Goal: Book appointment/travel/reservation

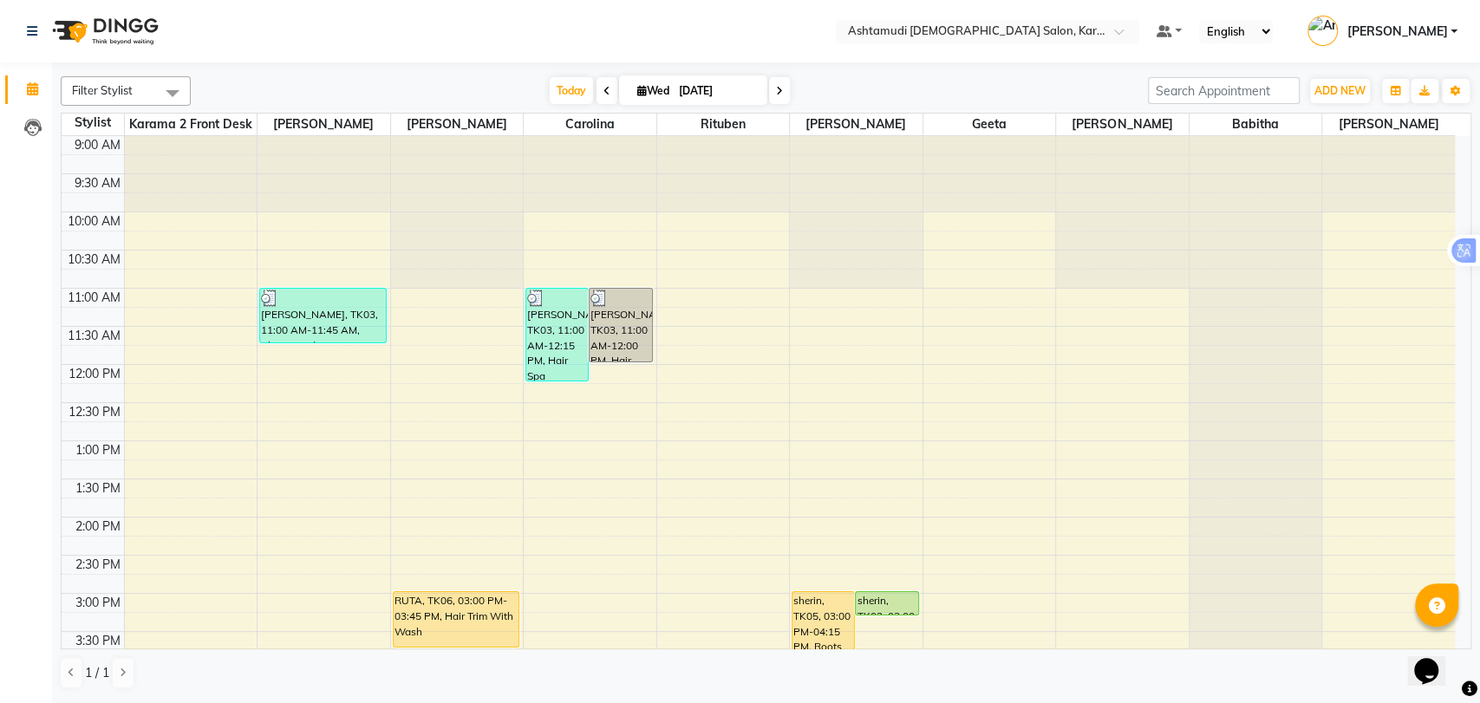
scroll to position [385, 0]
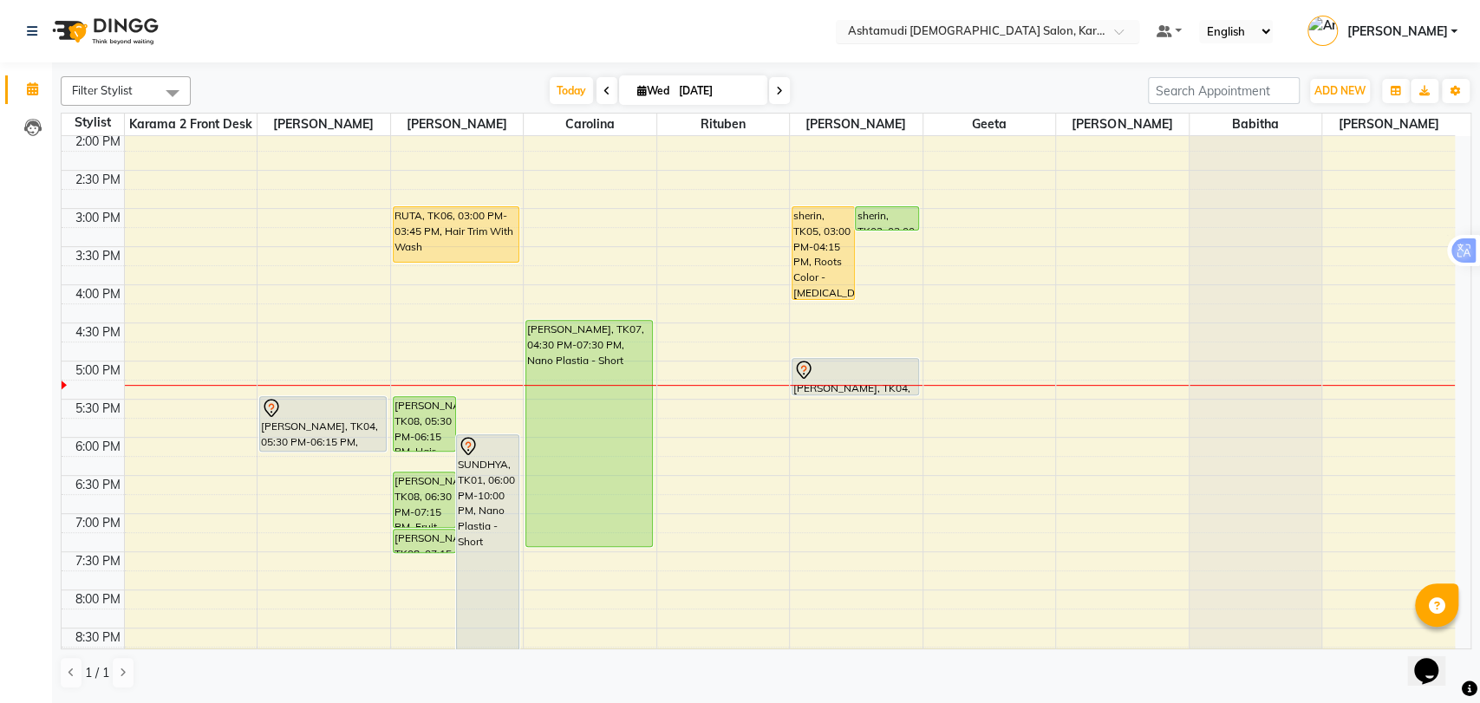
click at [1004, 28] on input "text" at bounding box center [969, 32] width 251 height 17
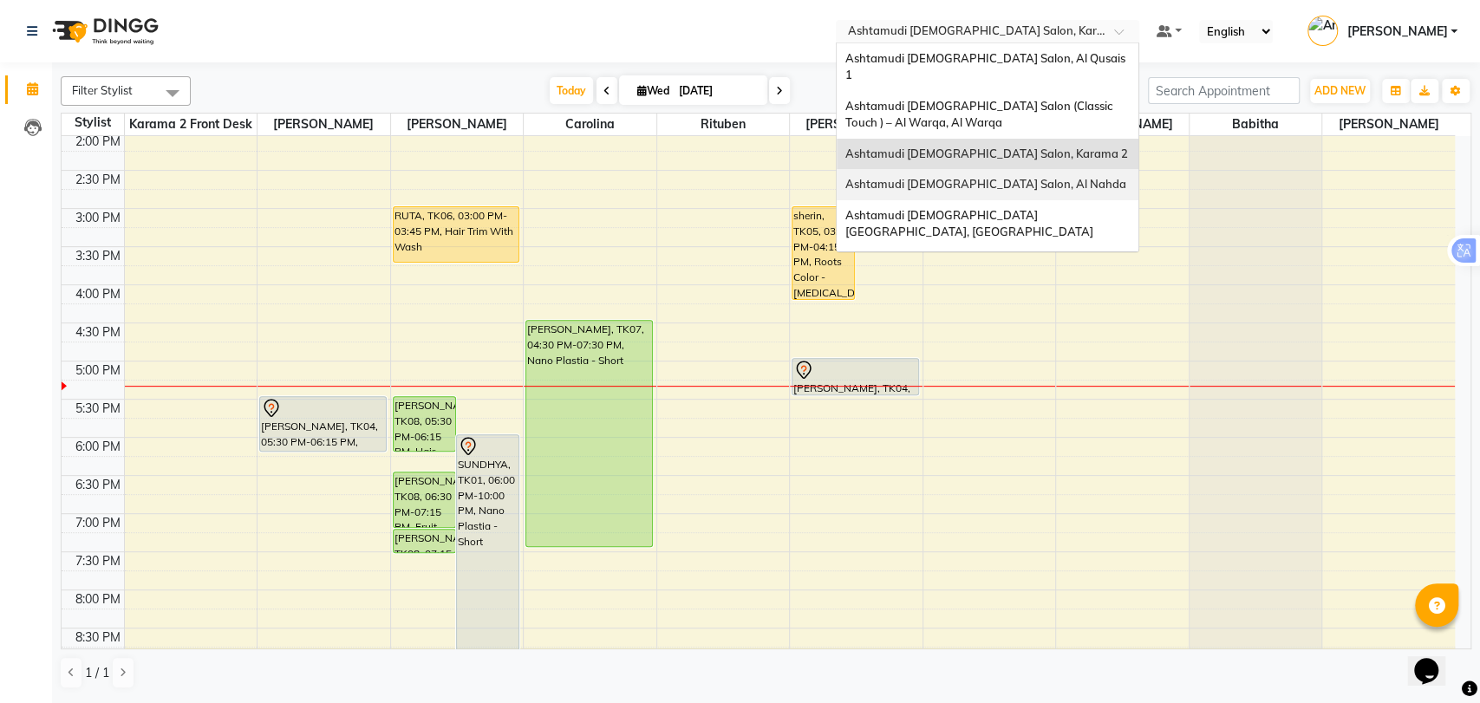
click at [1006, 177] on span "Ashtamudi [DEMOGRAPHIC_DATA] Salon, Al Nahda" at bounding box center [985, 184] width 281 height 14
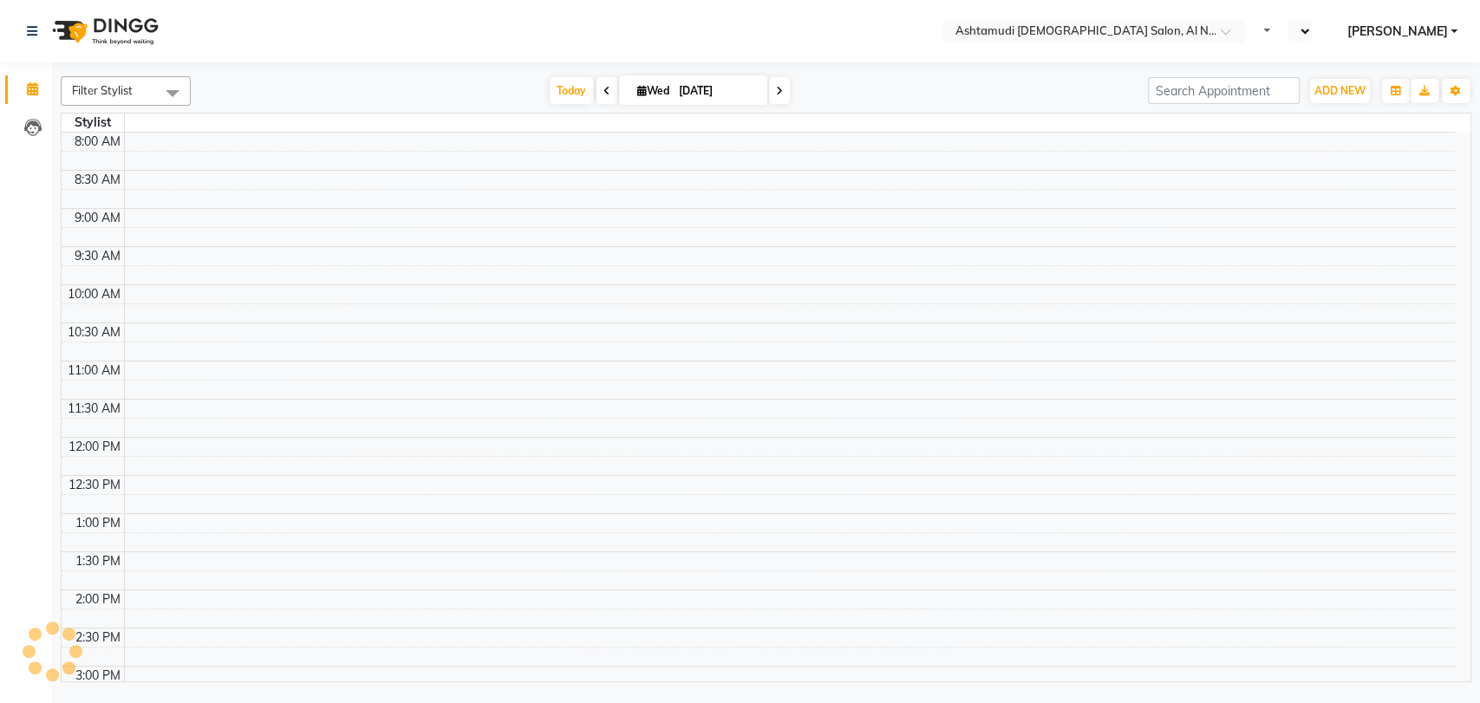
select select "en"
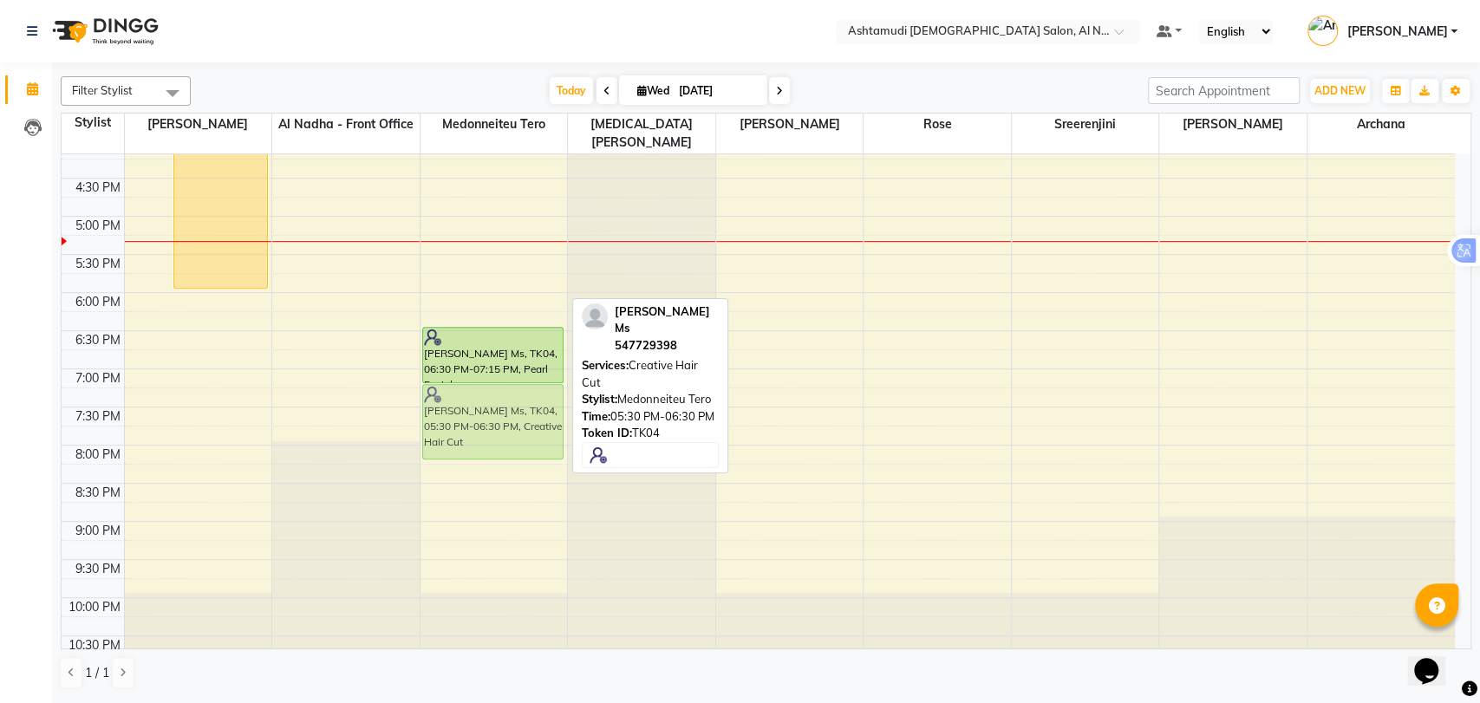
drag, startPoint x: 465, startPoint y: 259, endPoint x: 487, endPoint y: 396, distance: 138.8
click at [487, 396] on div "swetha, TK01, 11:50 AM-12:40 PM, Wash & Blow Dry - Medium hair swetha, TK01, 11…" at bounding box center [493, 139] width 147 height 1067
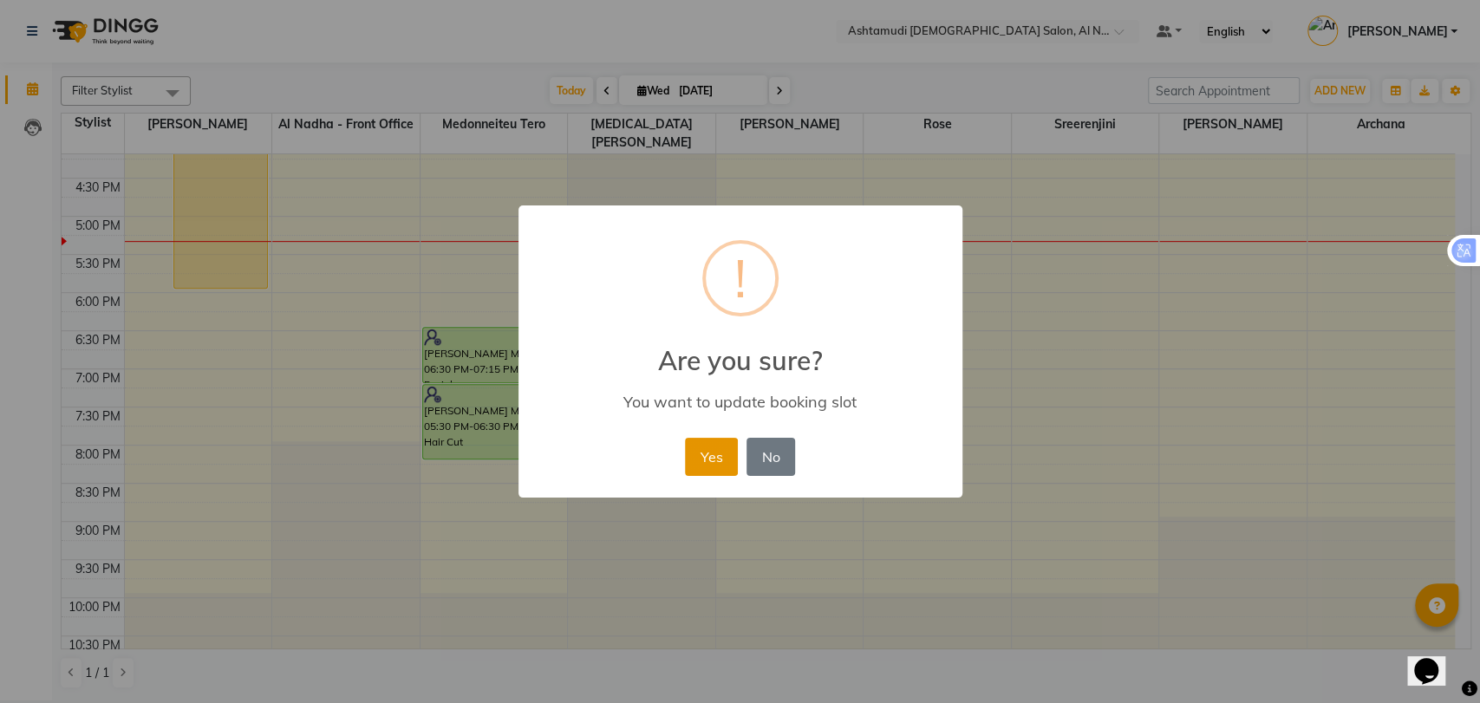
click at [704, 441] on button "Yes" at bounding box center [711, 457] width 53 height 38
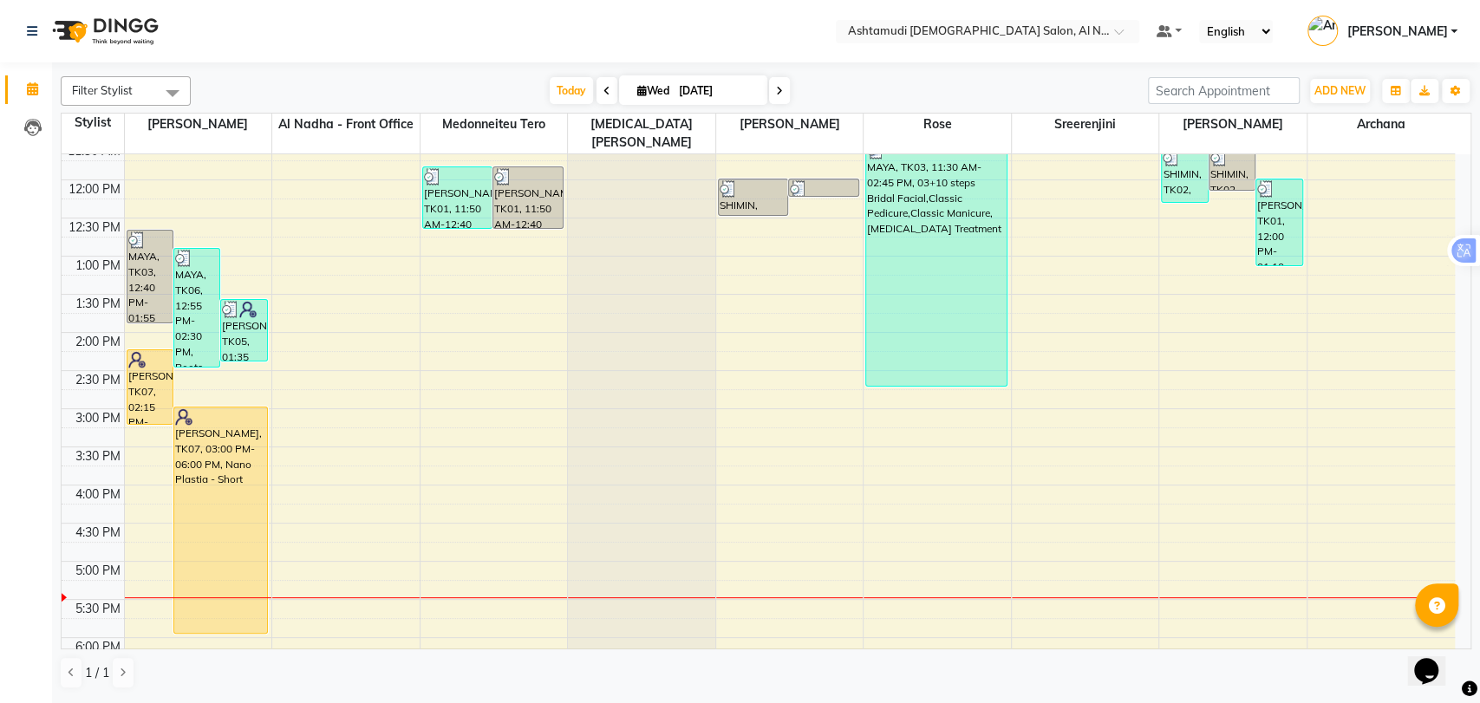
scroll to position [163, 0]
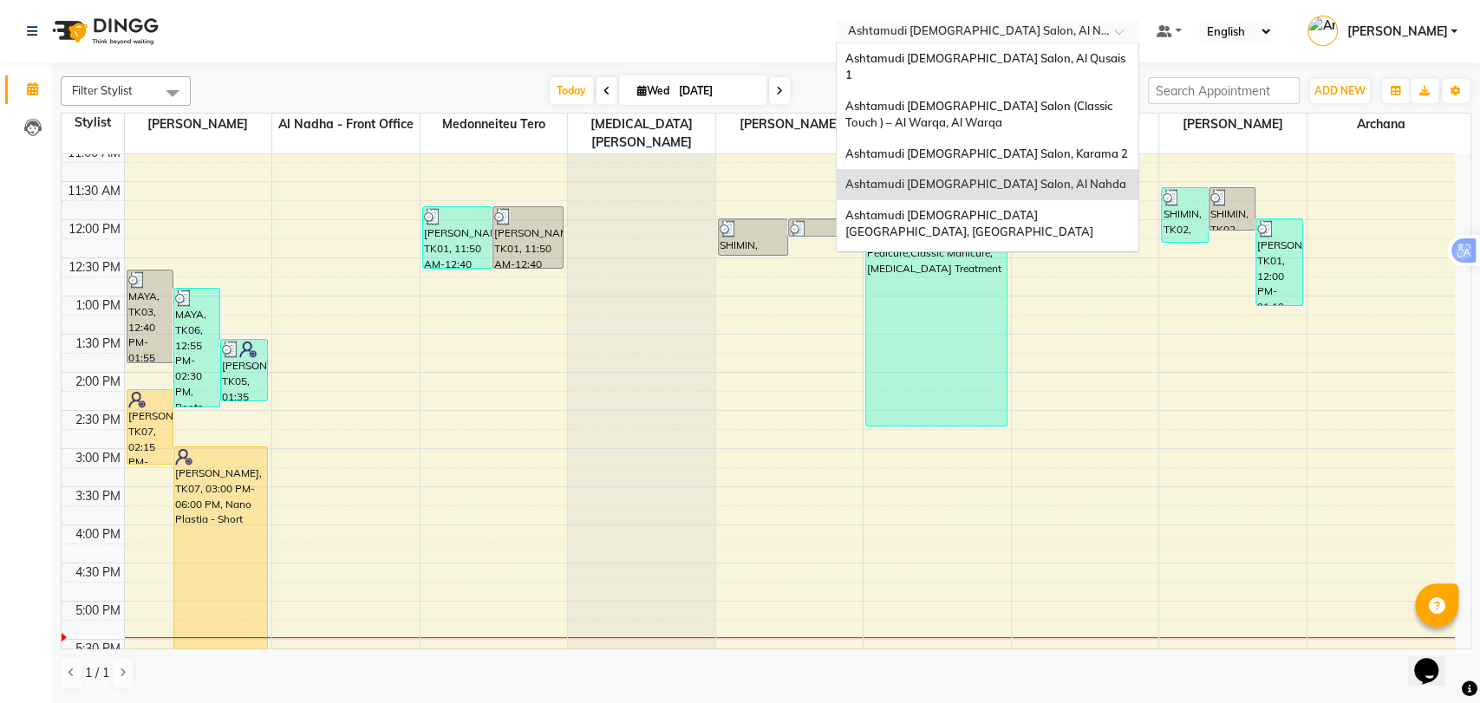
click at [1094, 29] on input "text" at bounding box center [969, 32] width 251 height 17
click at [1026, 146] on span "Ashtamudi [DEMOGRAPHIC_DATA] Salon, Karama 2" at bounding box center [986, 153] width 283 height 14
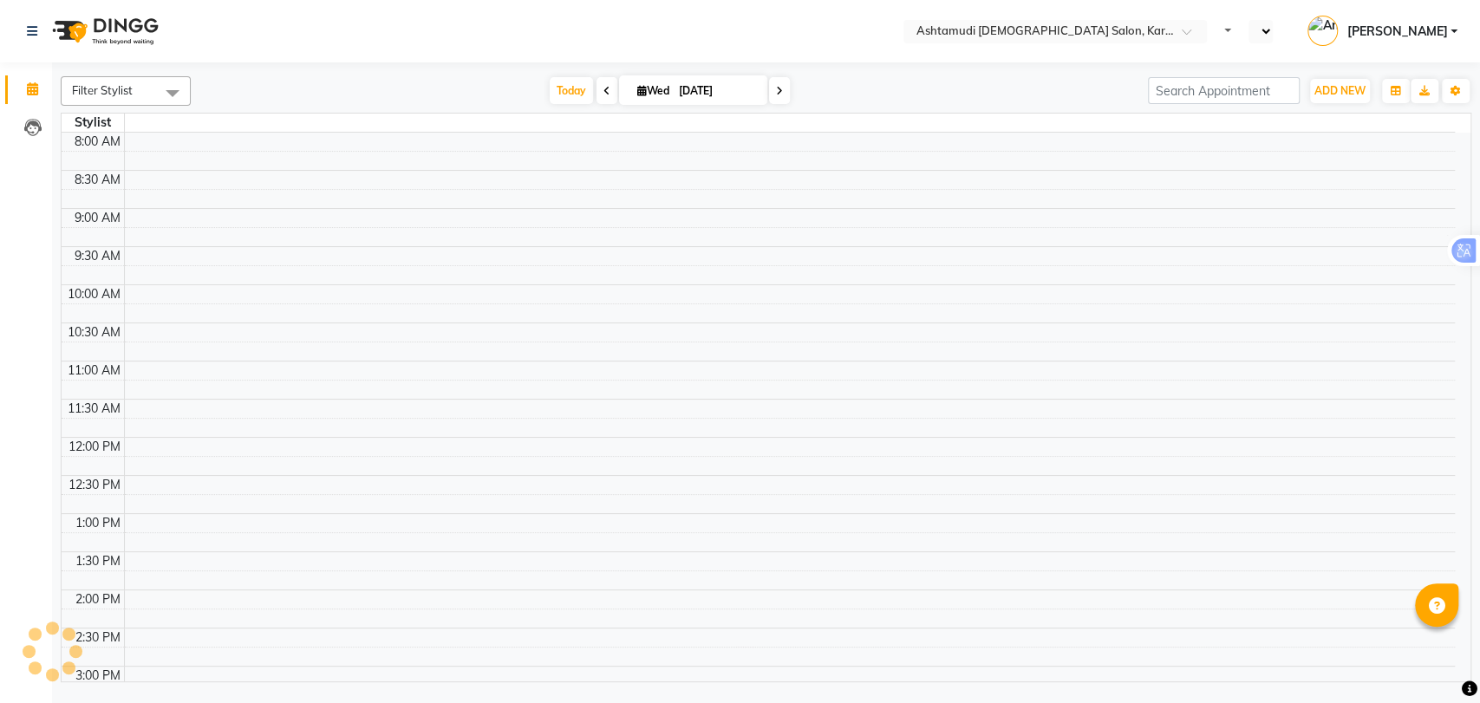
select select "en"
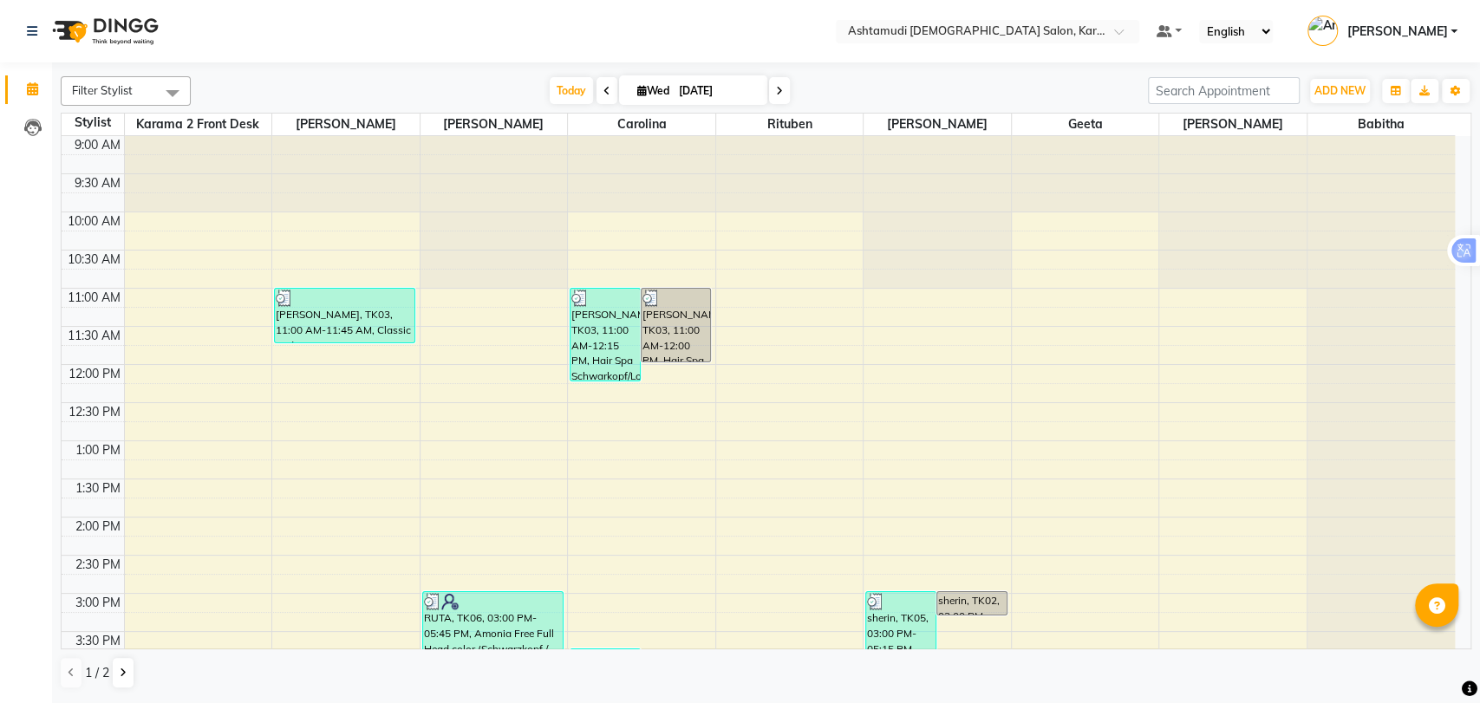
click at [782, 92] on span at bounding box center [779, 90] width 21 height 27
type input "[DATE]"
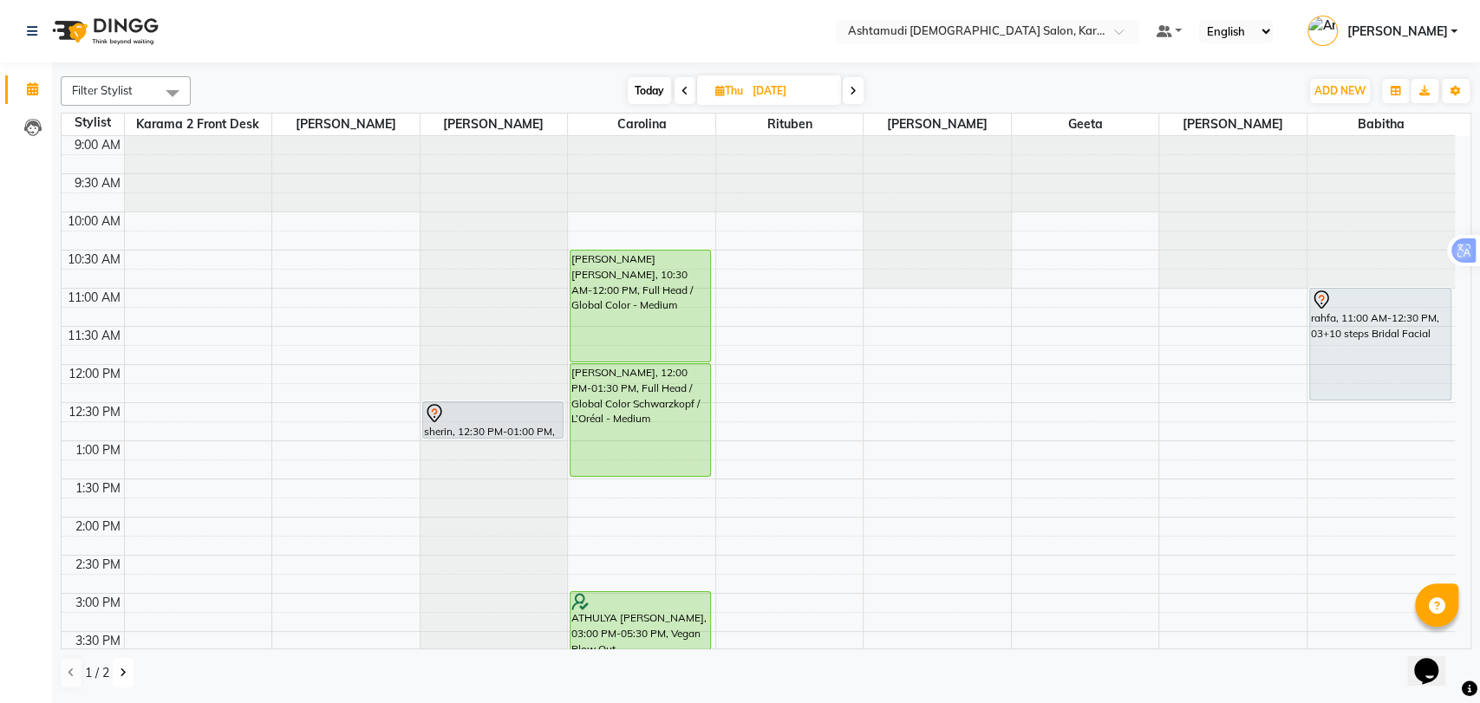
click at [123, 667] on icon at bounding box center [123, 672] width 7 height 10
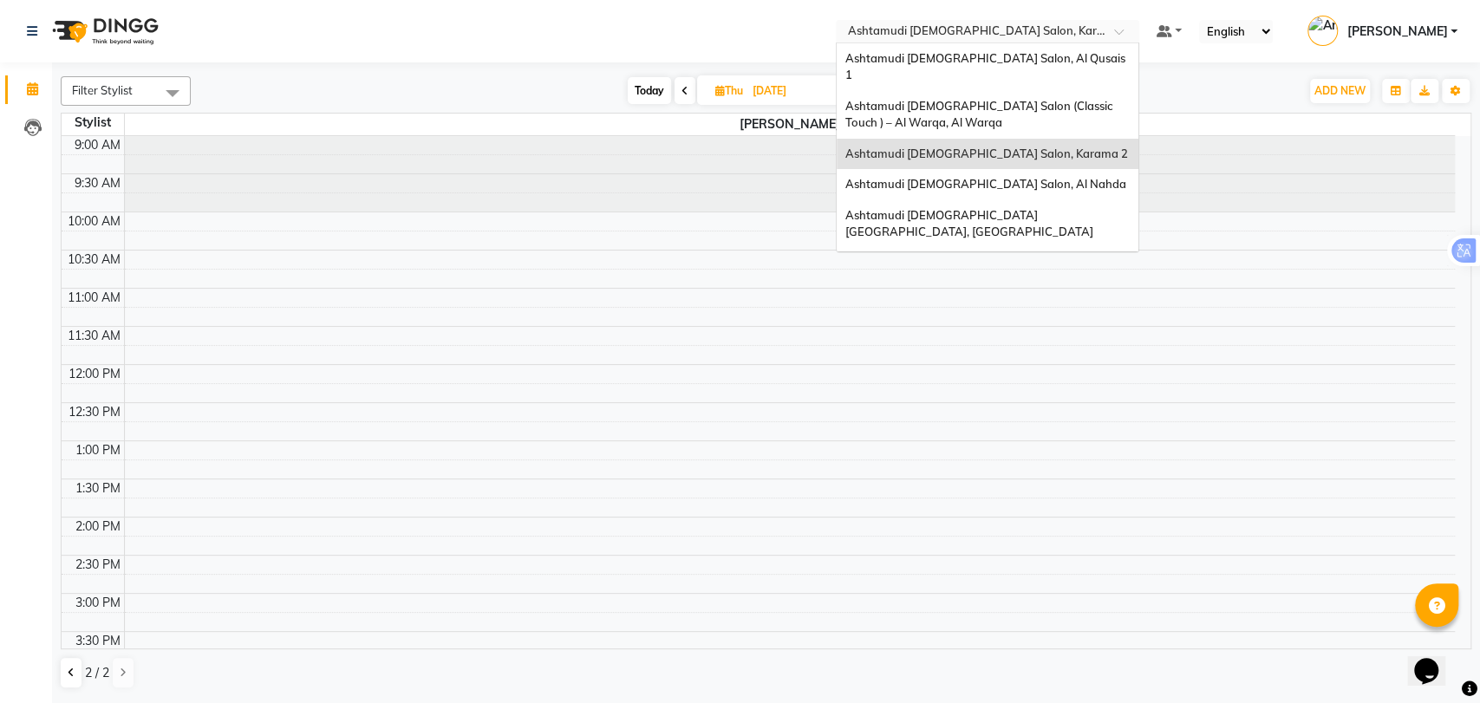
click at [958, 31] on input "text" at bounding box center [969, 32] width 251 height 17
click at [1040, 256] on span "Ashtamudi [DEMOGRAPHIC_DATA] Salon - Al Karama, [GEOGRAPHIC_DATA] -[GEOGRAPHIC_…" at bounding box center [970, 280] width 250 height 48
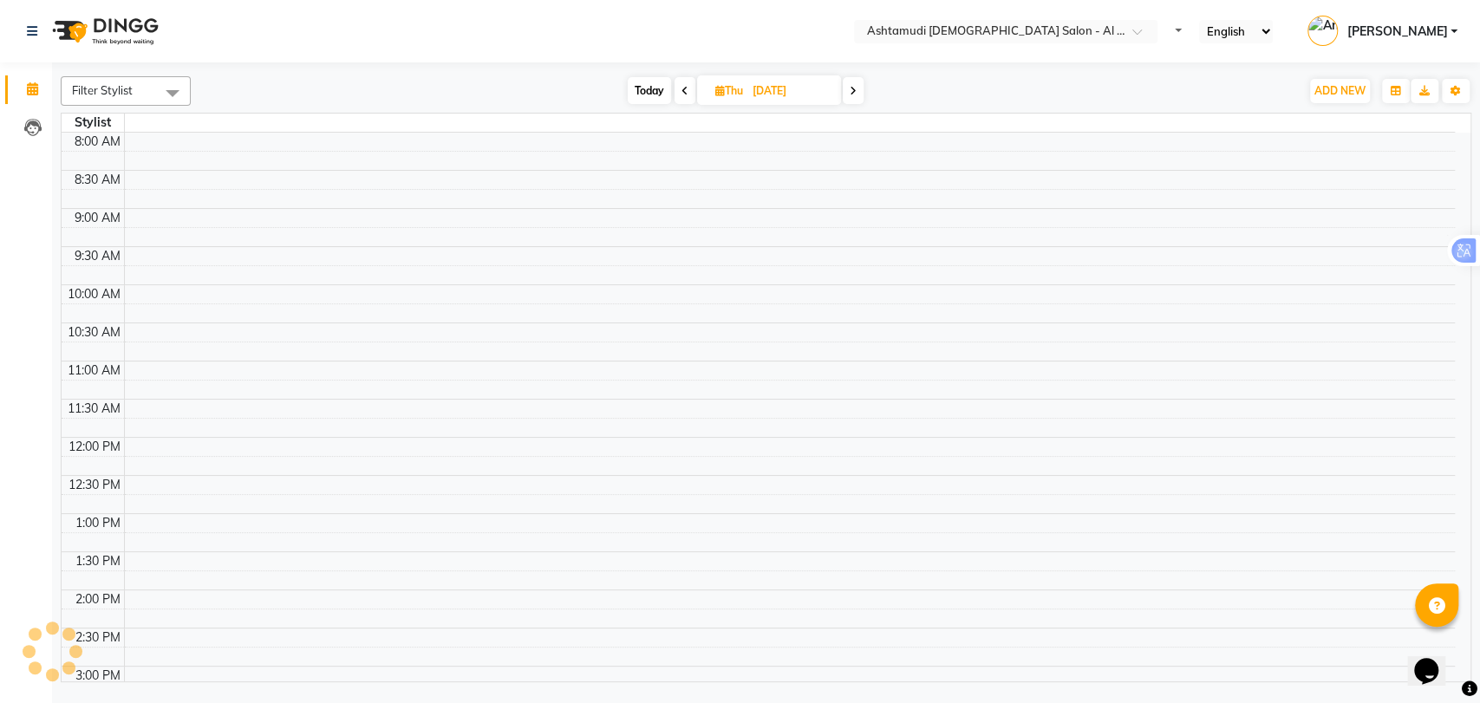
select select "en"
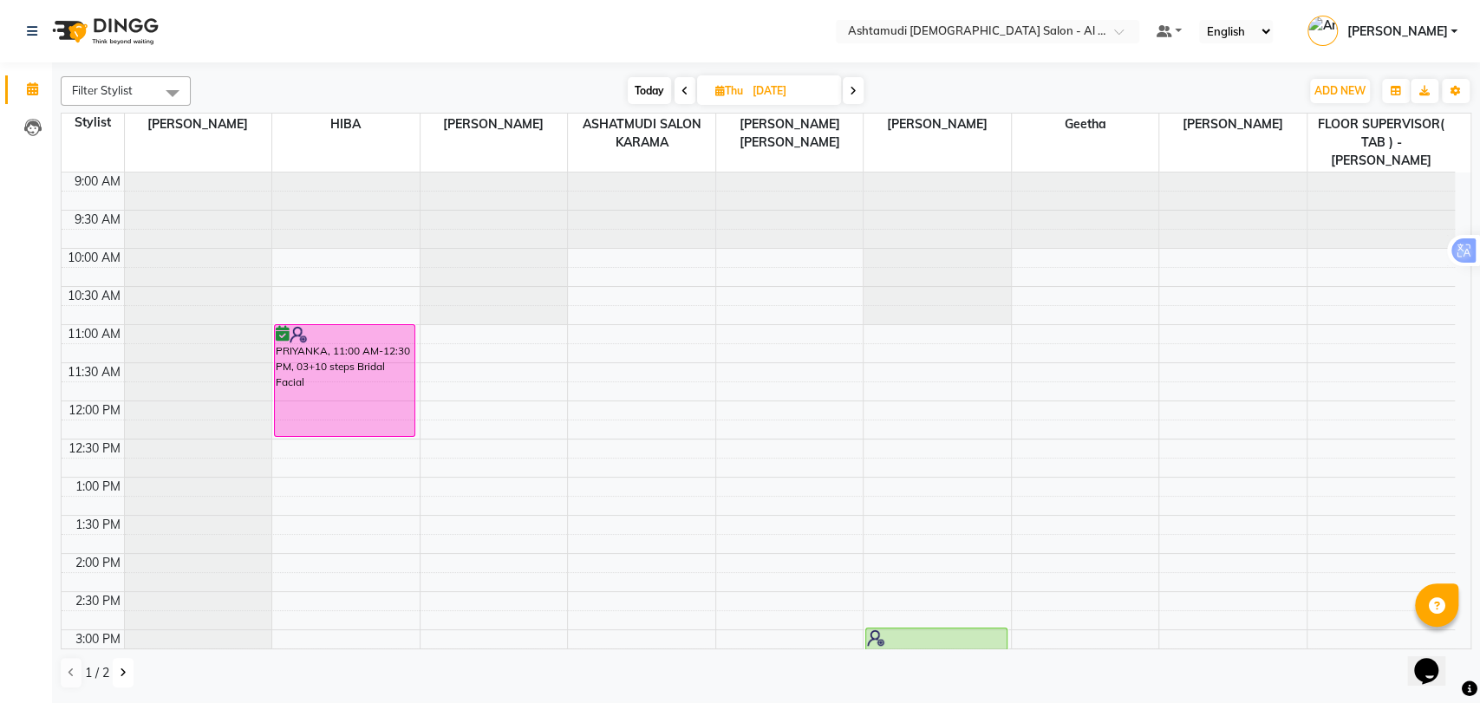
click at [113, 673] on button at bounding box center [123, 672] width 21 height 29
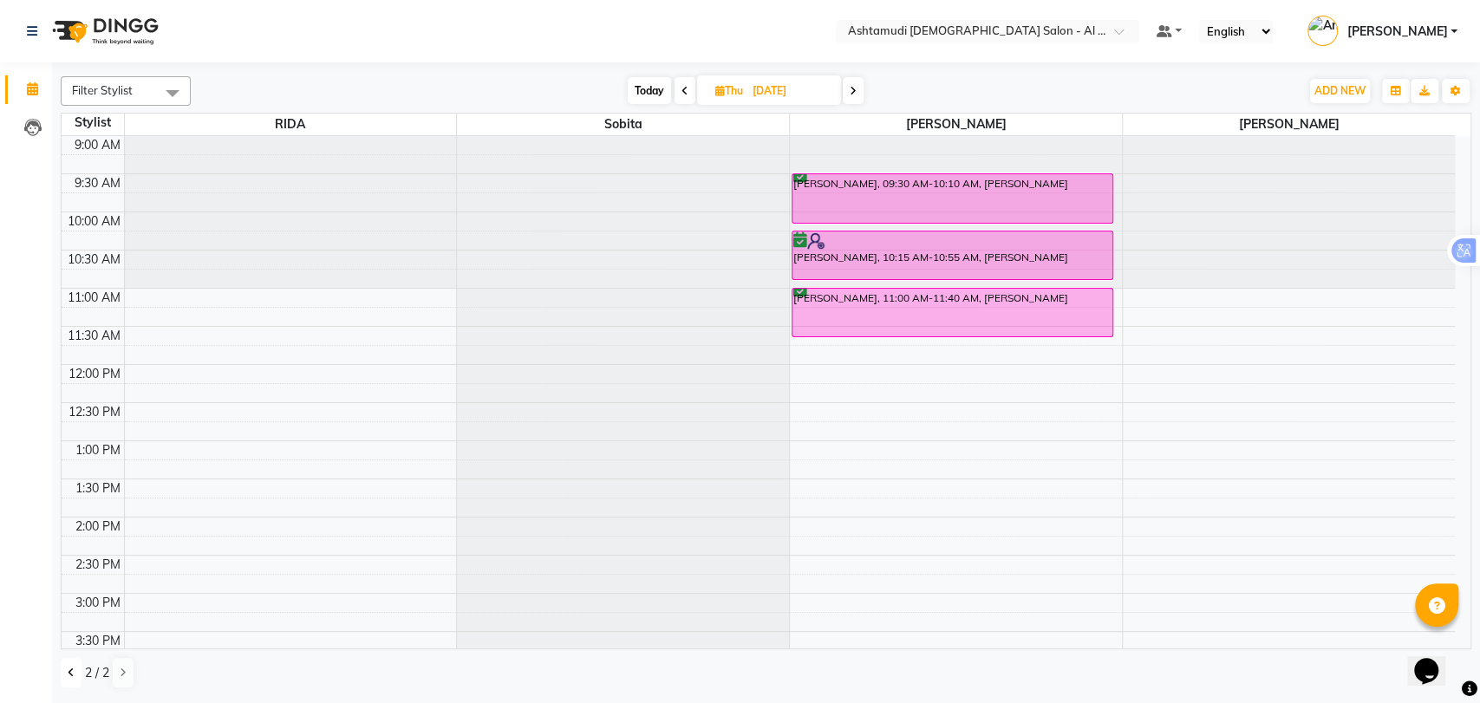
click at [69, 669] on icon at bounding box center [71, 672] width 7 height 10
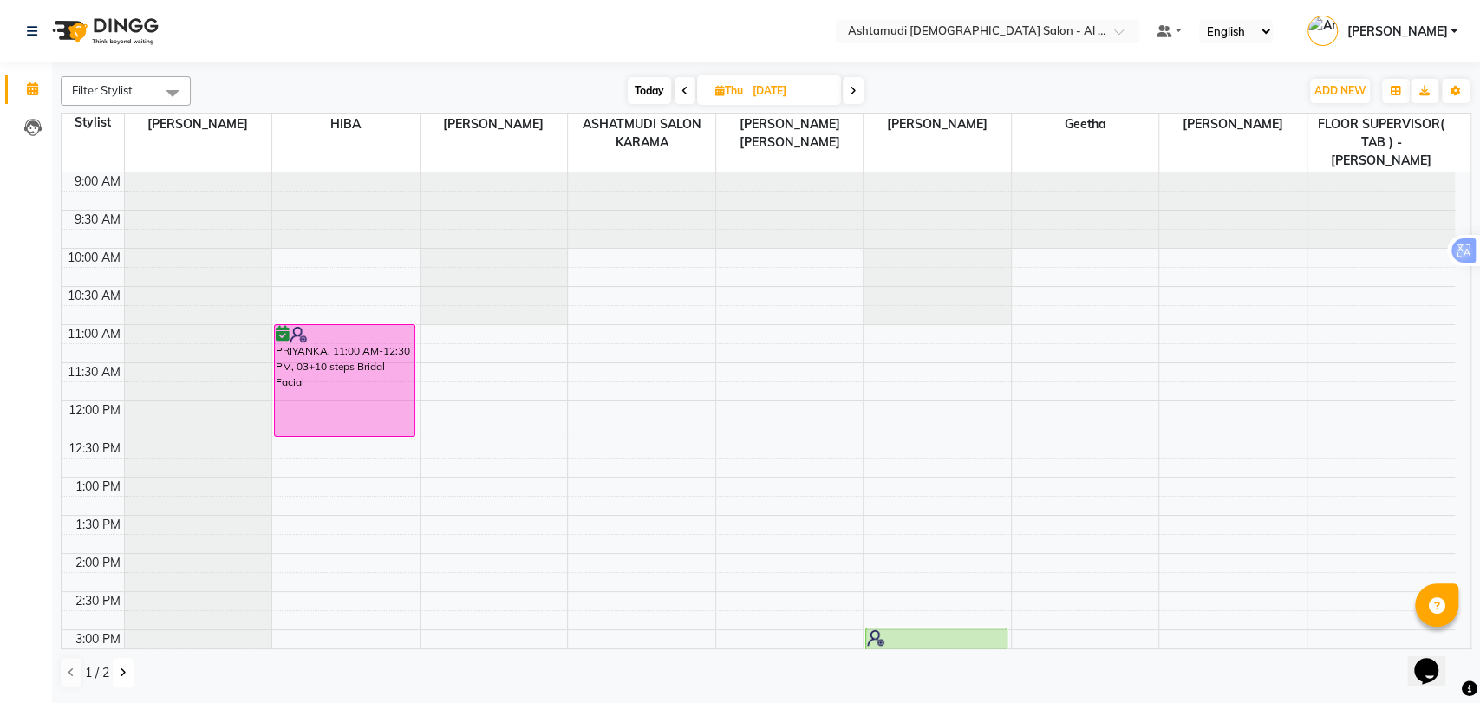
click at [117, 672] on button at bounding box center [123, 672] width 21 height 29
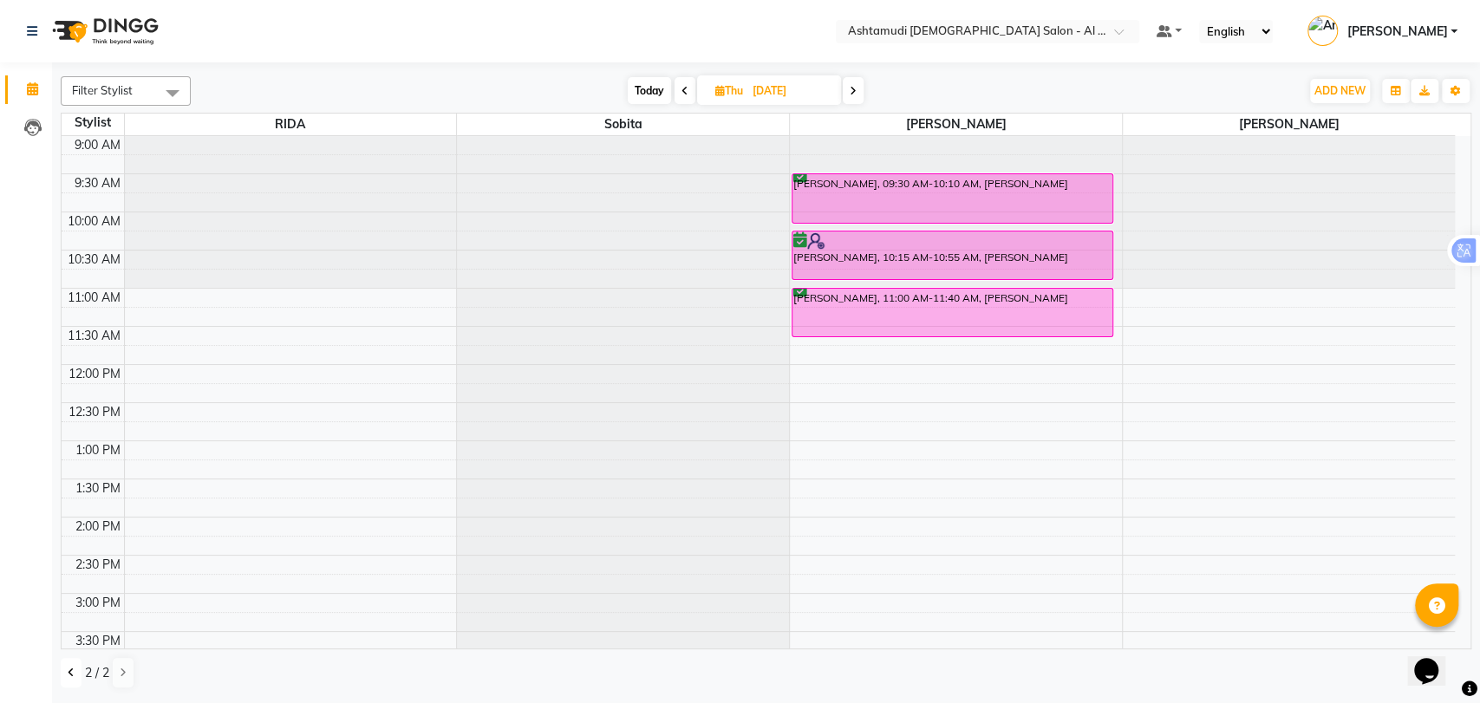
click at [75, 668] on button at bounding box center [71, 672] width 21 height 29
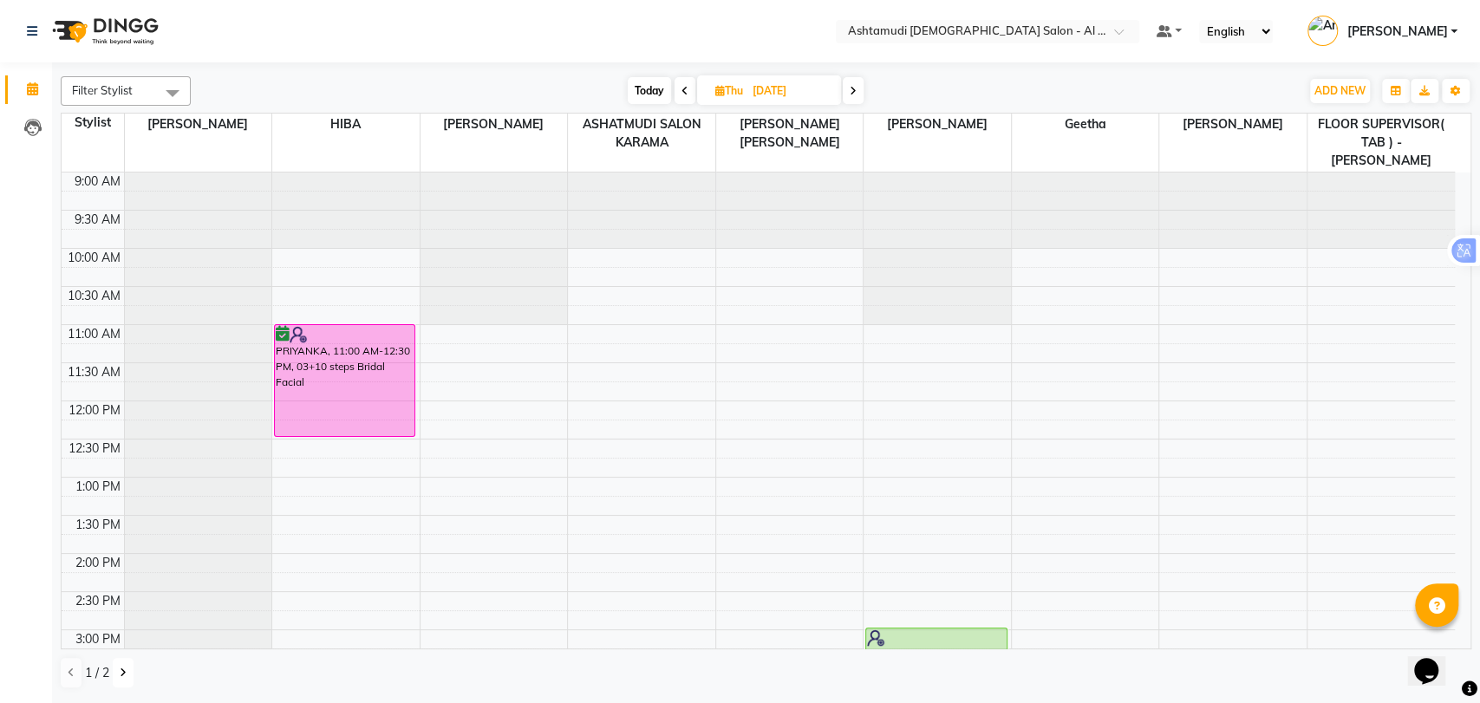
click at [122, 661] on button at bounding box center [123, 672] width 21 height 29
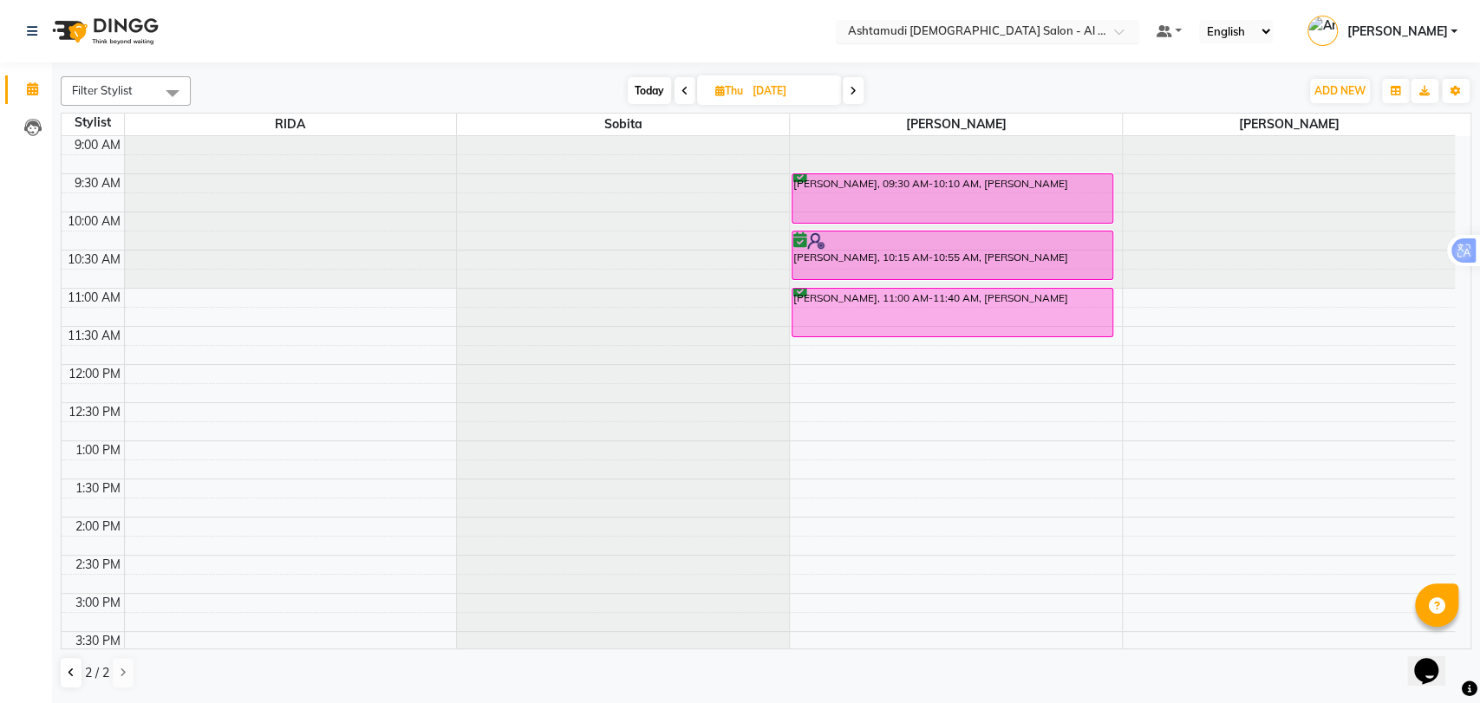
click at [1068, 32] on input "text" at bounding box center [969, 32] width 251 height 17
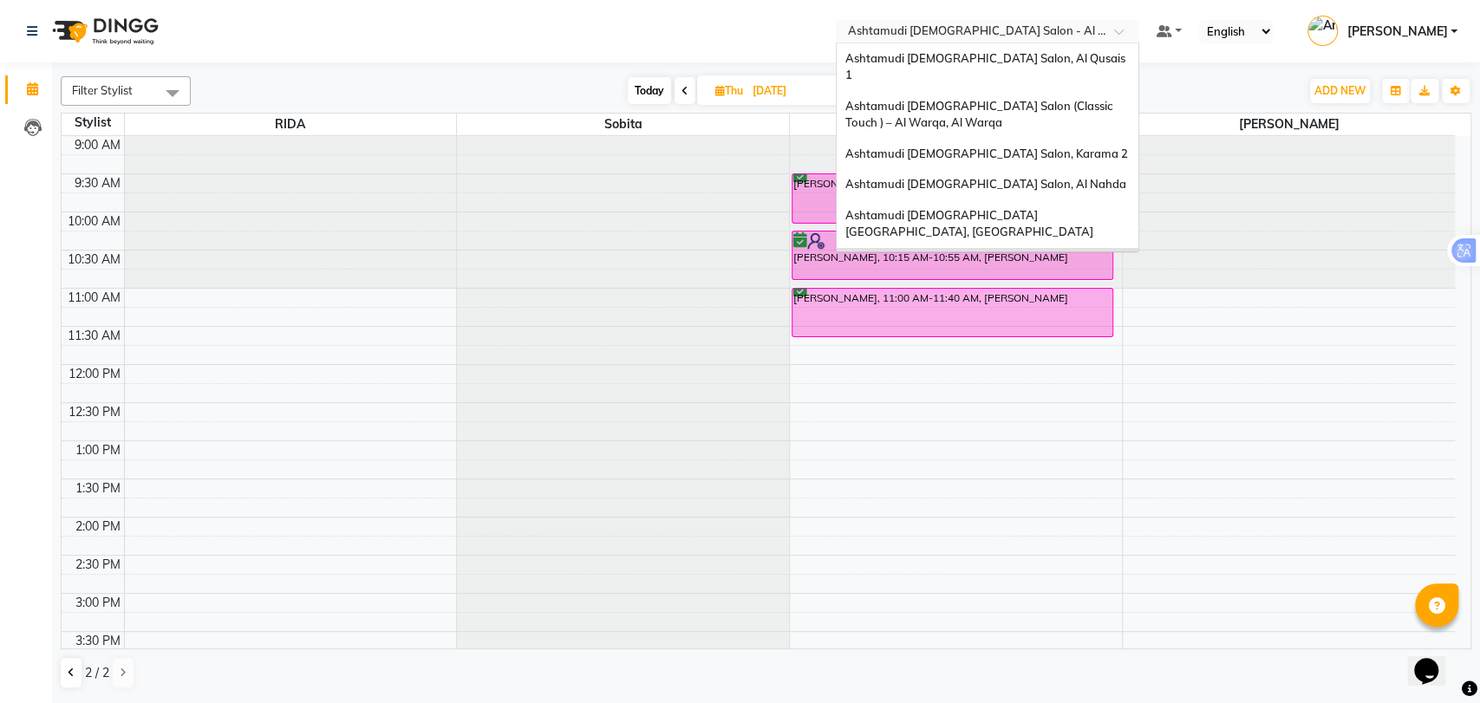
scroll to position [10, 0]
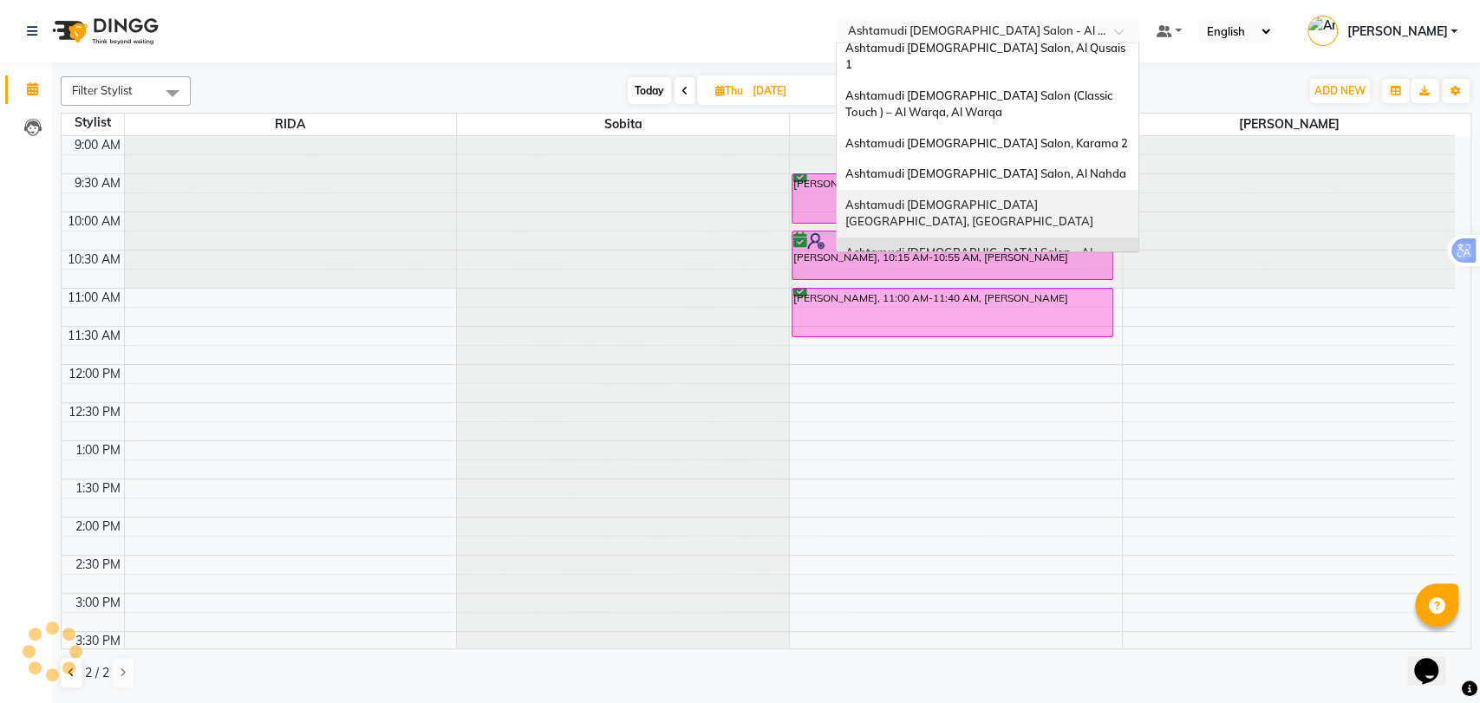
click at [1054, 198] on span "Ashtamudi [DEMOGRAPHIC_DATA] [GEOGRAPHIC_DATA], [GEOGRAPHIC_DATA]" at bounding box center [969, 213] width 248 height 31
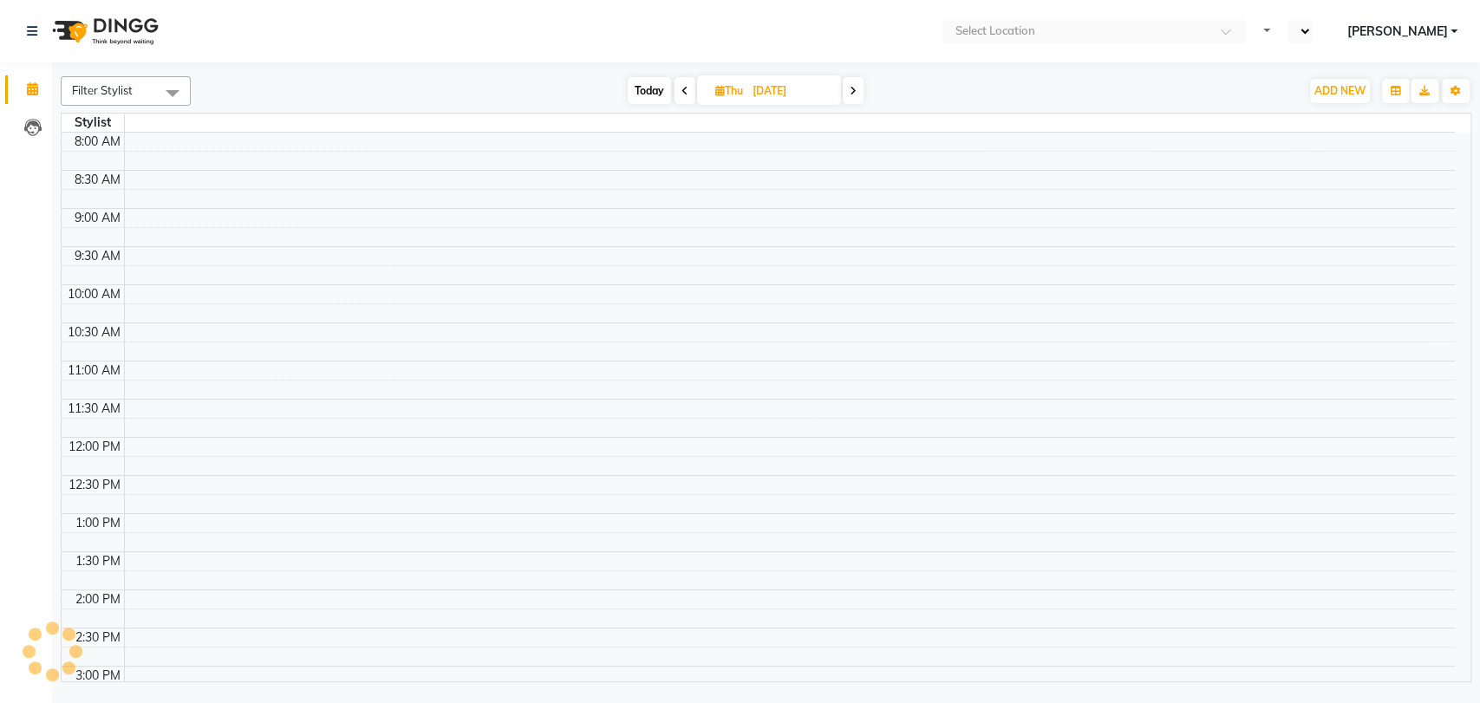
select select "en"
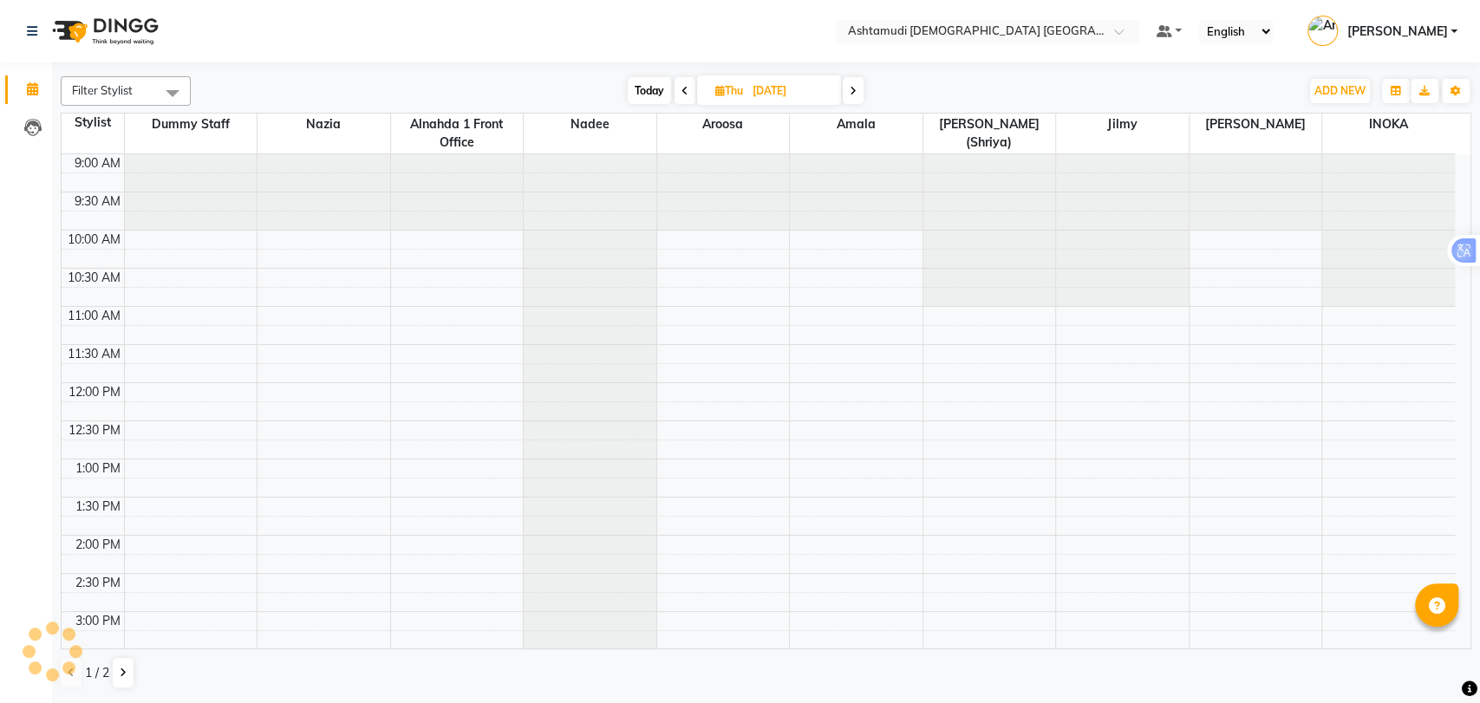
scroll to position [534, 0]
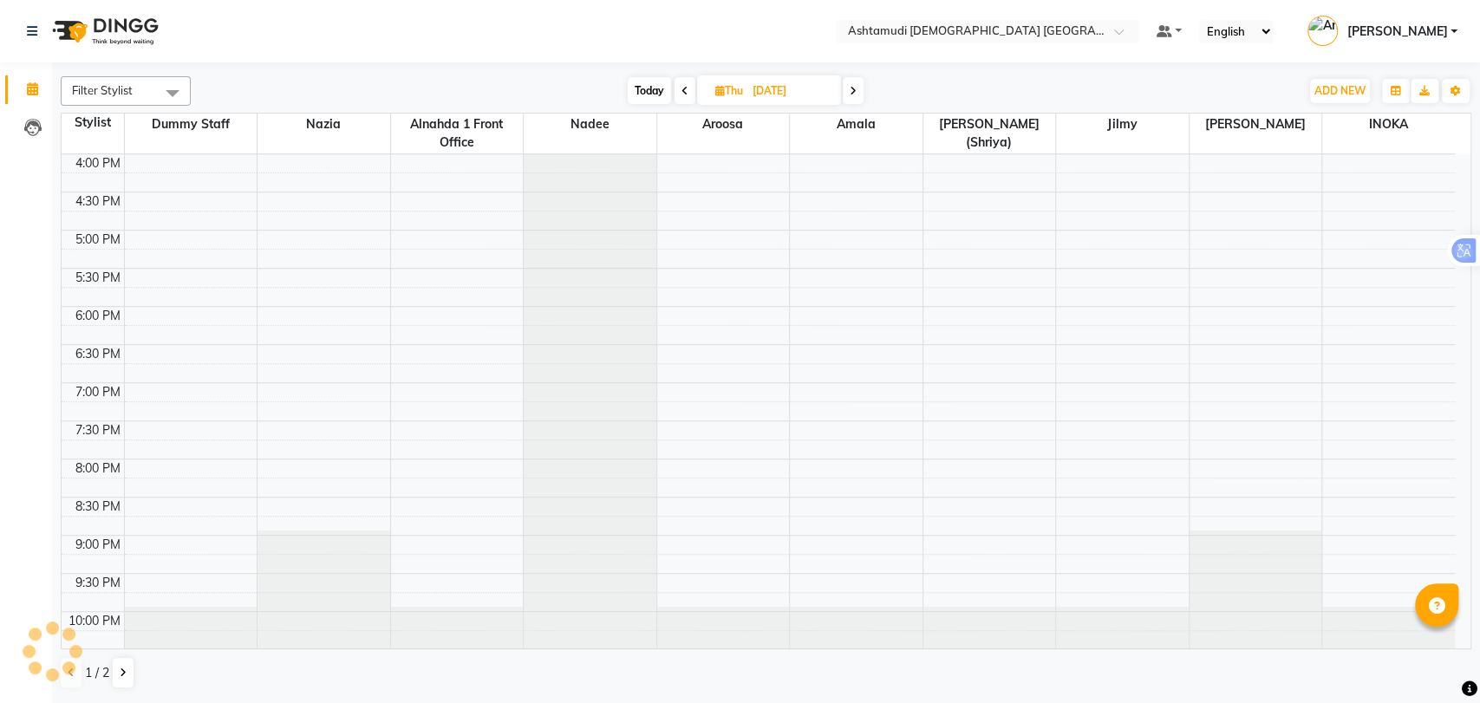
click at [639, 88] on span "Today" at bounding box center [649, 90] width 43 height 27
type input "[DATE]"
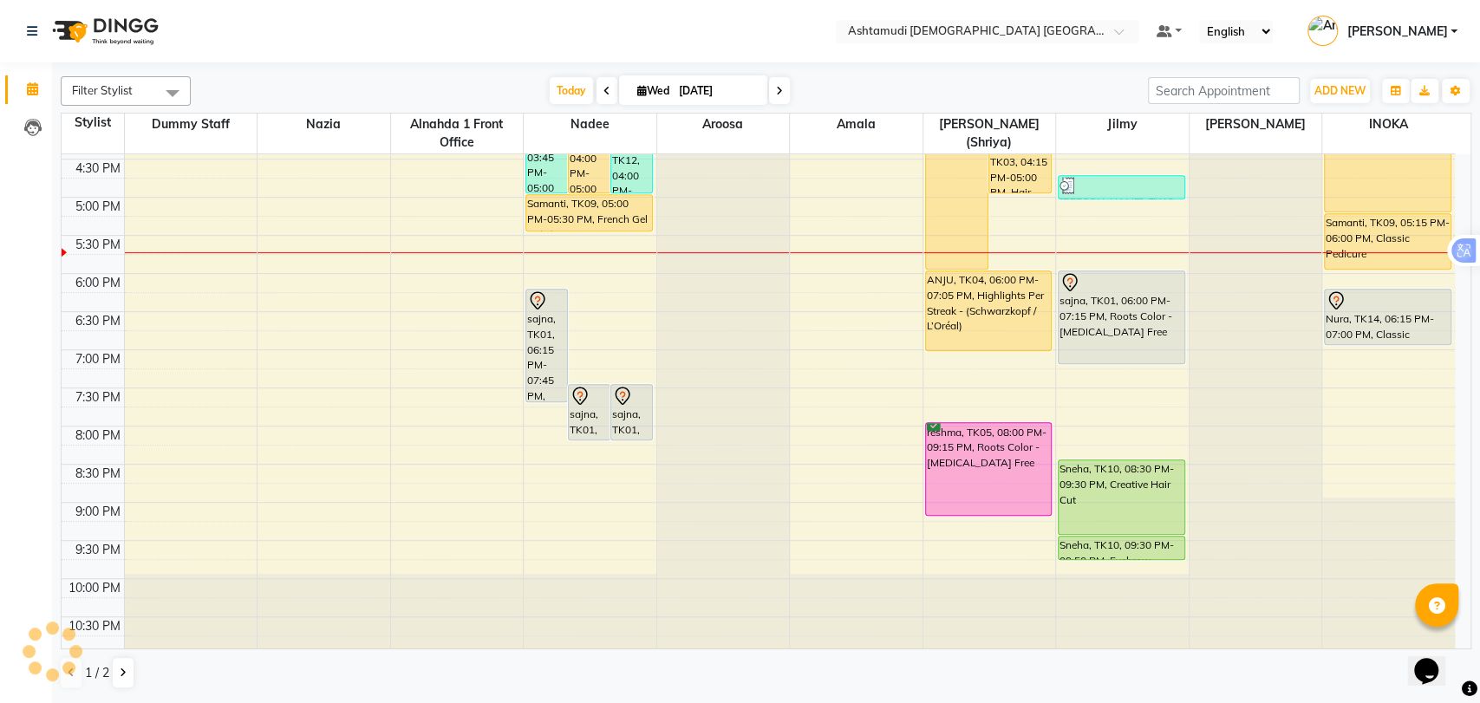
scroll to position [0, 0]
click at [653, 92] on span "Wed" at bounding box center [653, 90] width 41 height 13
select select "9"
select select "2025"
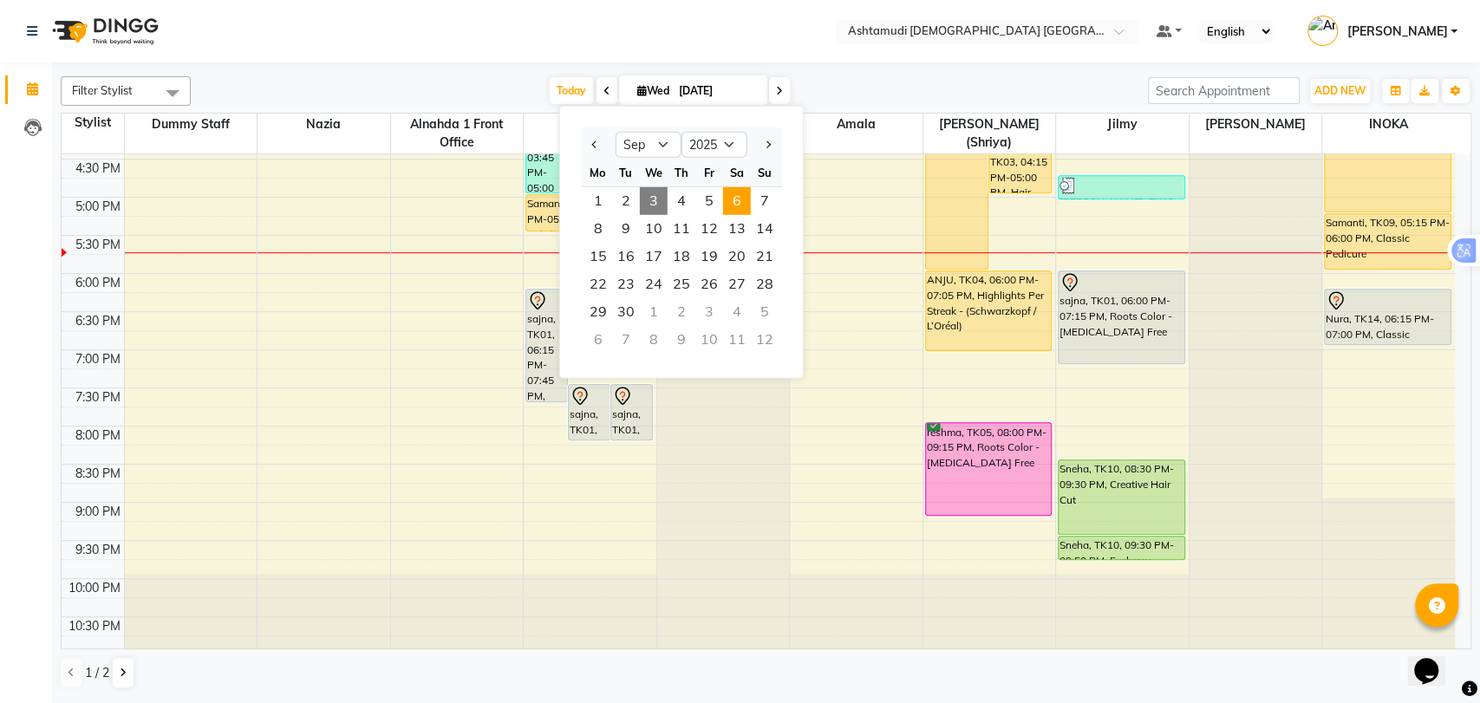
click at [741, 191] on span "6" at bounding box center [737, 201] width 28 height 28
type input "06-09-2025"
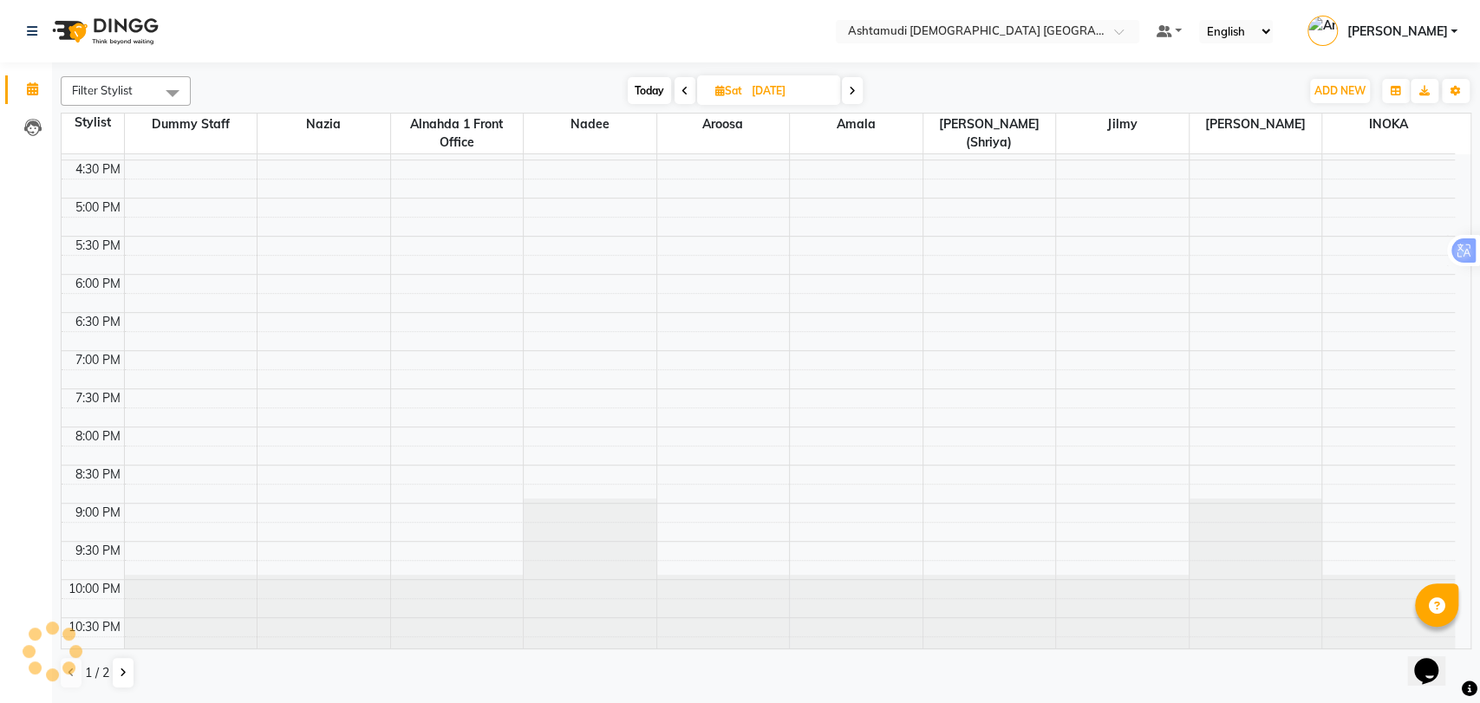
scroll to position [567, 0]
click at [960, 281] on div "9:00 AM 9:30 AM 10:00 AM 10:30 AM 11:00 AM 11:30 AM 12:00 PM 12:30 PM 1:00 PM 1…" at bounding box center [758, 120] width 1393 height 1067
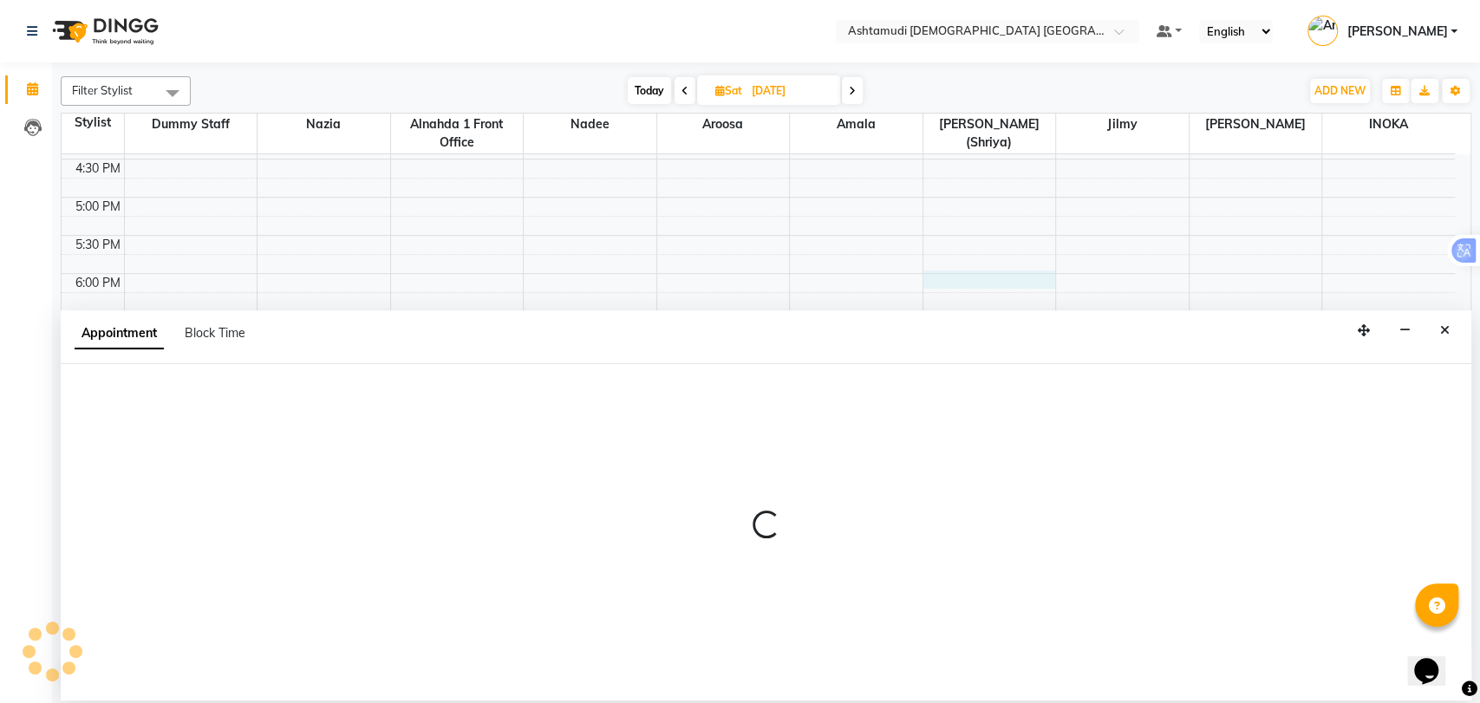
select select "1080"
select select "tentative"
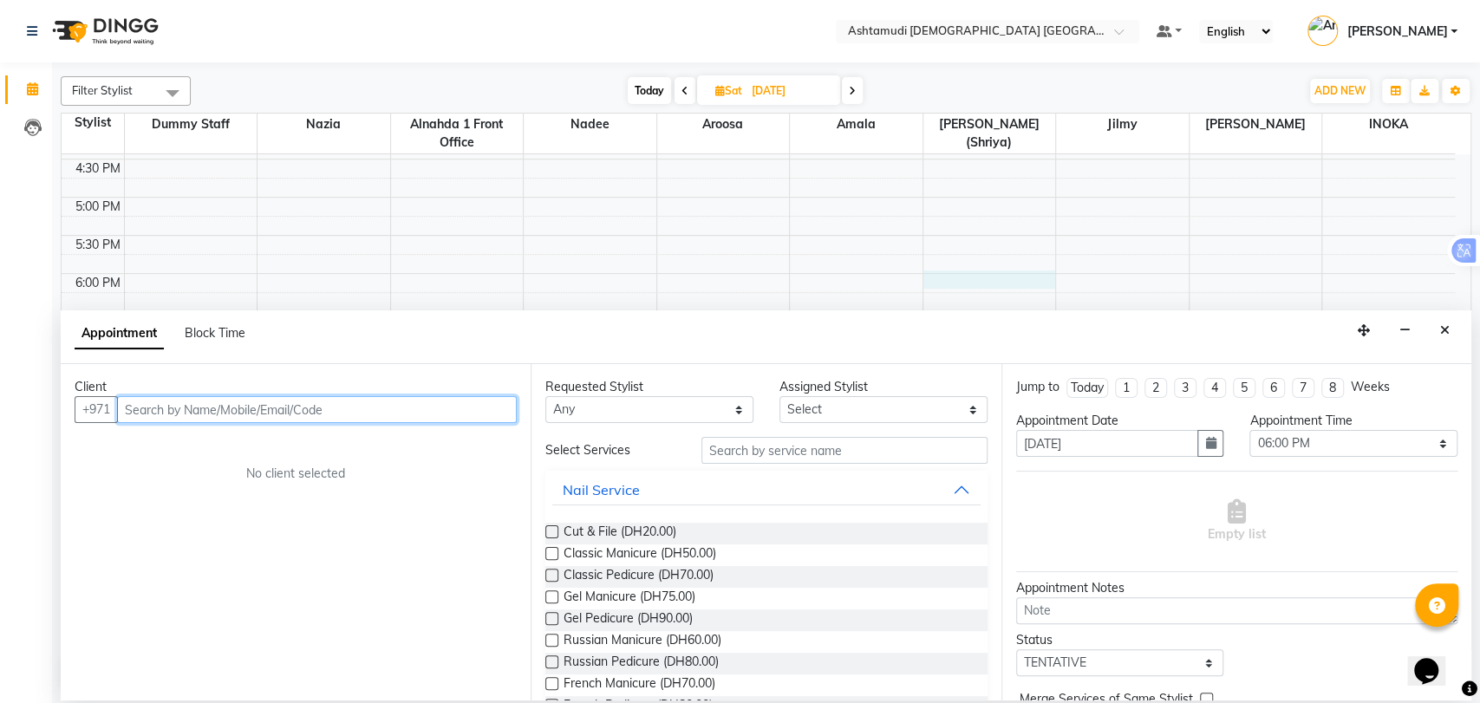
click at [322, 404] on input "text" at bounding box center [317, 409] width 400 height 27
paste input "Feel free to reach o"
type input "F"
click at [257, 398] on input "text" at bounding box center [317, 409] width 400 height 27
paste input "55 755 2823"
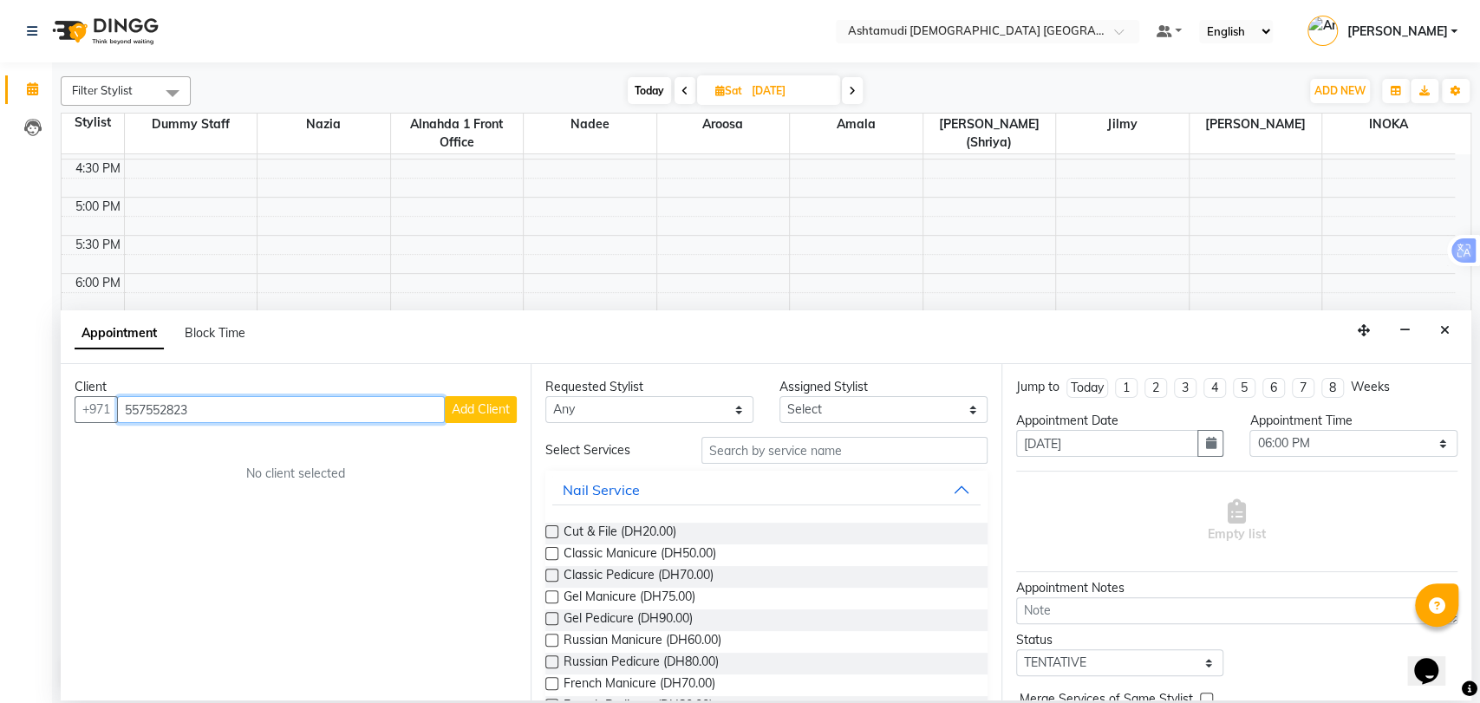
type input "557552823"
click at [448, 411] on button "Add Client" at bounding box center [481, 409] width 72 height 27
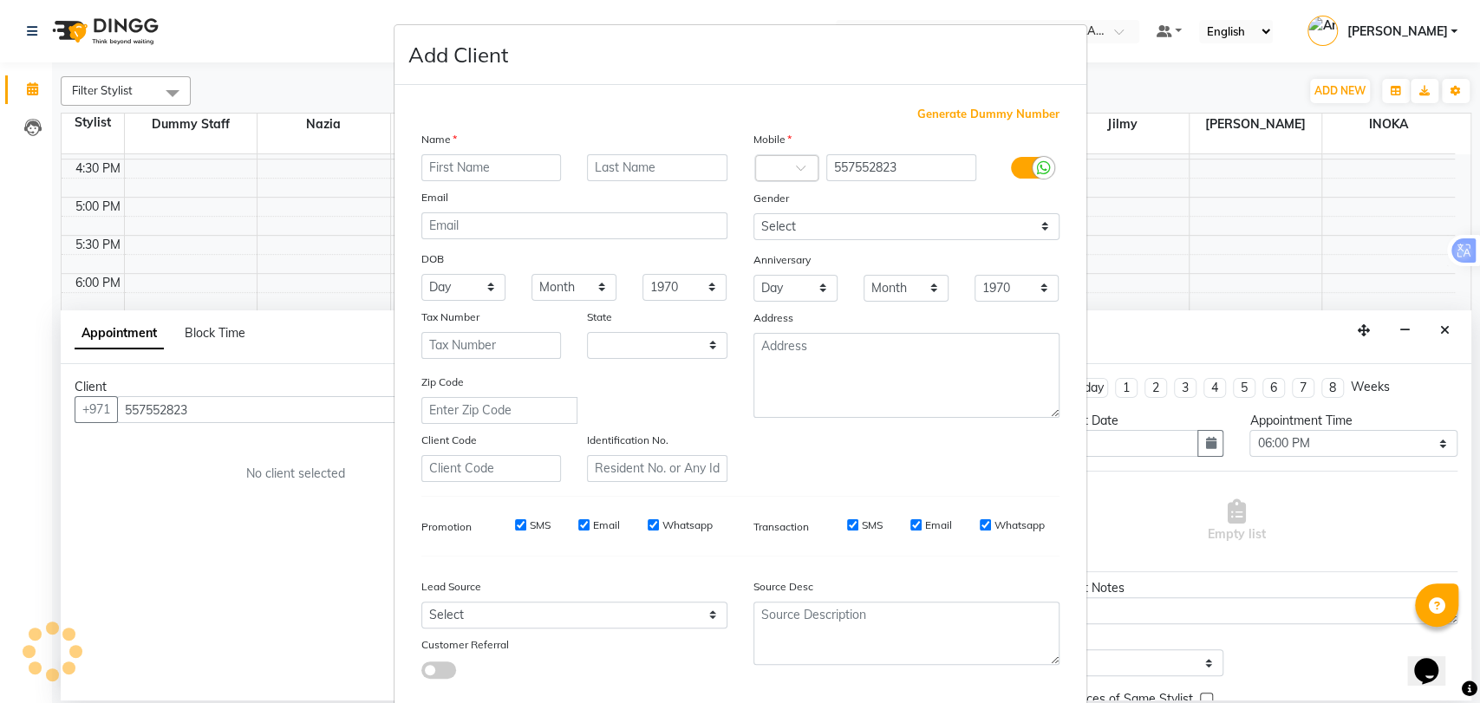
select select "3798"
click at [1168, 234] on ngb-modal-window "Add Client Generate Dummy Number Name Email DOB Day 01 02 03 04 05 06 07 08 09 …" at bounding box center [740, 351] width 1480 height 703
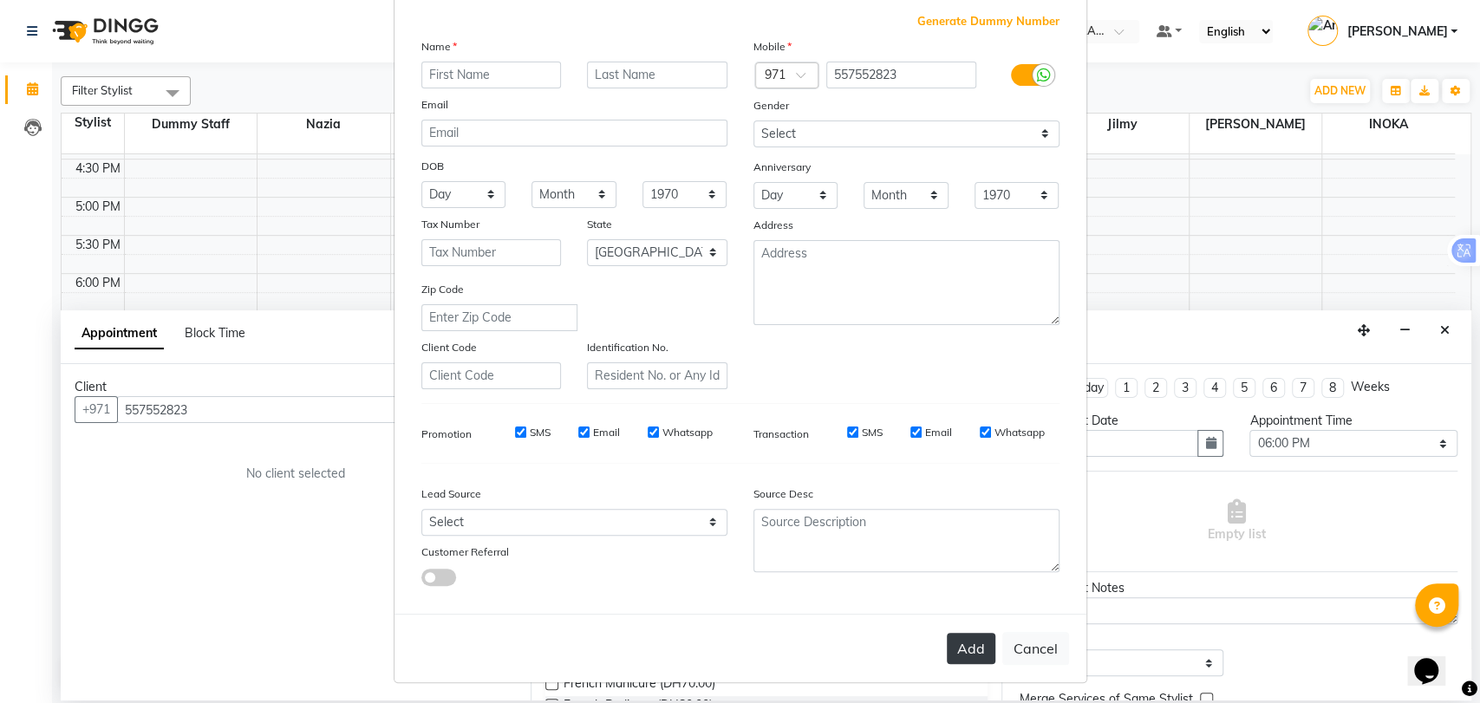
scroll to position [94, 0]
click at [1033, 649] on button "Cancel" at bounding box center [1035, 647] width 67 height 33
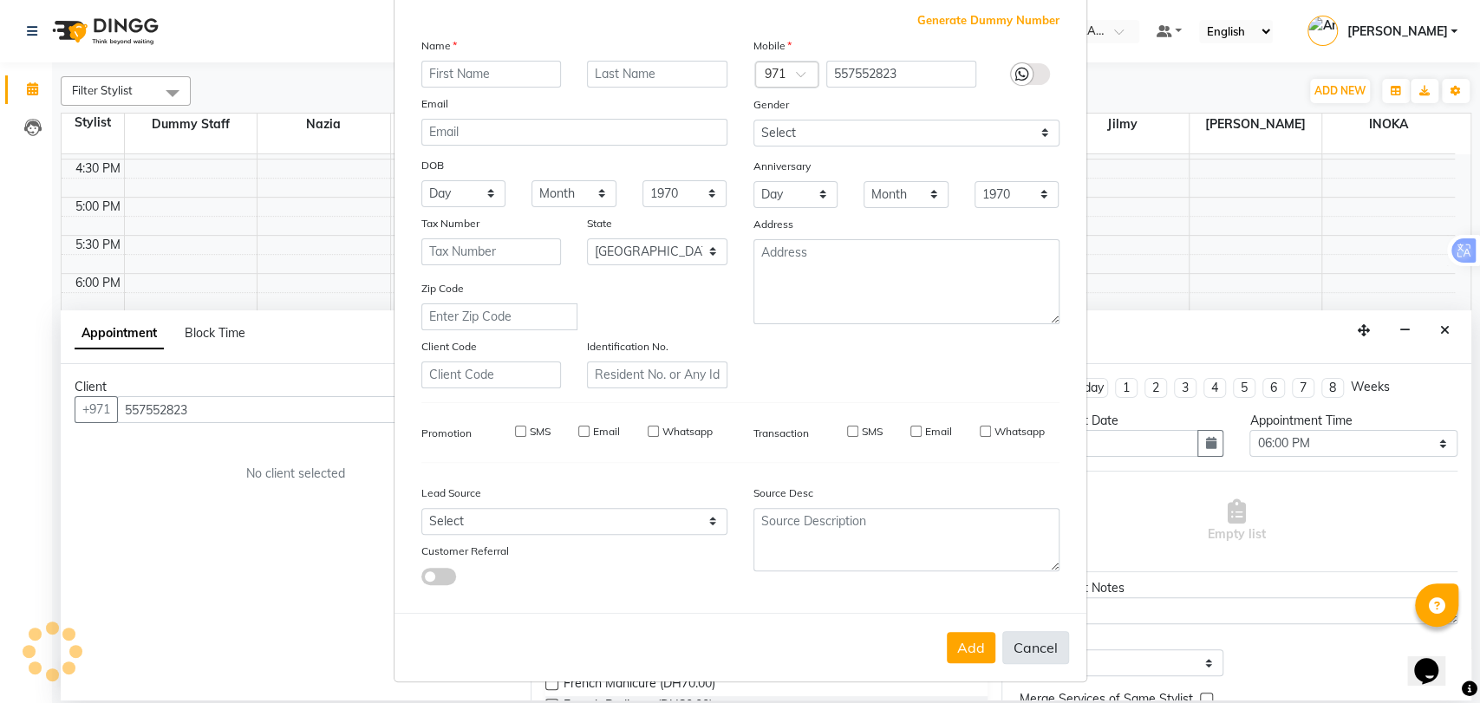
select select
select select "null"
select select
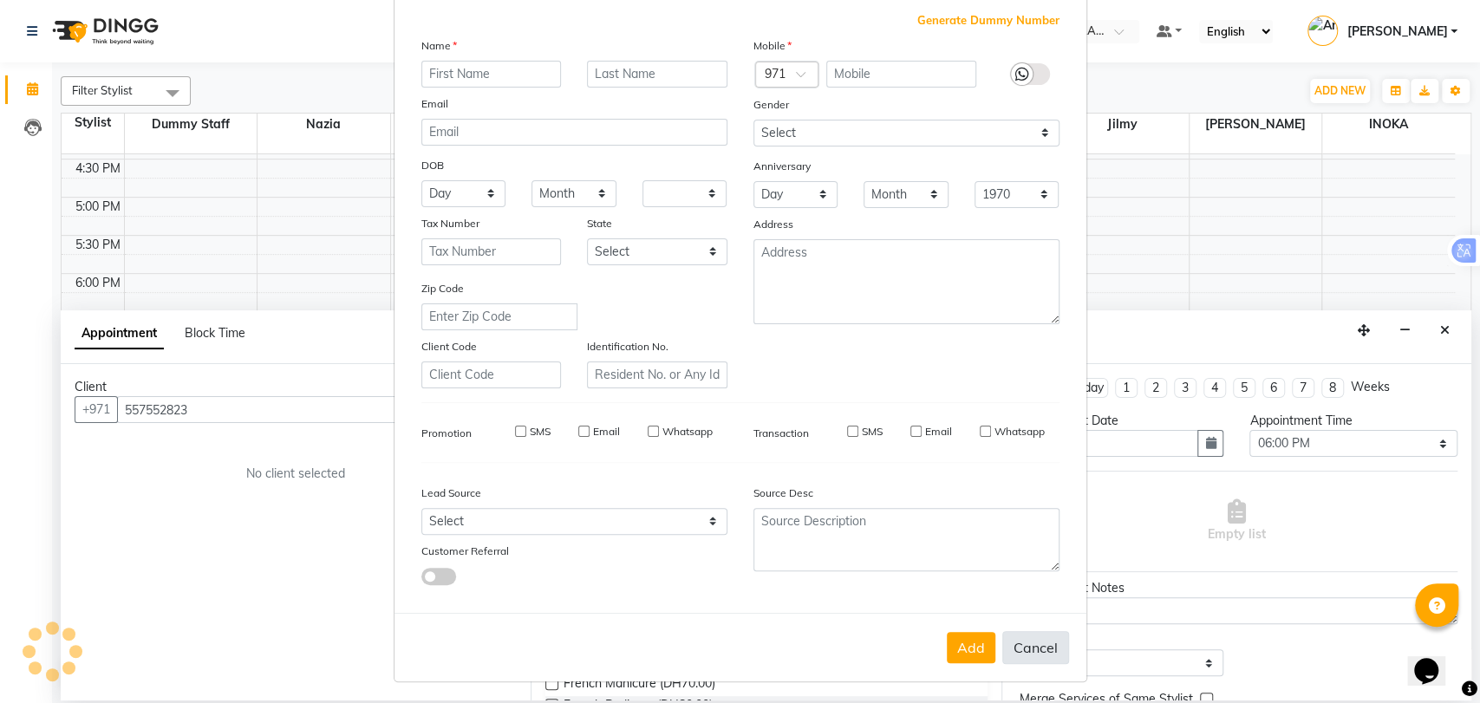
select select
checkbox input "false"
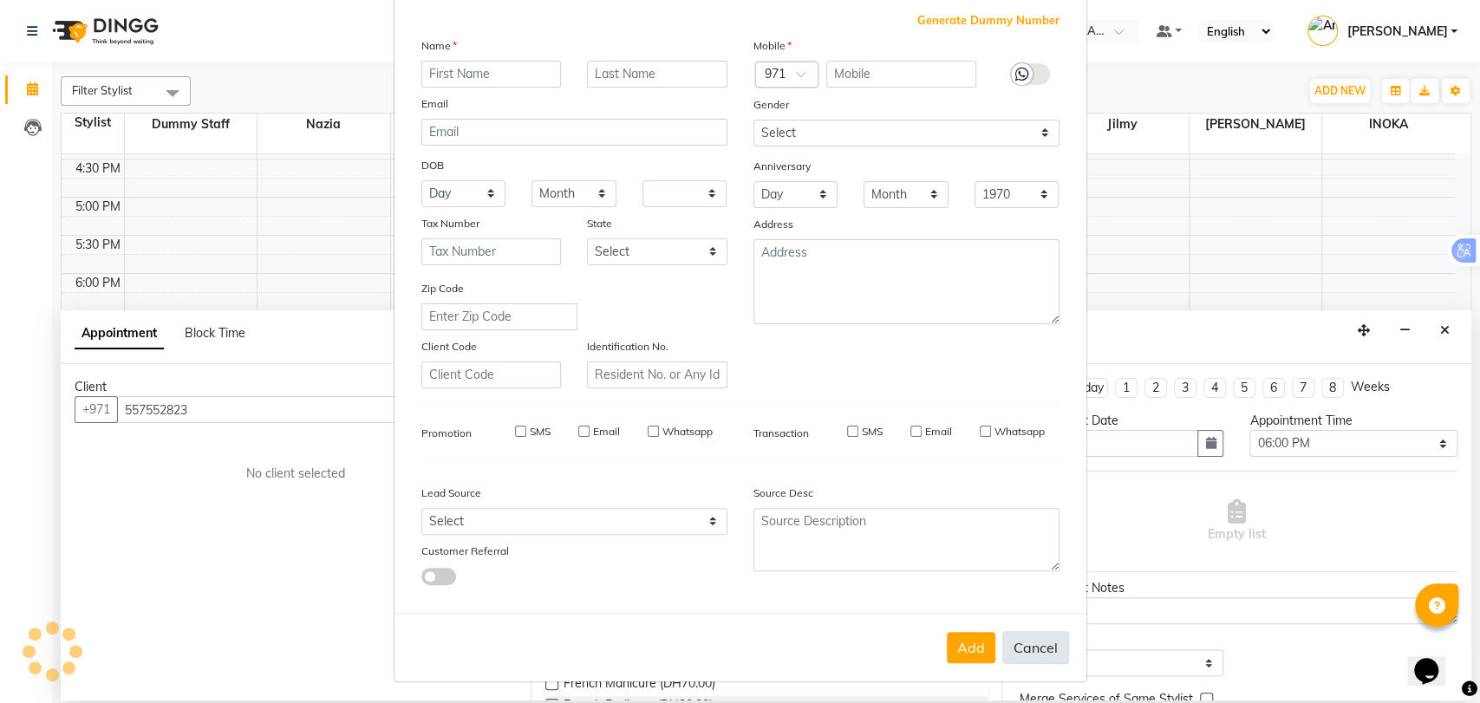
checkbox input "false"
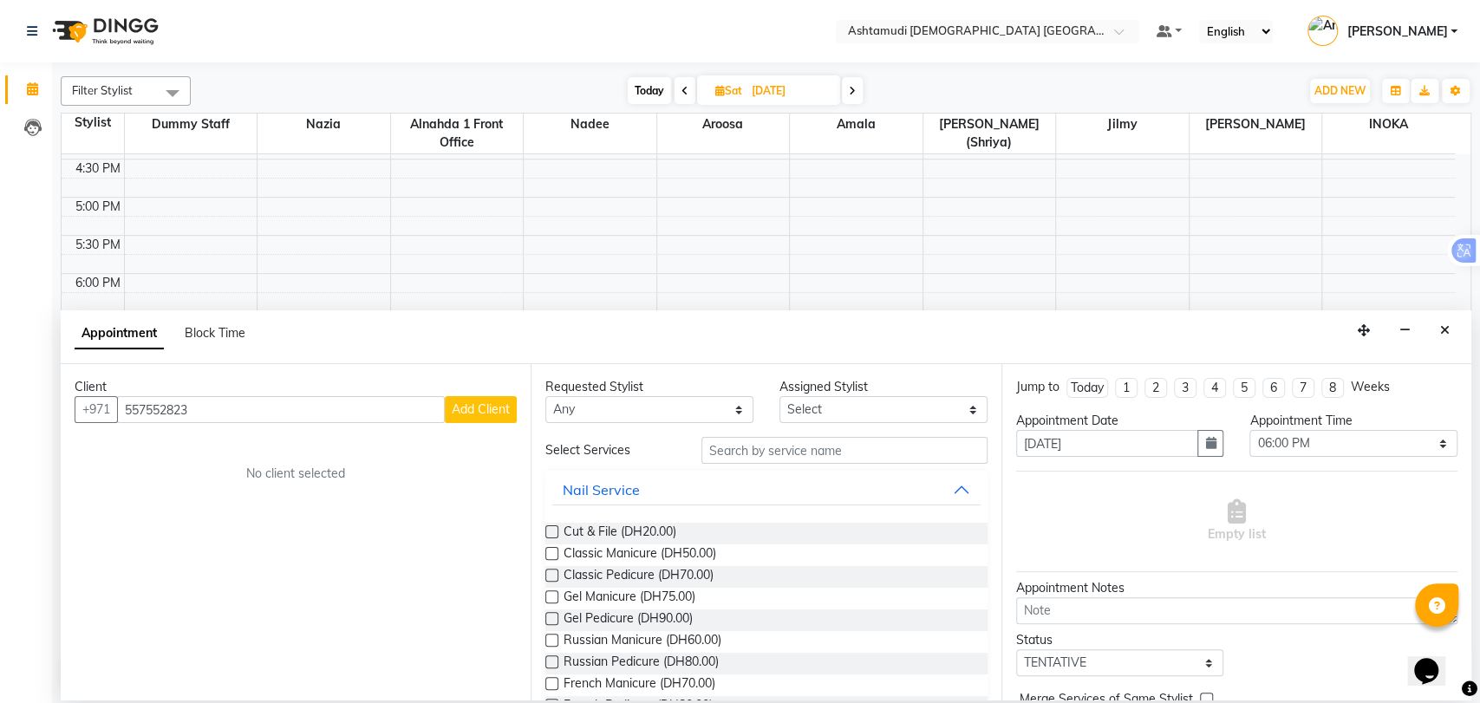
click at [1435, 335] on button "Close" at bounding box center [1444, 330] width 25 height 27
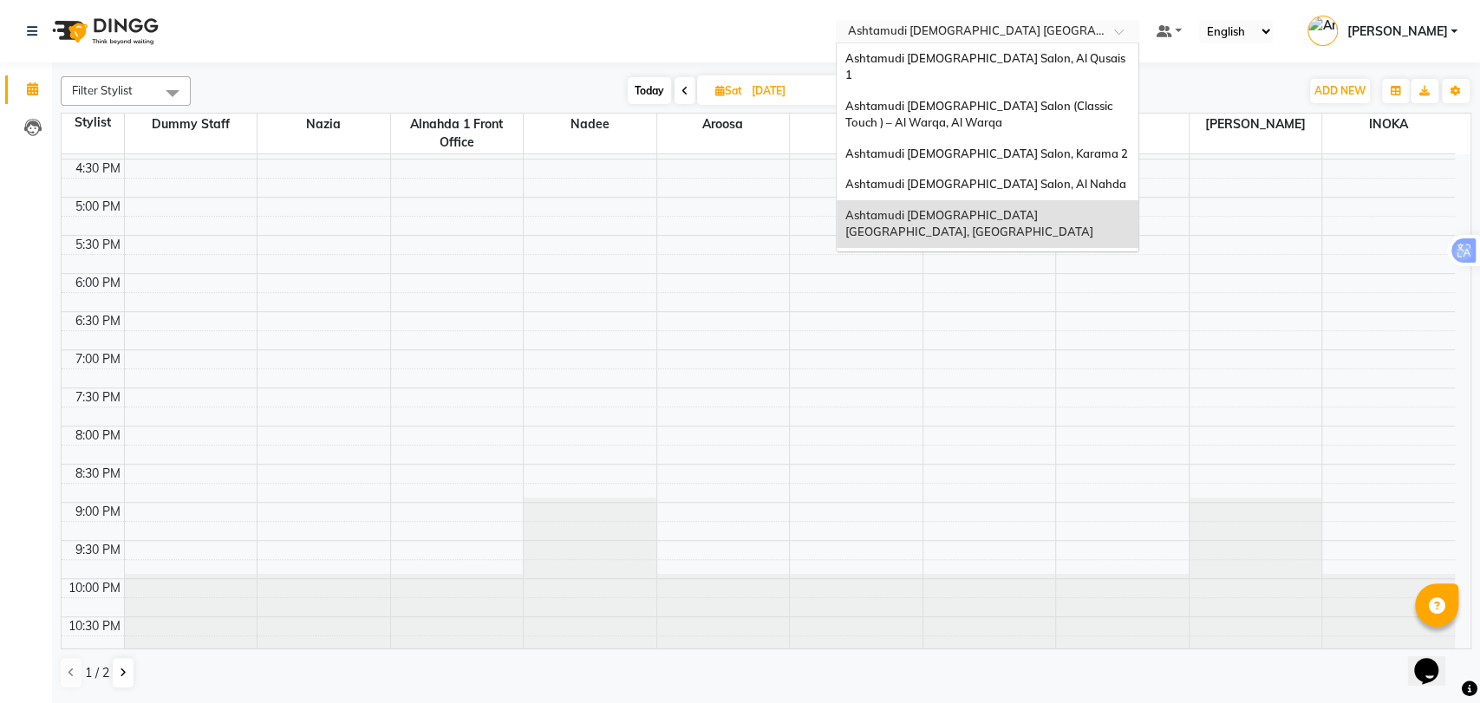
click at [1054, 27] on input "text" at bounding box center [969, 32] width 251 height 17
click at [1002, 175] on div "Ashtamudi [DEMOGRAPHIC_DATA] Salon, Al Nahda" at bounding box center [987, 184] width 302 height 31
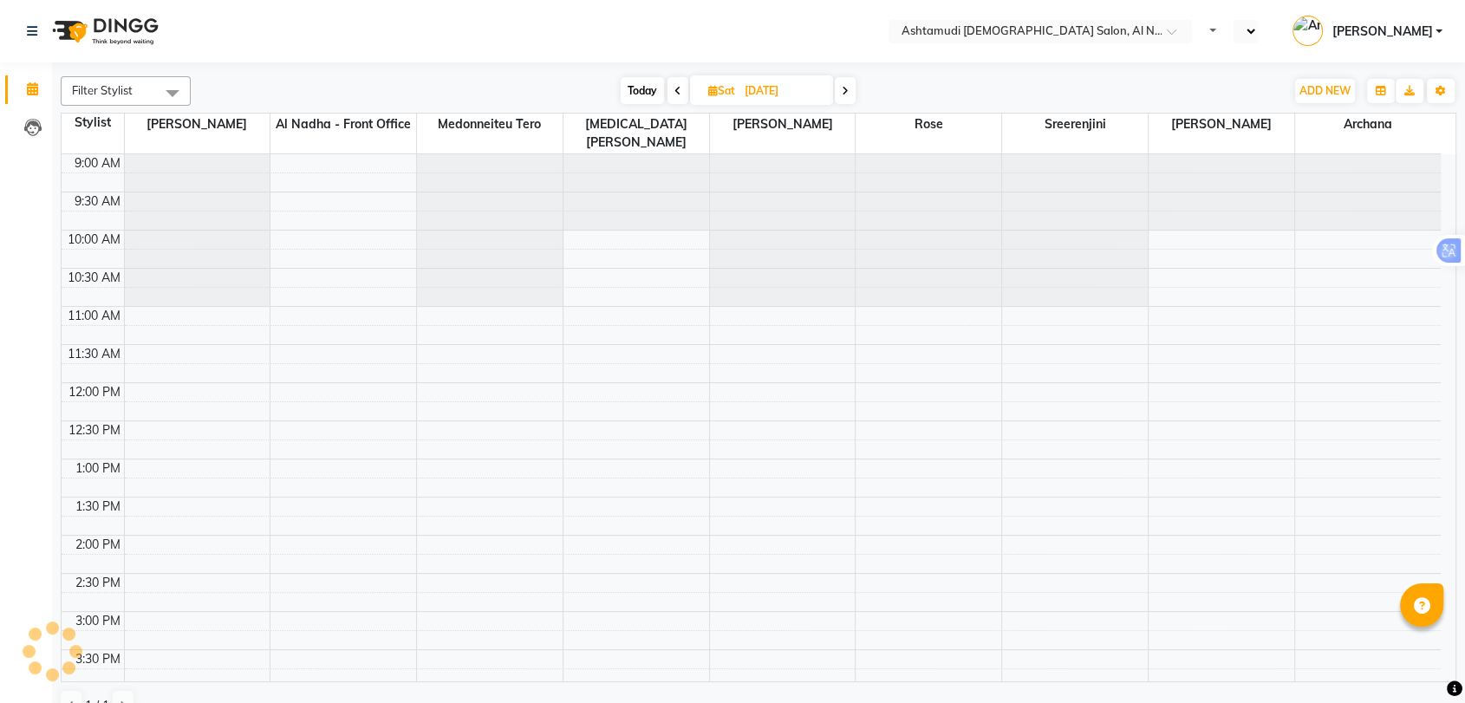
select select "en"
click at [628, 88] on span "Today" at bounding box center [649, 90] width 43 height 27
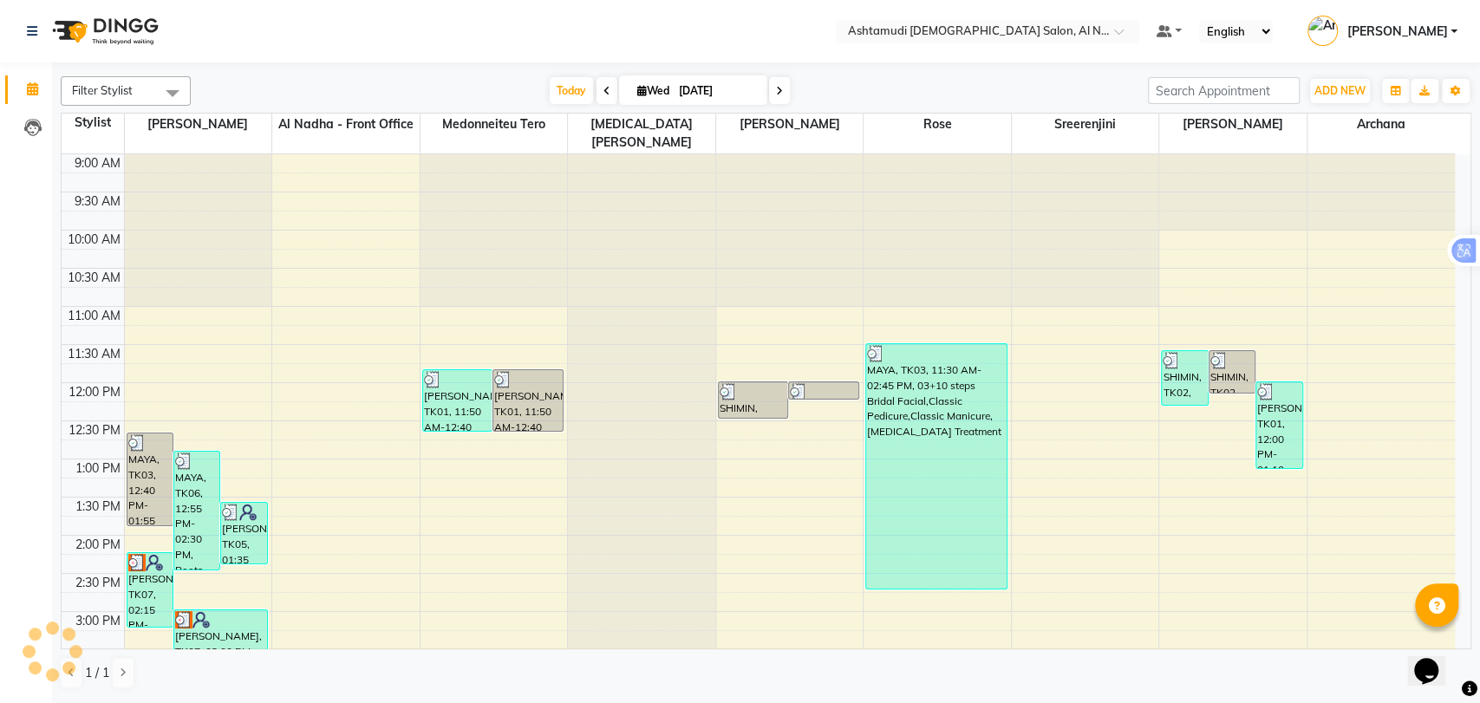
click at [772, 84] on span at bounding box center [779, 90] width 21 height 27
type input "[DATE]"
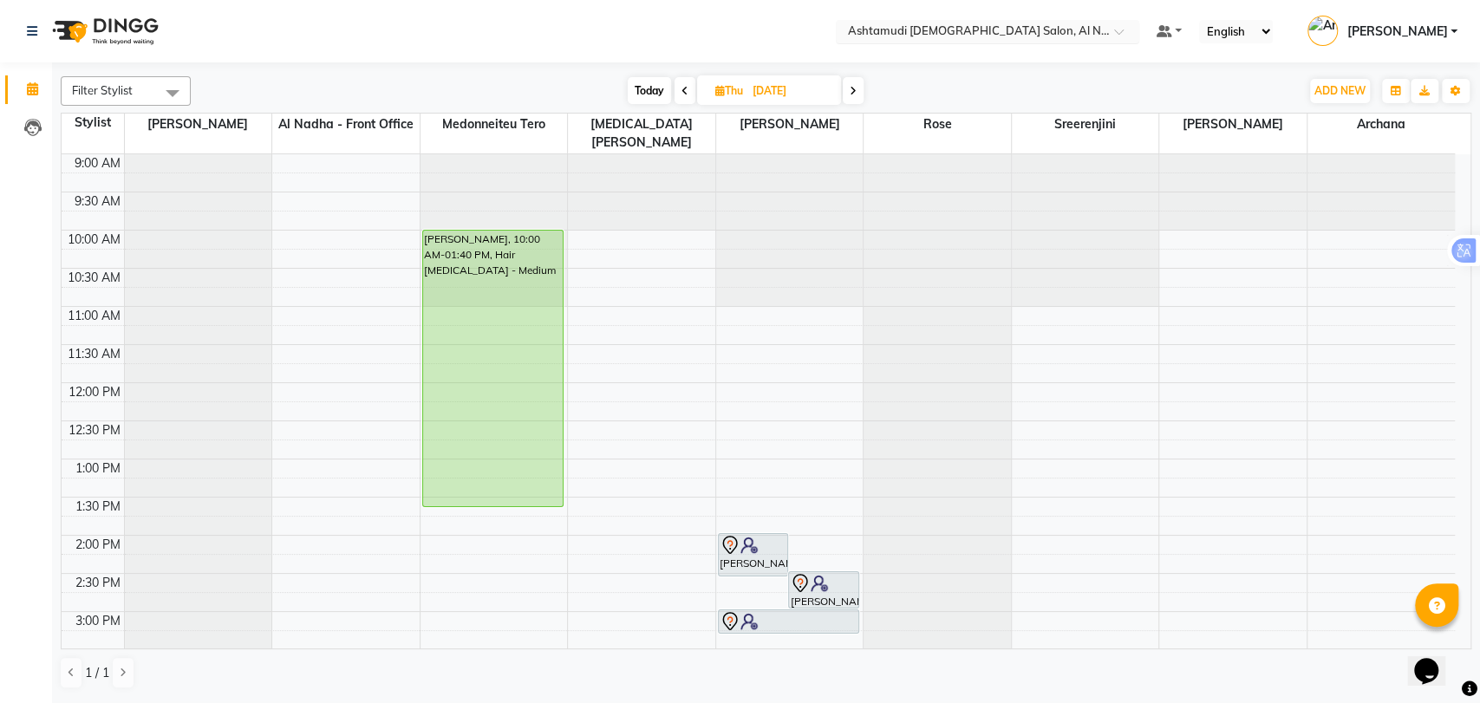
click at [978, 36] on input "text" at bounding box center [969, 32] width 251 height 17
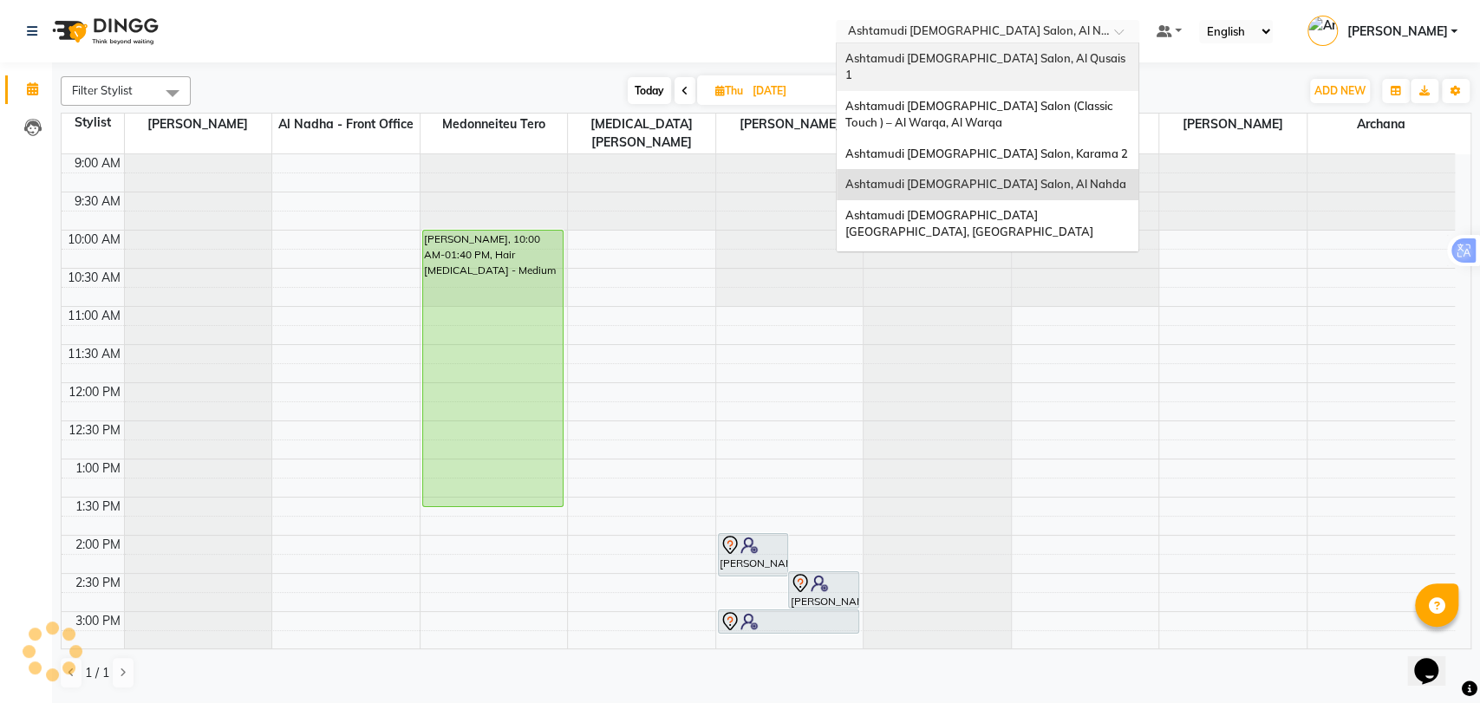
click at [1006, 66] on div "Ashtamudi [DEMOGRAPHIC_DATA] Salon, Al Qusais 1" at bounding box center [987, 67] width 302 height 48
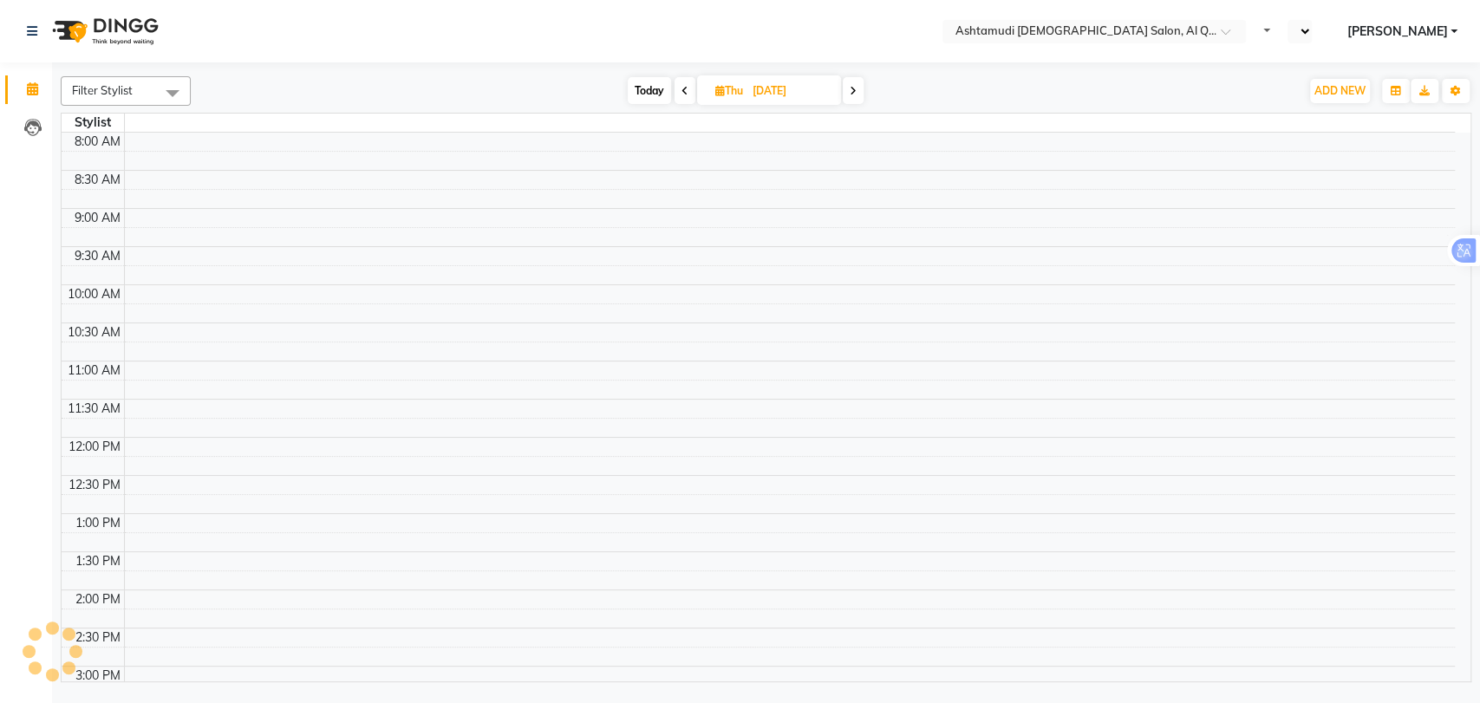
select select "en"
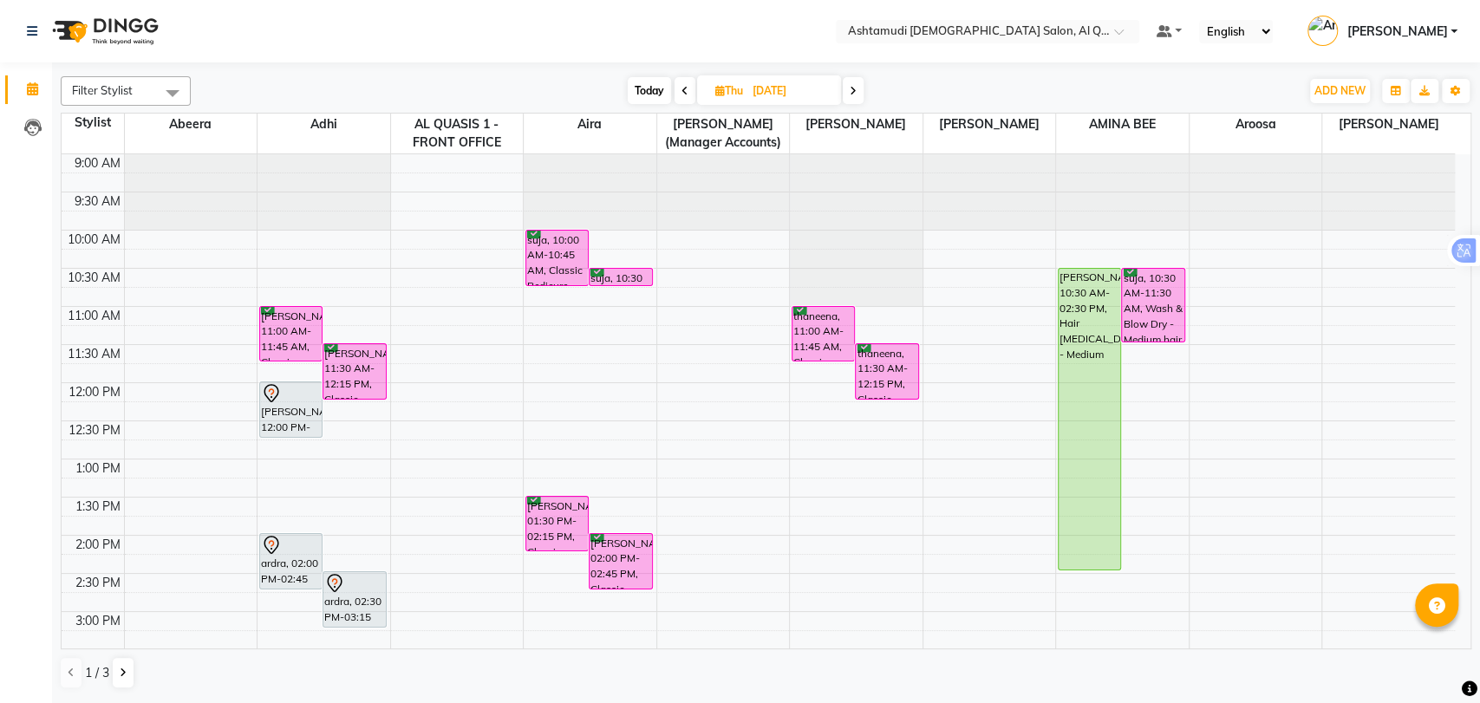
click at [656, 87] on span "Today" at bounding box center [649, 90] width 43 height 27
type input "[DATE]"
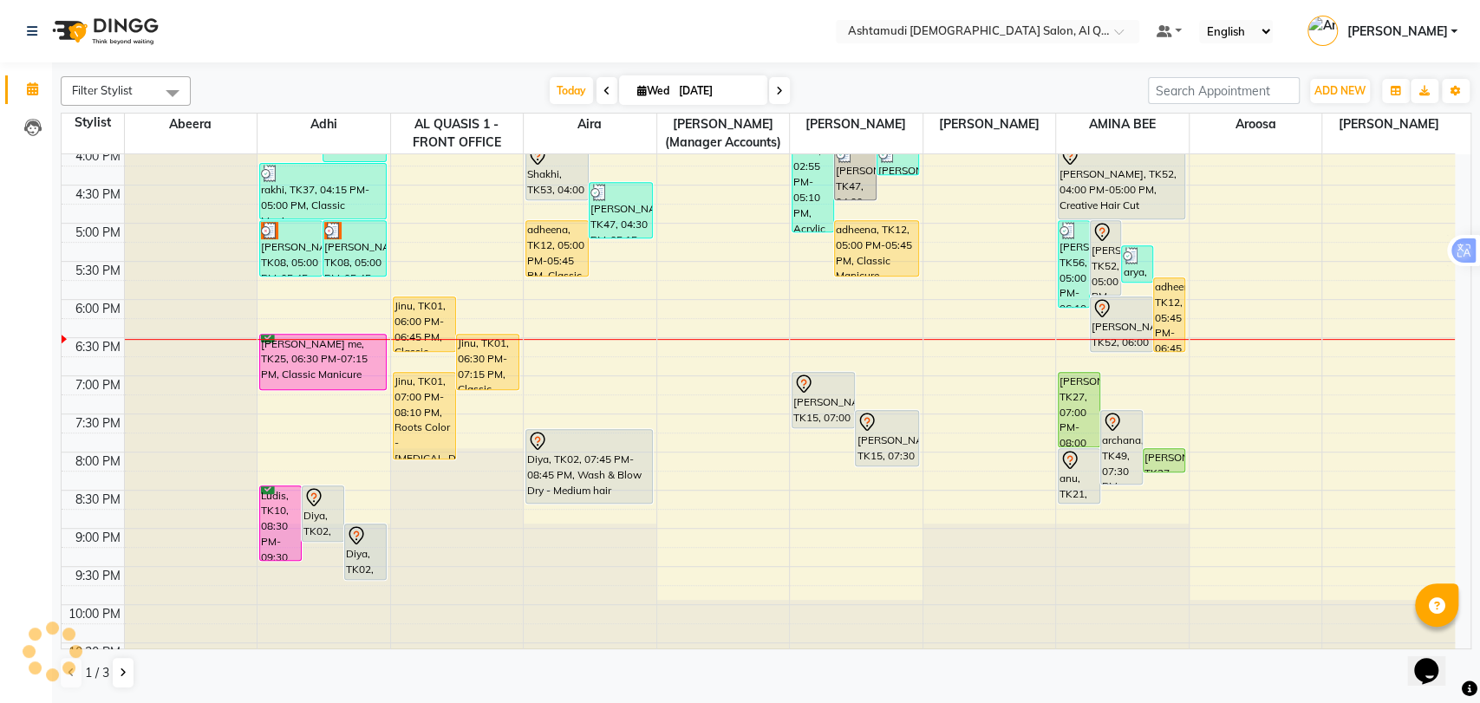
scroll to position [567, 0]
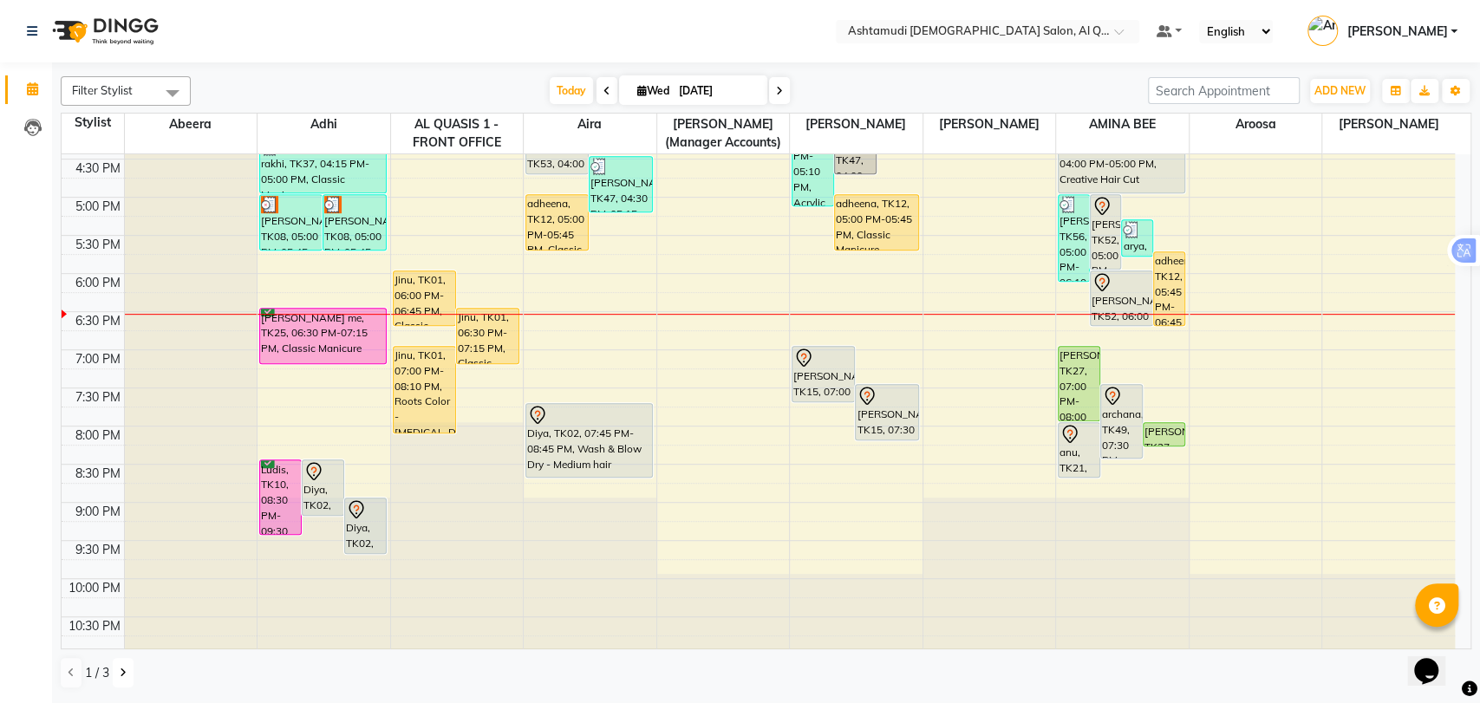
click at [124, 675] on icon at bounding box center [123, 672] width 7 height 10
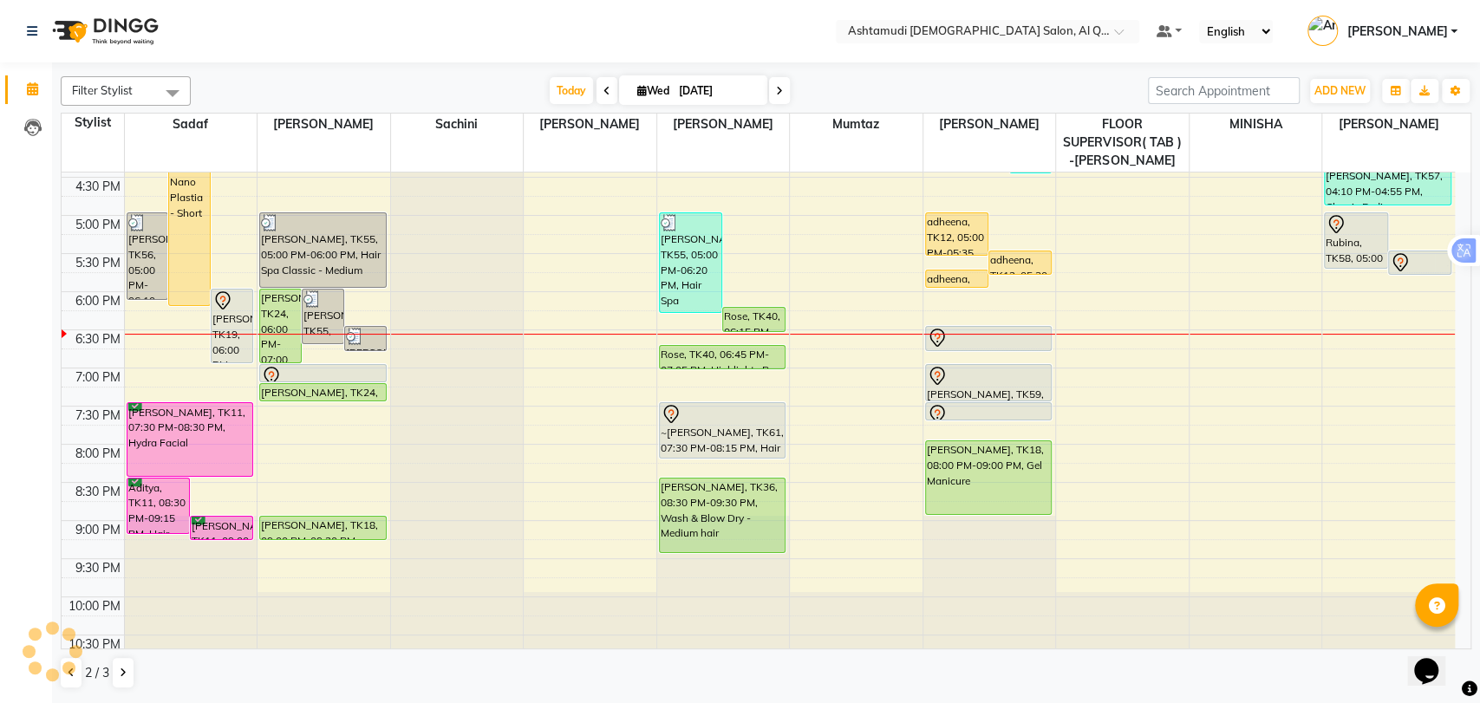
click at [68, 672] on div at bounding box center [52, 651] width 52 height 52
click at [59, 668] on div at bounding box center [52, 651] width 52 height 52
click at [69, 669] on app-root "Select Location × Ashtamudi Ladies Salon, Al Qusais 1 Default Panel My Panel En…" at bounding box center [740, 350] width 1480 height 700
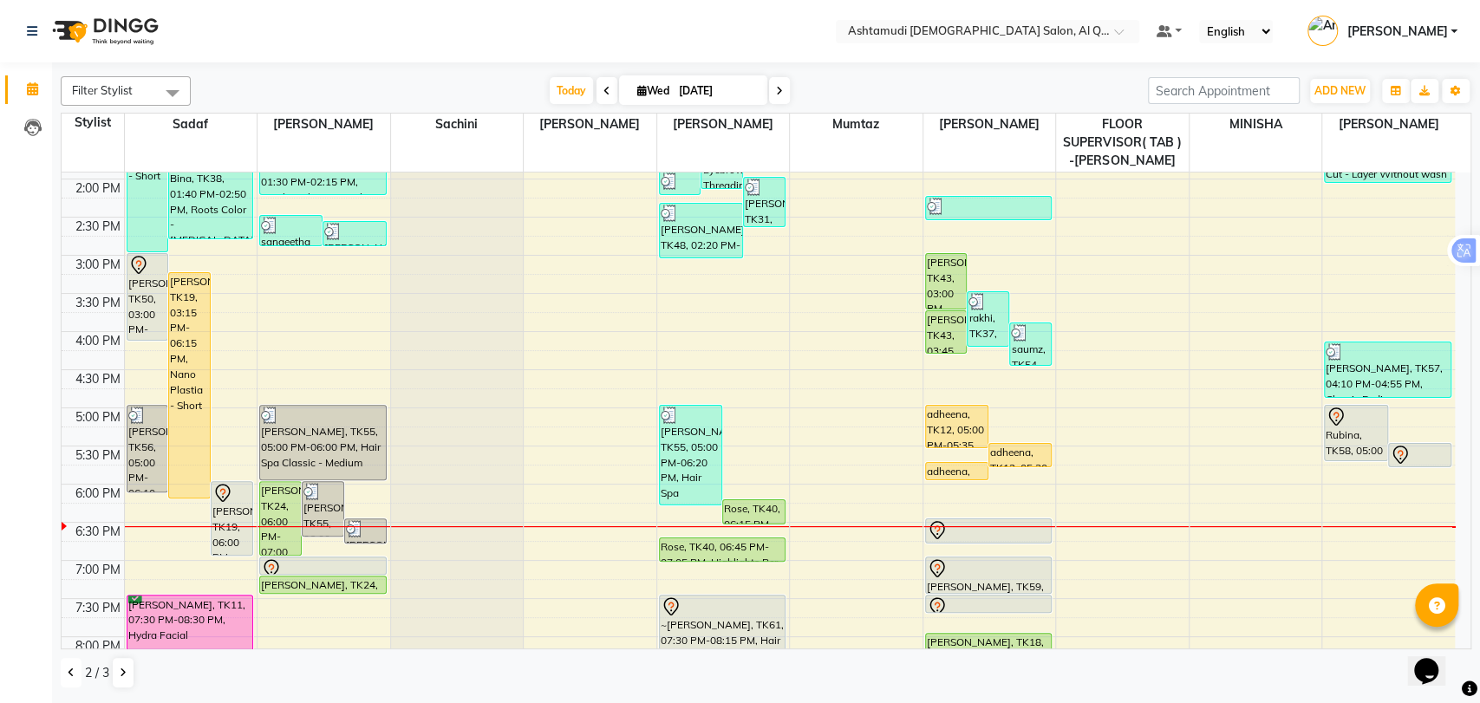
scroll to position [471, 0]
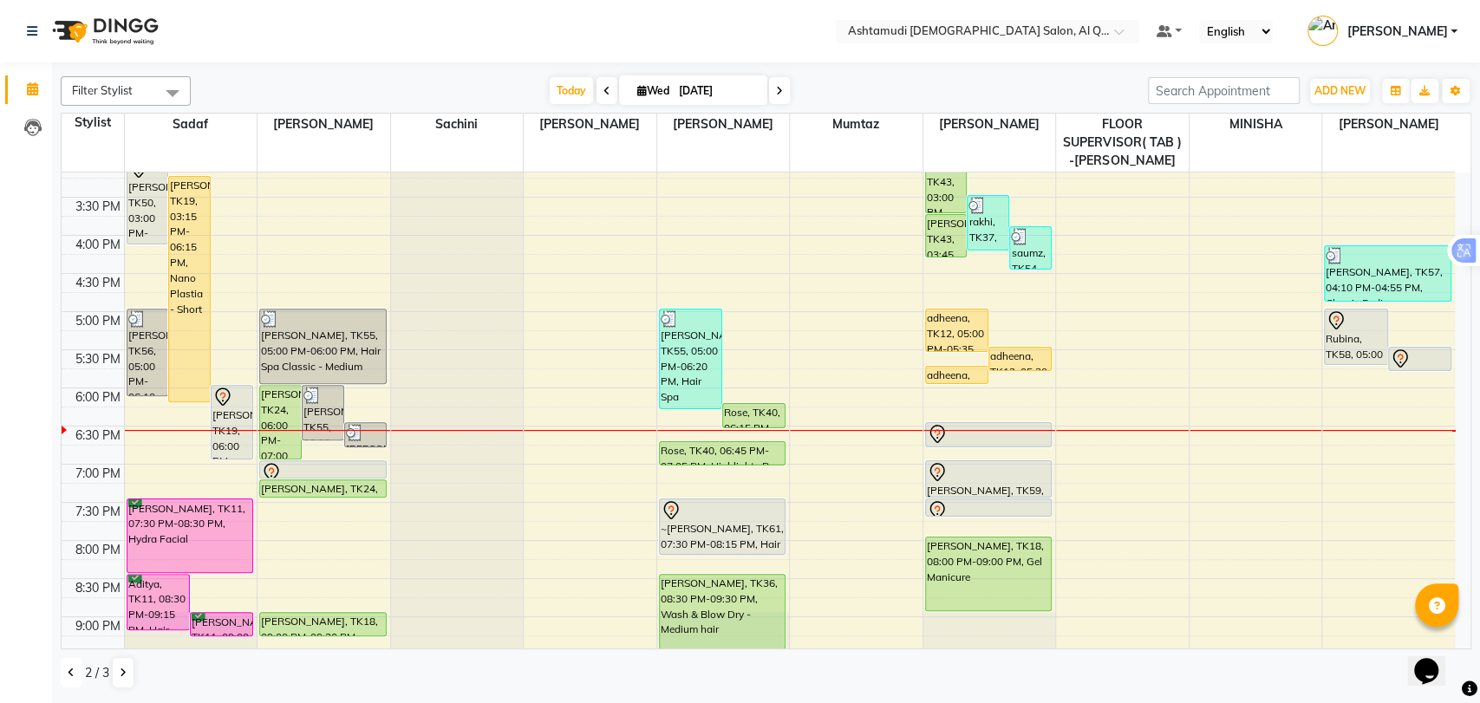
click at [67, 670] on button at bounding box center [71, 672] width 21 height 29
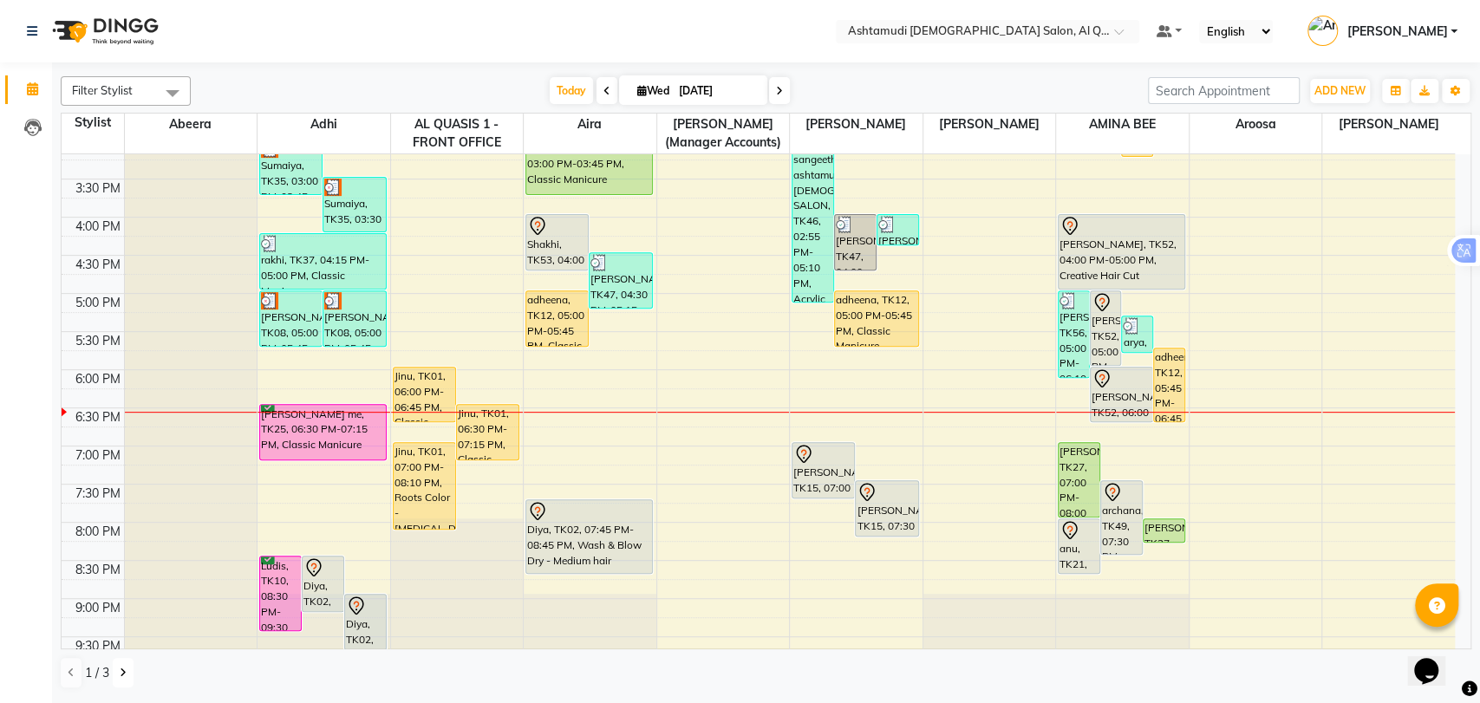
click at [123, 674] on icon at bounding box center [123, 672] width 7 height 10
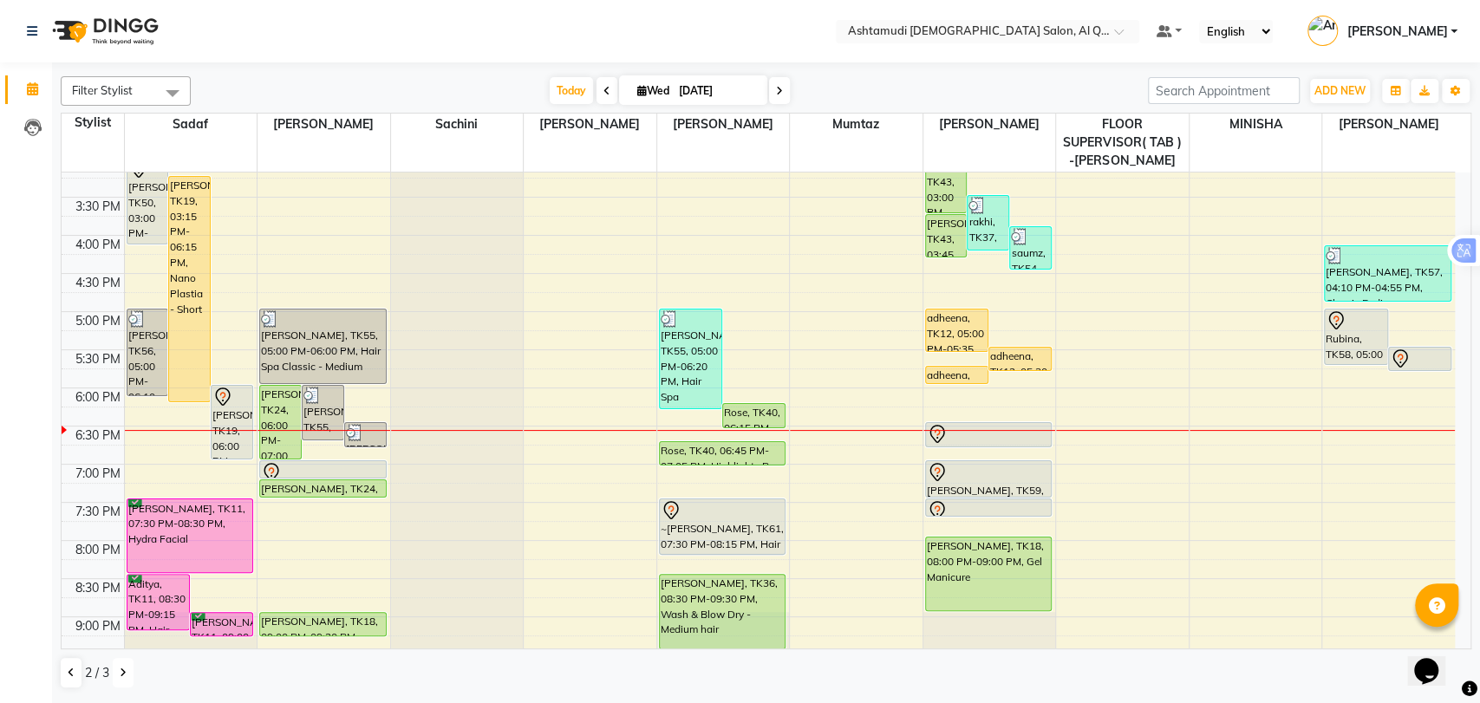
click at [1046, 451] on div "9:00 AM 9:30 AM 10:00 AM 10:30 AM 11:00 AM 11:30 AM 12:00 PM 12:30 PM 1:00 PM 1…" at bounding box center [758, 235] width 1393 height 1067
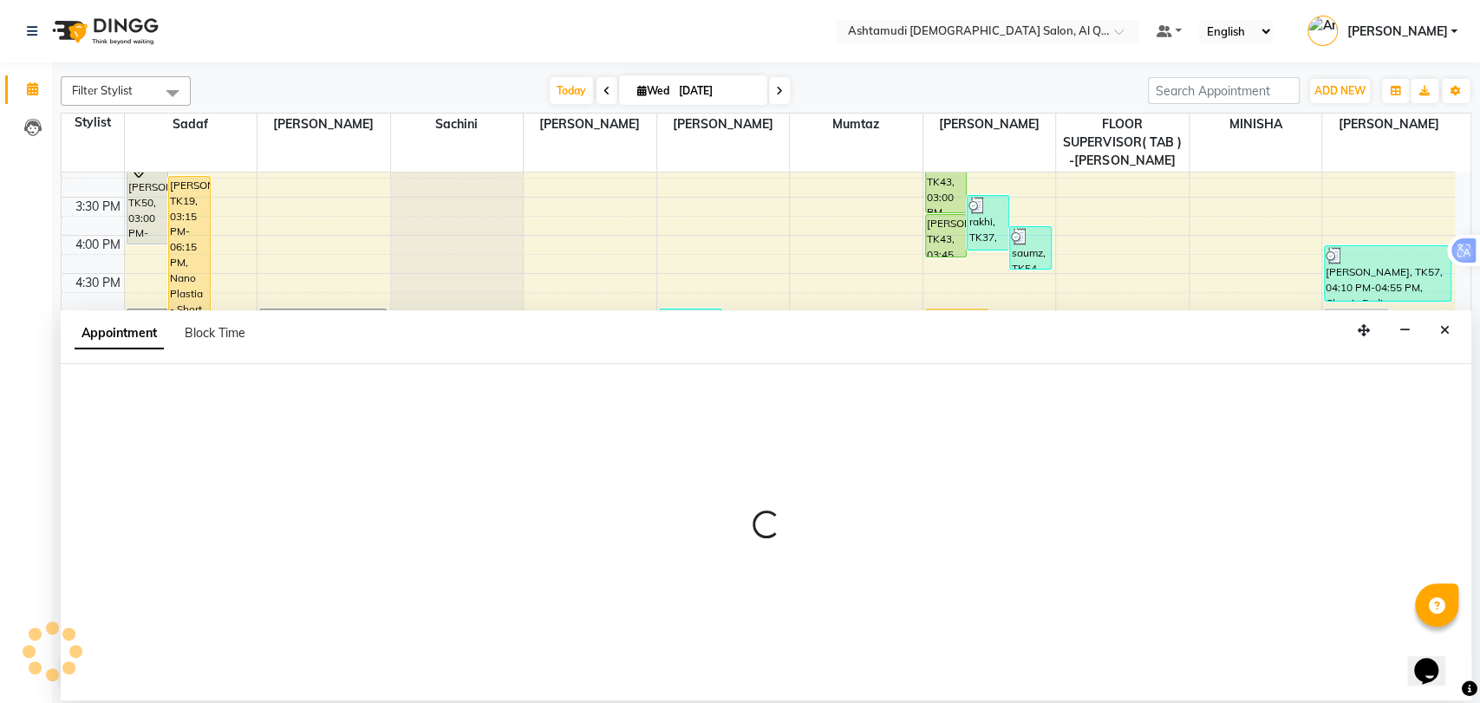
select select "87644"
select select "tentative"
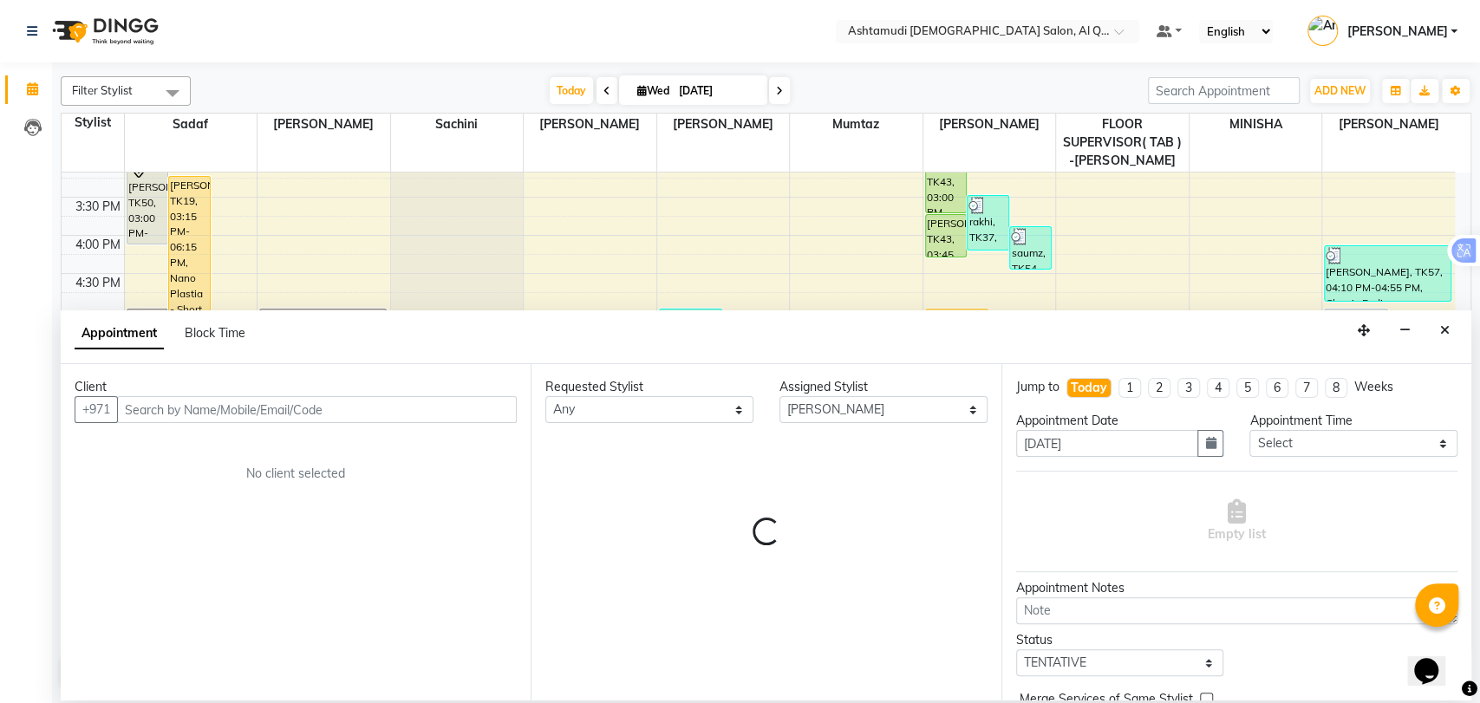
click at [235, 418] on input "text" at bounding box center [317, 409] width 400 height 27
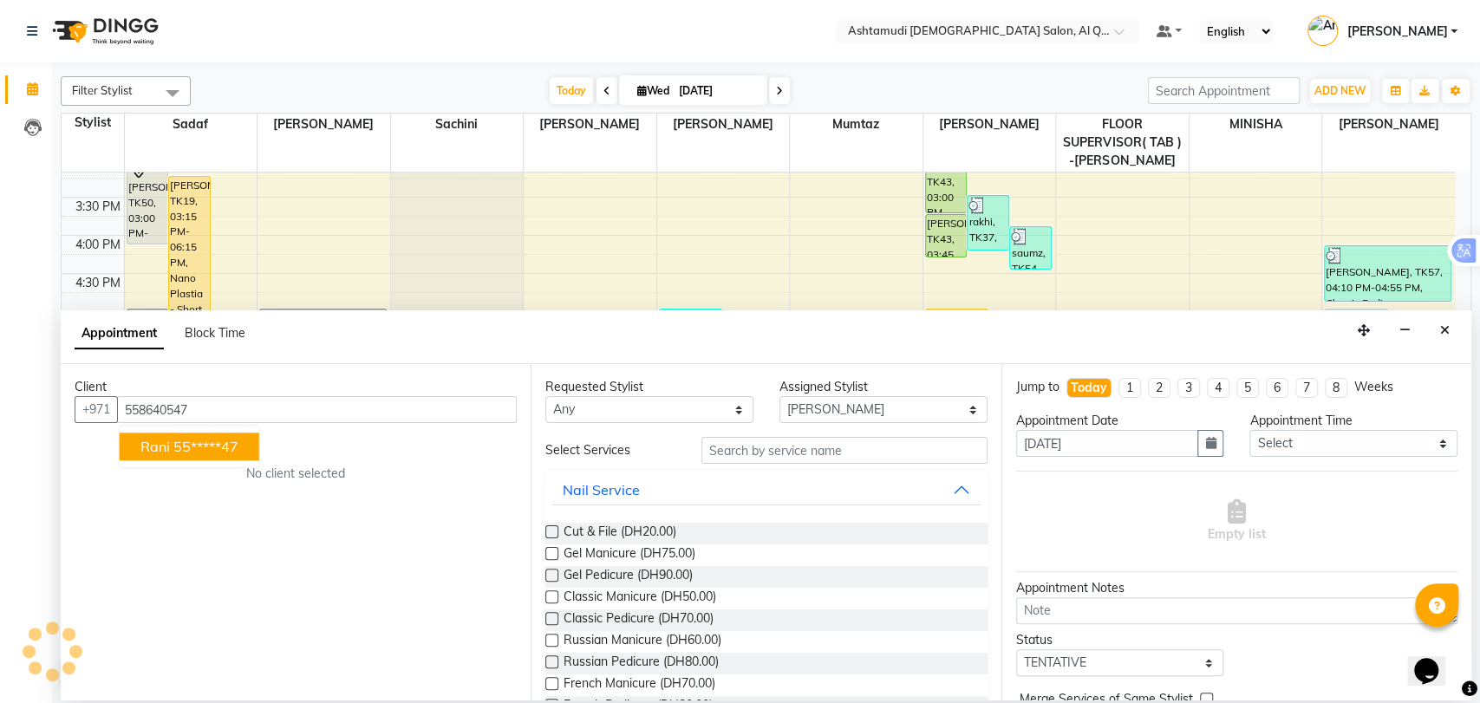
type input "558640547"
click at [805, 455] on input "text" at bounding box center [844, 450] width 286 height 27
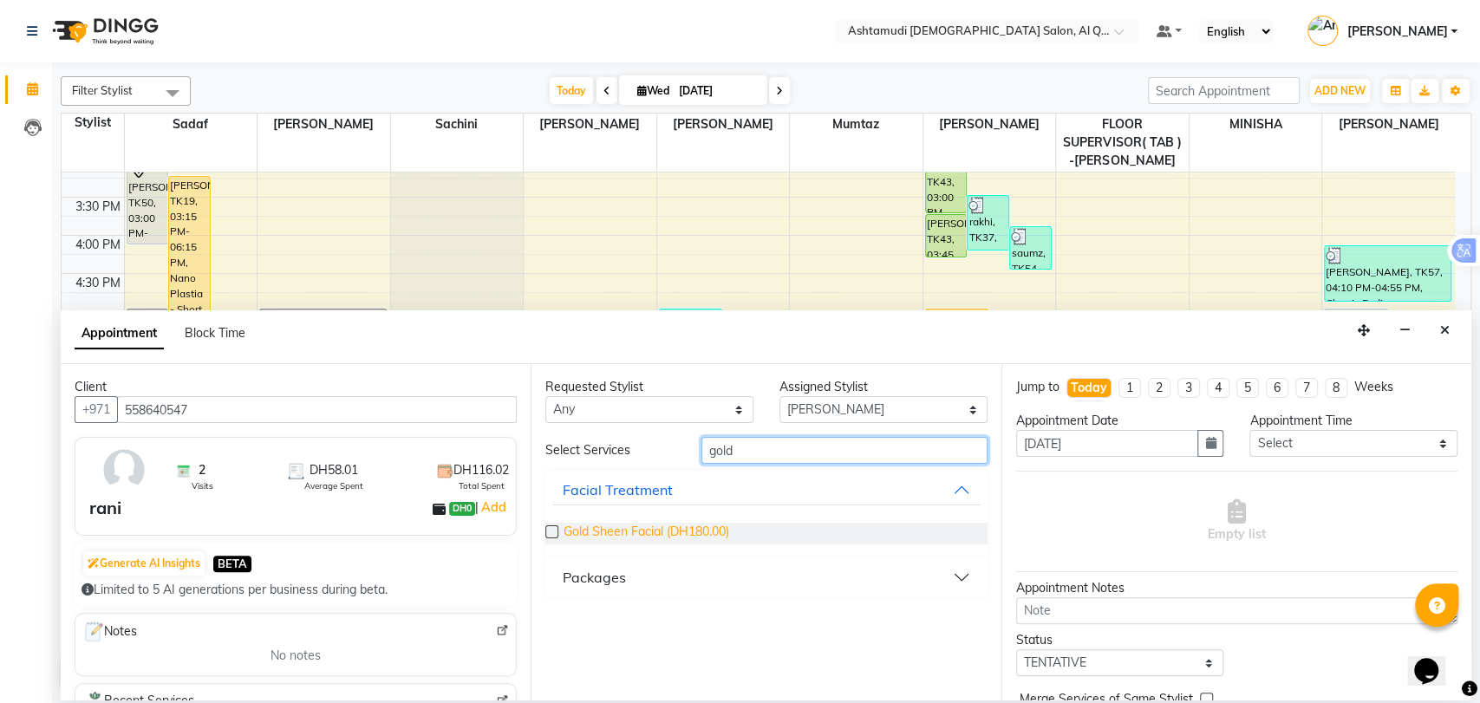
type input "gold"
click at [672, 530] on span "Gold Sheen Facial (DH180.00)" at bounding box center [646, 534] width 166 height 22
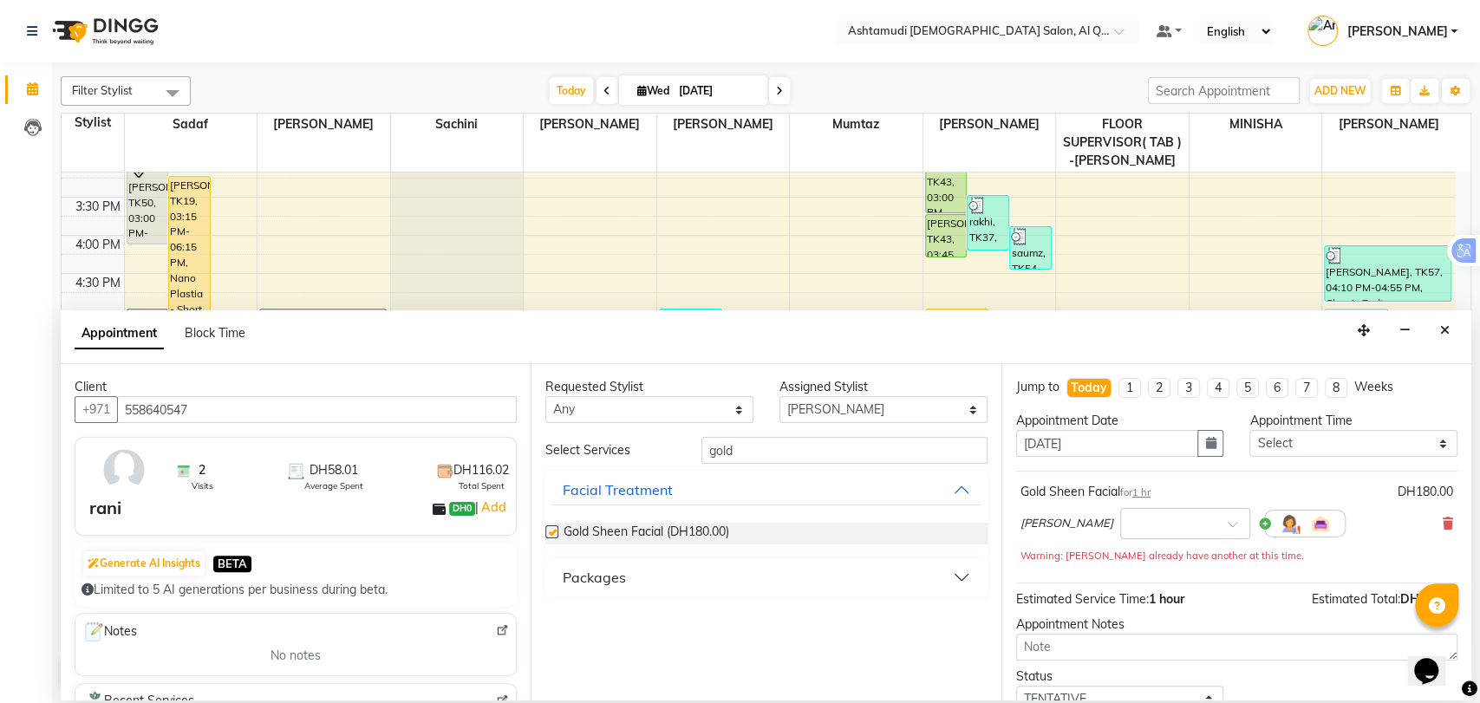
checkbox input "false"
click at [1321, 444] on select "Select 10:00 AM 10:30 AM 11:00 AM 11:30 AM 12:00 PM 12:30 PM 01:00 PM 01:30 PM …" at bounding box center [1353, 443] width 208 height 27
select select "1140"
click at [1249, 430] on select "Select 10:00 AM 10:30 AM 11:00 AM 11:30 AM 12:00 PM 12:30 PM 01:00 PM 01:30 PM …" at bounding box center [1353, 443] width 208 height 27
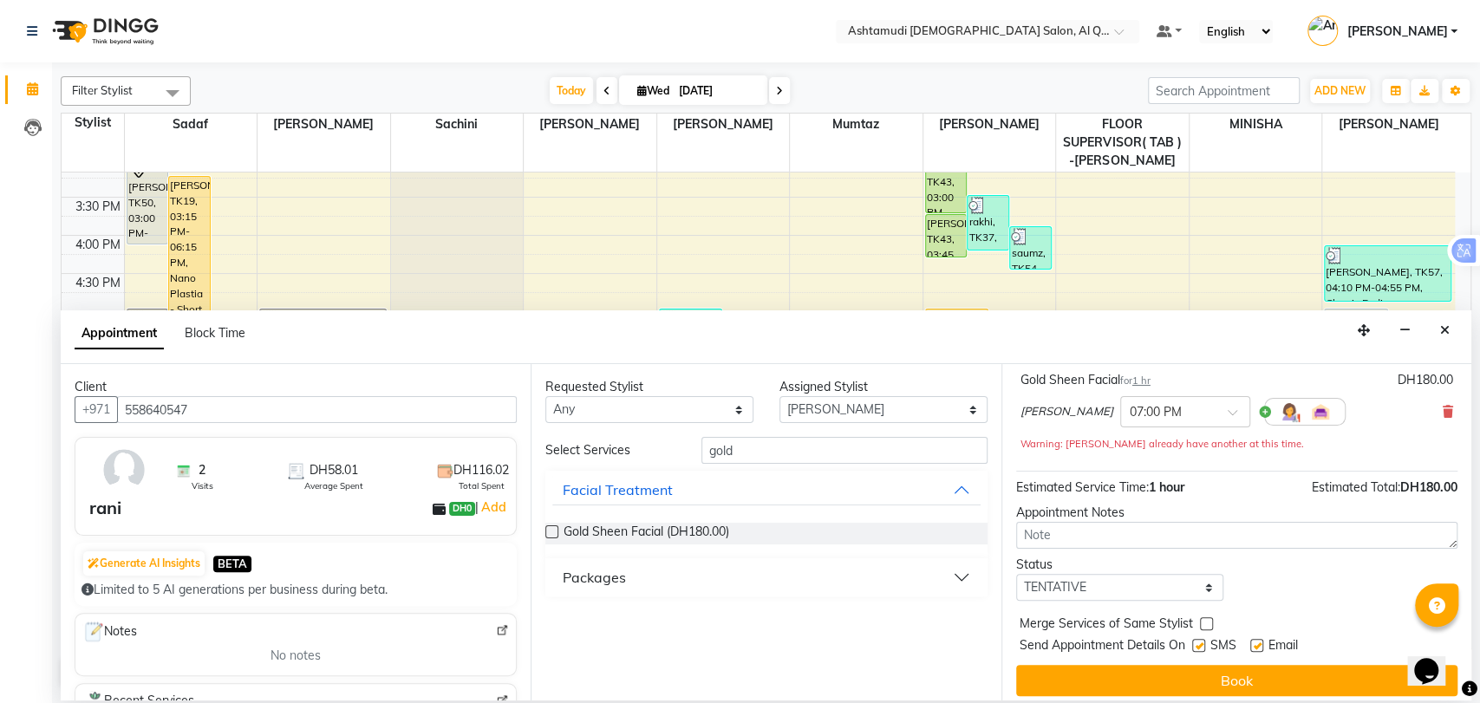
scroll to position [120, 0]
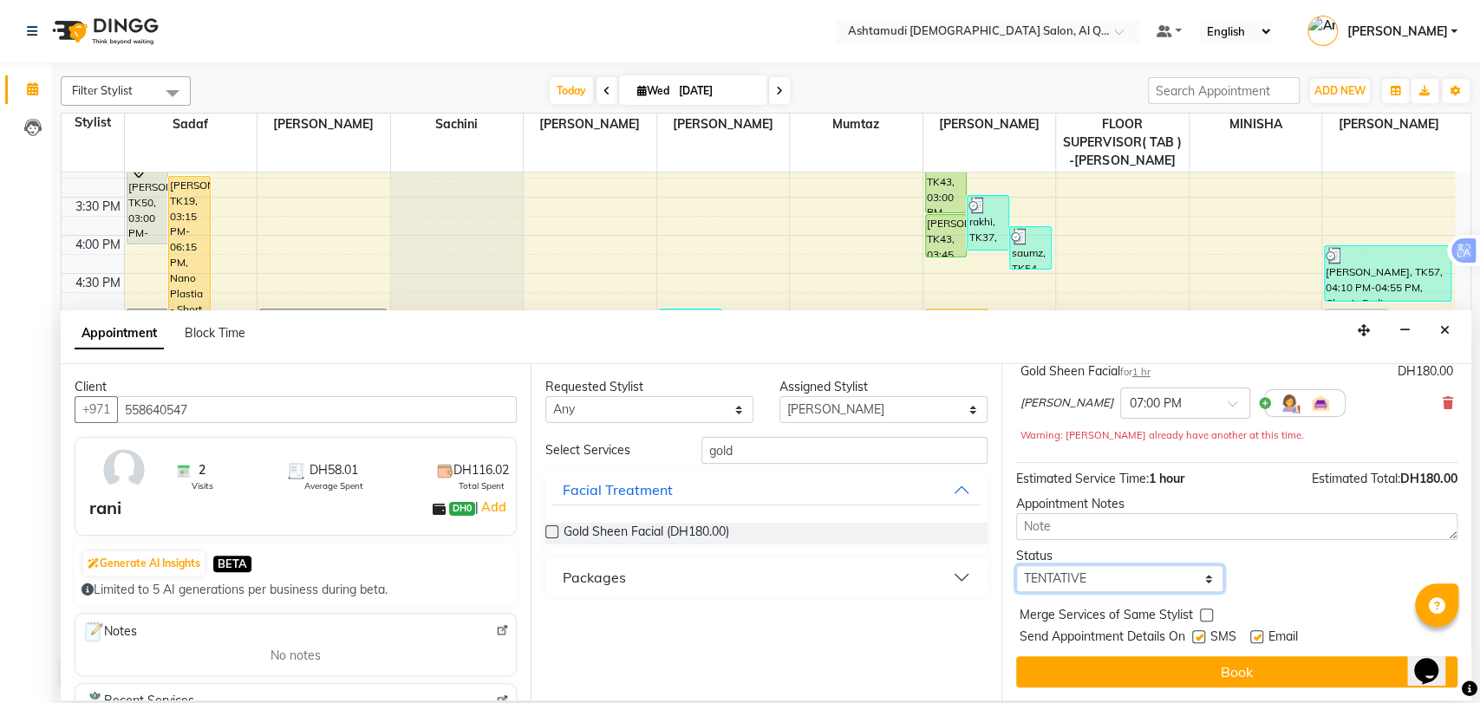
click at [1086, 576] on select "Select TENTATIVE CONFIRM CHECK-IN UPCOMING" at bounding box center [1120, 578] width 208 height 27
select select "upcoming"
click at [1016, 565] on select "Select TENTATIVE CONFIRM CHECK-IN UPCOMING" at bounding box center [1120, 578] width 208 height 27
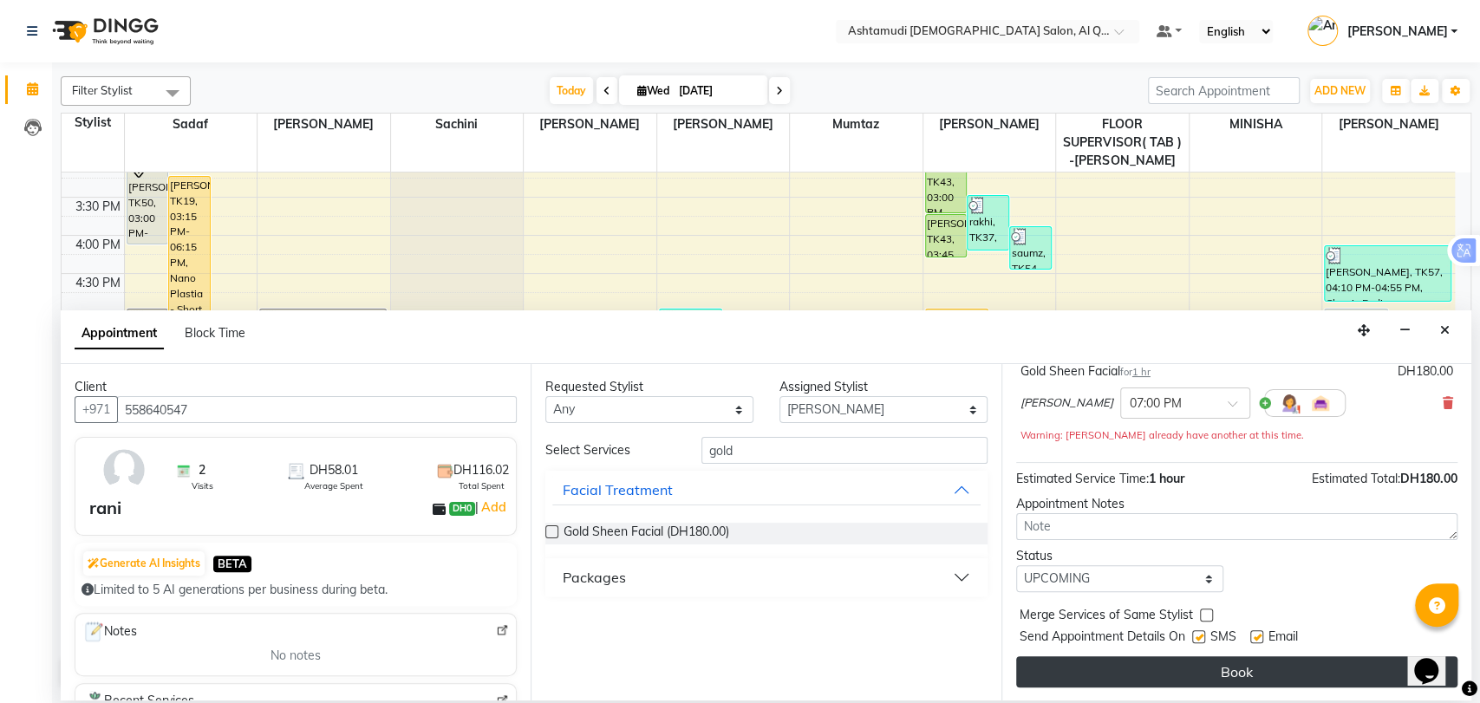
click at [1227, 668] on button "Book" at bounding box center [1236, 671] width 441 height 31
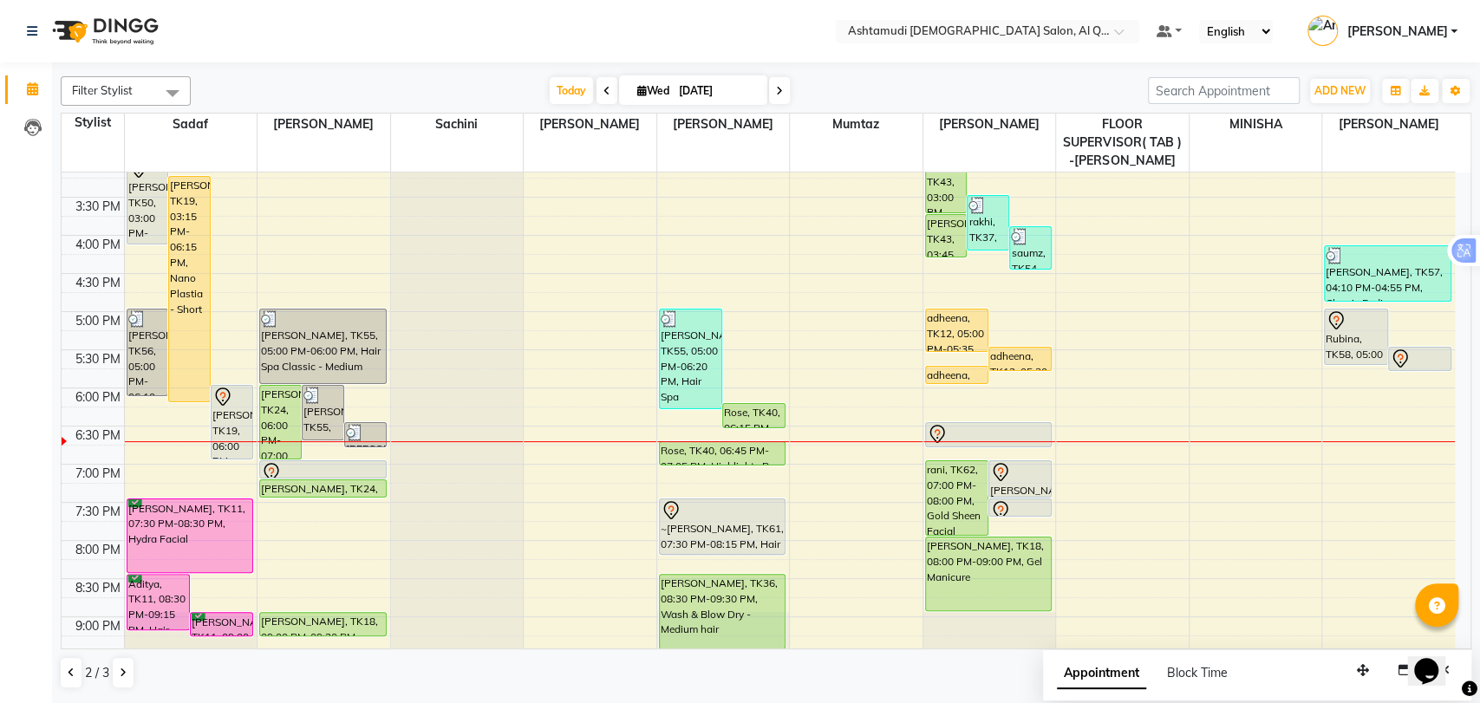
scroll to position [0, 0]
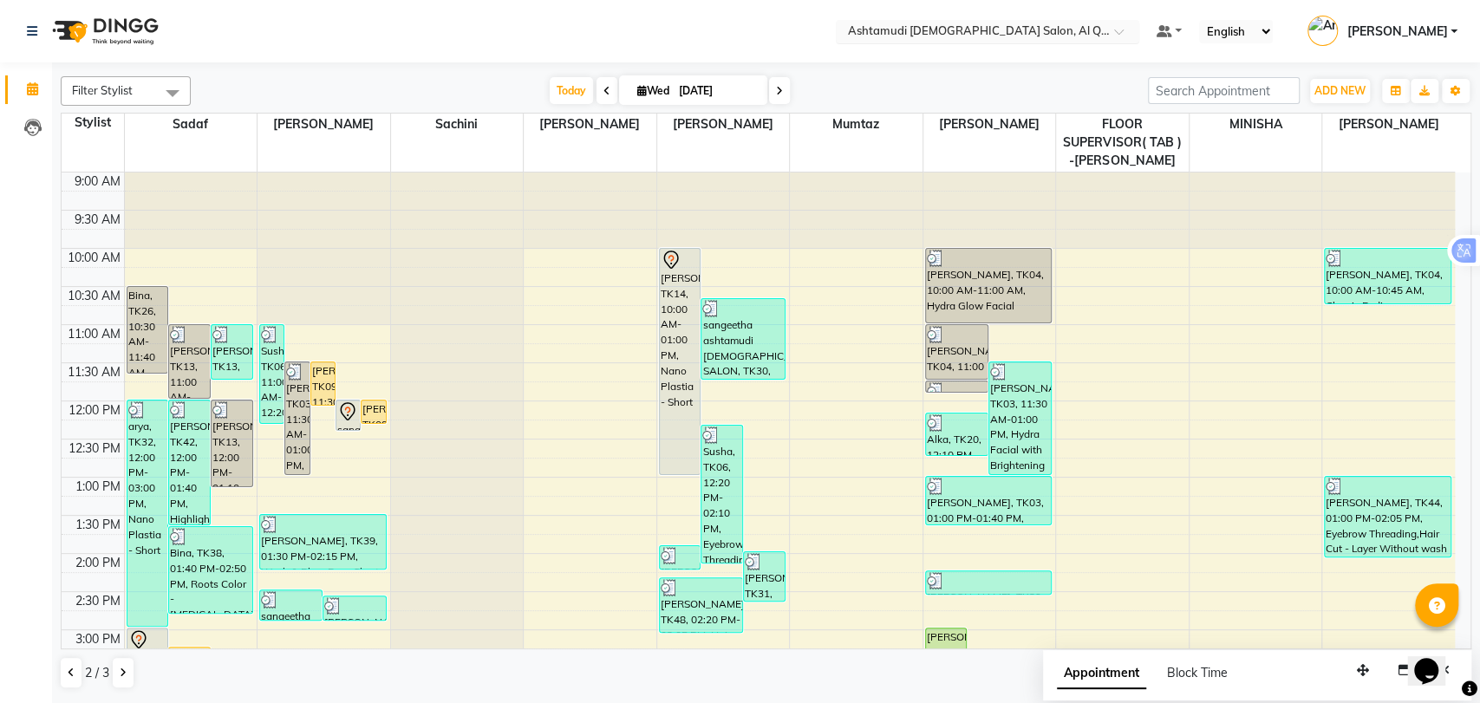
click at [1075, 32] on input "text" at bounding box center [969, 32] width 251 height 17
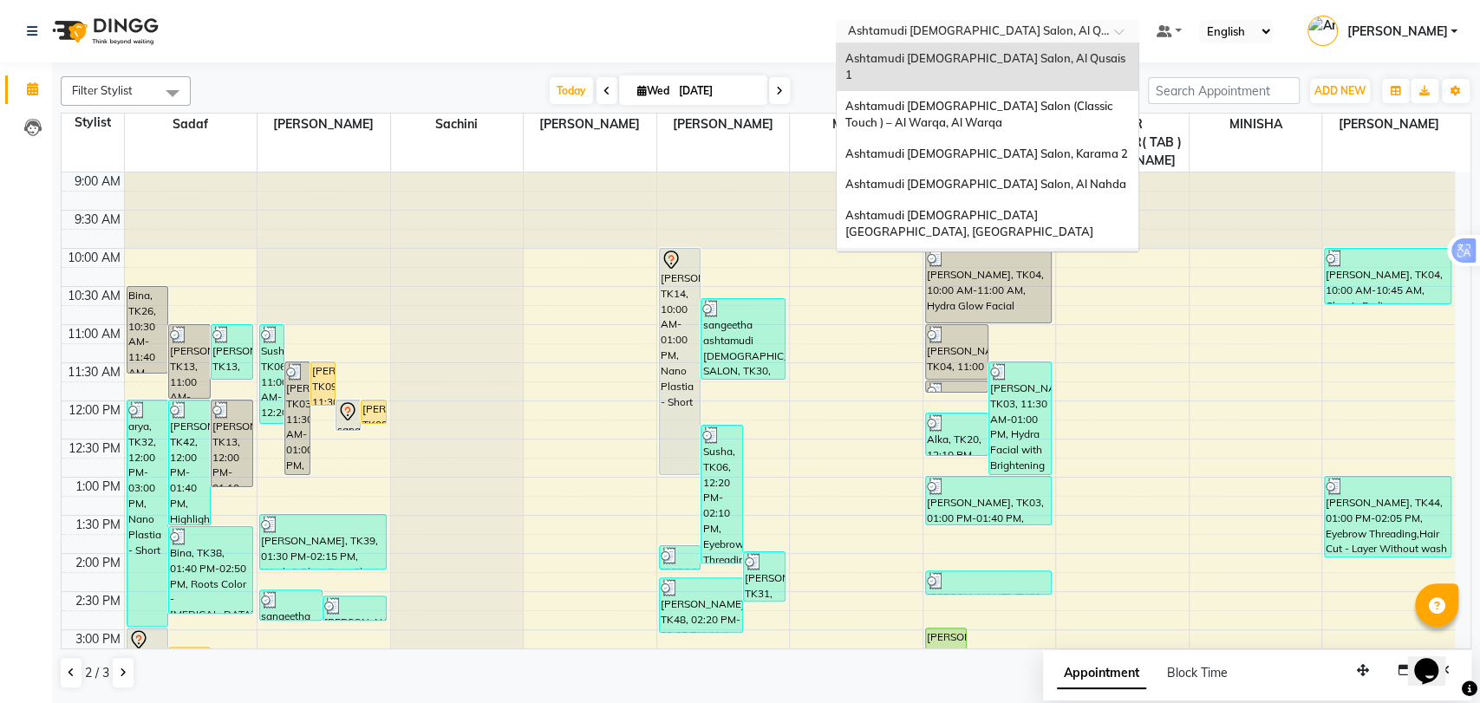
click at [999, 256] on span "Ashtamudi [DEMOGRAPHIC_DATA] Salon - Al Karama, [GEOGRAPHIC_DATA] -[GEOGRAPHIC_…" at bounding box center [970, 280] width 250 height 48
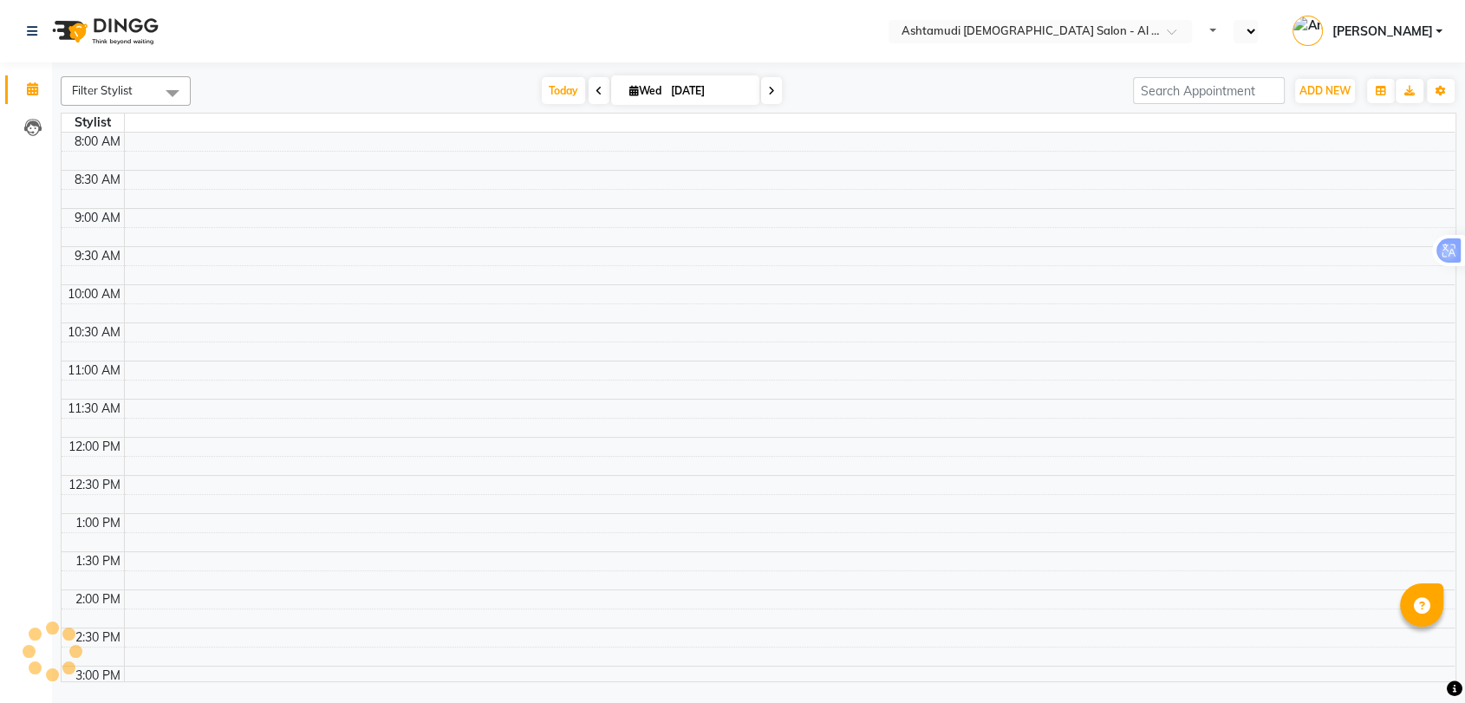
select select "en"
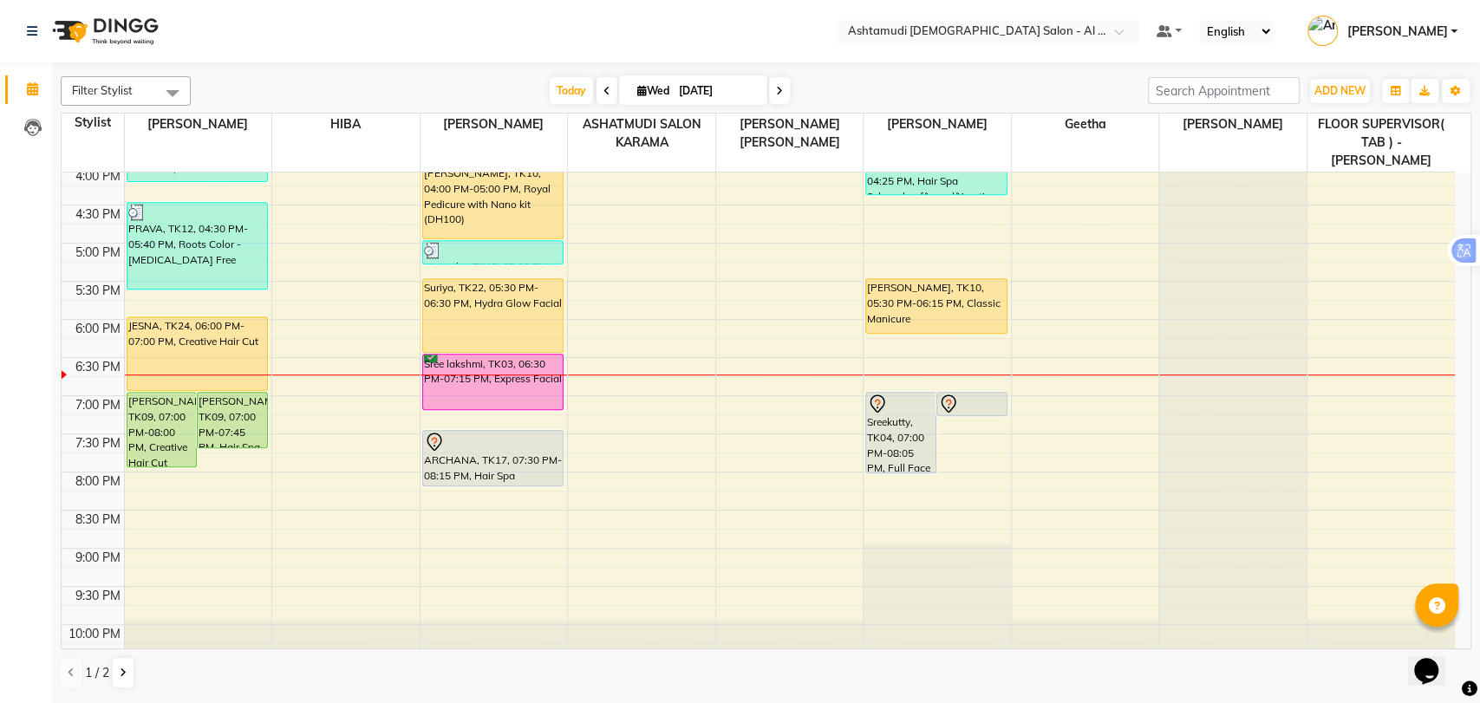
scroll to position [567, 0]
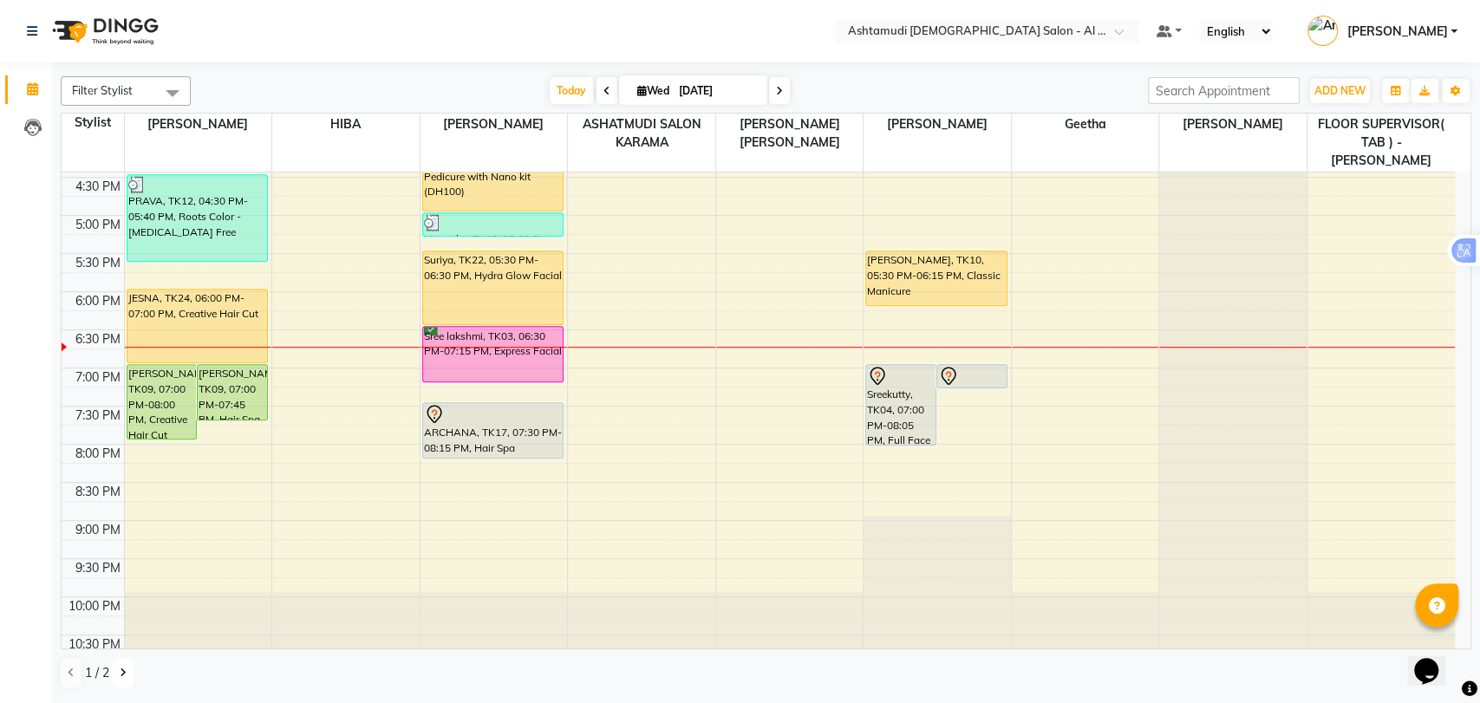
click at [116, 669] on button at bounding box center [123, 672] width 21 height 29
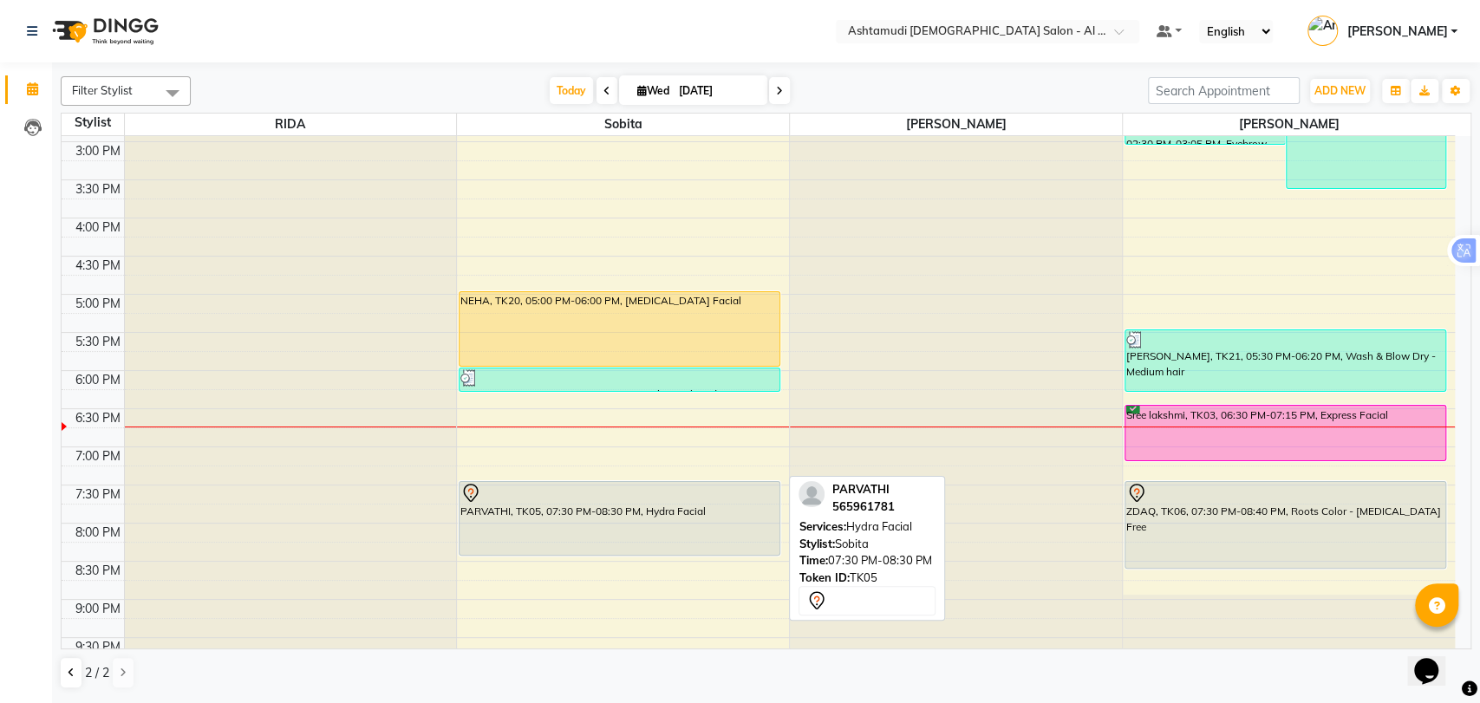
scroll to position [548, 0]
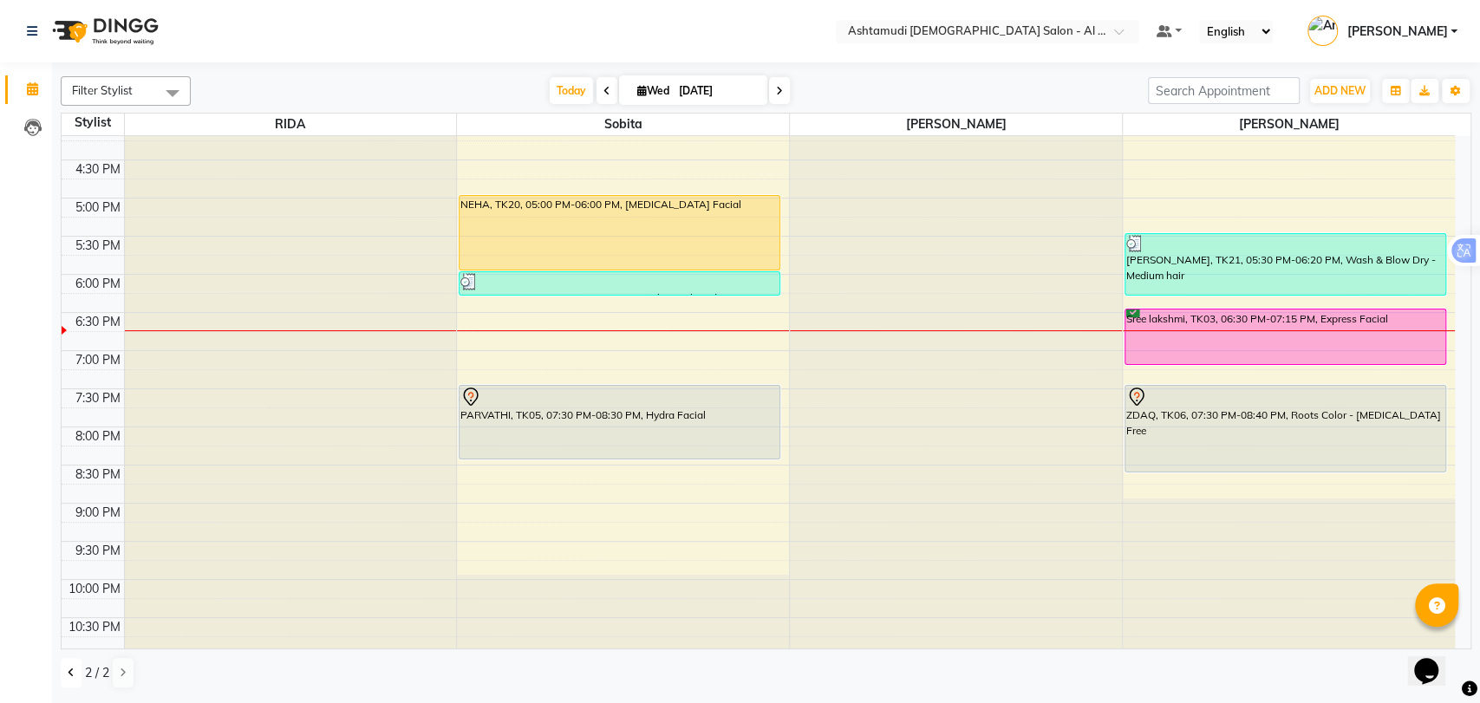
click at [78, 674] on button at bounding box center [71, 672] width 21 height 29
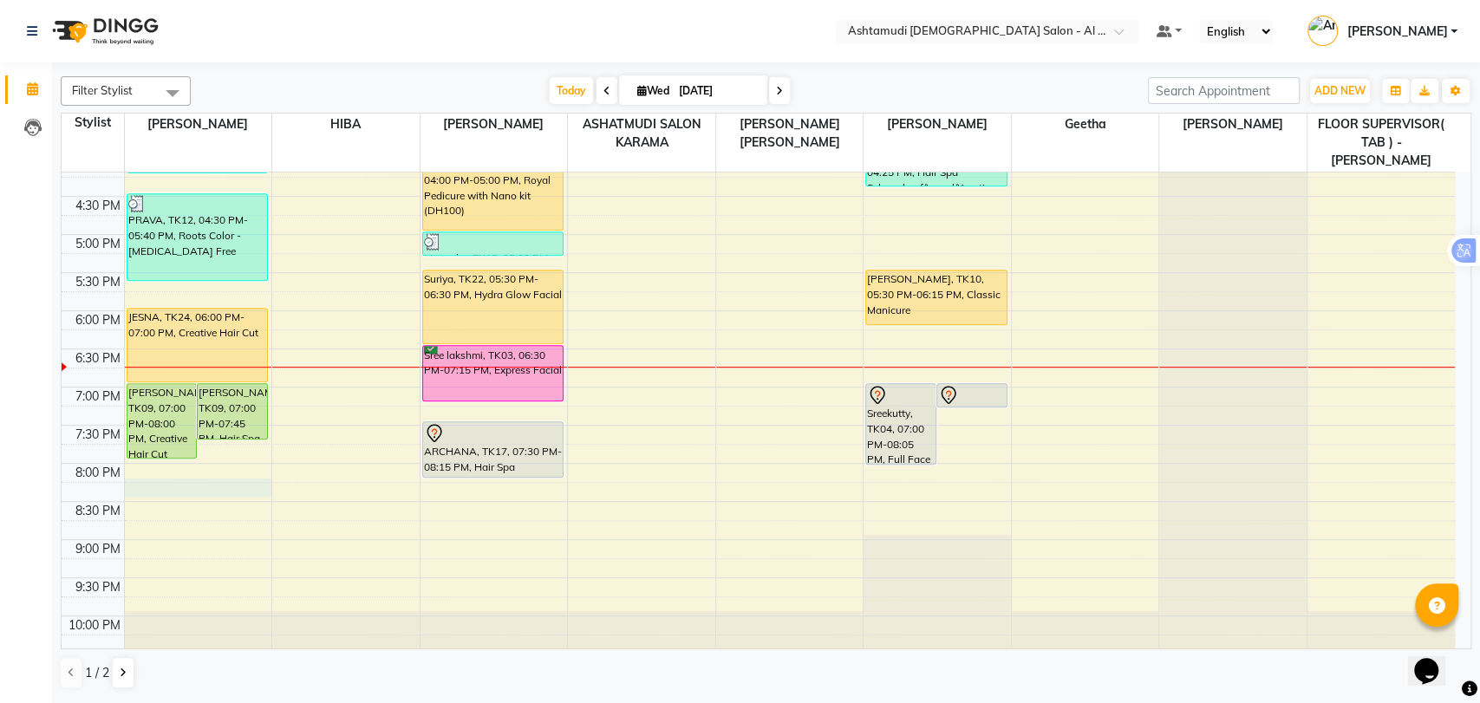
click at [153, 468] on div "9:00 AM 9:30 AM 10:00 AM 10:30 AM 11:00 AM 11:30 AM 12:00 PM 12:30 PM 1:00 PM 1…" at bounding box center [758, 158] width 1393 height 1067
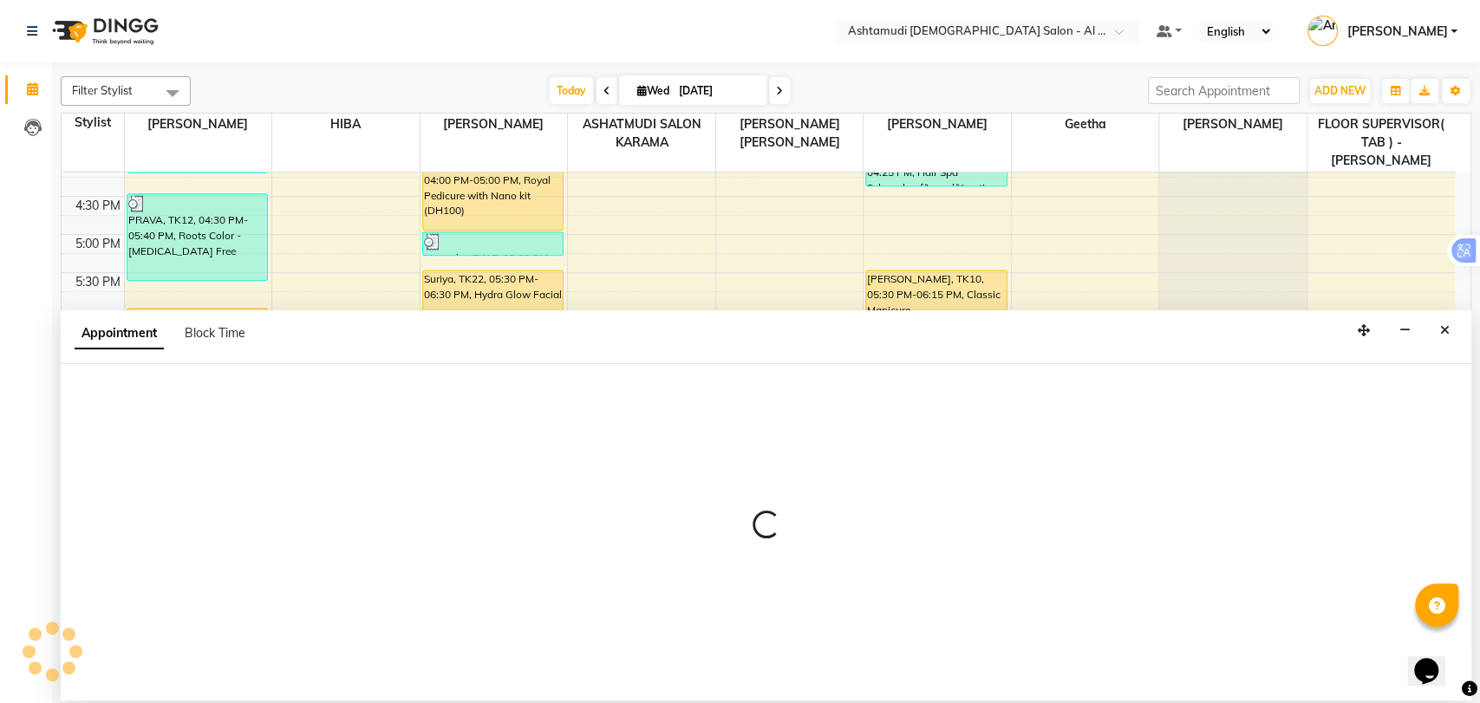
select select "51948"
select select "tentative"
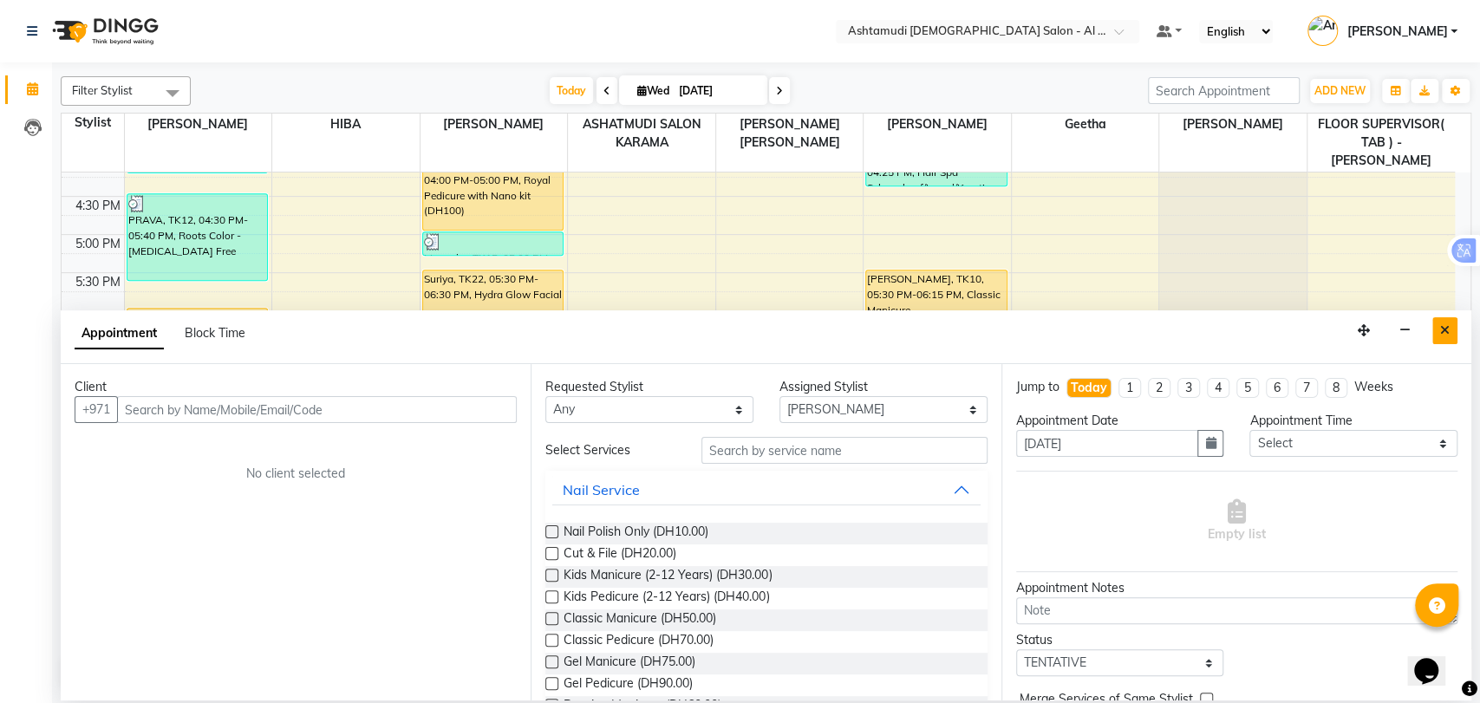
click at [1440, 327] on icon "Close" at bounding box center [1445, 330] width 10 height 12
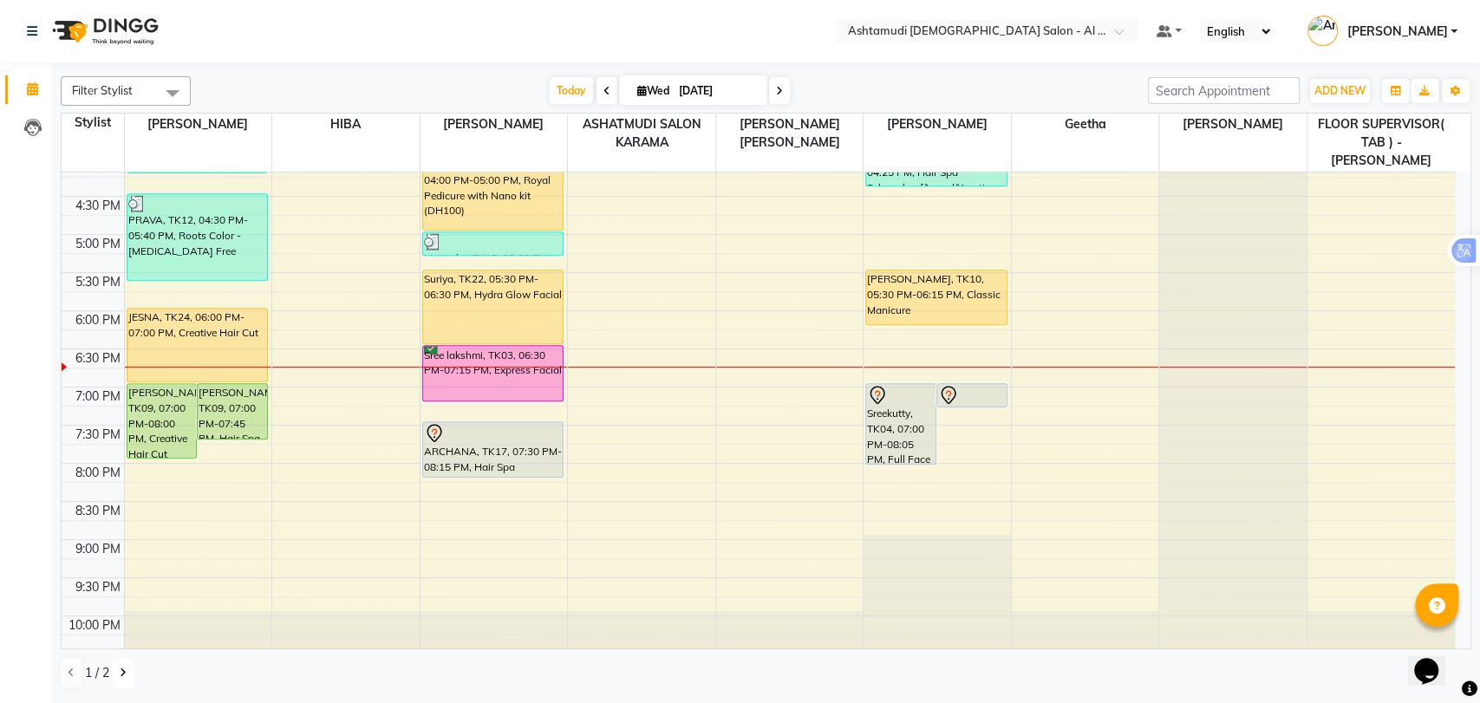
click at [120, 674] on icon at bounding box center [123, 672] width 7 height 10
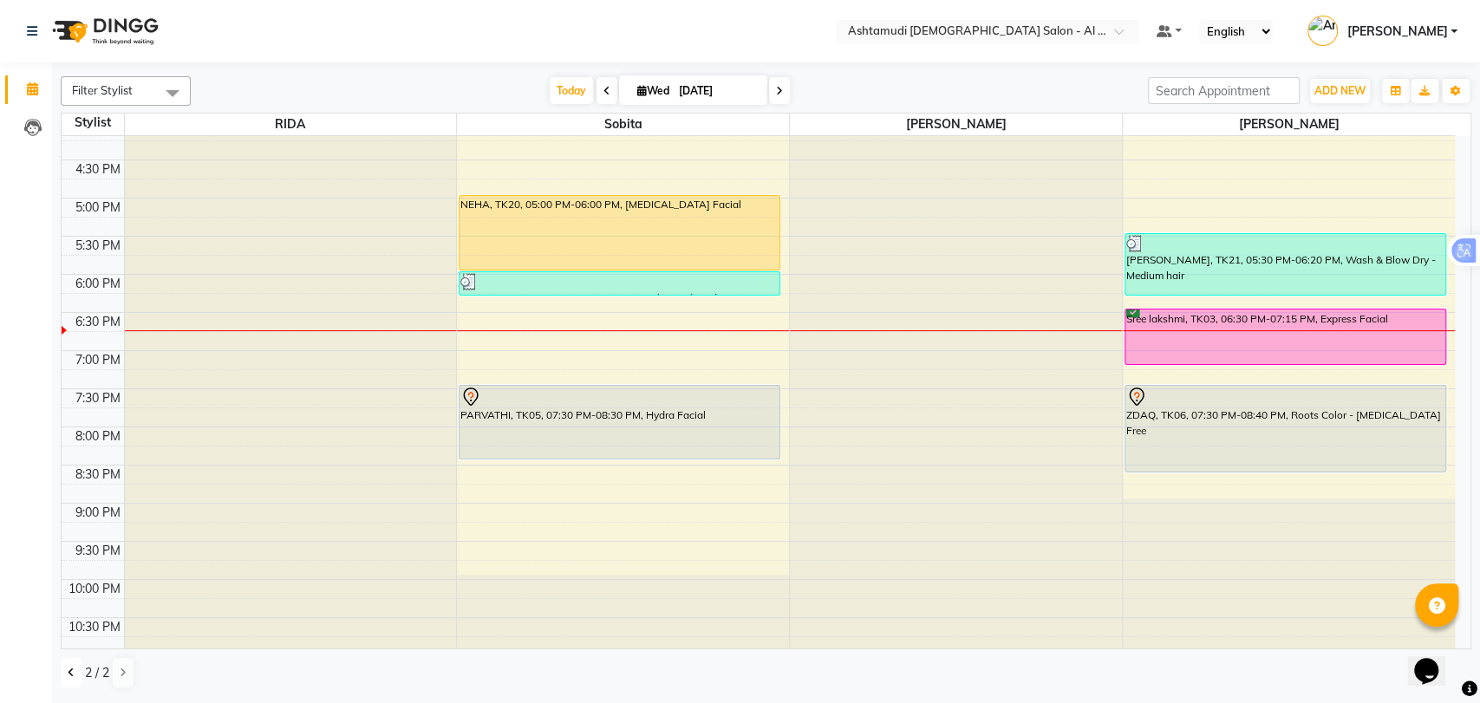
click at [77, 680] on button at bounding box center [71, 672] width 21 height 29
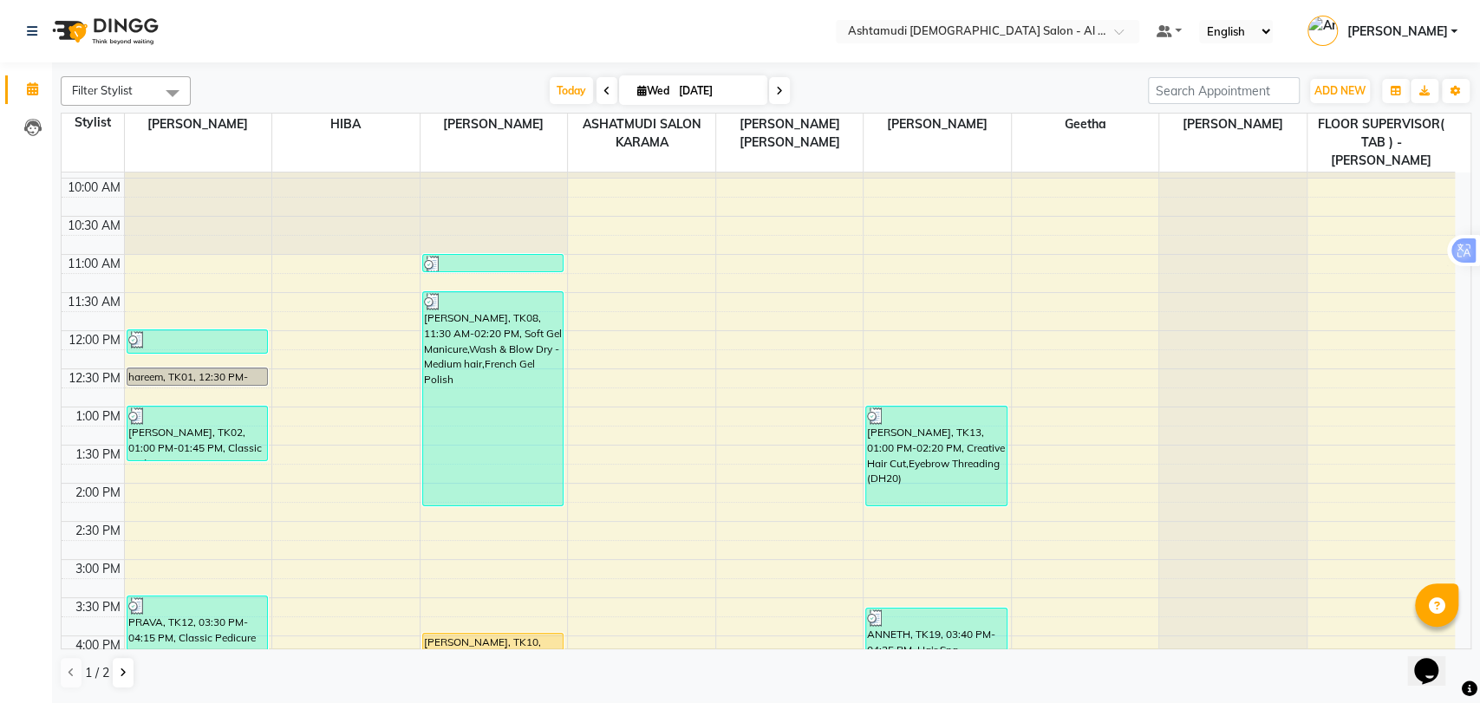
scroll to position [67, 0]
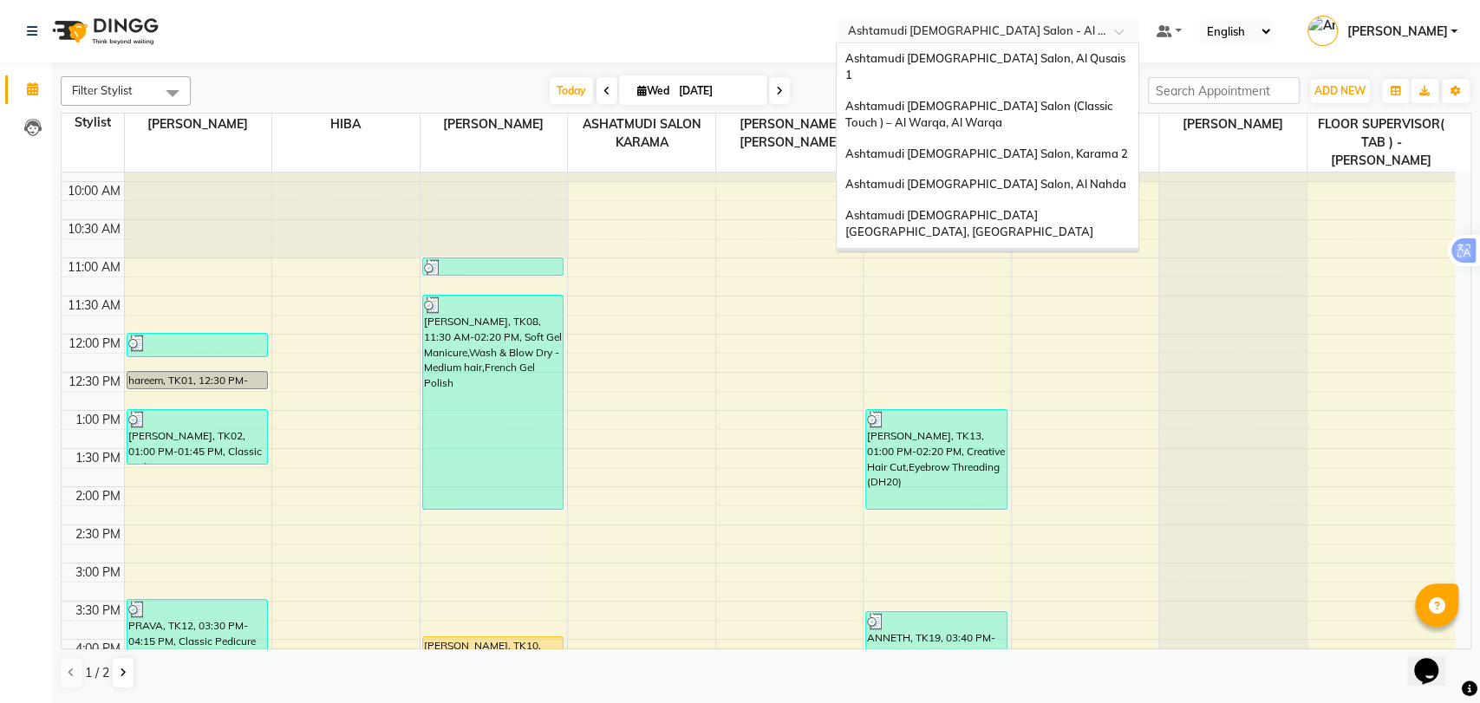
click at [1051, 31] on input "text" at bounding box center [969, 32] width 251 height 17
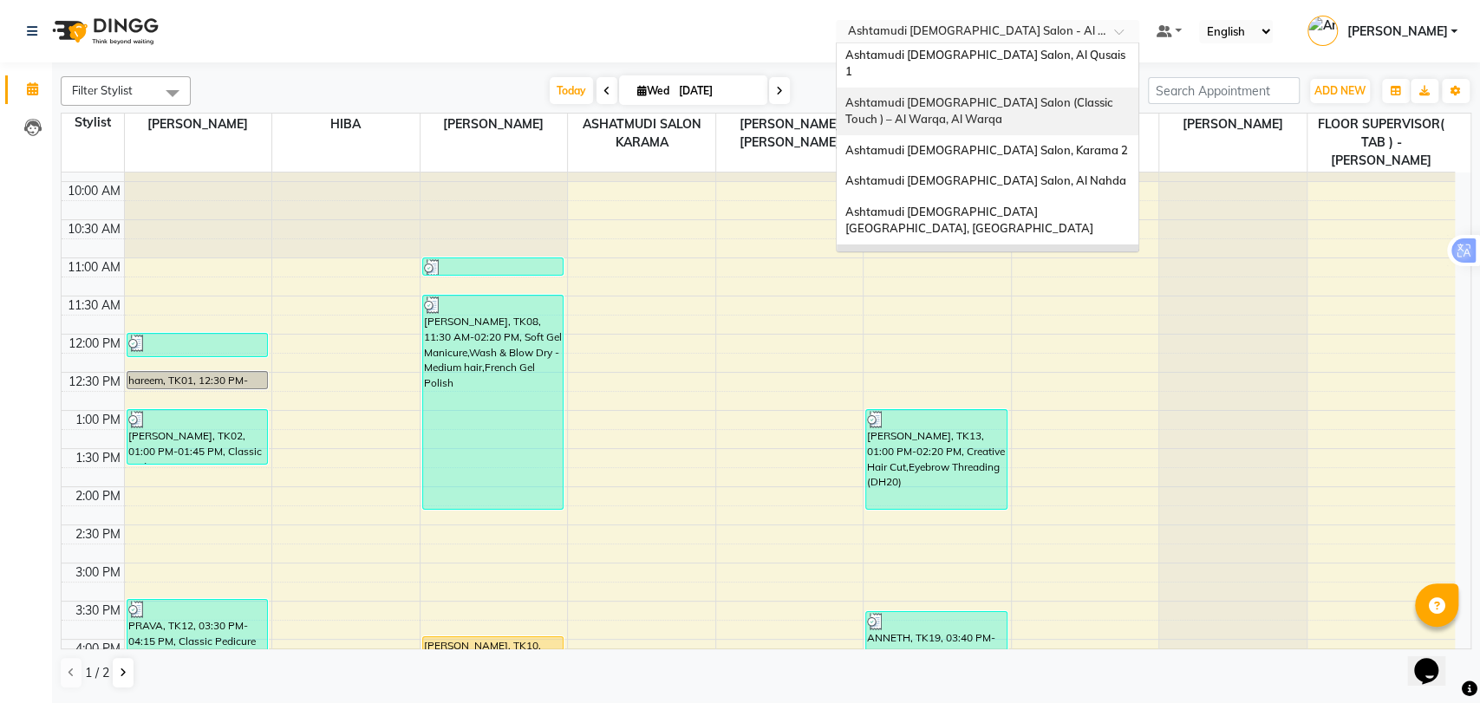
scroll to position [0, 0]
click at [998, 146] on div "Ashtamudi [DEMOGRAPHIC_DATA] Salon, Karama 2" at bounding box center [987, 154] width 302 height 31
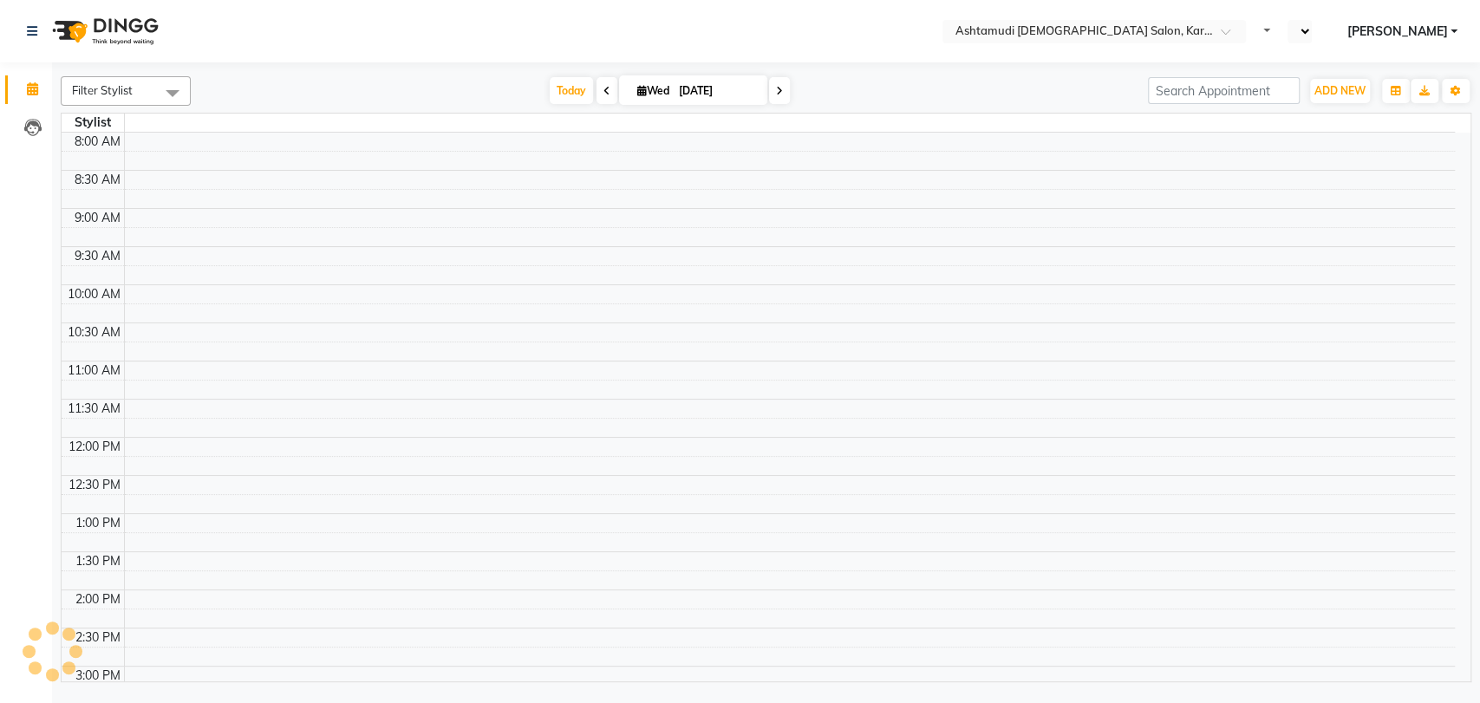
select select "en"
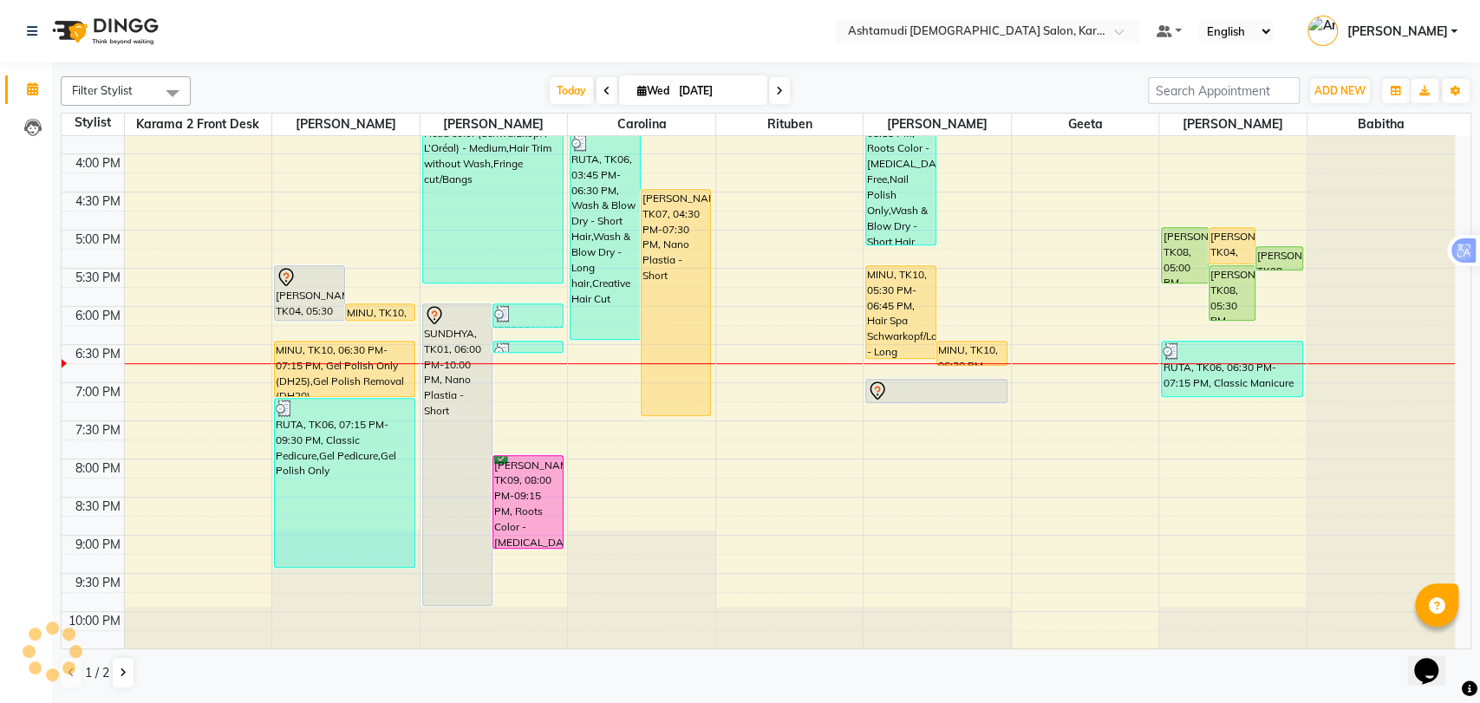
scroll to position [548, 0]
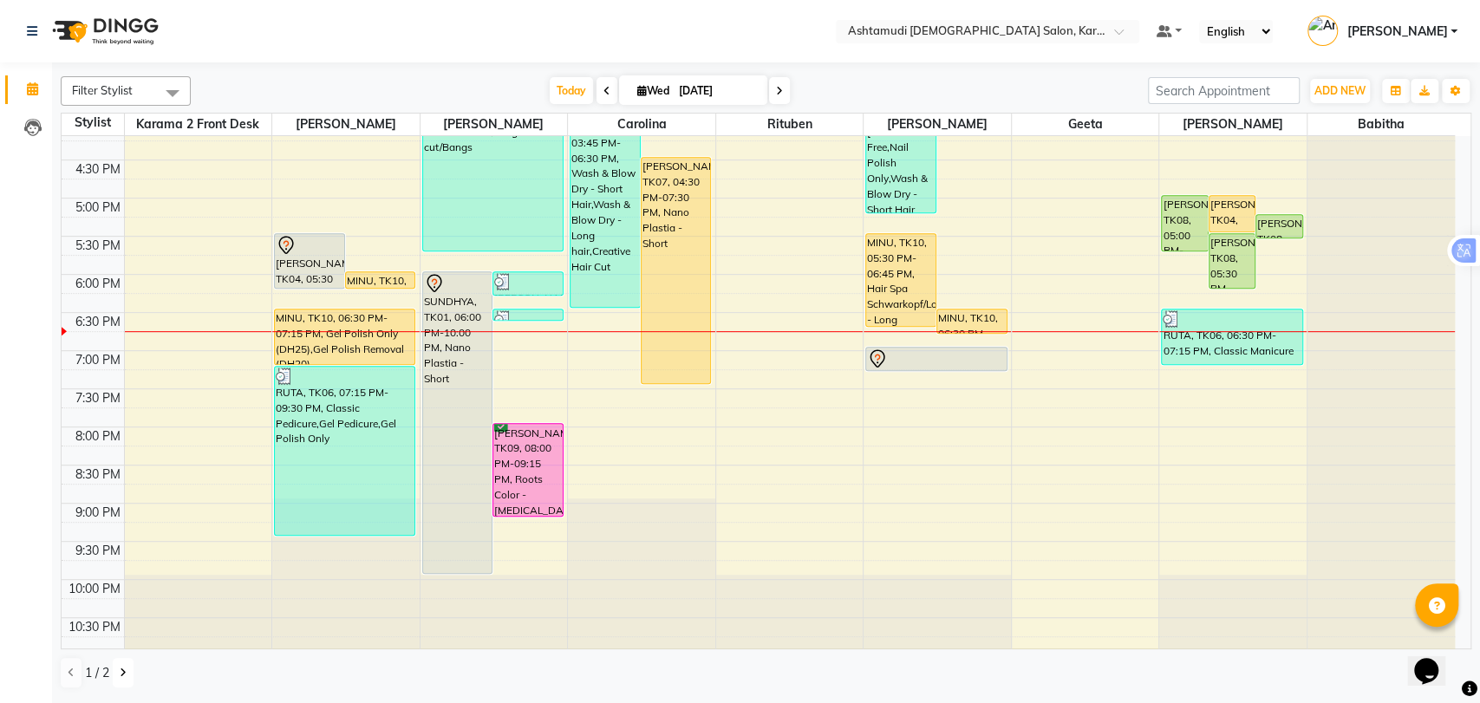
click at [116, 674] on button at bounding box center [123, 672] width 21 height 29
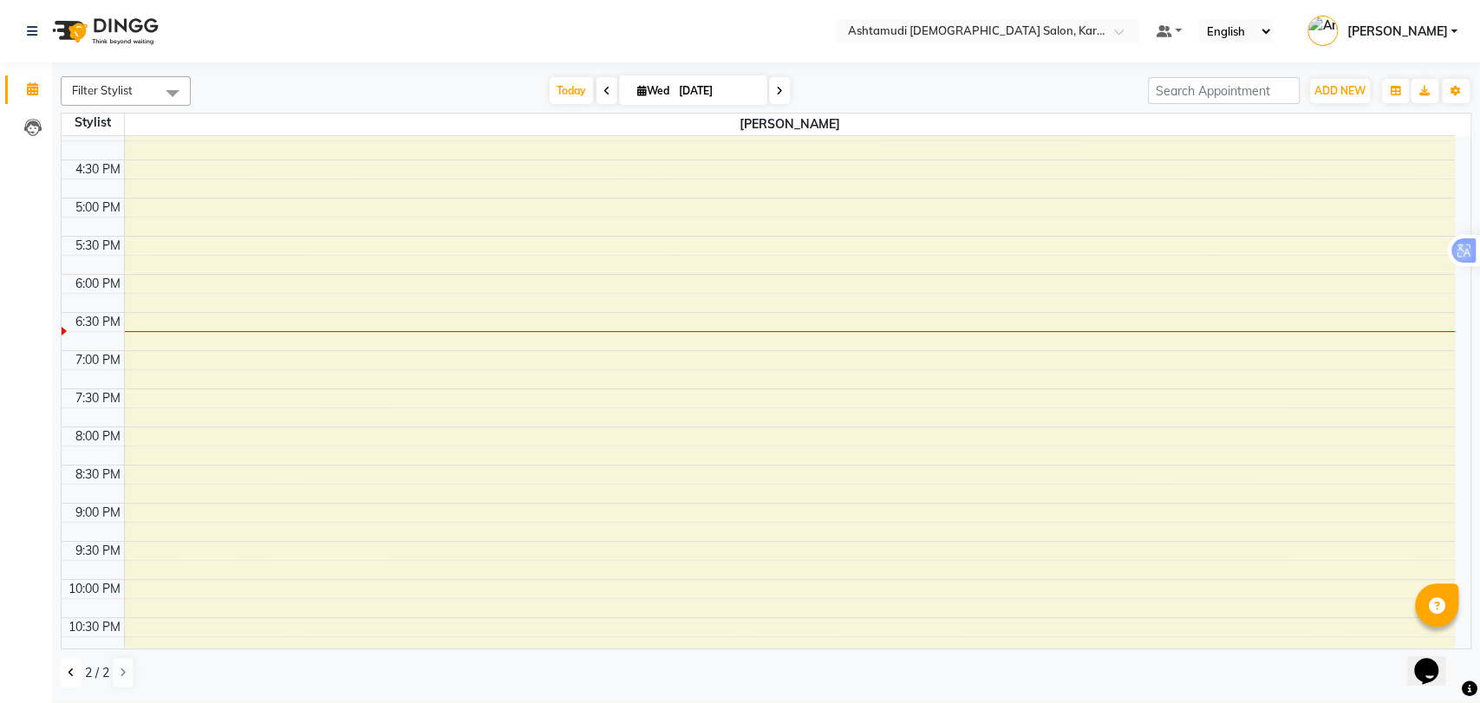
click at [68, 675] on icon at bounding box center [71, 672] width 7 height 10
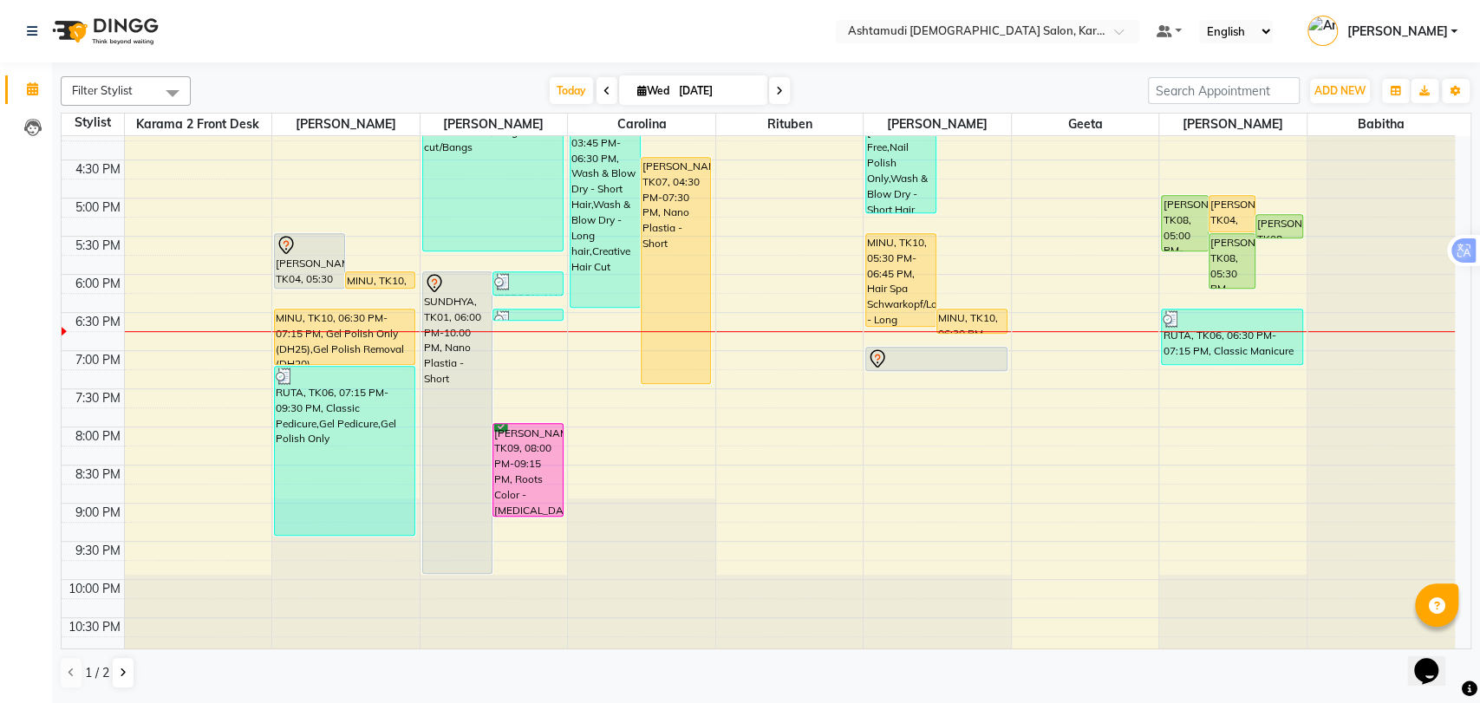
click at [918, 394] on div "9:00 AM 9:30 AM 10:00 AM 10:30 AM 11:00 AM 11:30 AM 12:00 PM 12:30 PM 1:00 PM 1…" at bounding box center [758, 121] width 1393 height 1067
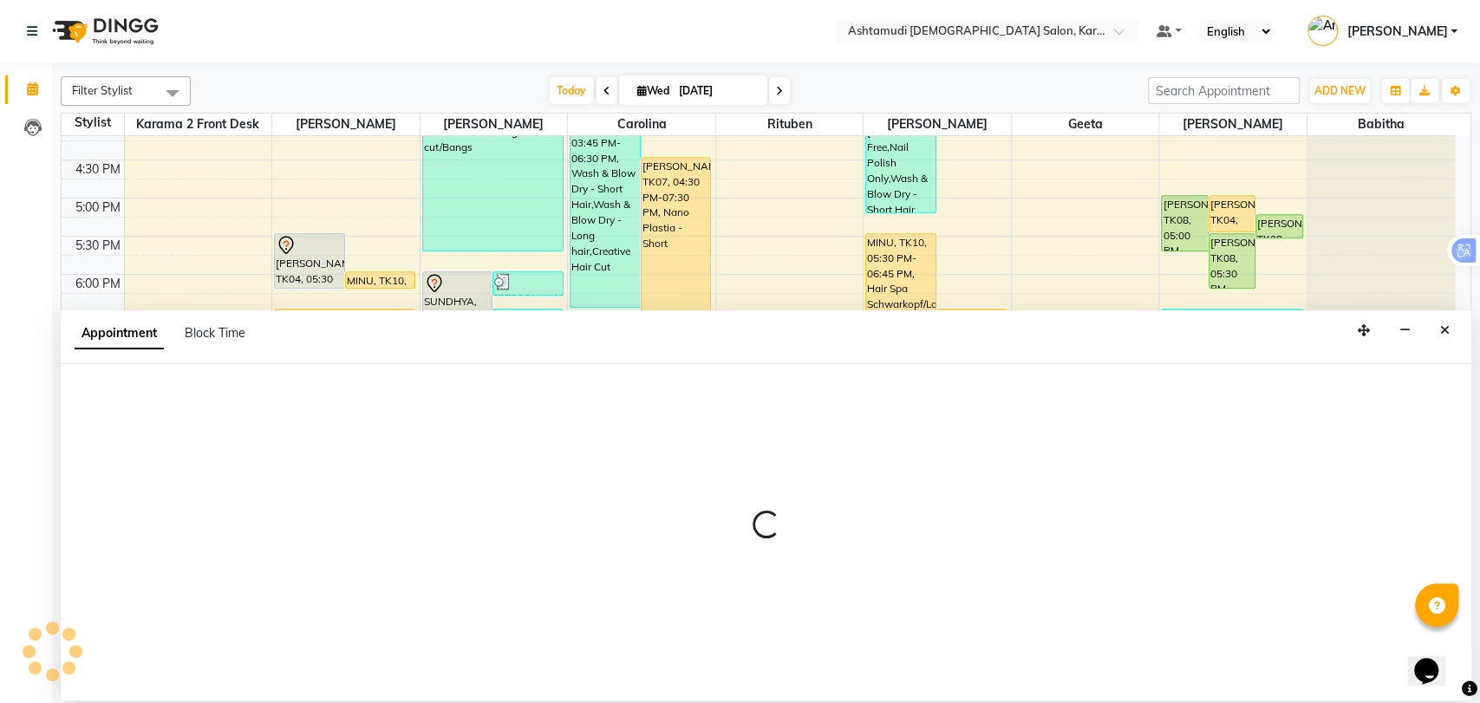
select select "77371"
select select "1170"
select select "tentative"
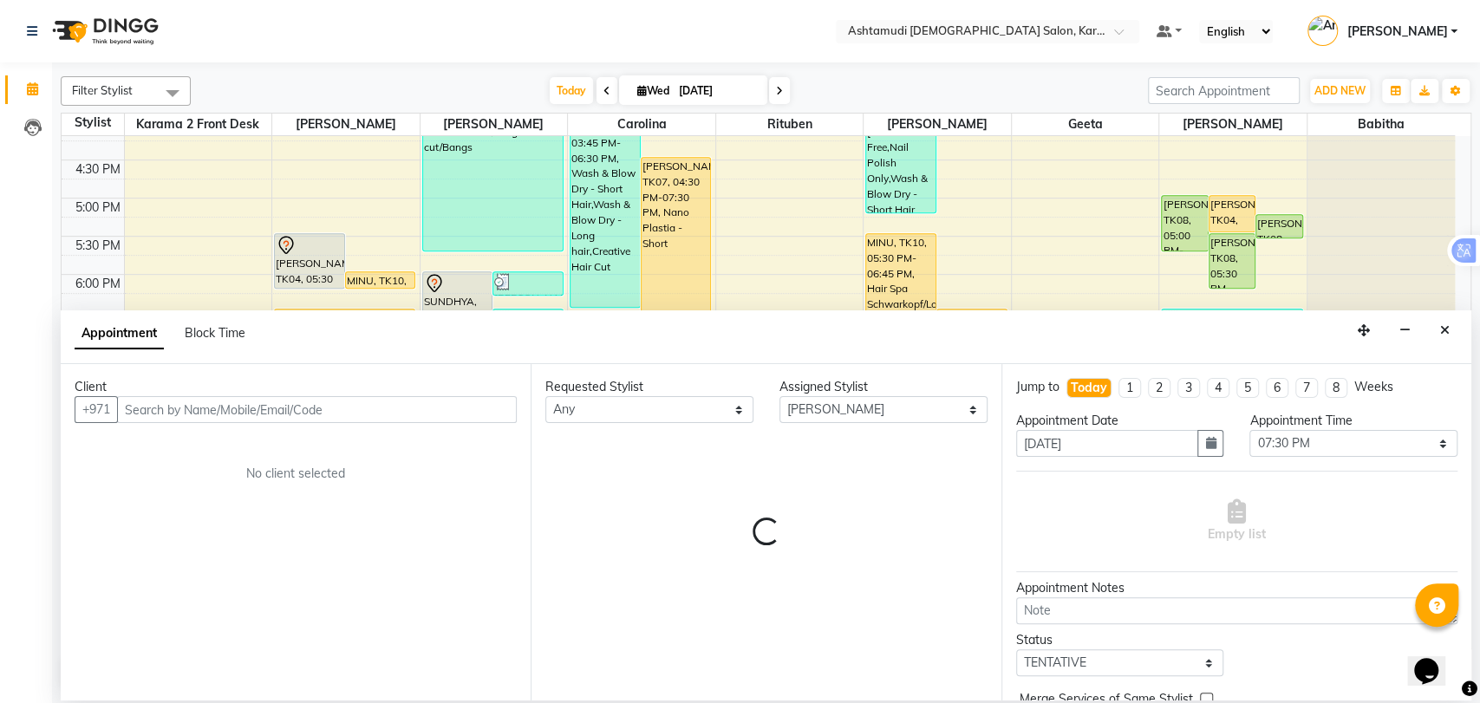
click at [248, 420] on input "text" at bounding box center [317, 409] width 400 height 27
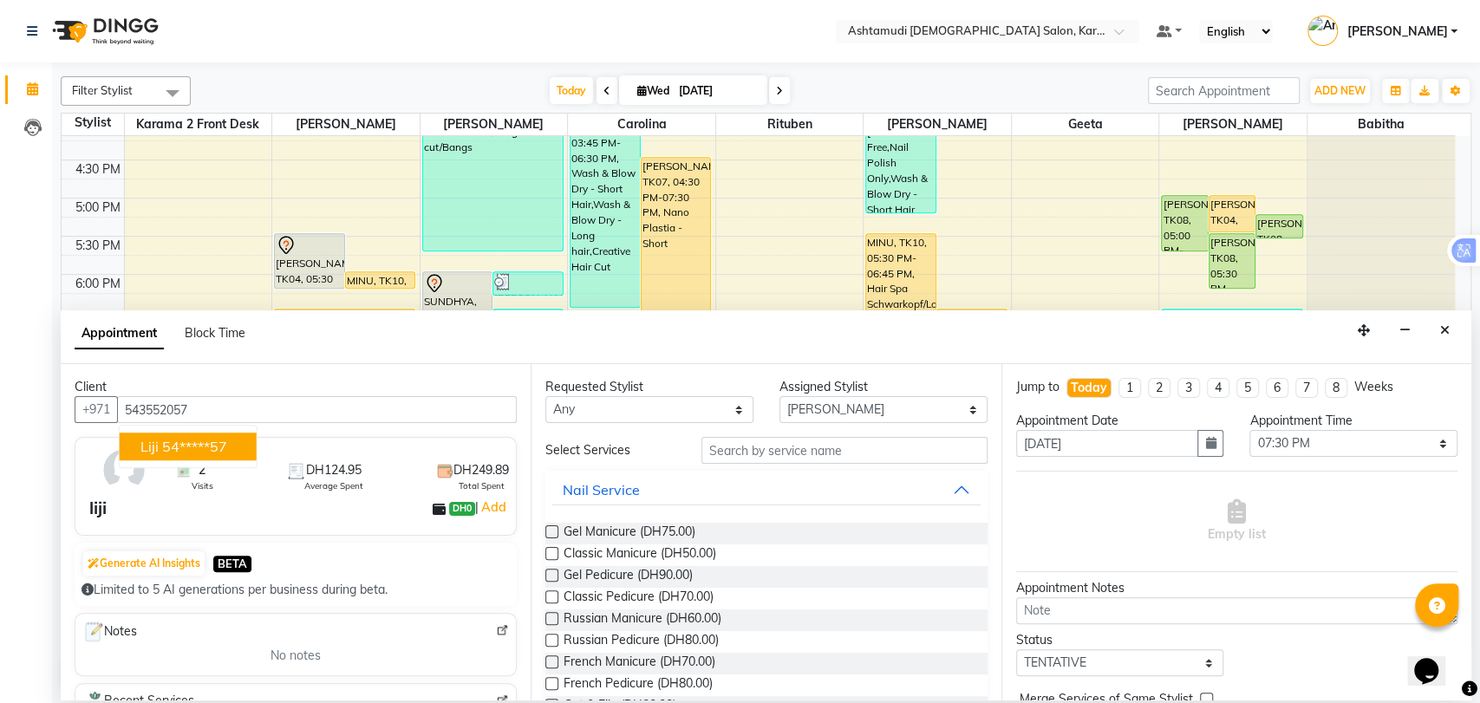
click at [227, 446] on ngb-highlight "54*****57" at bounding box center [194, 446] width 65 height 17
type input "54*****57"
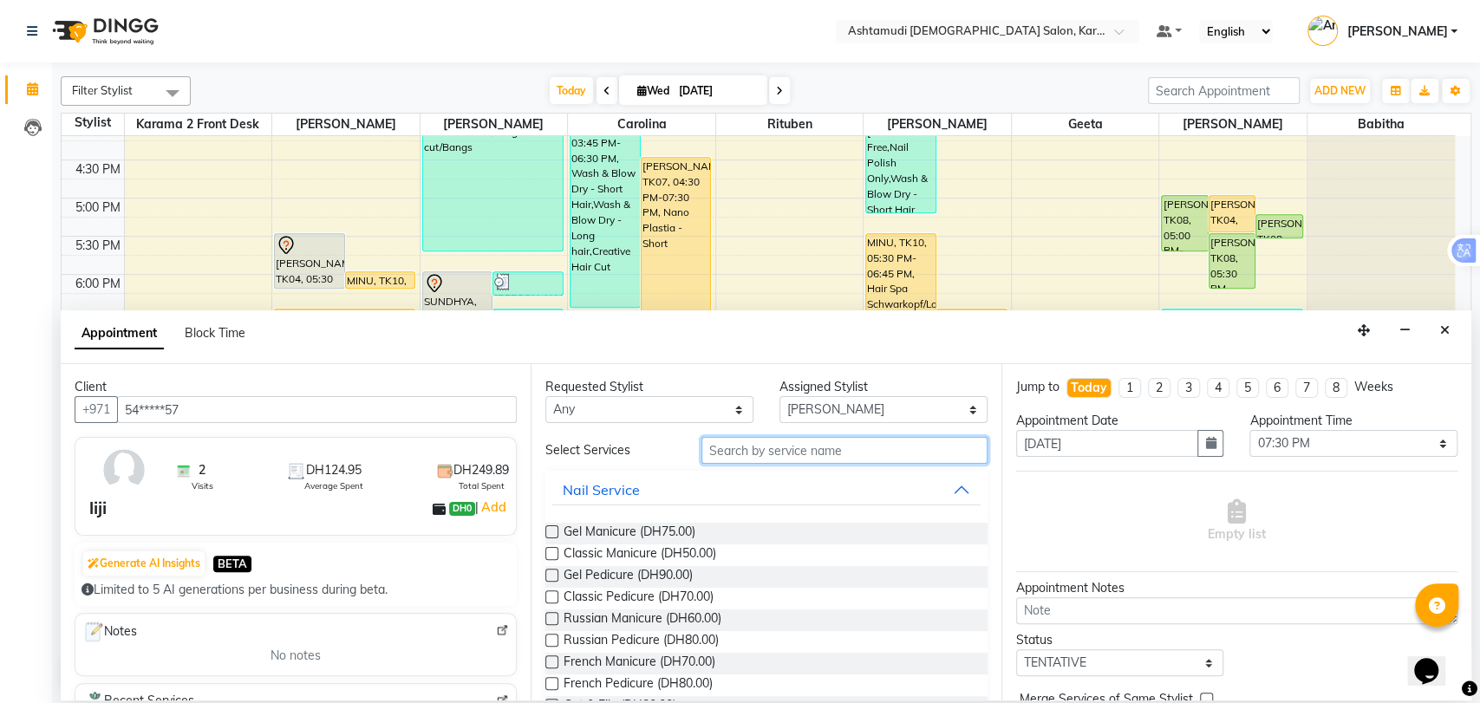
click at [800, 452] on input "text" at bounding box center [844, 450] width 286 height 27
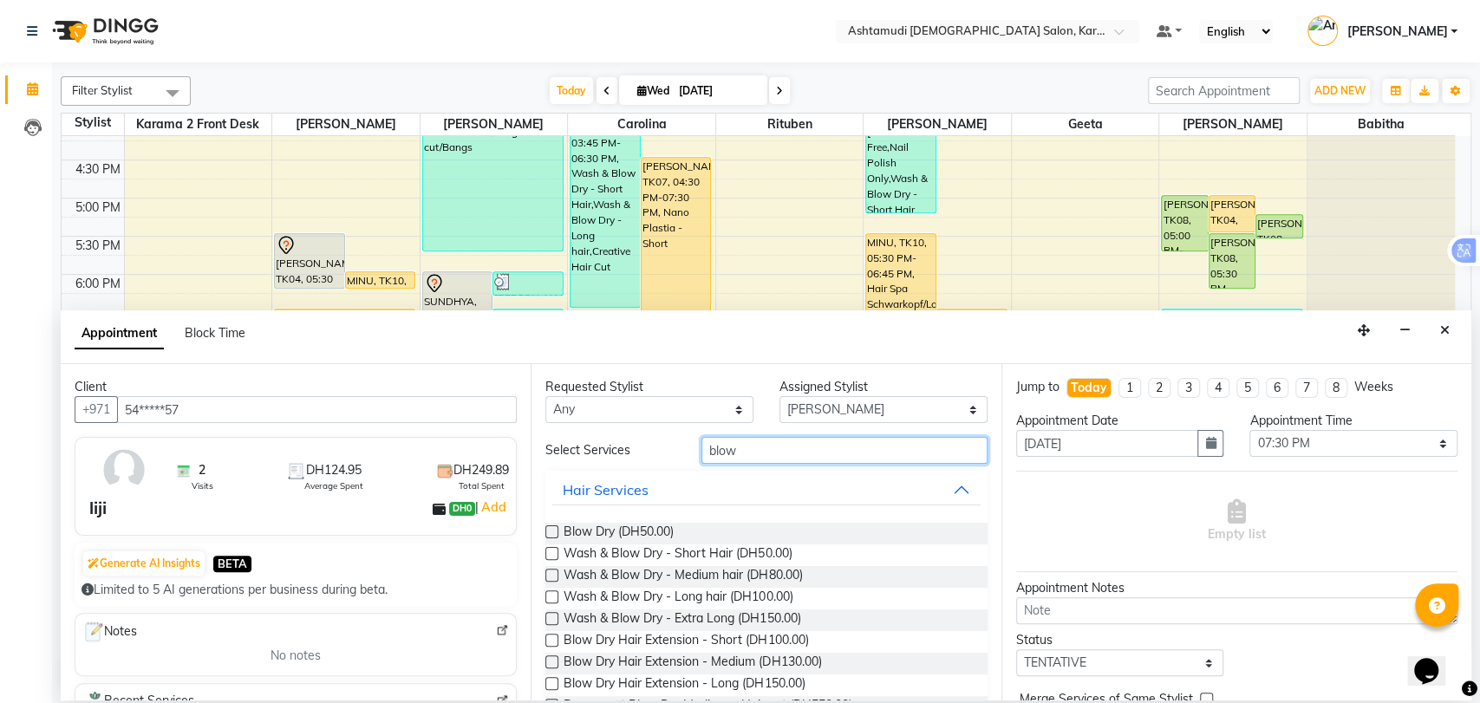
type input "blow"
click at [556, 573] on label at bounding box center [551, 575] width 13 height 13
click at [556, 573] on input "checkbox" at bounding box center [550, 576] width 11 height 11
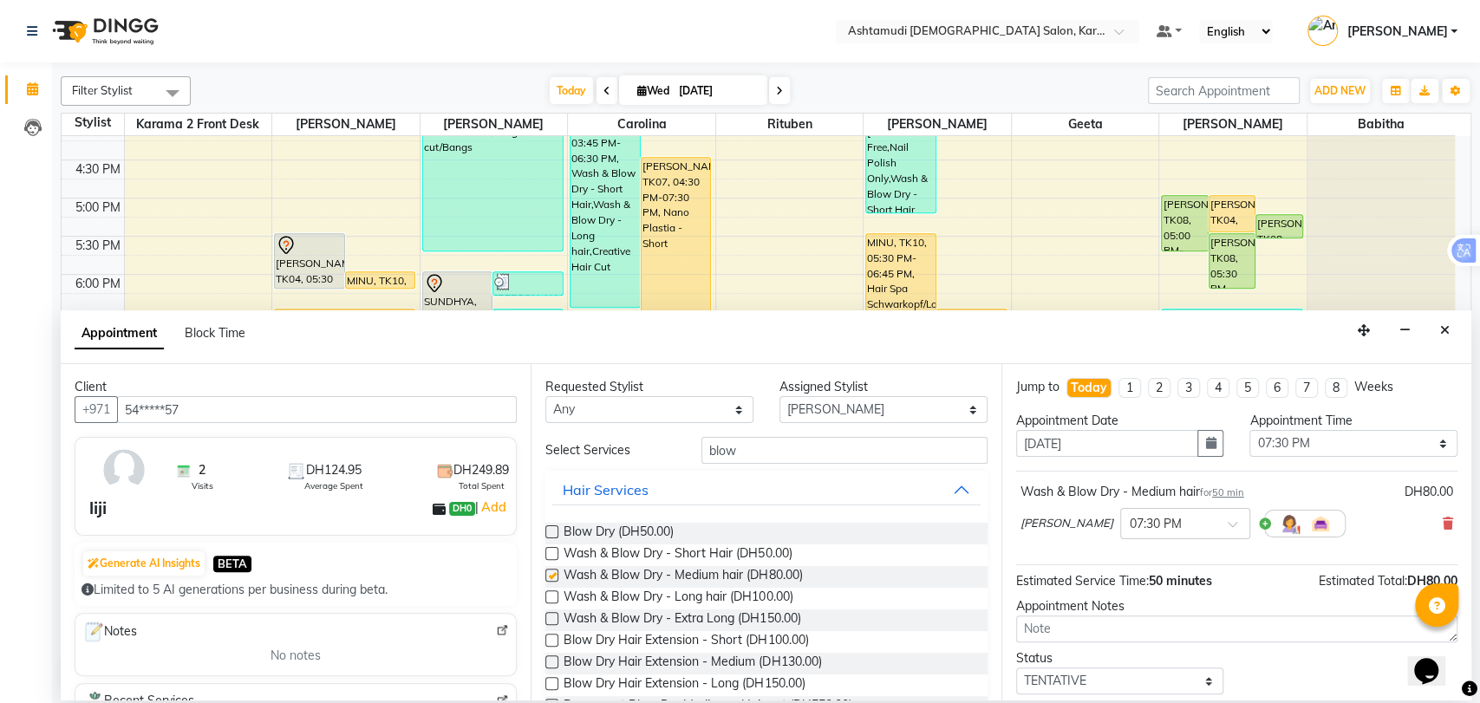
checkbox input "false"
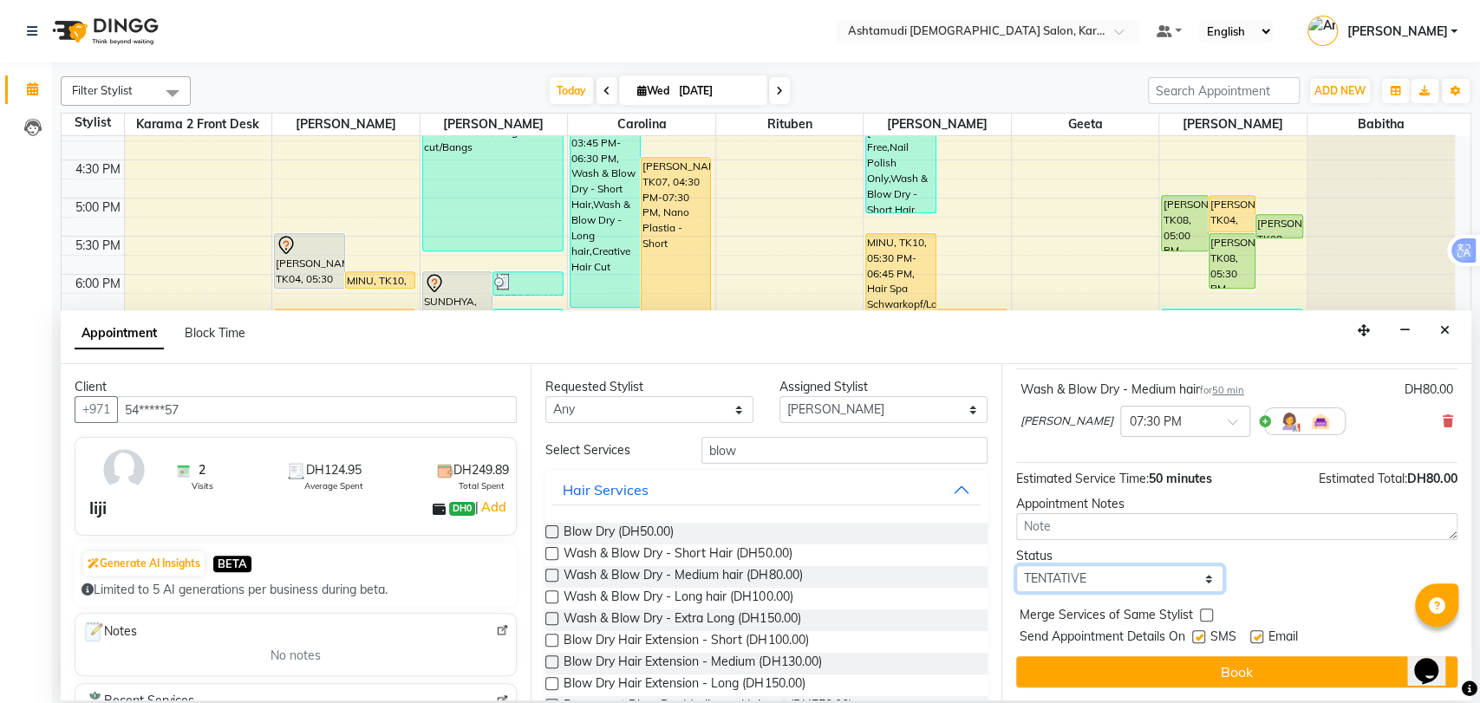
click at [1094, 580] on select "Select TENTATIVE CONFIRM CHECK-IN UPCOMING" at bounding box center [1120, 578] width 208 height 27
select select "upcoming"
click at [1016, 565] on select "Select TENTATIVE CONFIRM CHECK-IN UPCOMING" at bounding box center [1120, 578] width 208 height 27
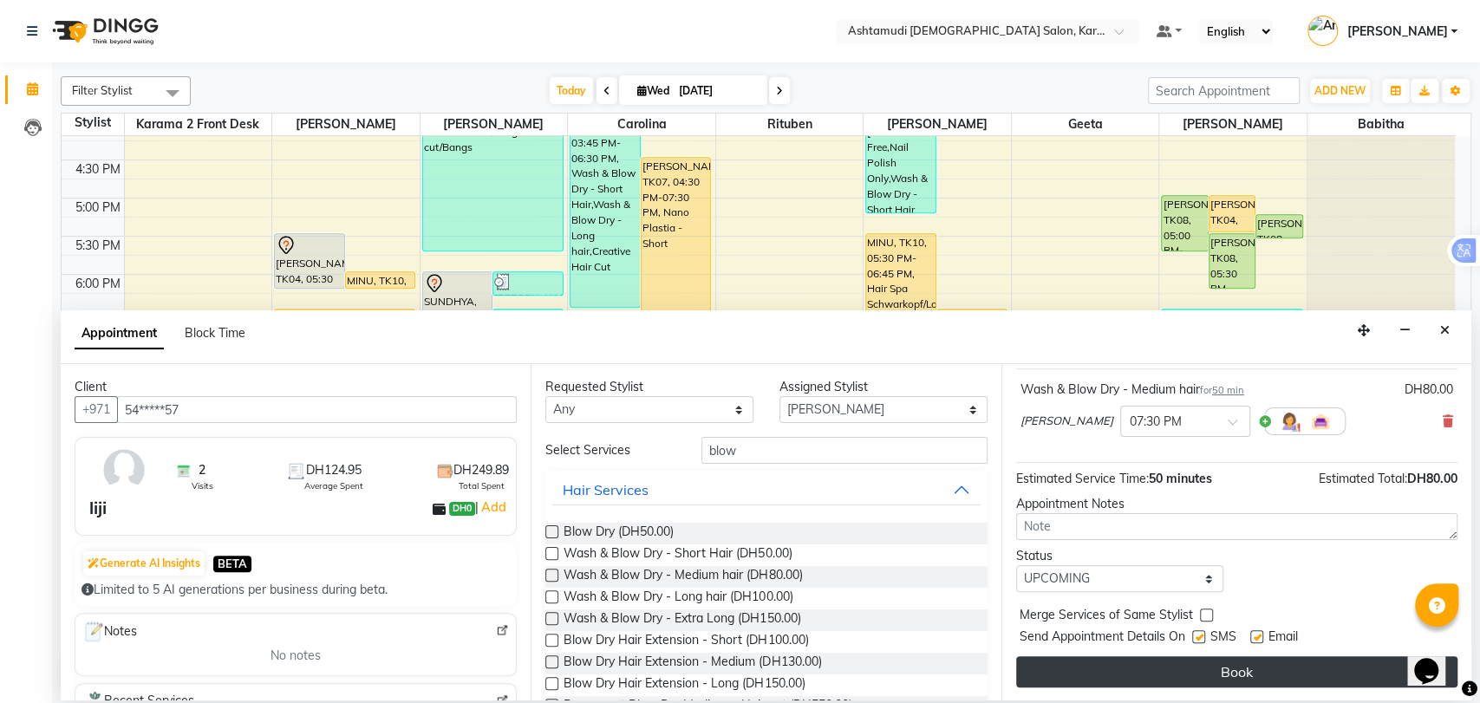
click at [1155, 673] on button "Book" at bounding box center [1236, 671] width 441 height 31
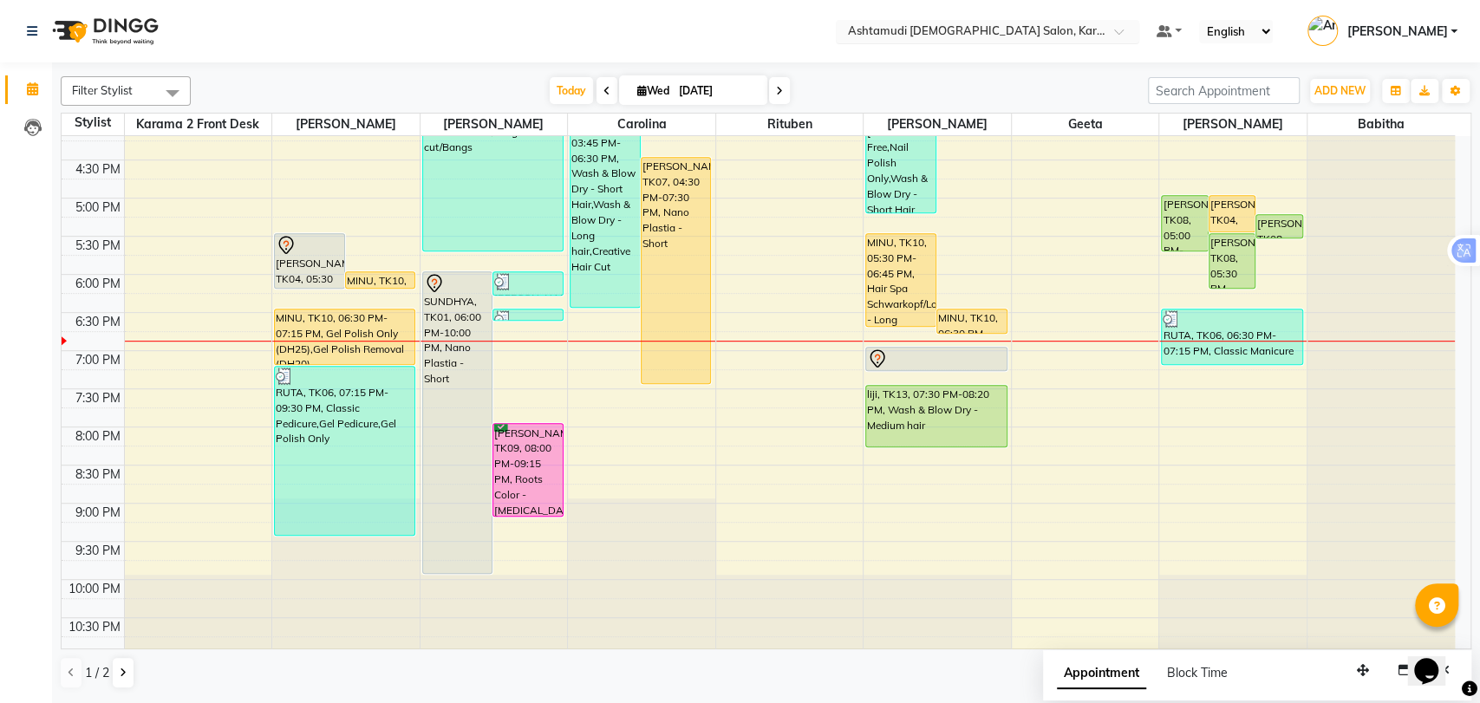
click at [1014, 27] on input "text" at bounding box center [969, 32] width 251 height 17
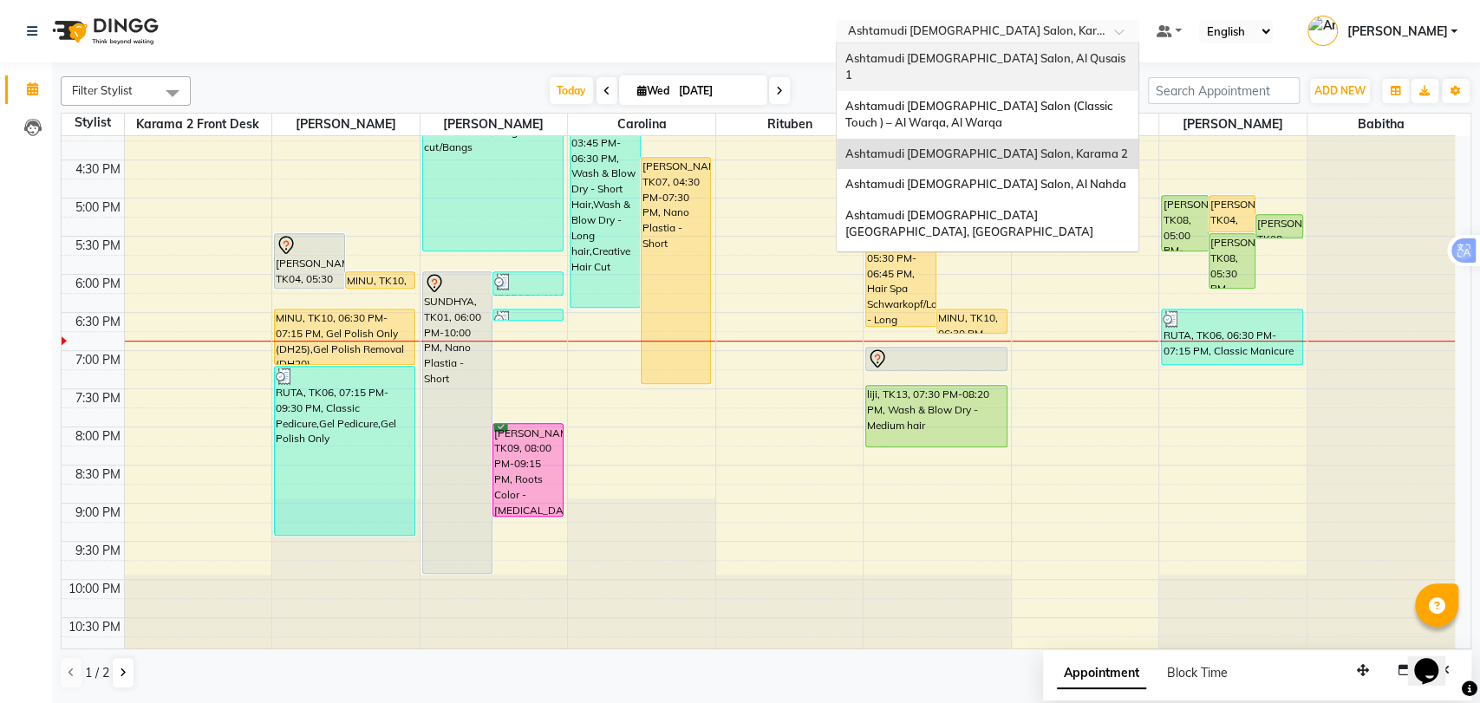
click at [1013, 59] on span "Ashtamudi [DEMOGRAPHIC_DATA] Salon, Al Qusais 1" at bounding box center [986, 66] width 283 height 31
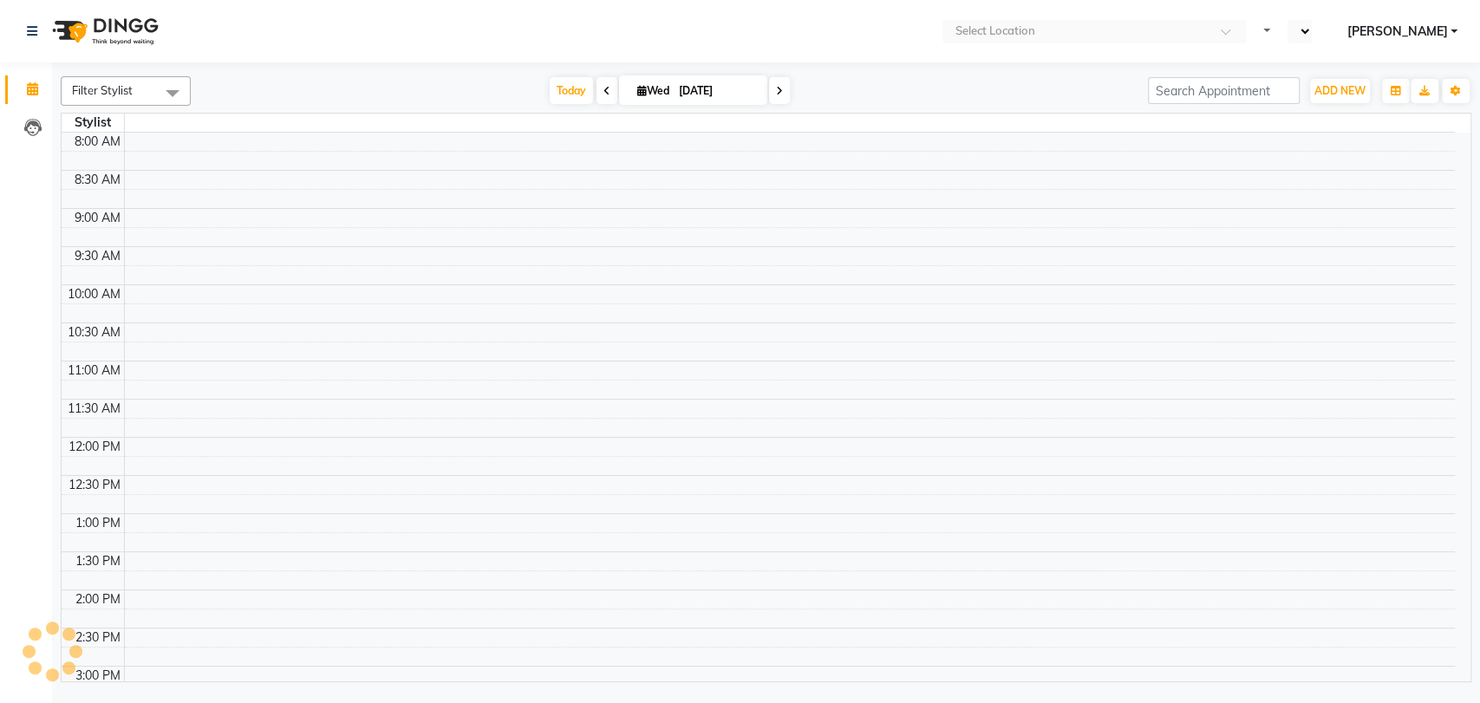
select select "en"
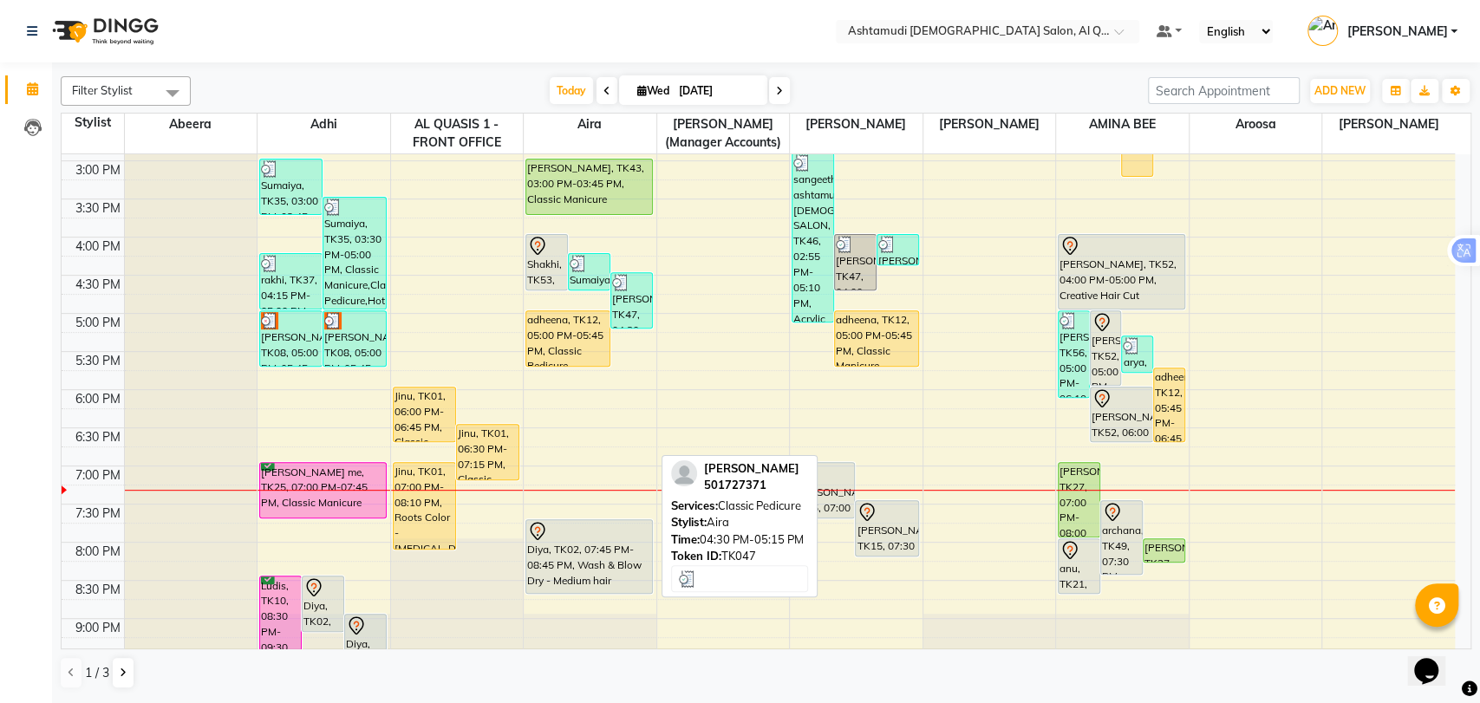
scroll to position [471, 0]
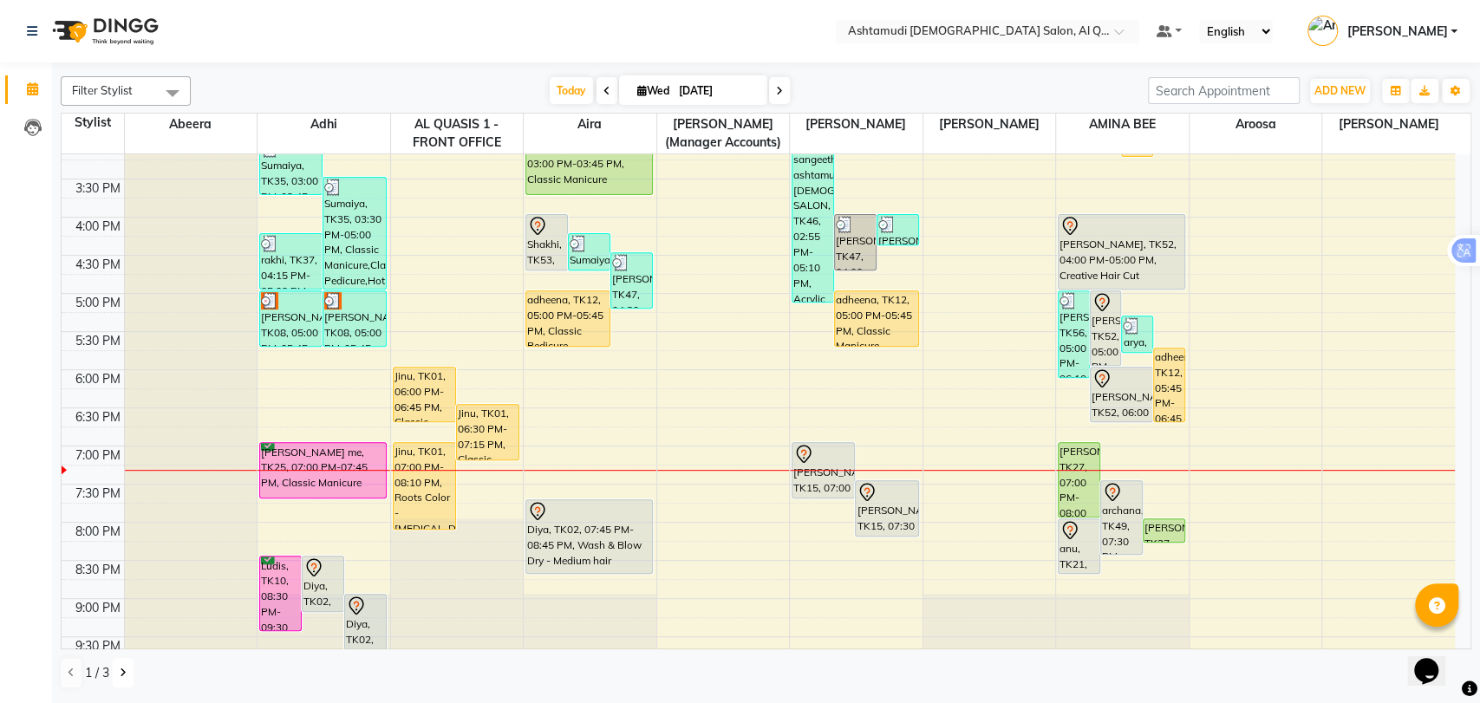
click at [121, 667] on icon at bounding box center [123, 672] width 7 height 10
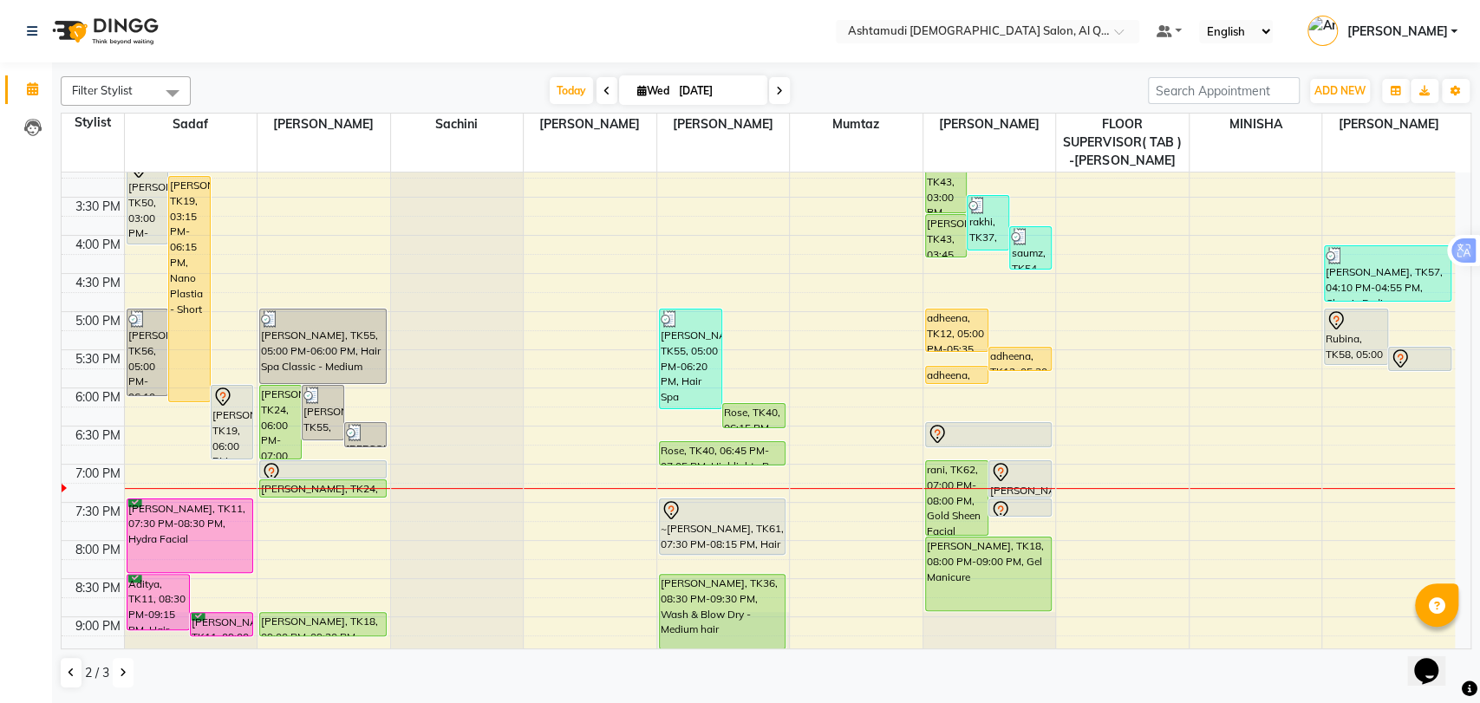
click at [121, 670] on icon at bounding box center [123, 672] width 7 height 10
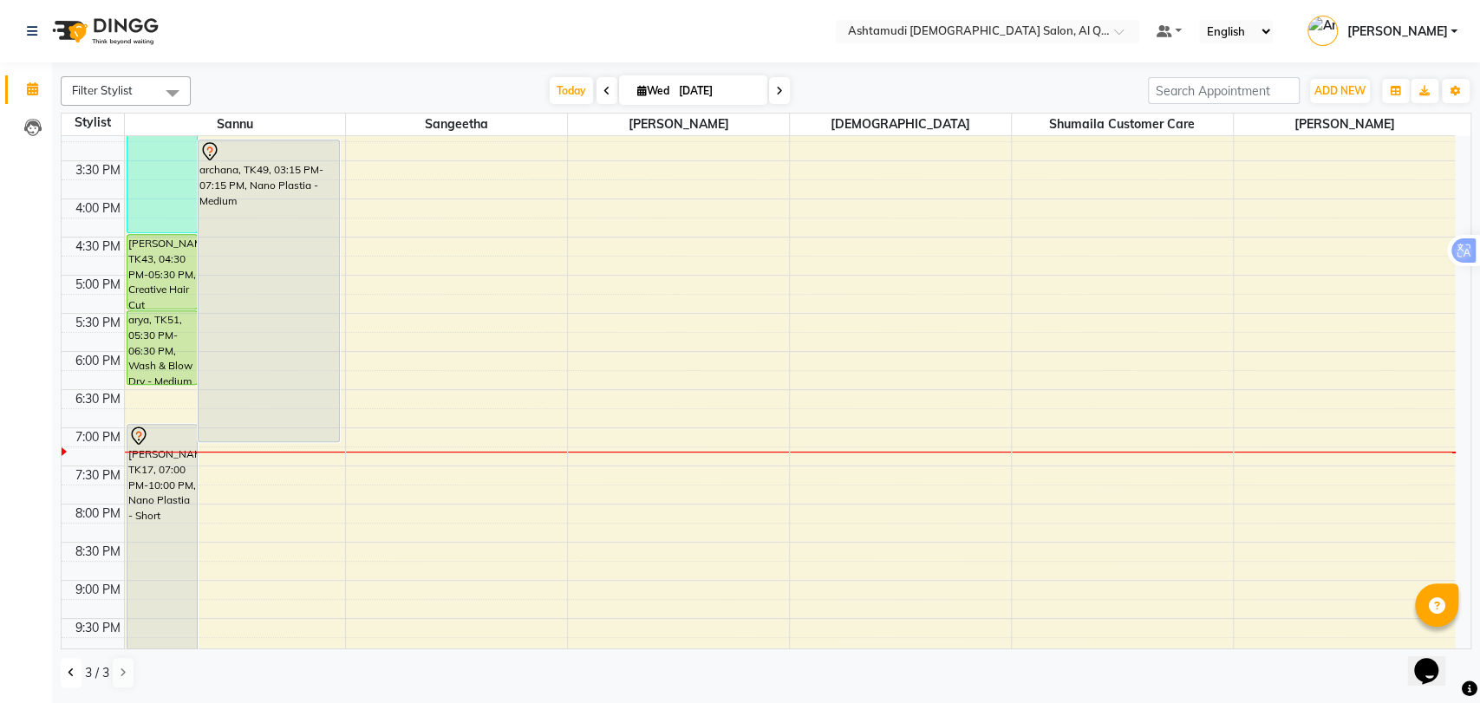
click at [68, 674] on icon at bounding box center [71, 672] width 7 height 10
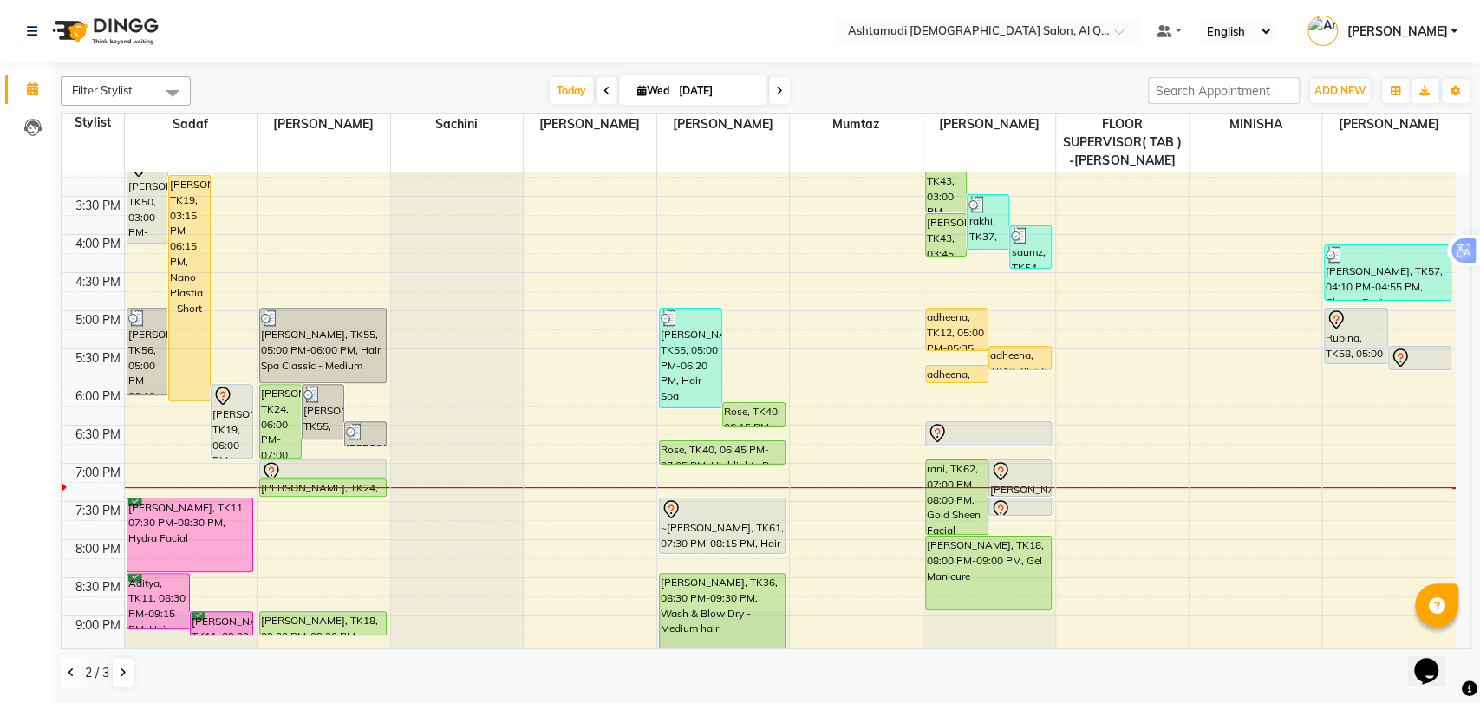
scroll to position [567, 0]
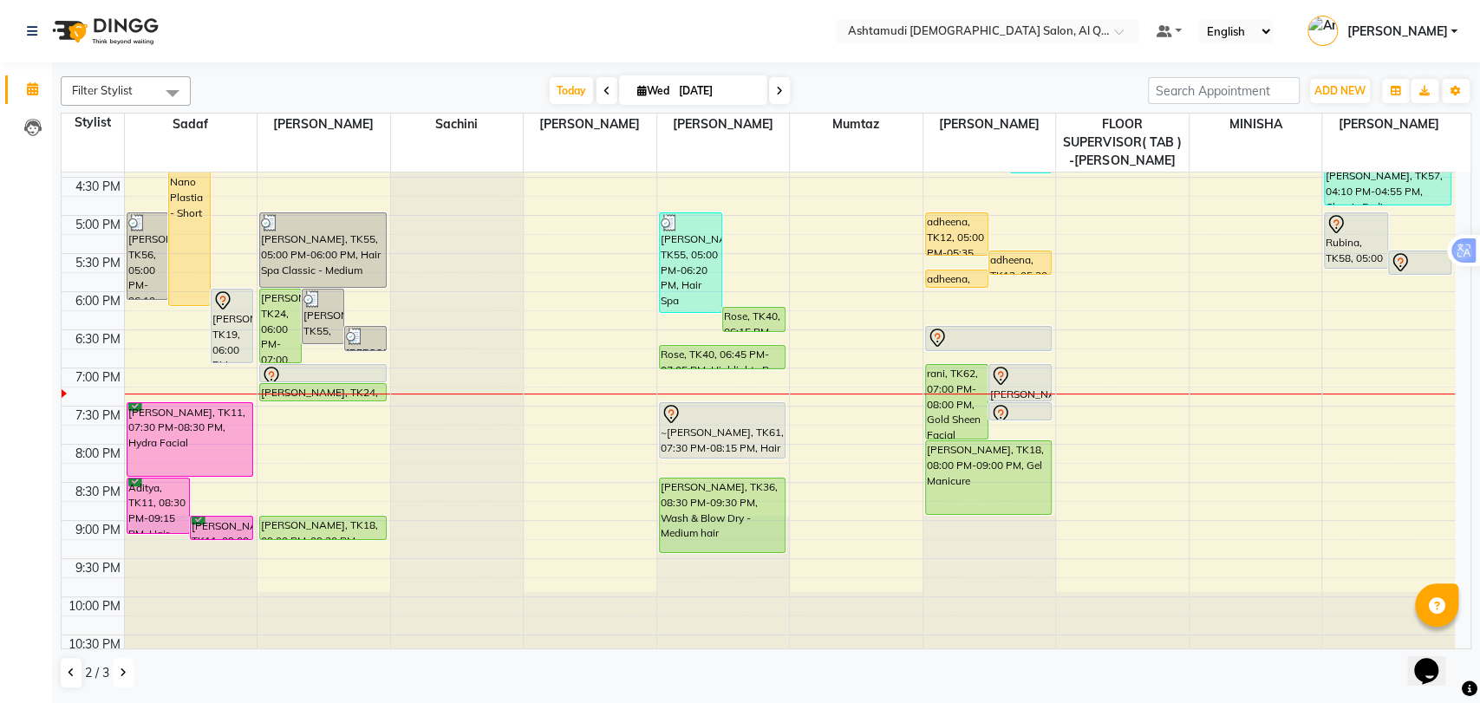
click at [120, 674] on icon at bounding box center [123, 672] width 7 height 10
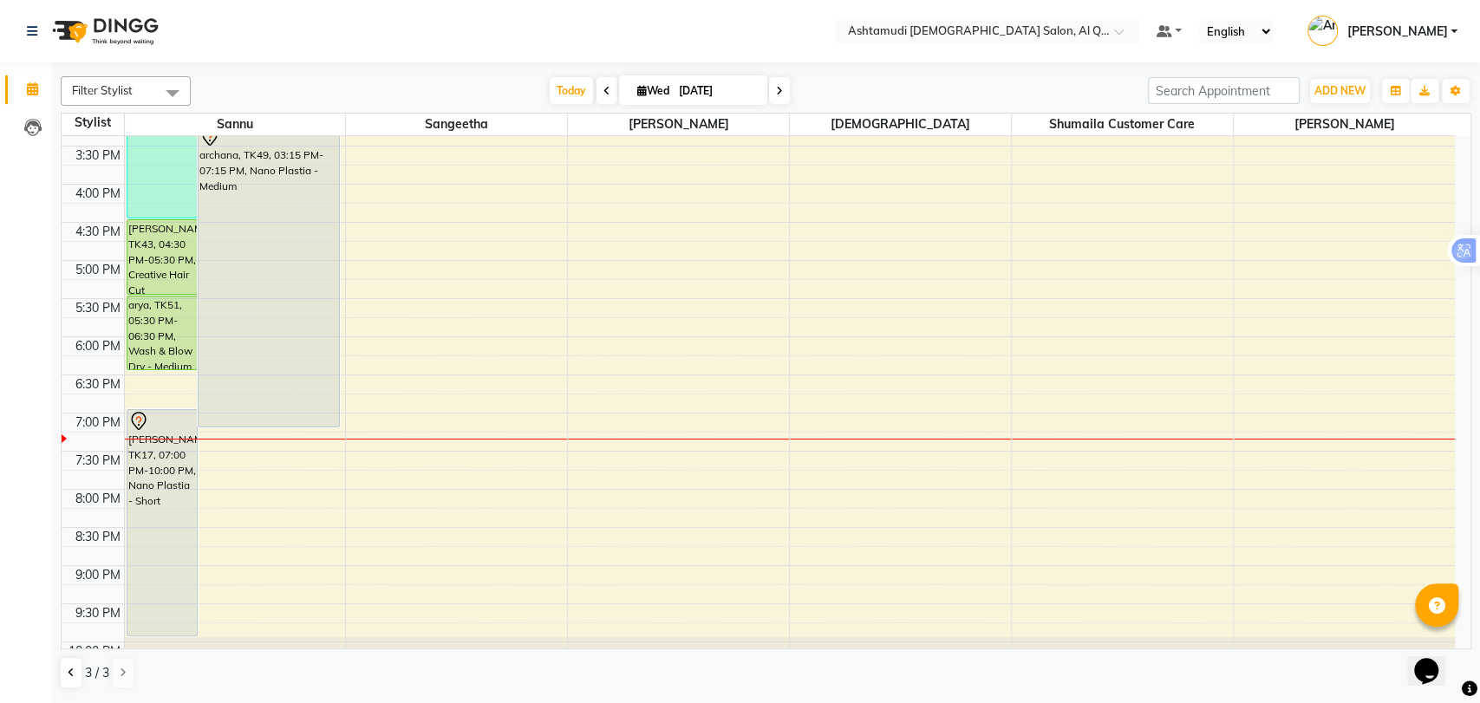
scroll to position [452, 0]
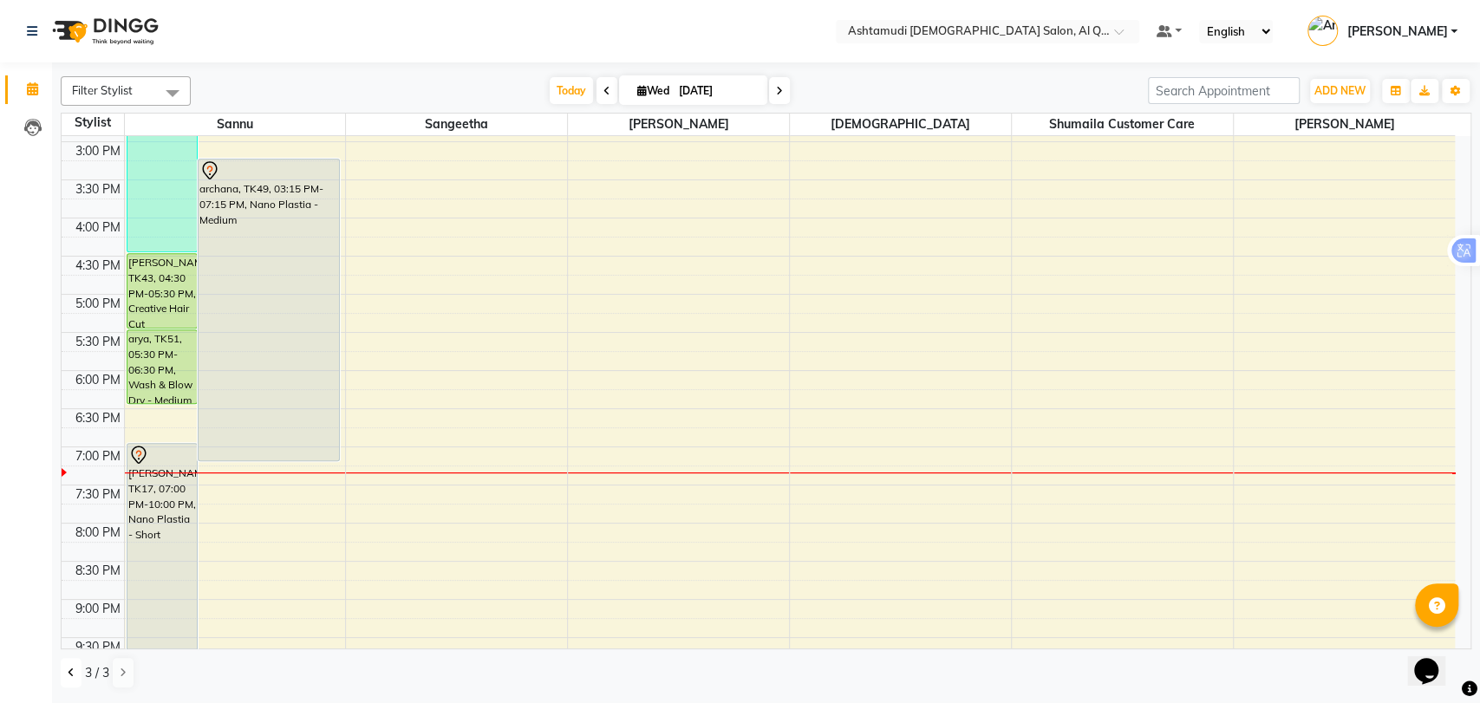
click at [65, 674] on button at bounding box center [71, 672] width 21 height 29
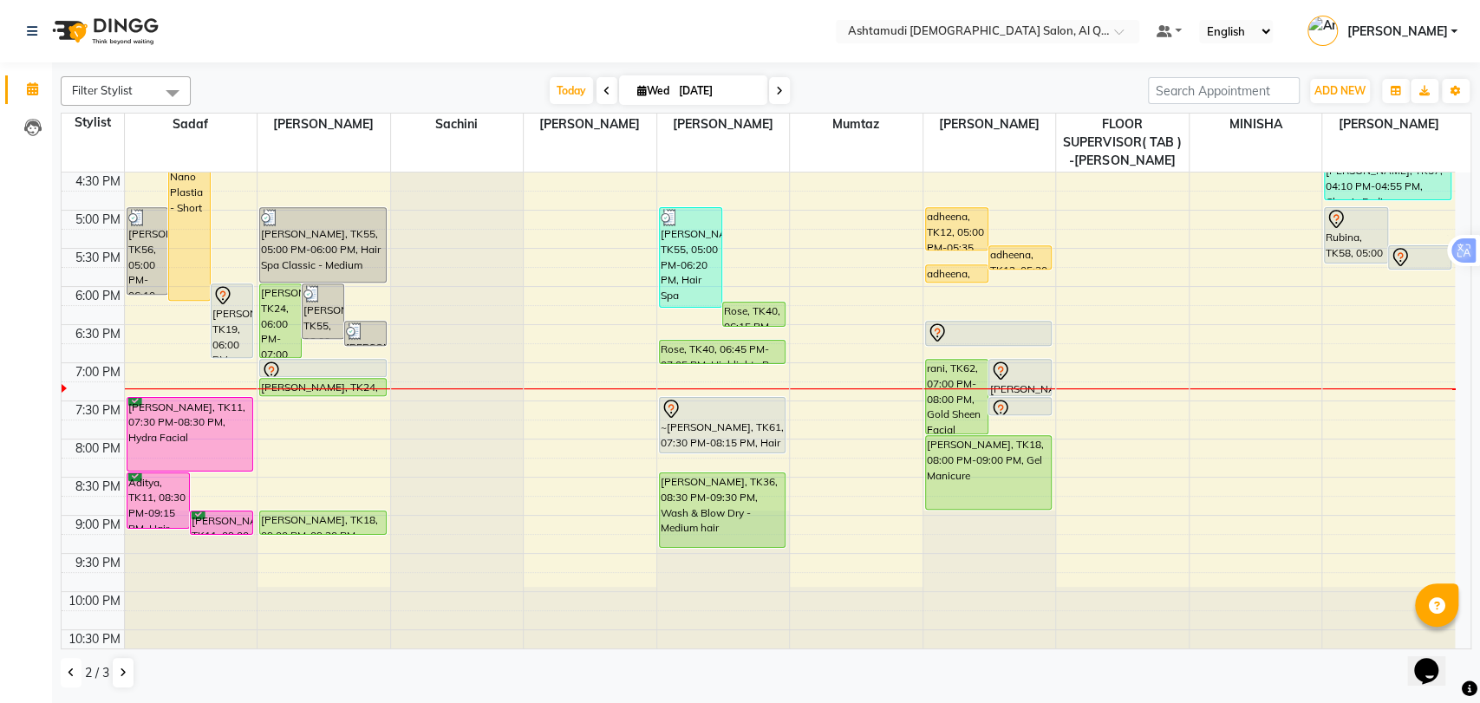
scroll to position [584, 0]
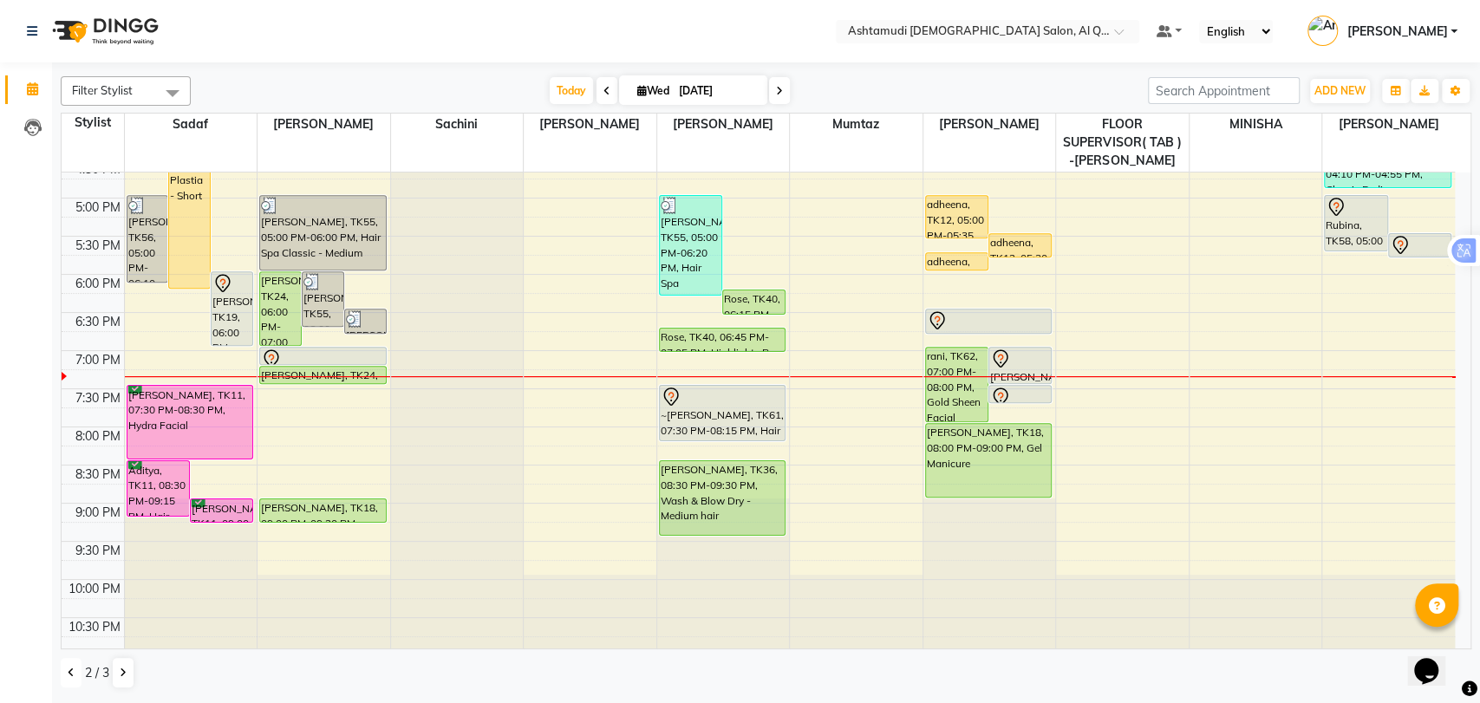
click at [68, 672] on icon at bounding box center [71, 672] width 7 height 10
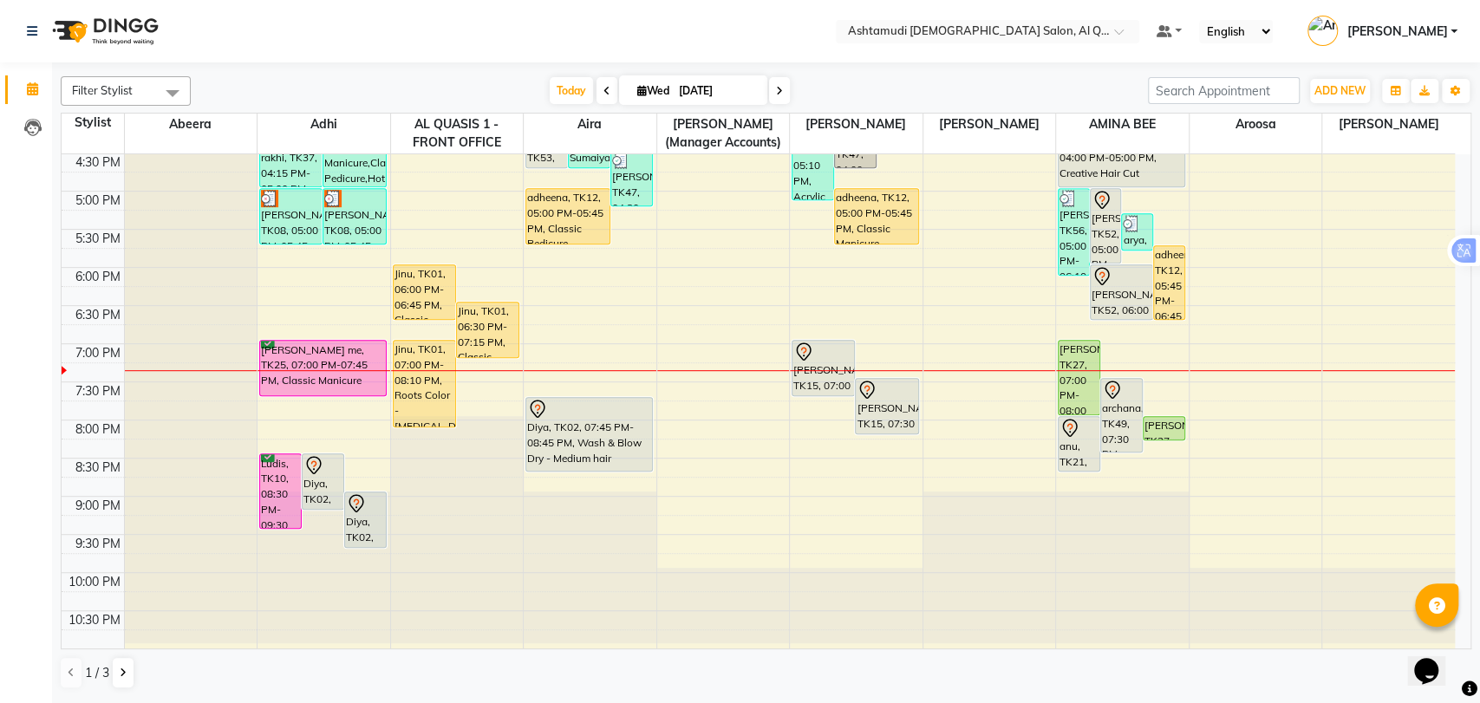
scroll to position [567, 0]
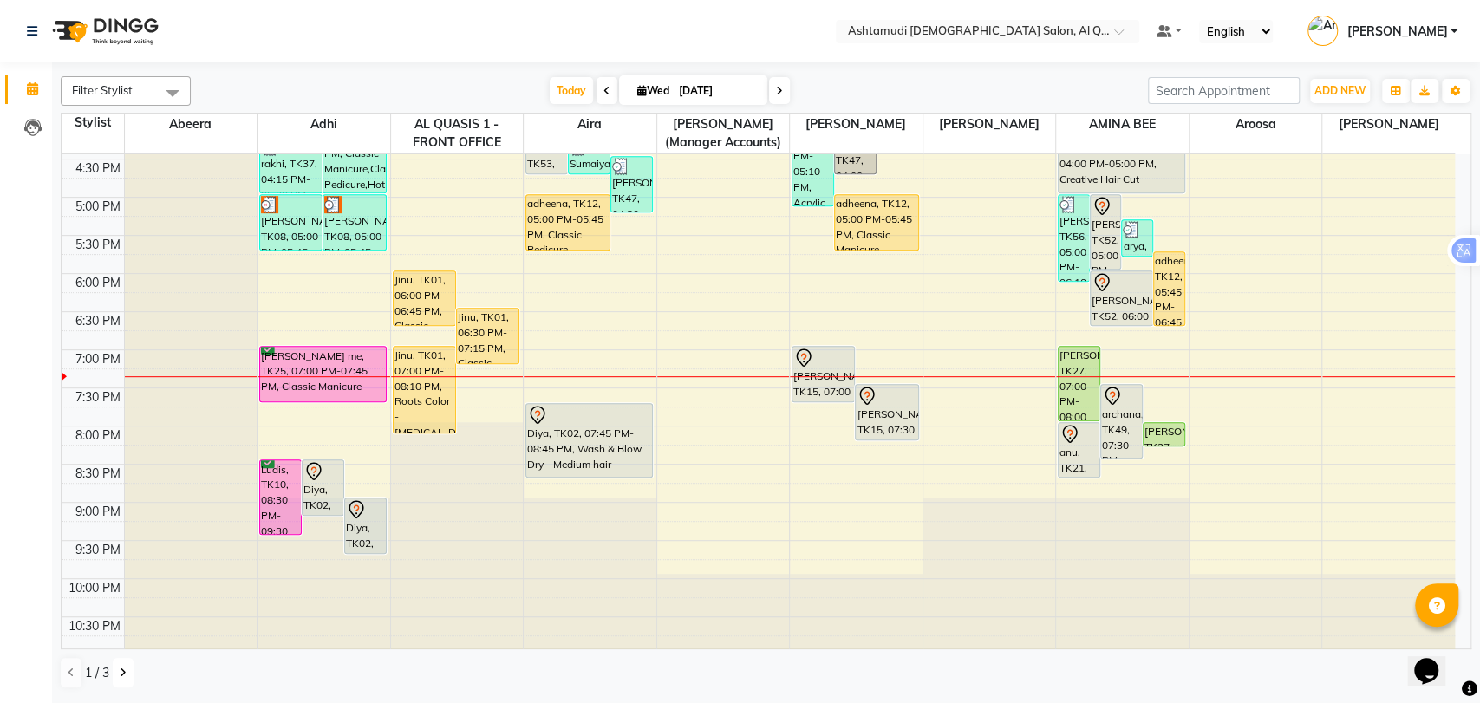
click at [123, 674] on icon at bounding box center [123, 672] width 7 height 10
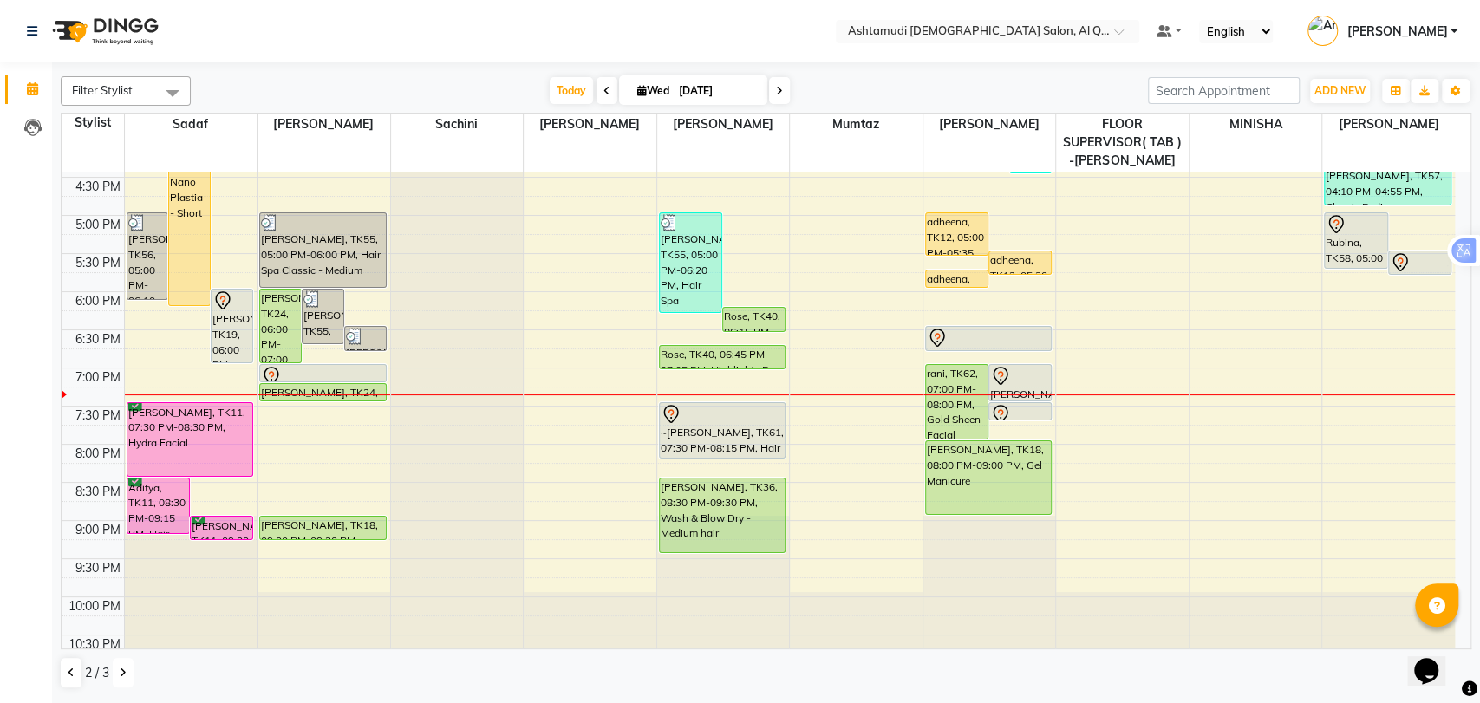
scroll to position [584, 0]
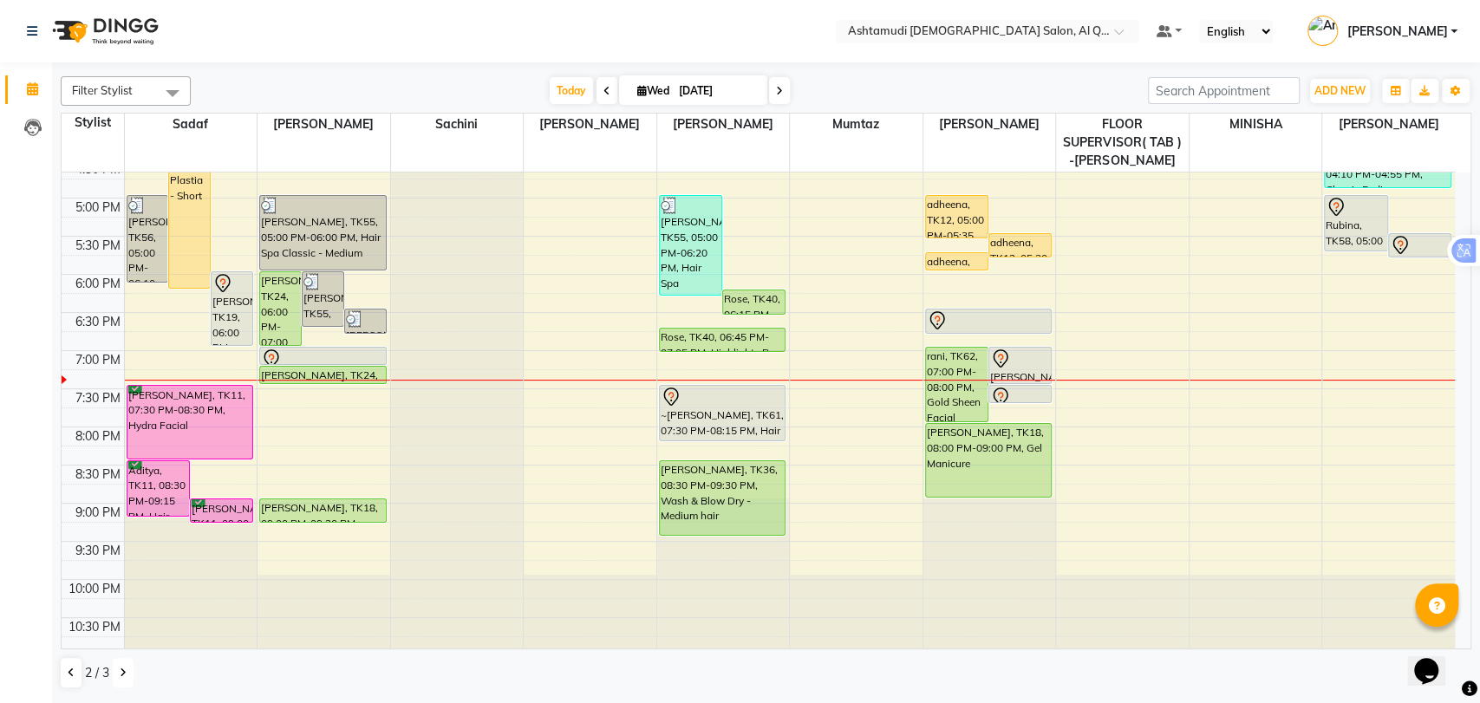
click at [125, 663] on button at bounding box center [123, 672] width 21 height 29
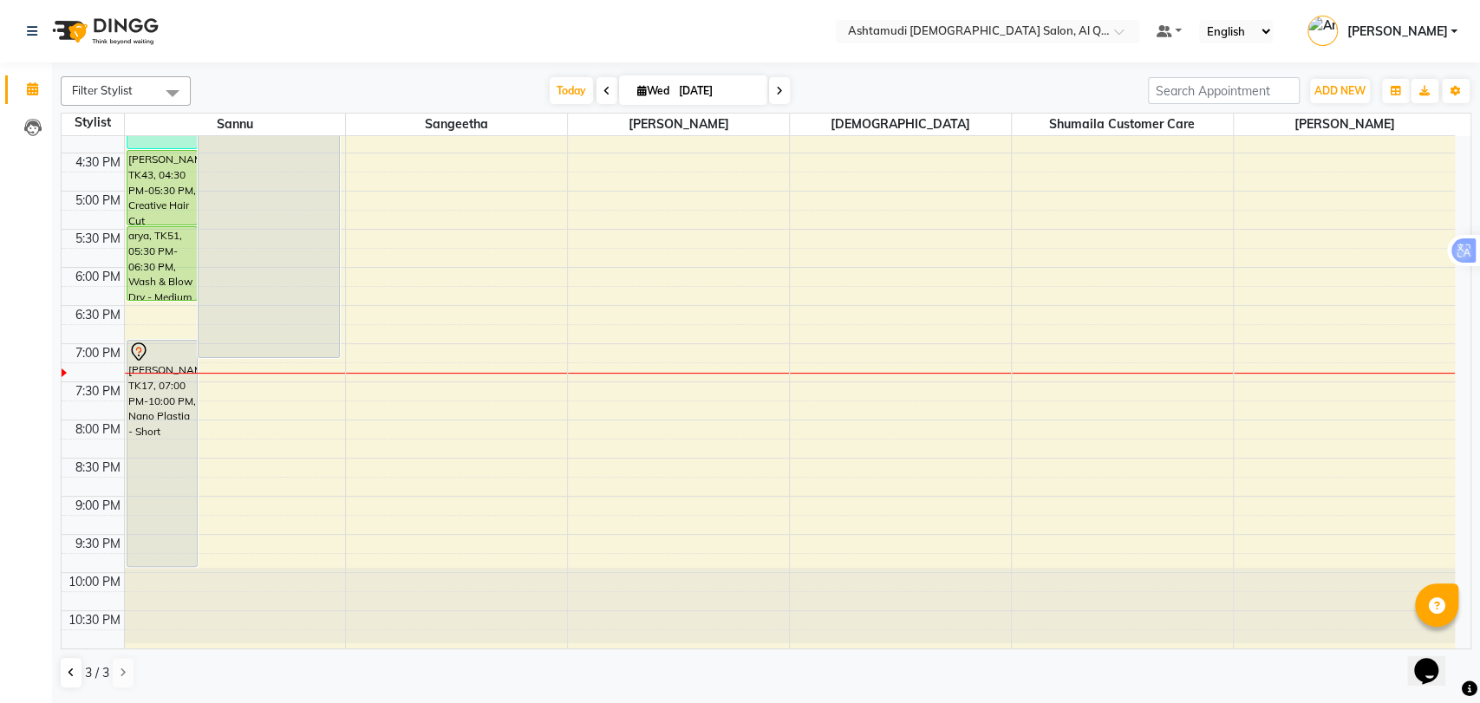
scroll to position [548, 0]
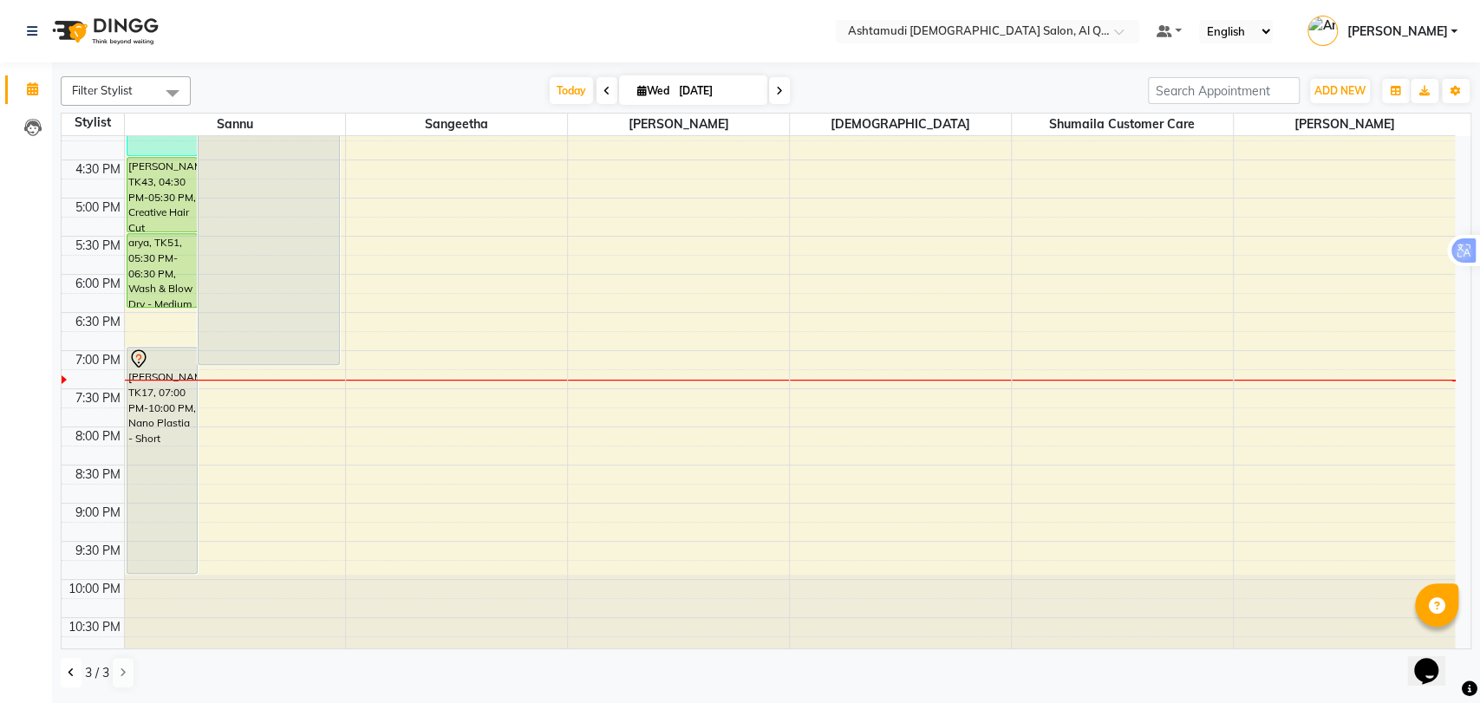
click at [69, 666] on button at bounding box center [71, 672] width 21 height 29
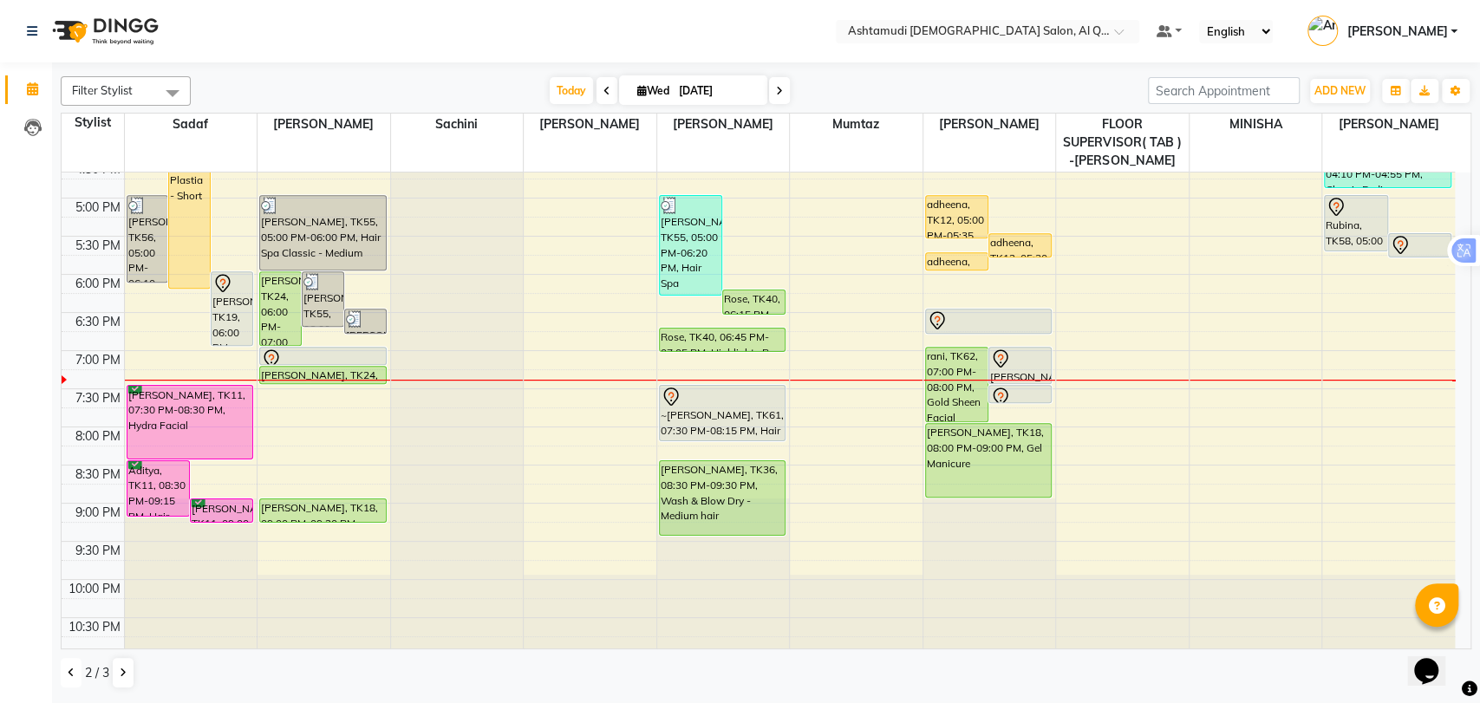
click at [69, 666] on button at bounding box center [71, 672] width 21 height 29
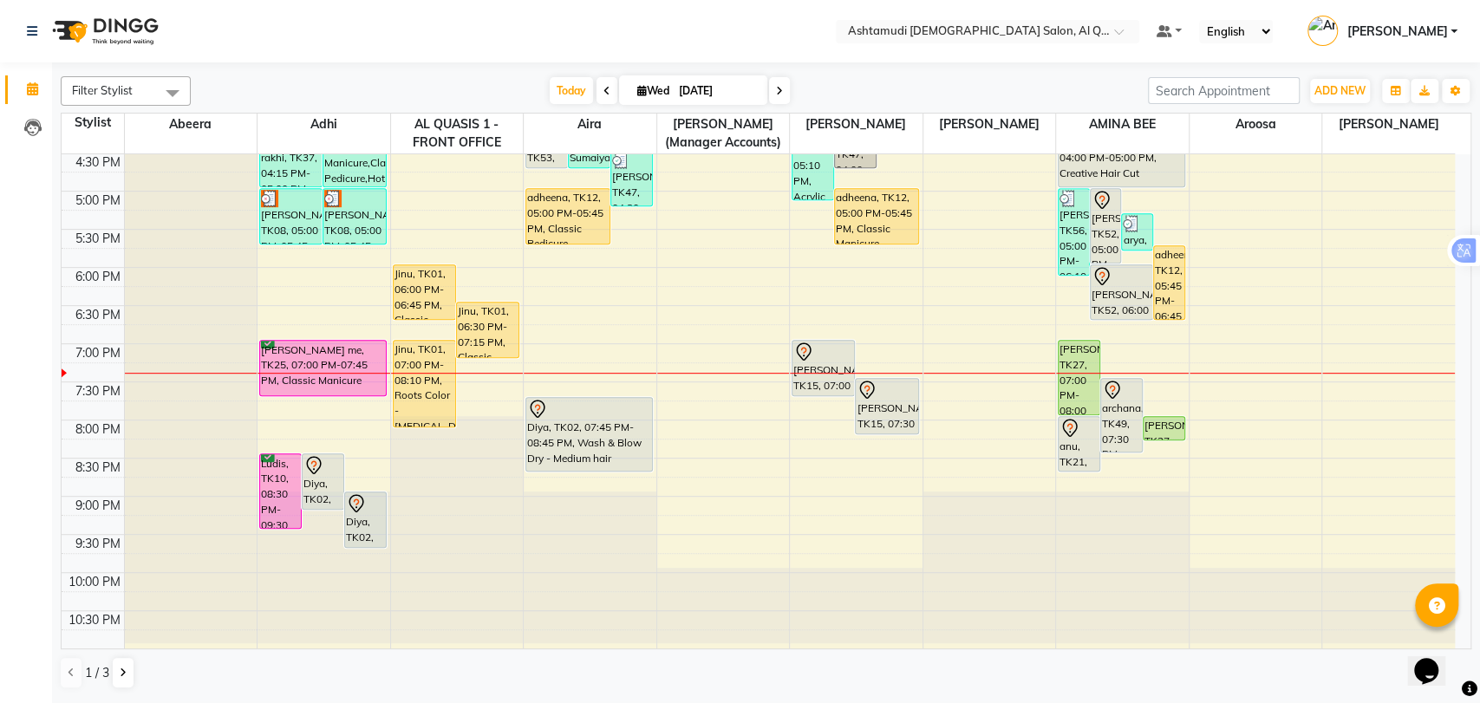
scroll to position [567, 0]
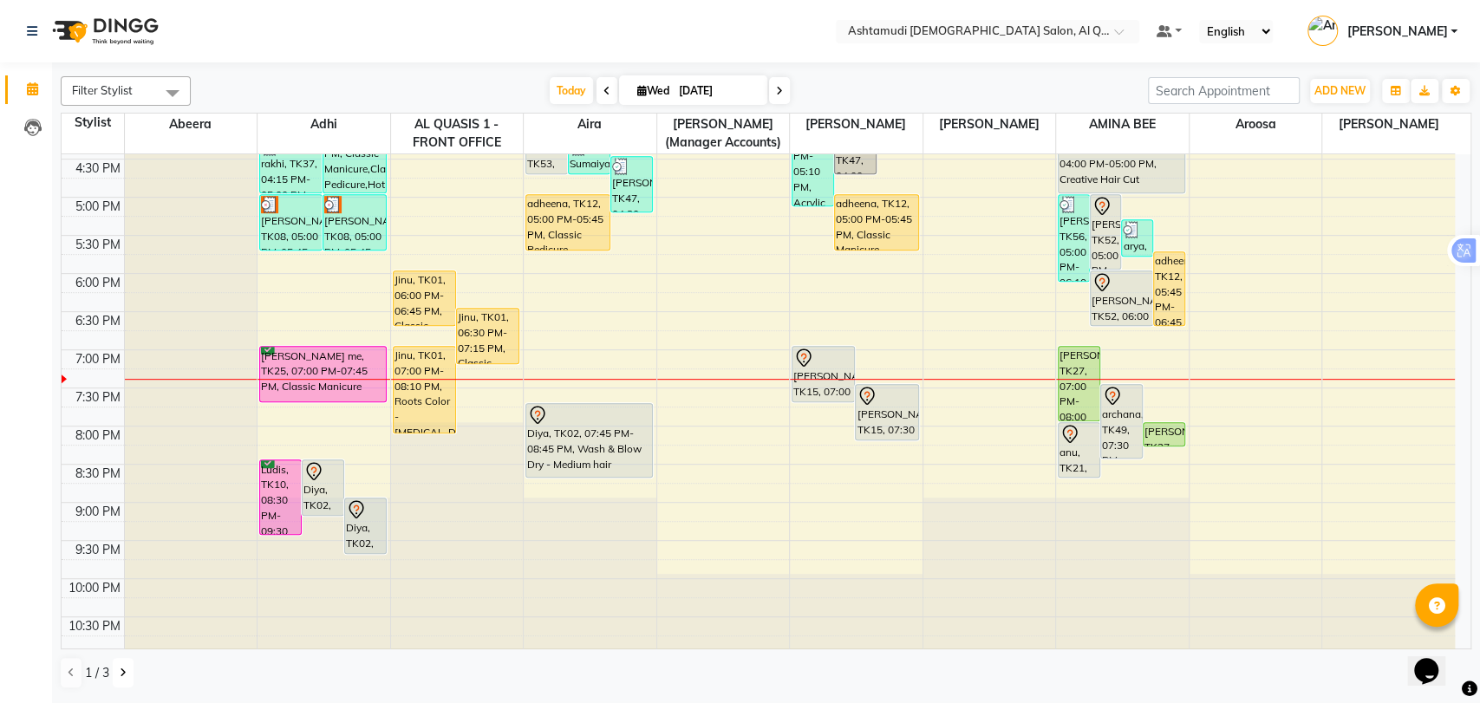
click at [126, 670] on button at bounding box center [123, 672] width 21 height 29
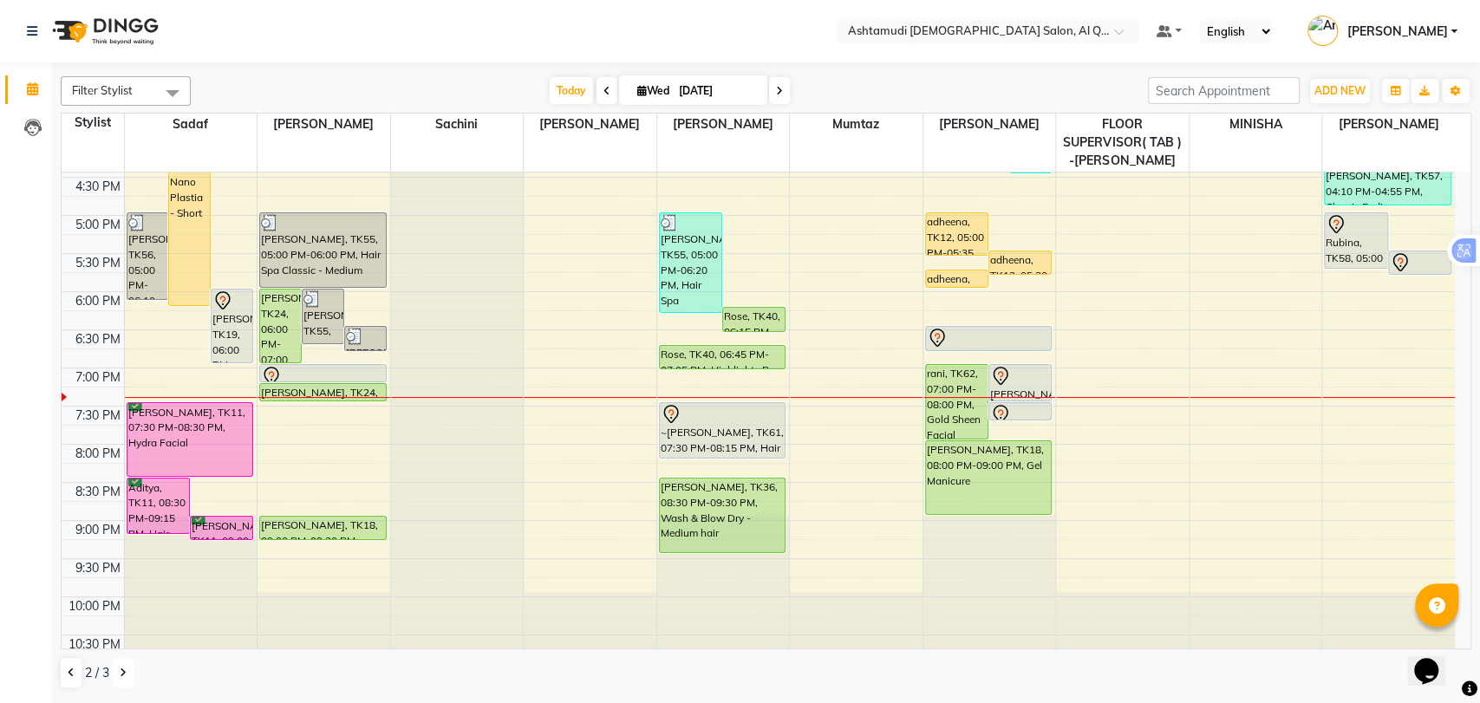
scroll to position [584, 0]
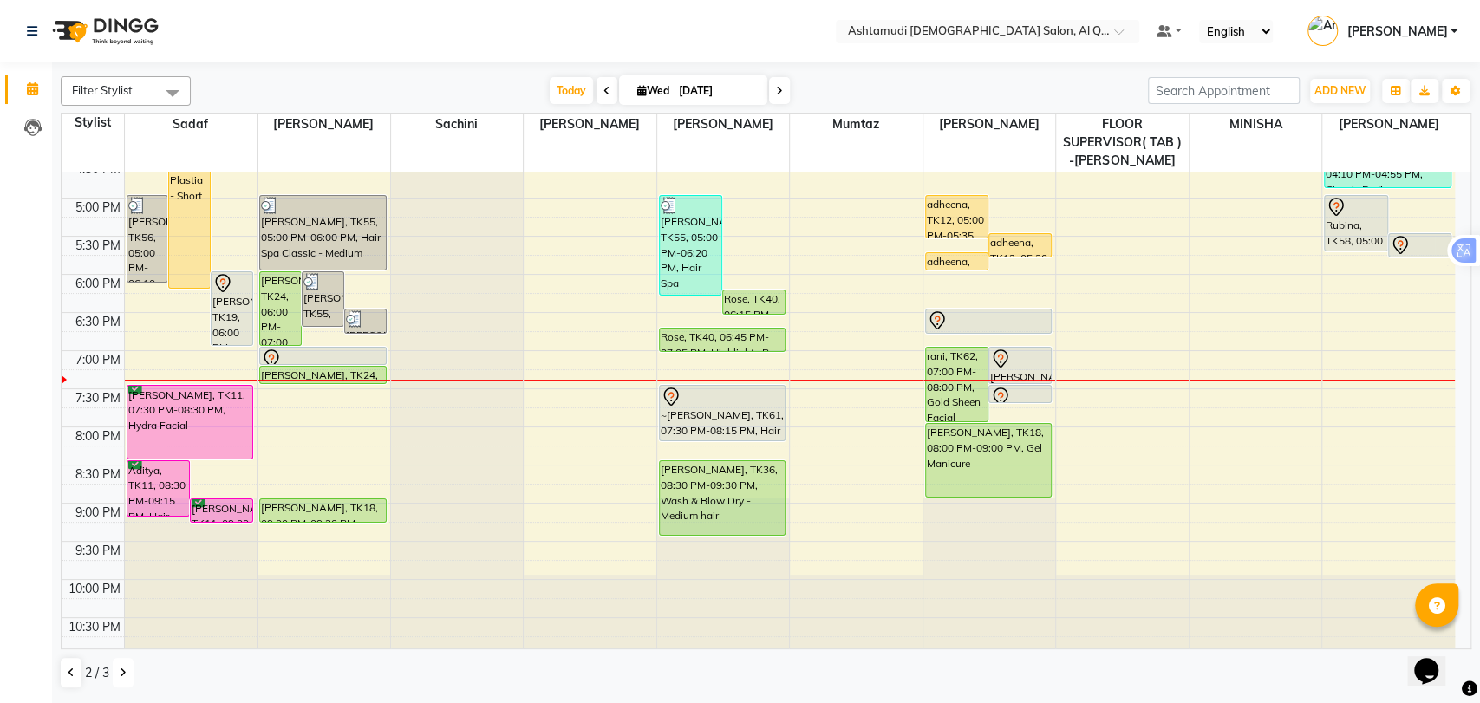
click at [1394, 446] on div "9:00 AM 9:30 AM 10:00 AM 10:30 AM 11:00 AM 11:30 AM 12:00 PM 12:30 PM 1:00 PM 1…" at bounding box center [758, 121] width 1393 height 1067
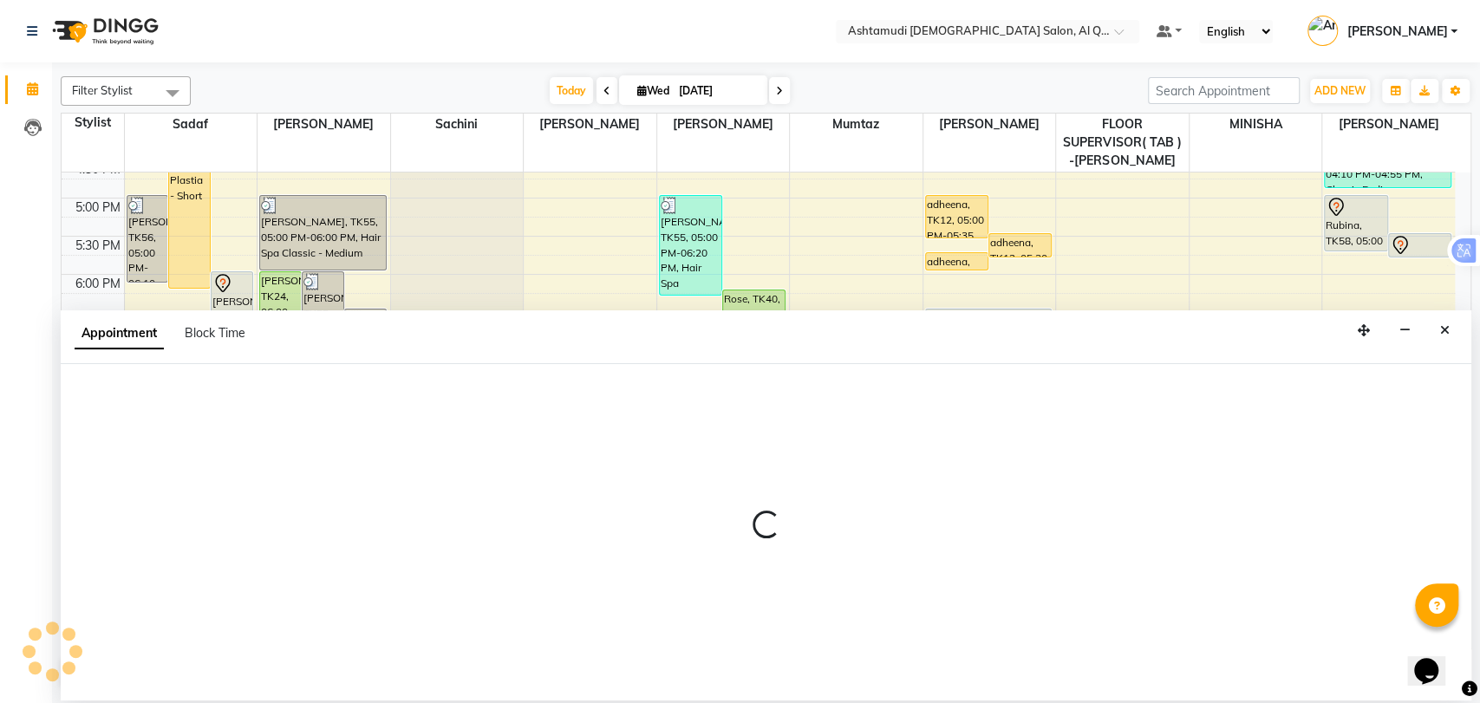
select select "90737"
select select "tentative"
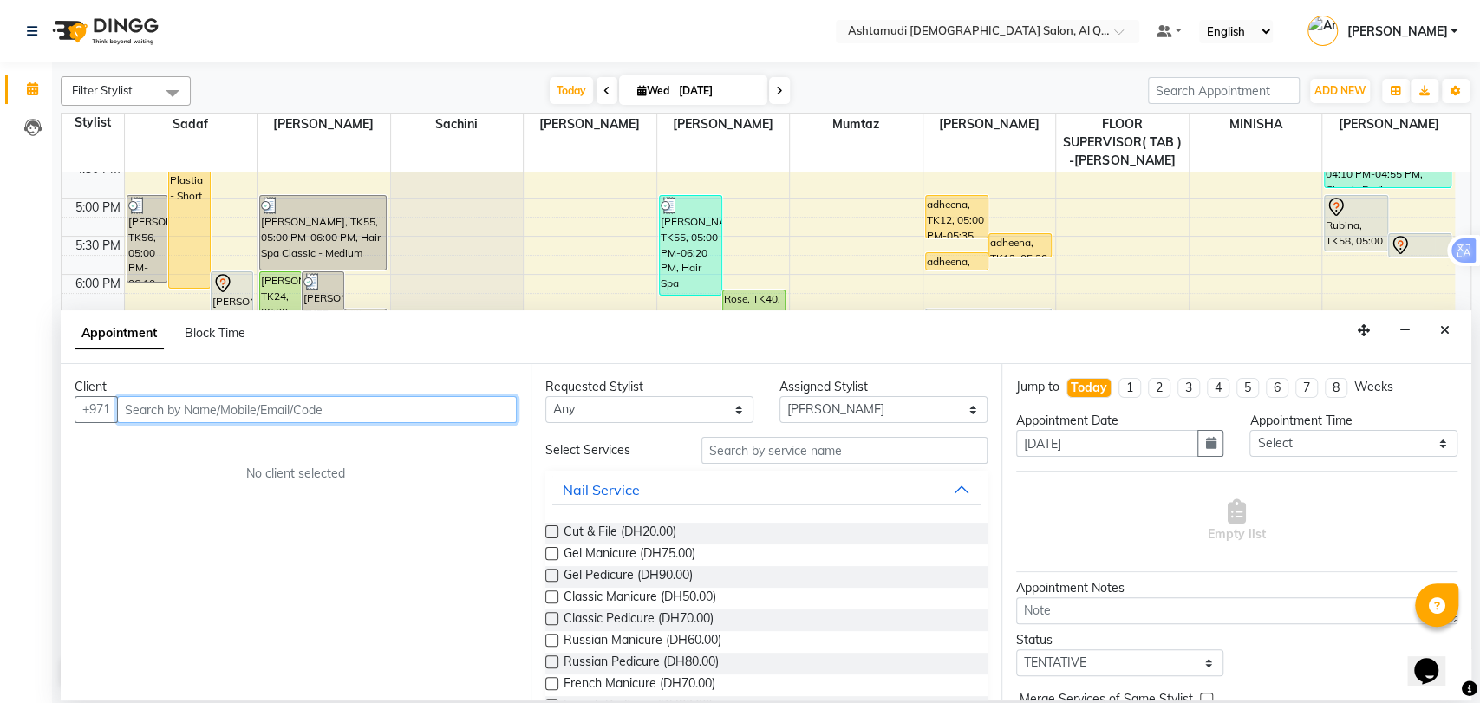
click at [191, 415] on input "text" at bounding box center [317, 409] width 400 height 27
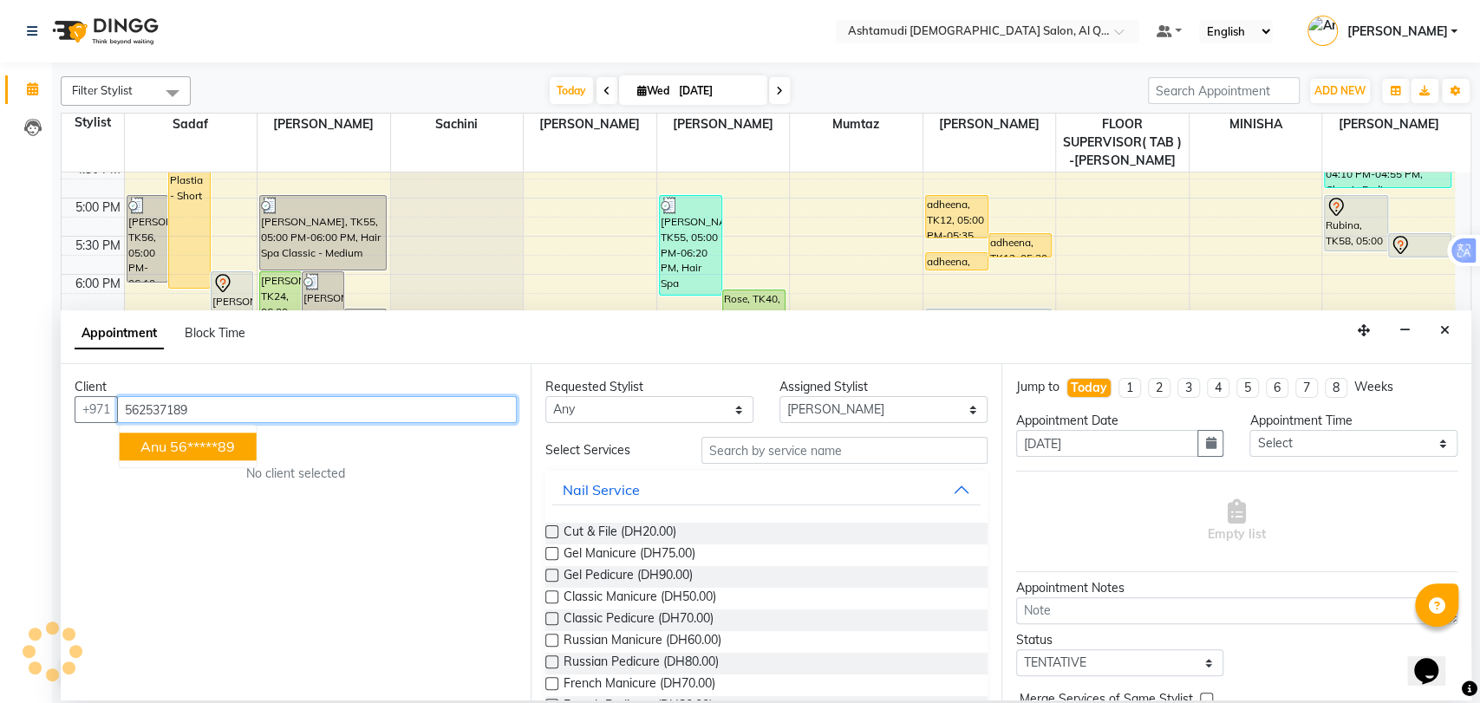
click at [235, 438] on ngb-highlight "56*****89" at bounding box center [202, 446] width 65 height 17
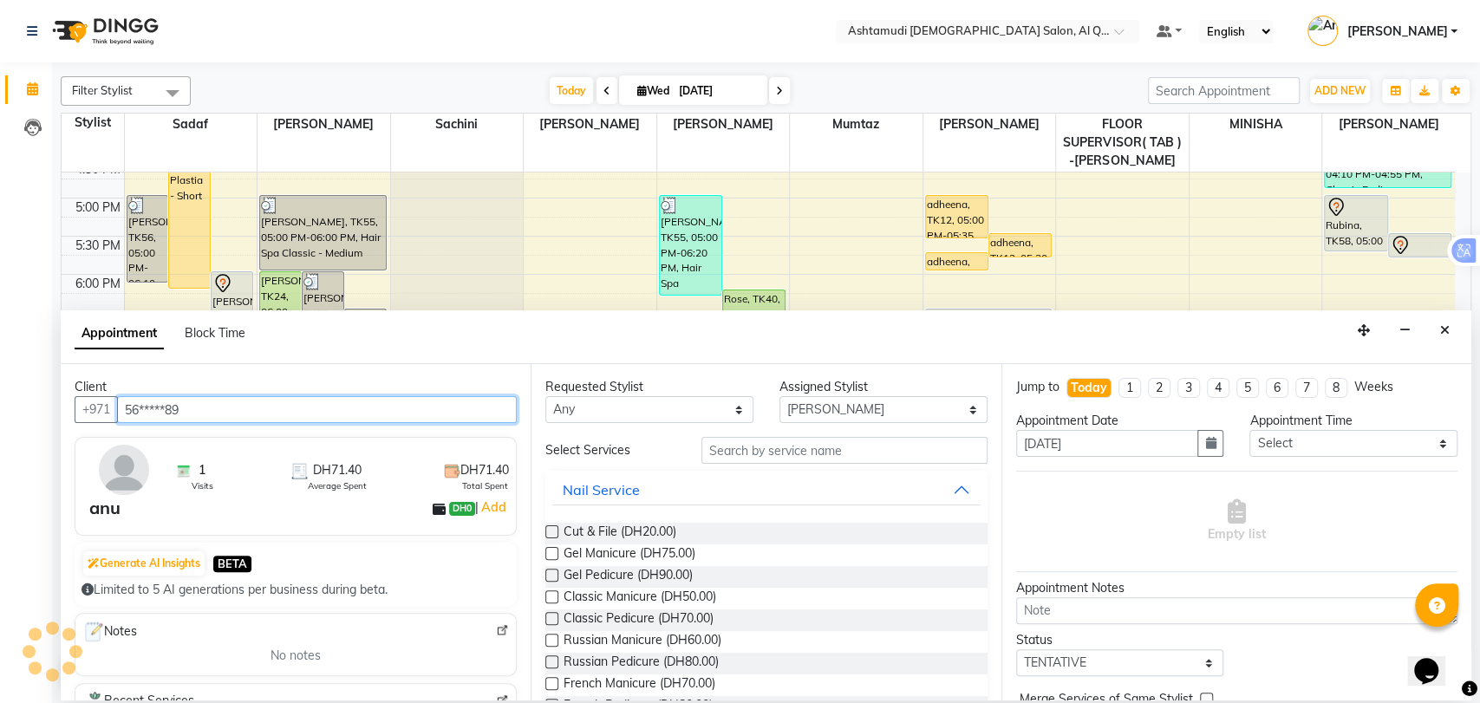
type input "56*****89"
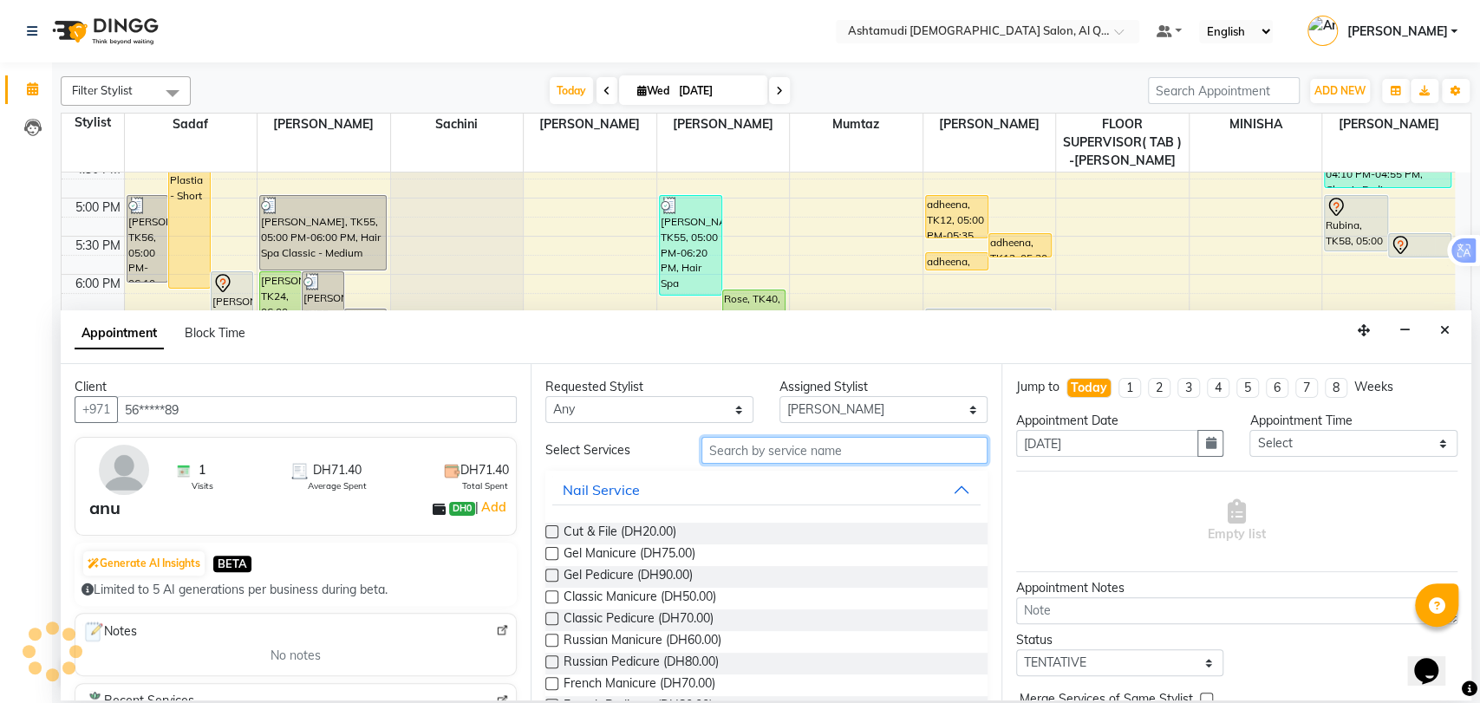
click at [772, 448] on input "text" at bounding box center [844, 450] width 286 height 27
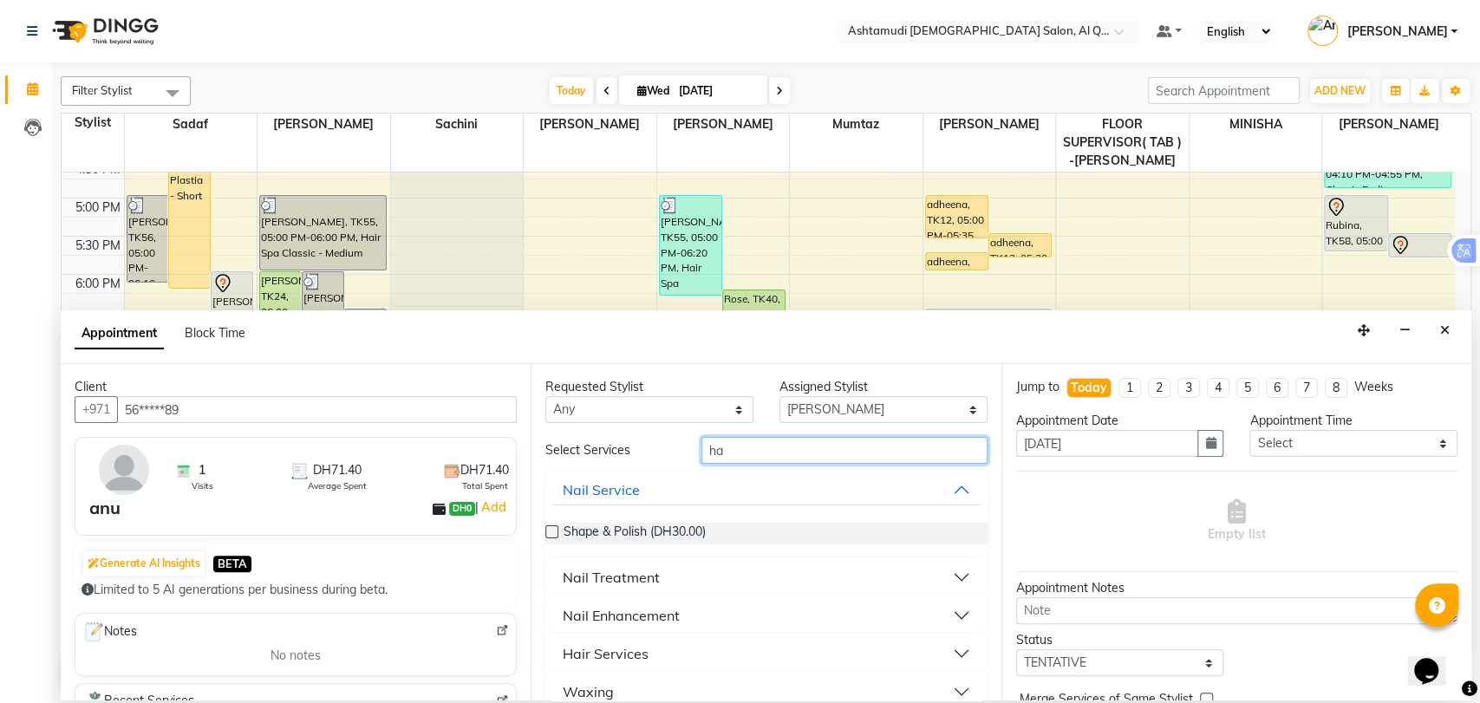
type input "h"
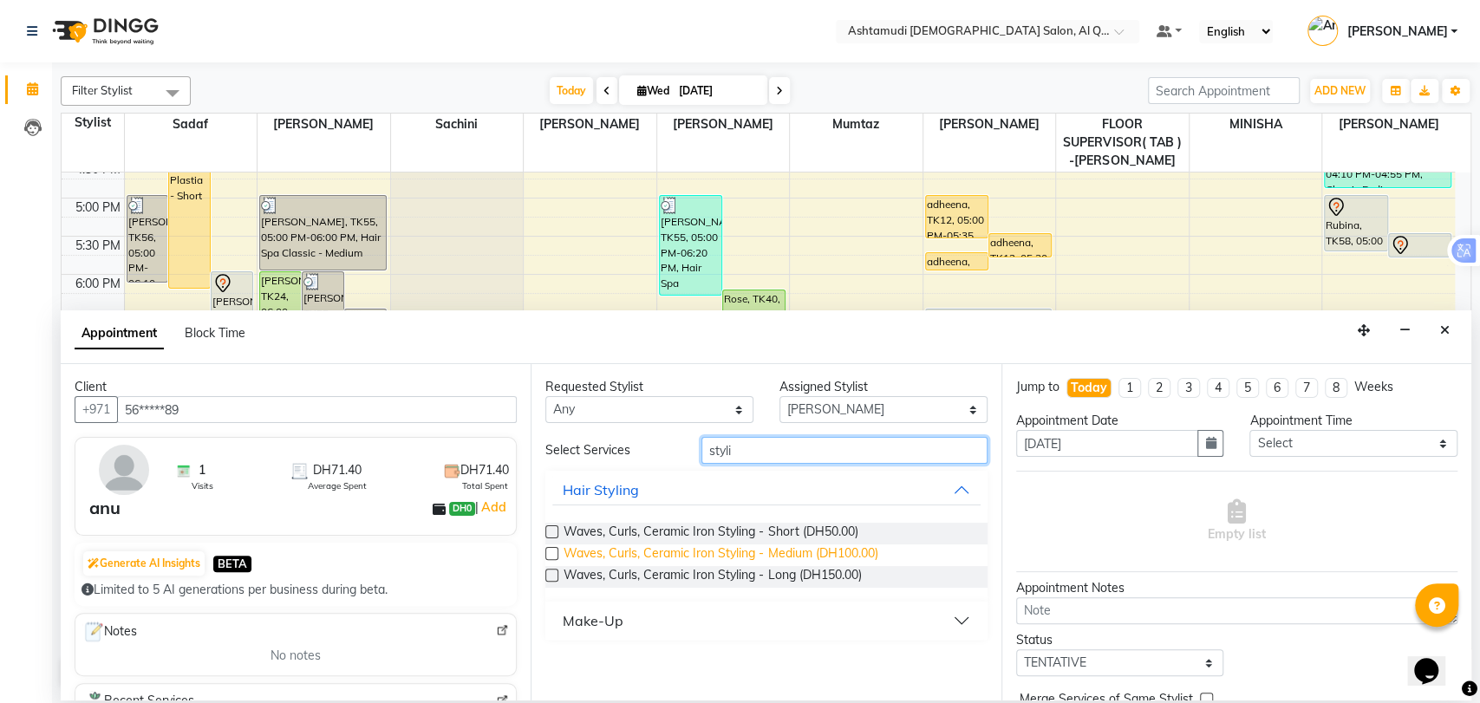
type input "styli"
click at [756, 552] on span "Waves, Curls, Ceramic Iron Styling - Medium (DH100.00)" at bounding box center [720, 555] width 314 height 22
checkbox input "false"
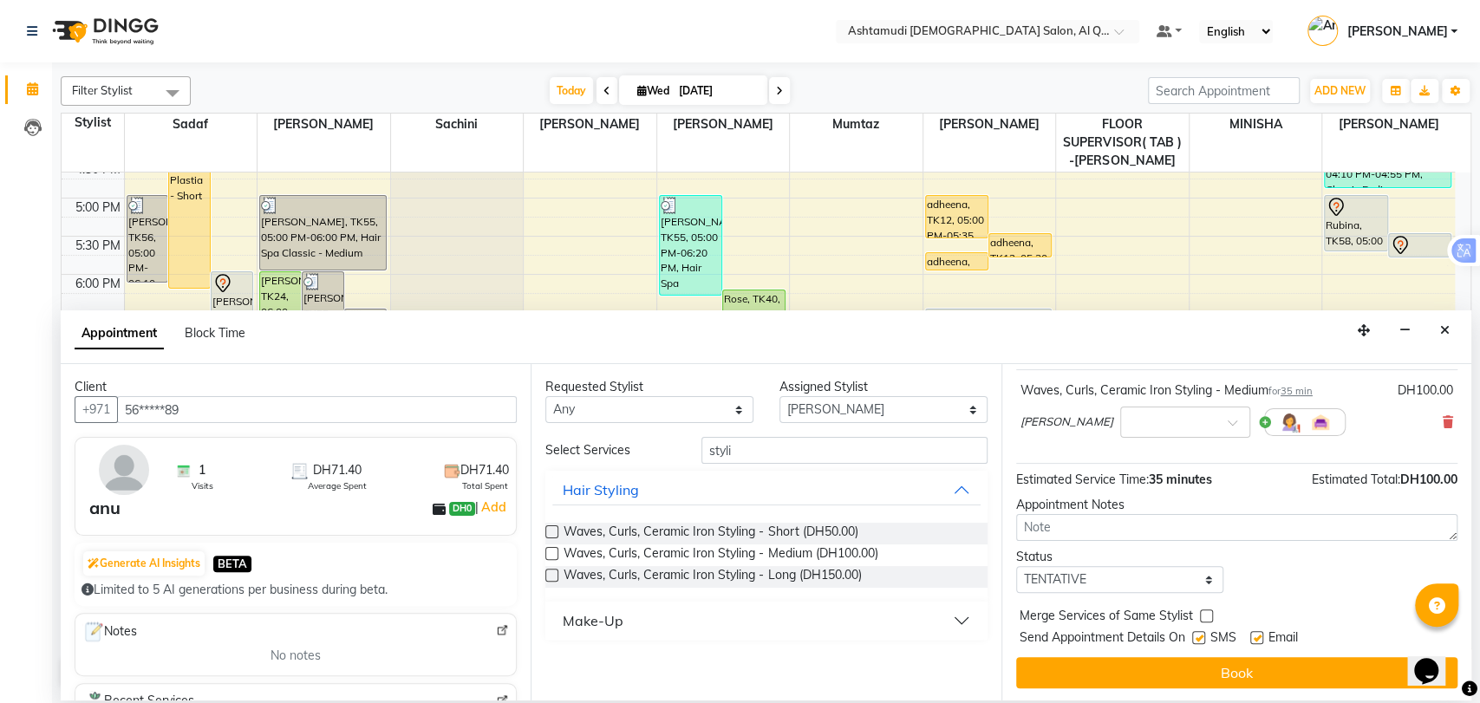
scroll to position [102, 0]
click at [1089, 574] on select "Select TENTATIVE CONFIRM CHECK-IN UPCOMING" at bounding box center [1120, 578] width 208 height 27
select select "upcoming"
click at [1016, 565] on select "Select TENTATIVE CONFIRM CHECK-IN UPCOMING" at bounding box center [1120, 578] width 208 height 27
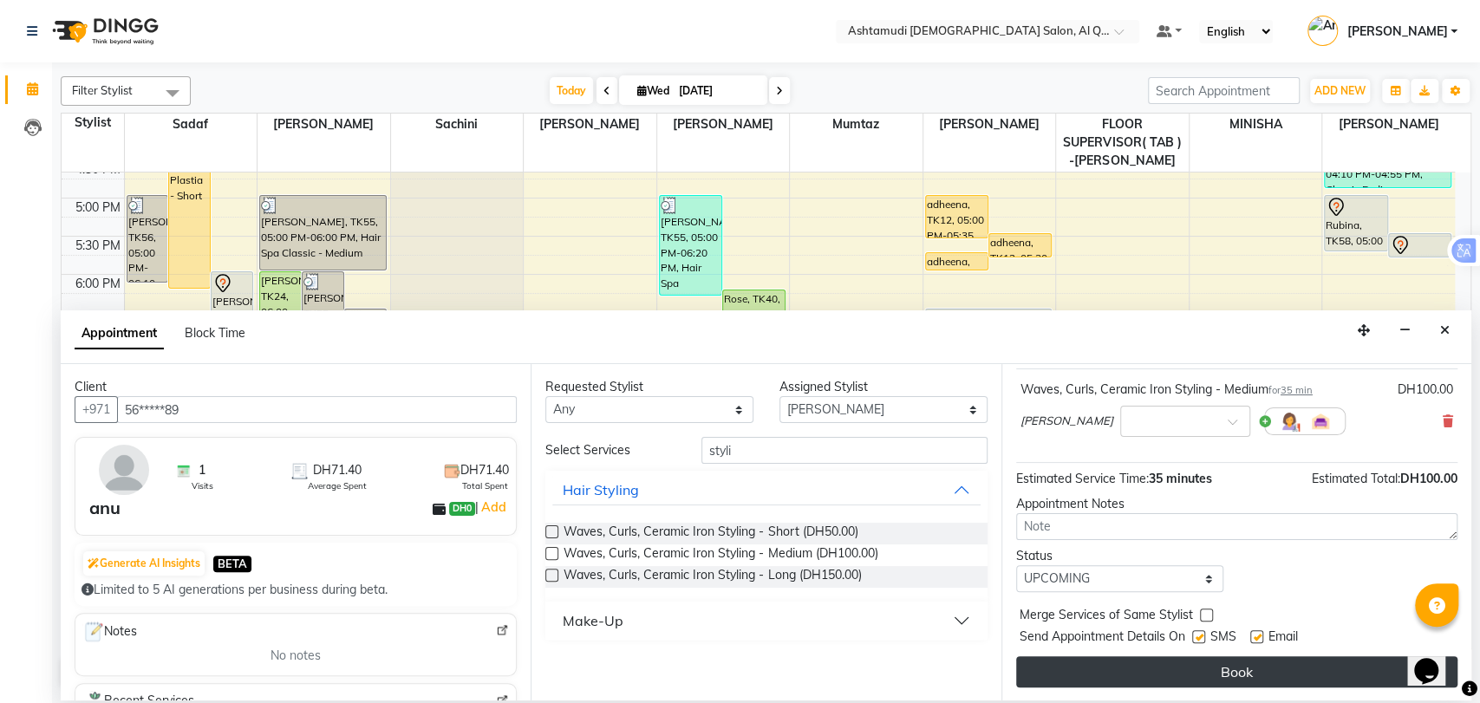
click at [1185, 671] on button "Book" at bounding box center [1236, 671] width 441 height 31
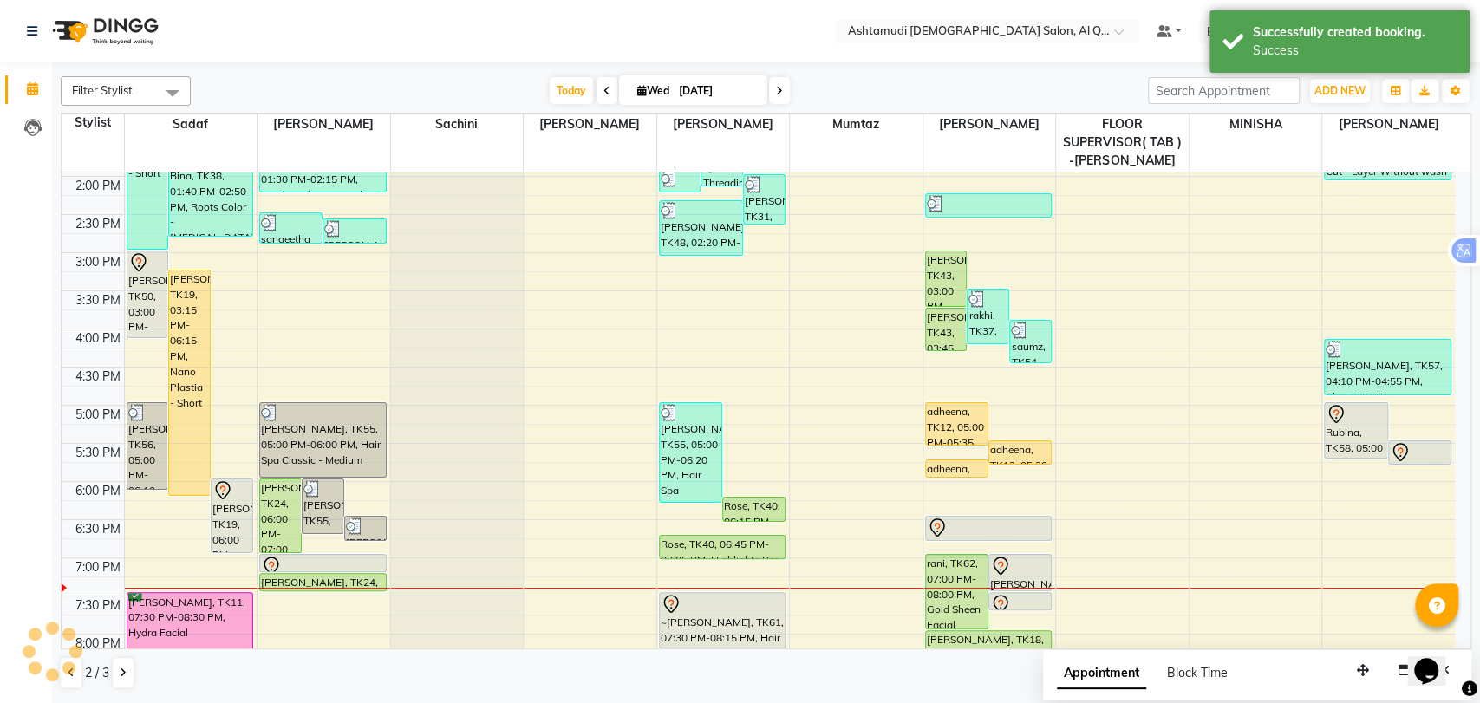
scroll to position [577, 0]
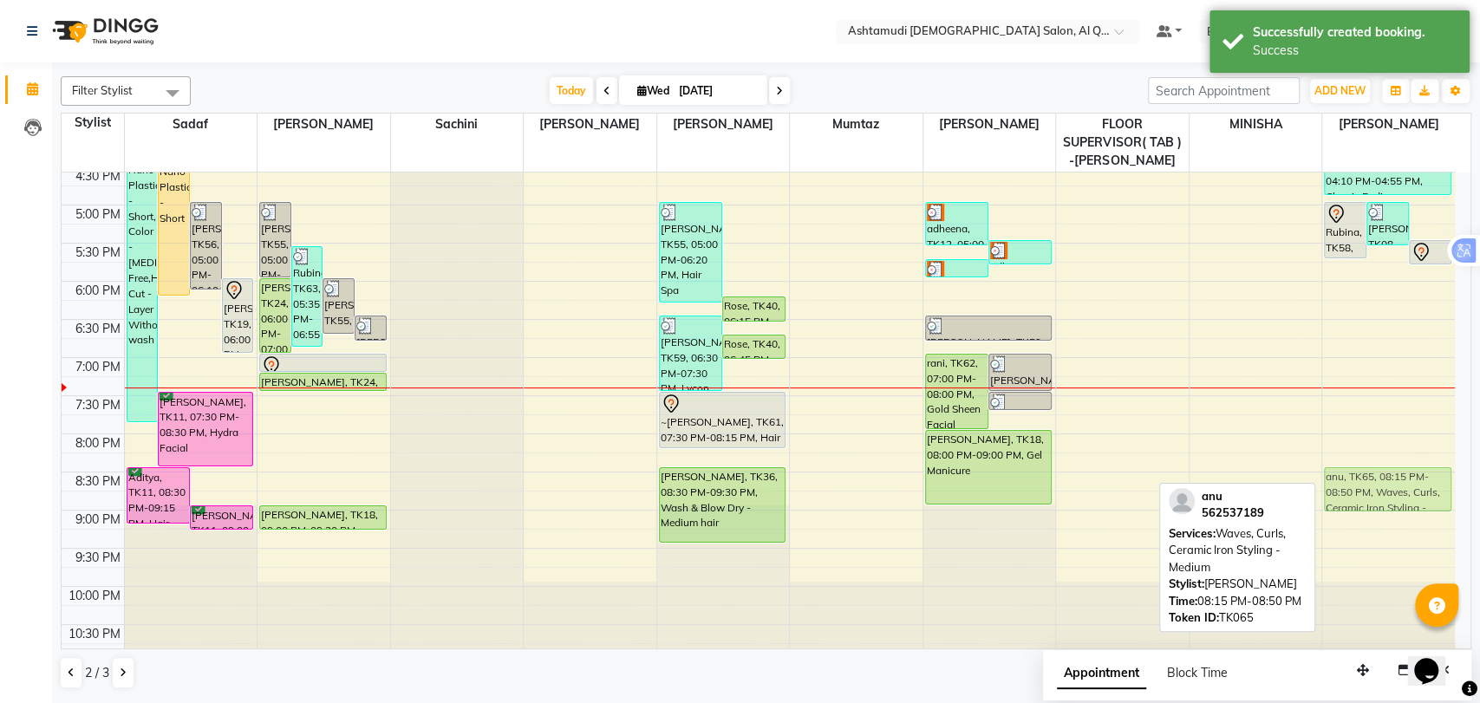
drag, startPoint x: 1349, startPoint y: 475, endPoint x: 1361, endPoint y: 497, distance: 24.8
click at [1361, 497] on div "Rubina, TK58, 05:00 PM-05:45 PM, Hot Oil Treatment kruttika, TK08, 05:00 PM-05:…" at bounding box center [1388, 128] width 133 height 1067
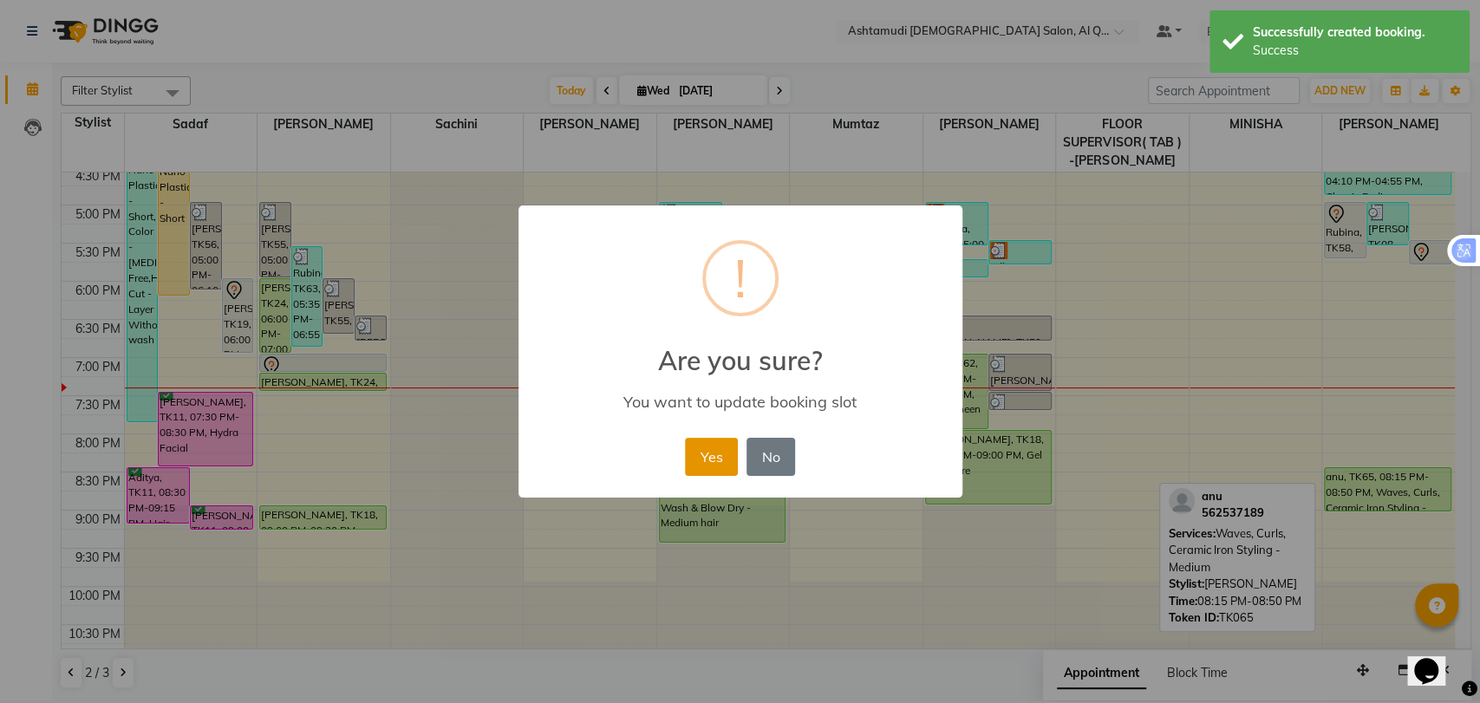
click at [698, 454] on button "Yes" at bounding box center [711, 457] width 53 height 38
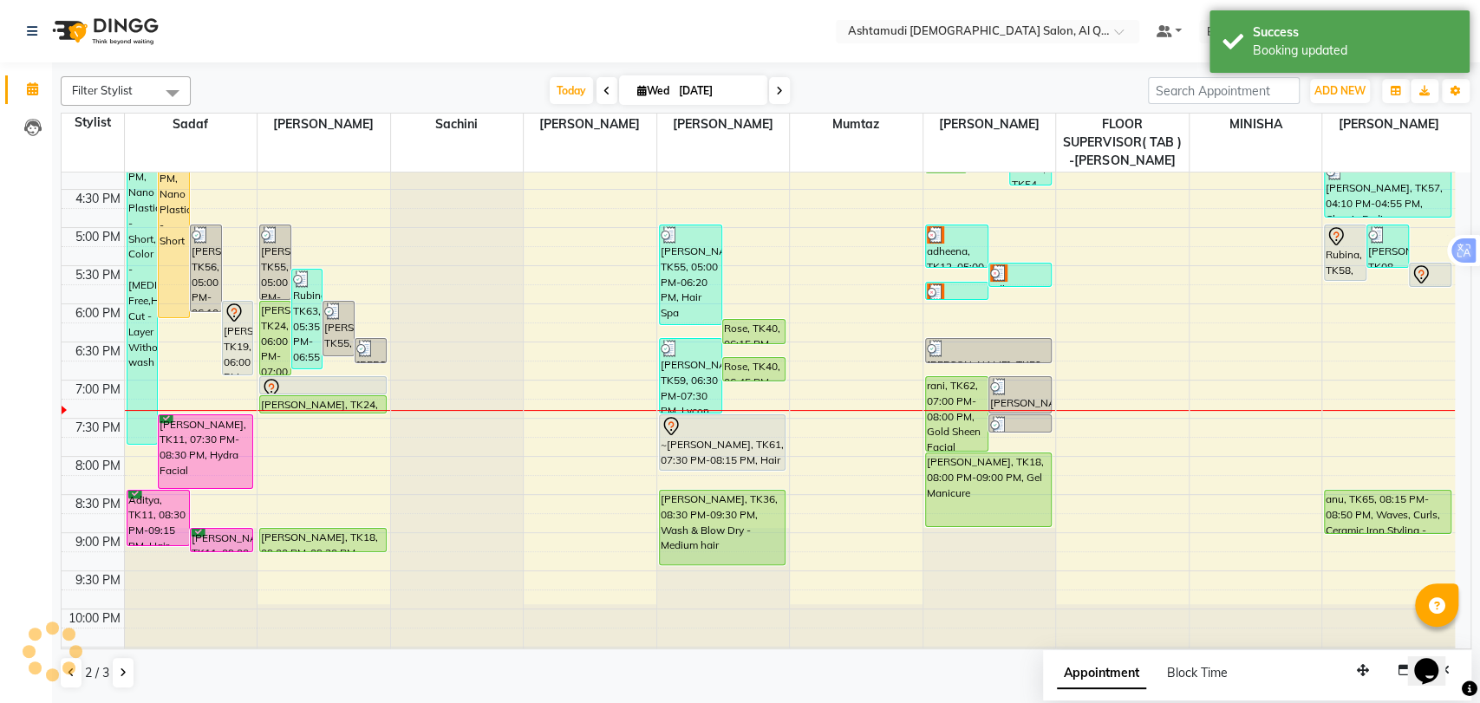
scroll to position [584, 0]
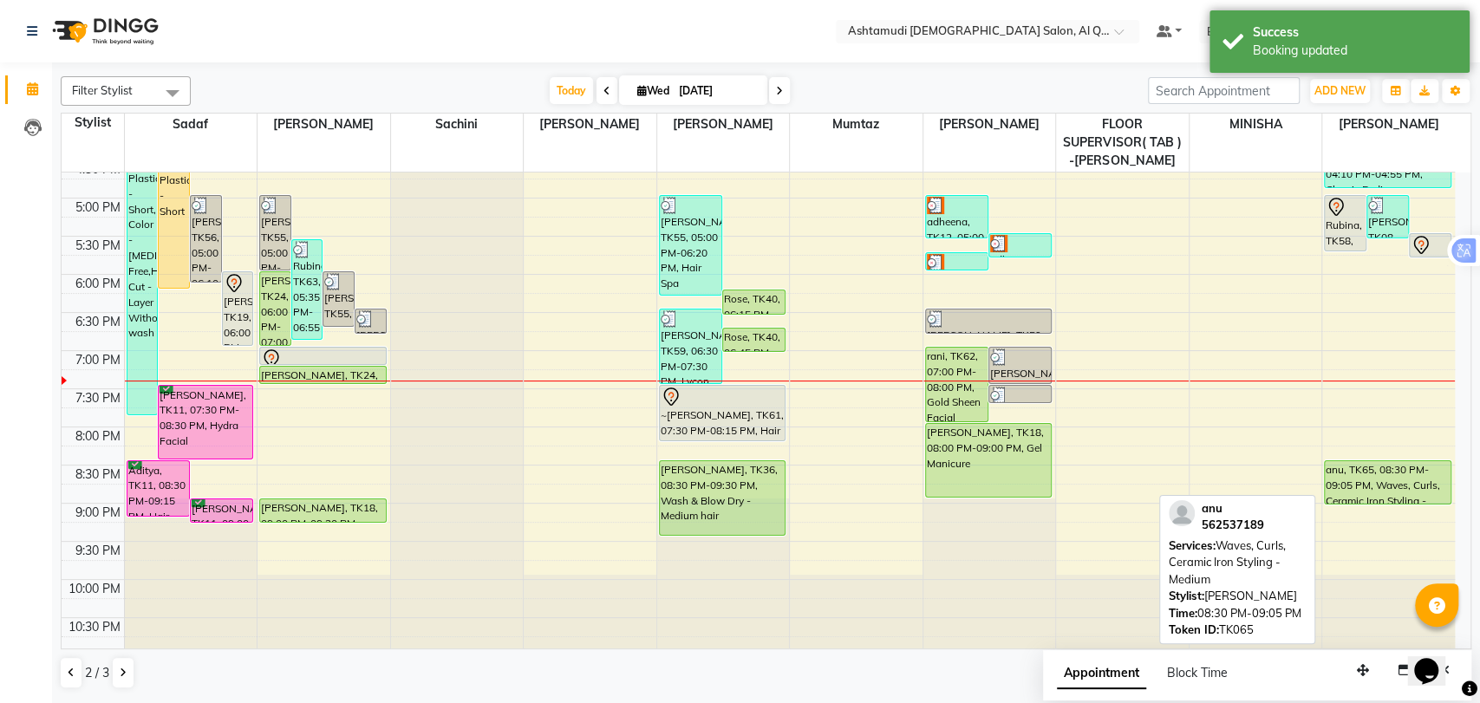
click at [1353, 474] on div "anu, TK65, 08:30 PM-09:05 PM, Waves, Curls, Ceramic Iron Styling - Medium" at bounding box center [1388, 482] width 126 height 42
click at [1419, 491] on div "anu, TK65, 08:30 PM-09:05 PM, Waves, Curls, Ceramic Iron Styling - Medium" at bounding box center [1388, 482] width 126 height 42
select select "5"
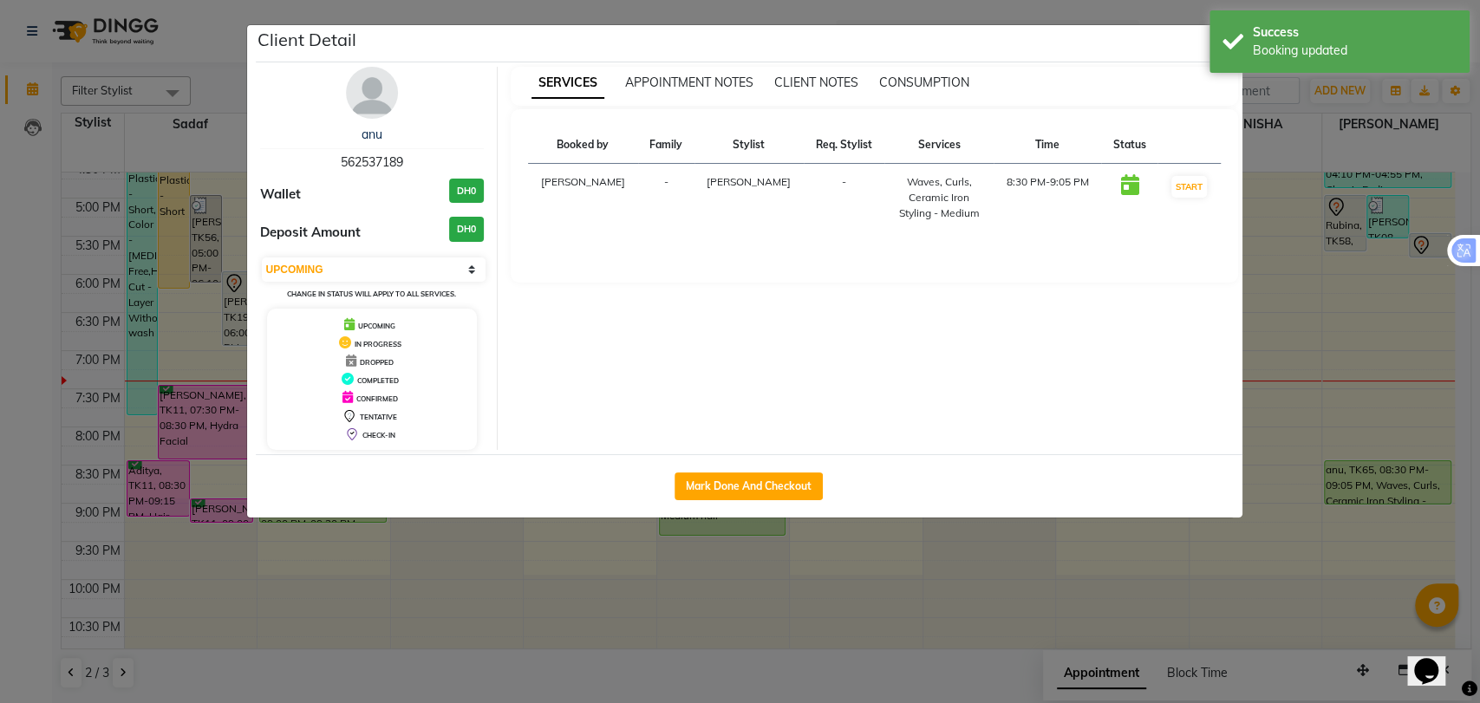
drag, startPoint x: 340, startPoint y: 158, endPoint x: 422, endPoint y: 153, distance: 82.5
click at [422, 153] on div "anu 562537189" at bounding box center [372, 149] width 225 height 46
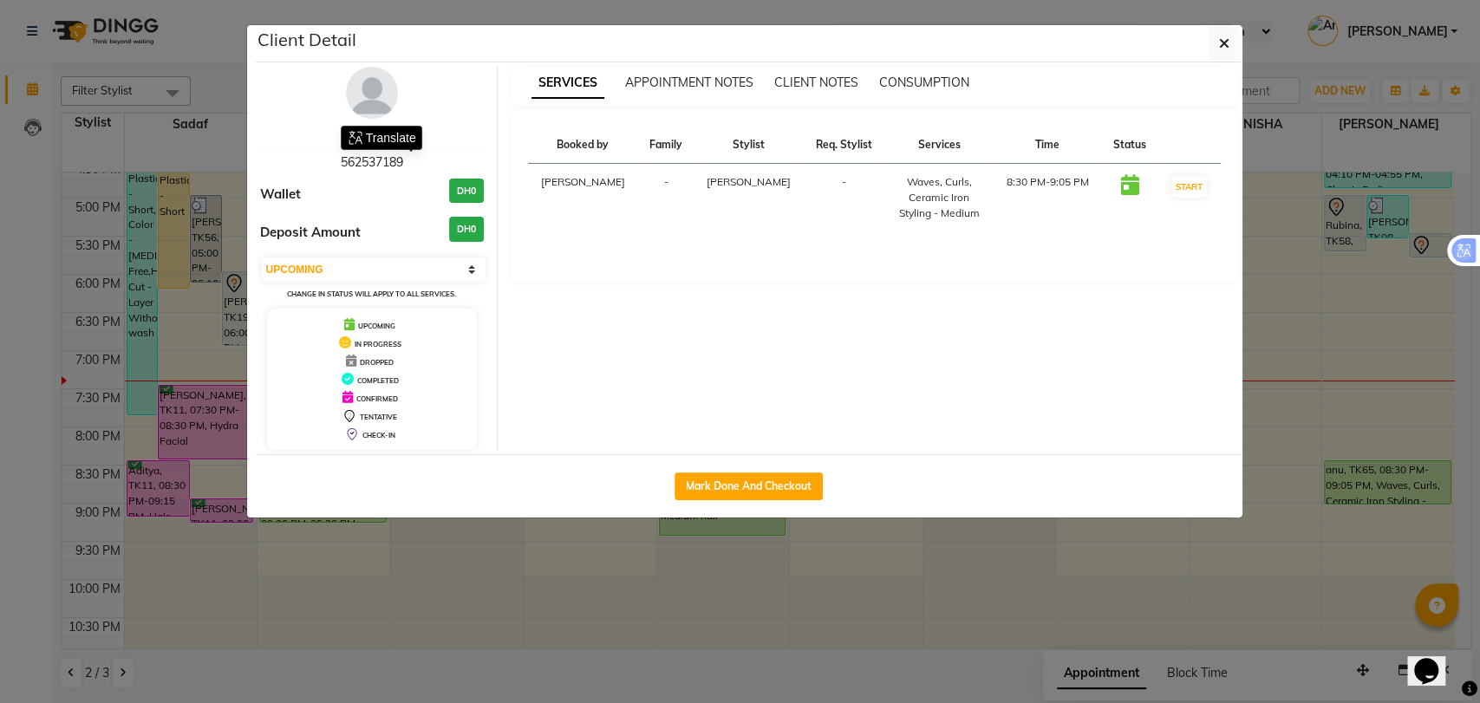
copy span "562537189"
click at [1215, 549] on ngb-modal-window "Client Detail anu 562537189 Wallet DH0 Deposit Amount DH0 Select IN SERVICE CON…" at bounding box center [740, 351] width 1480 height 703
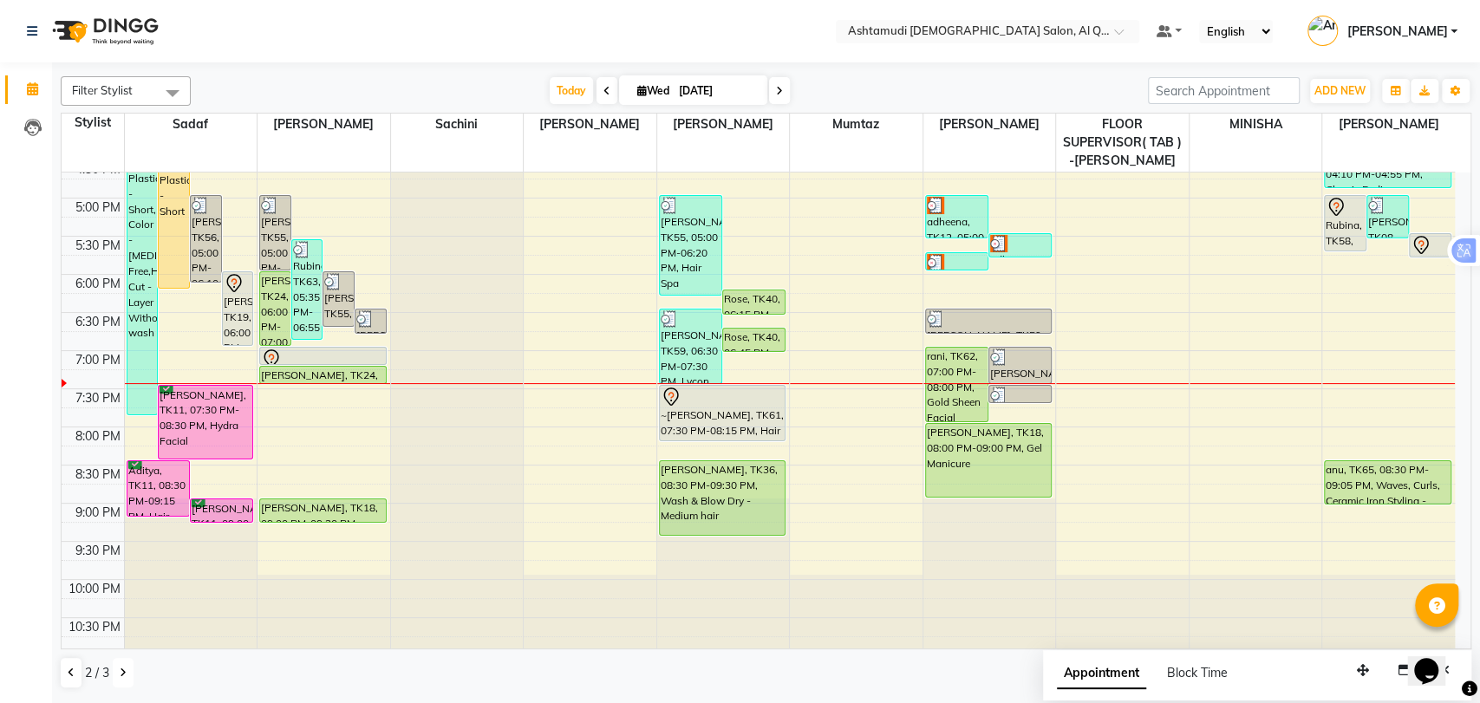
click at [122, 675] on icon at bounding box center [123, 672] width 7 height 10
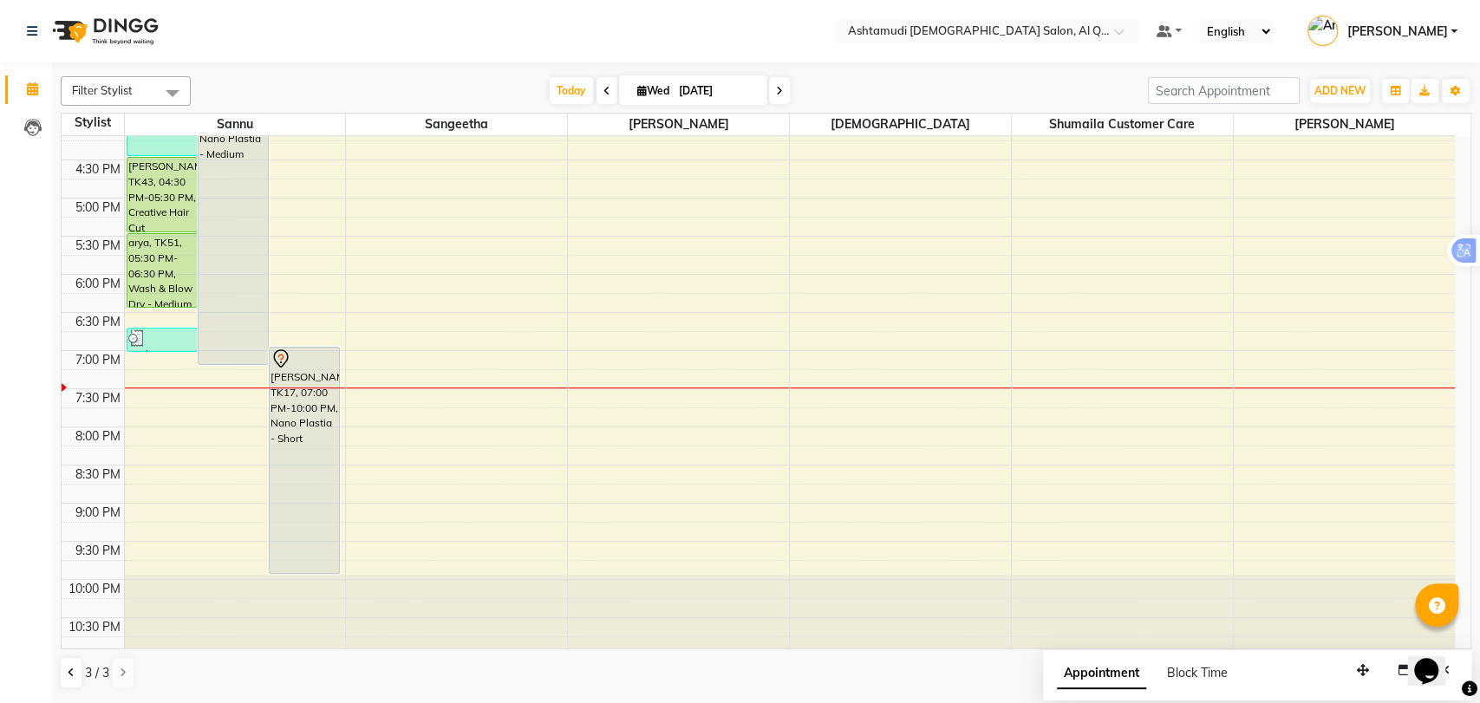
click at [778, 94] on icon at bounding box center [779, 91] width 7 height 10
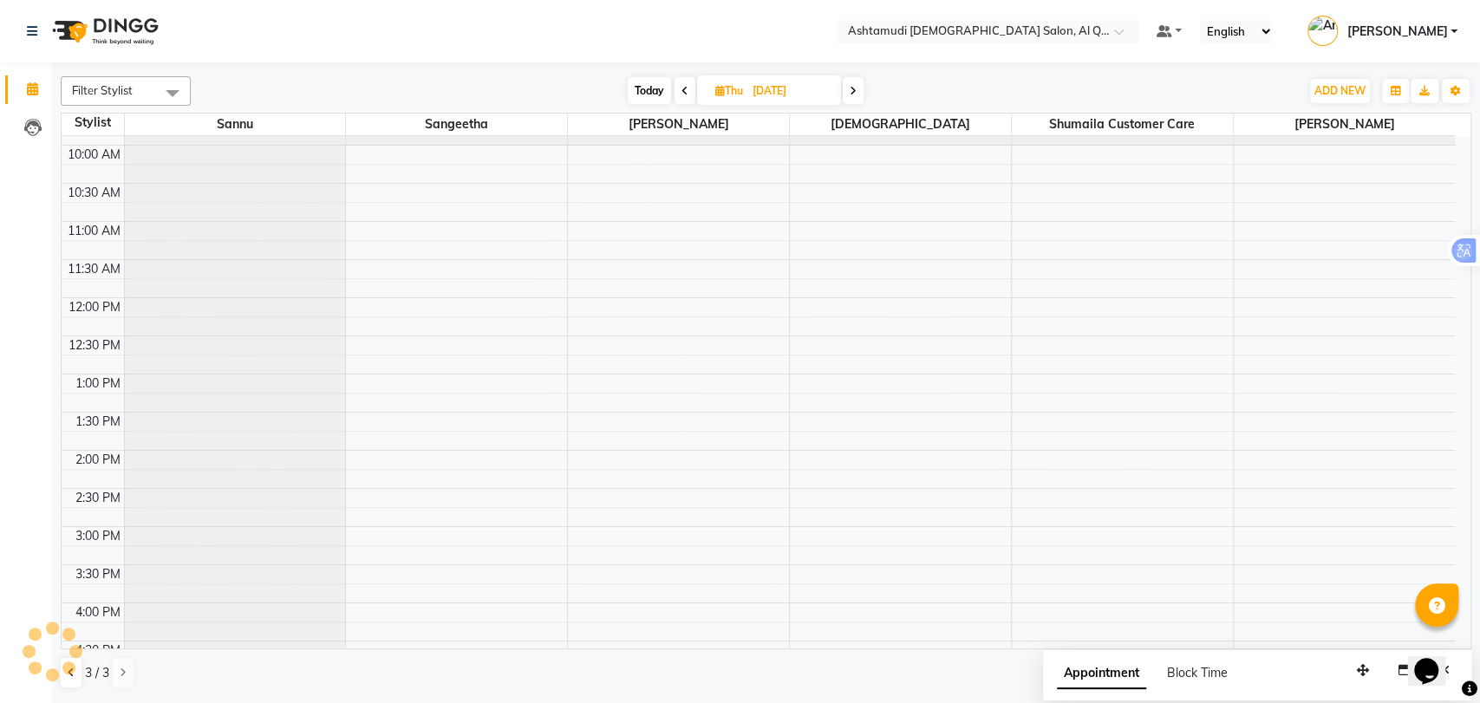
scroll to position [0, 0]
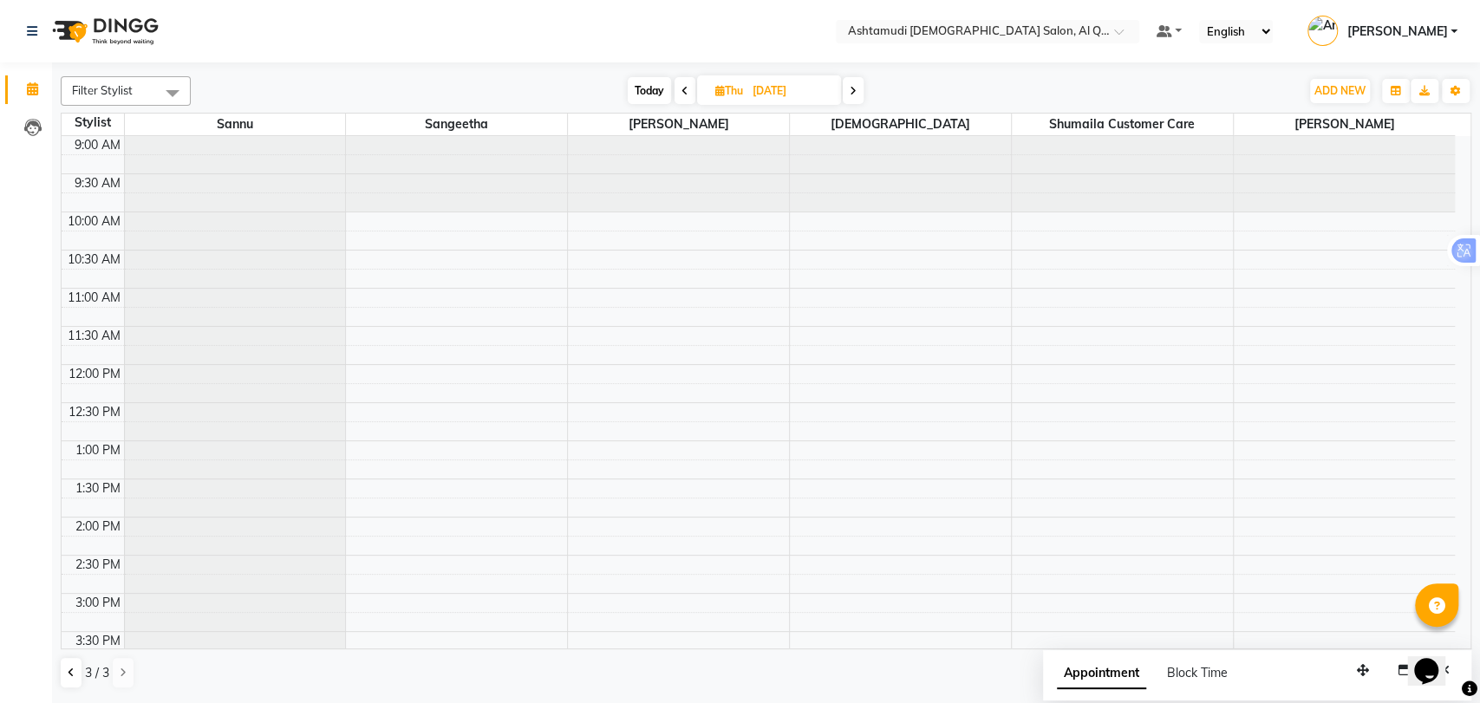
click at [0, 0] on div at bounding box center [0, 0] width 0 height 0
click at [73, 667] on button at bounding box center [71, 672] width 21 height 29
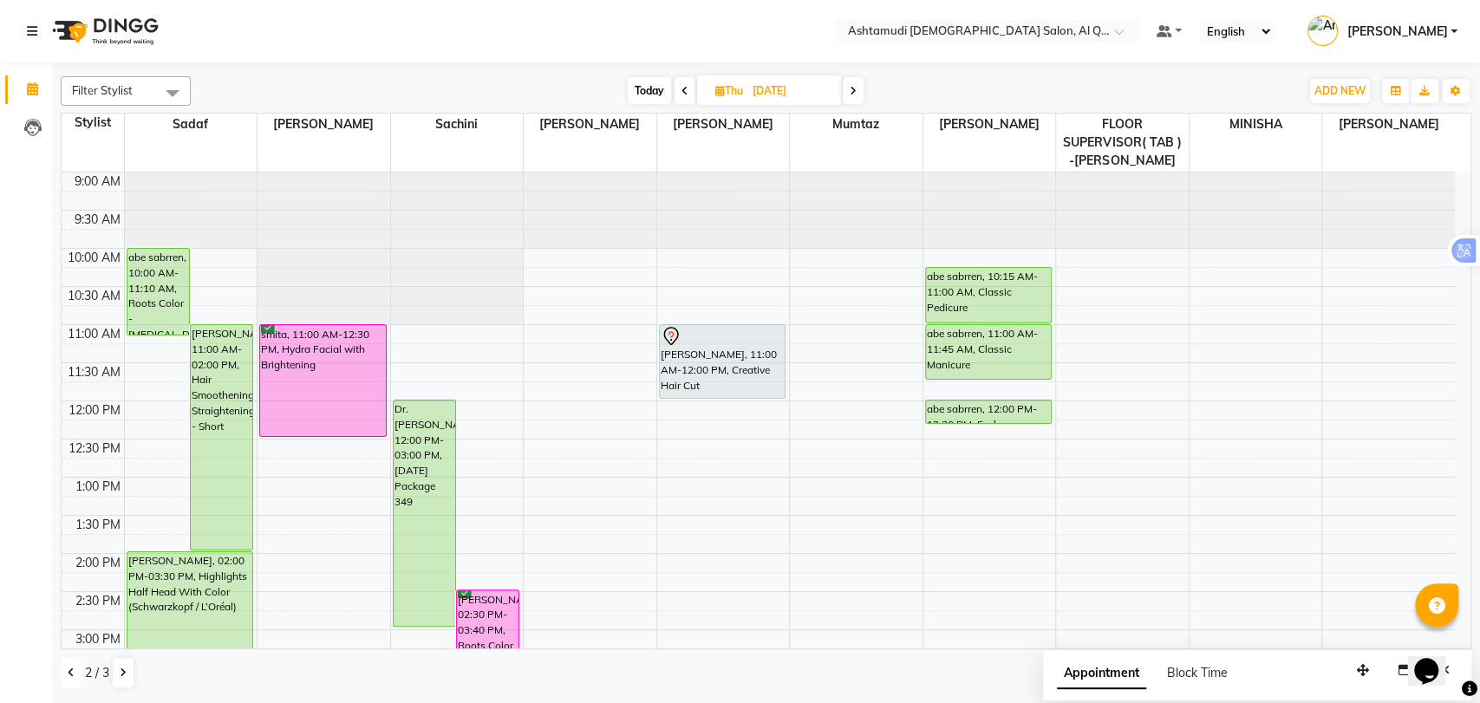
click at [68, 671] on icon at bounding box center [71, 672] width 7 height 10
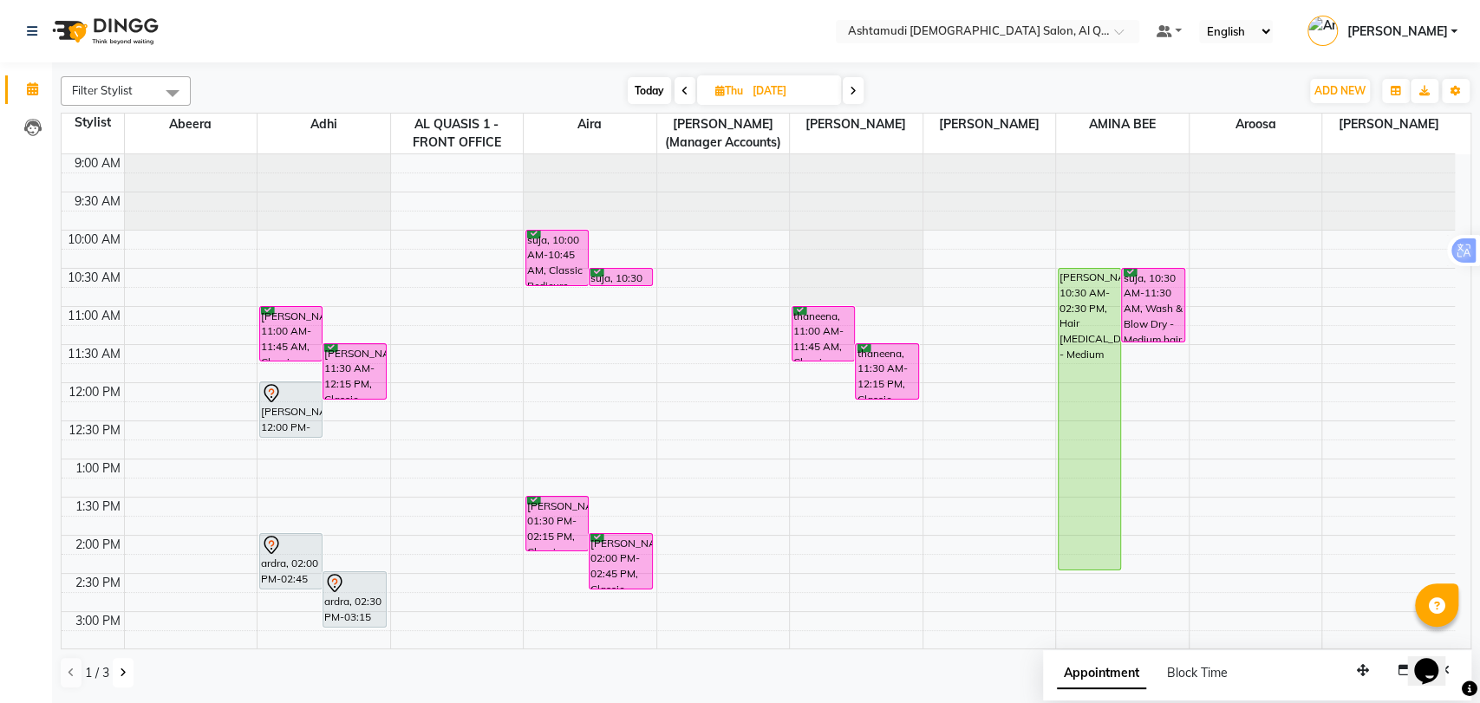
click at [120, 671] on icon at bounding box center [123, 672] width 7 height 10
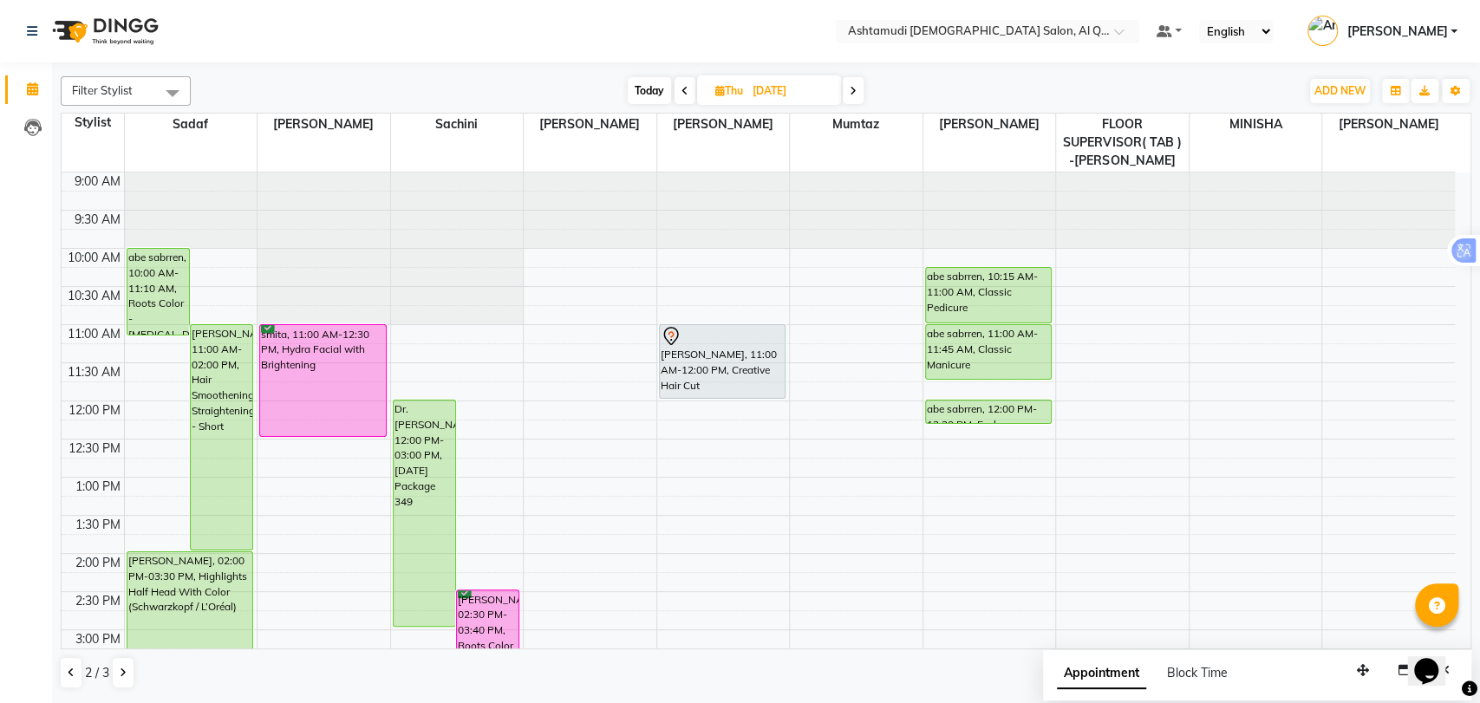
click at [642, 86] on span "Today" at bounding box center [649, 90] width 43 height 27
type input "[DATE]"
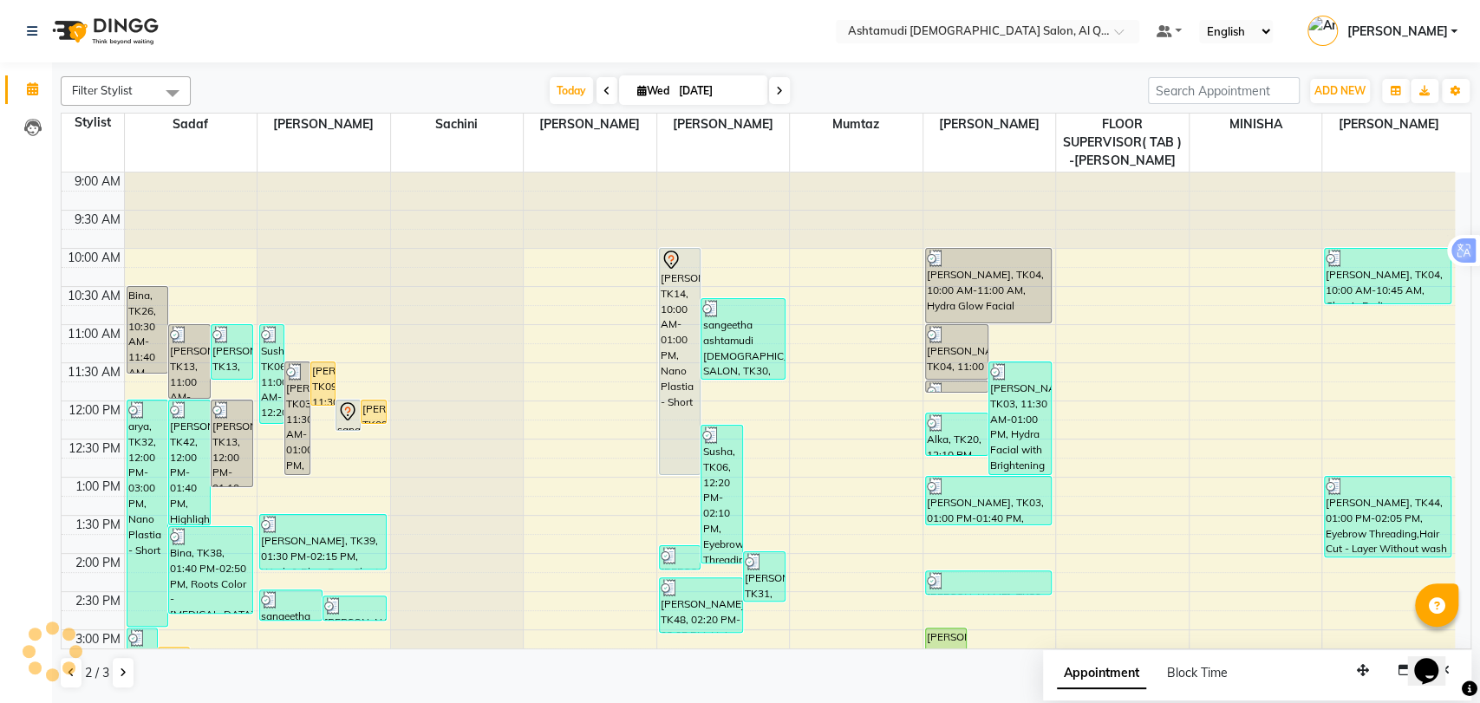
scroll to position [585, 0]
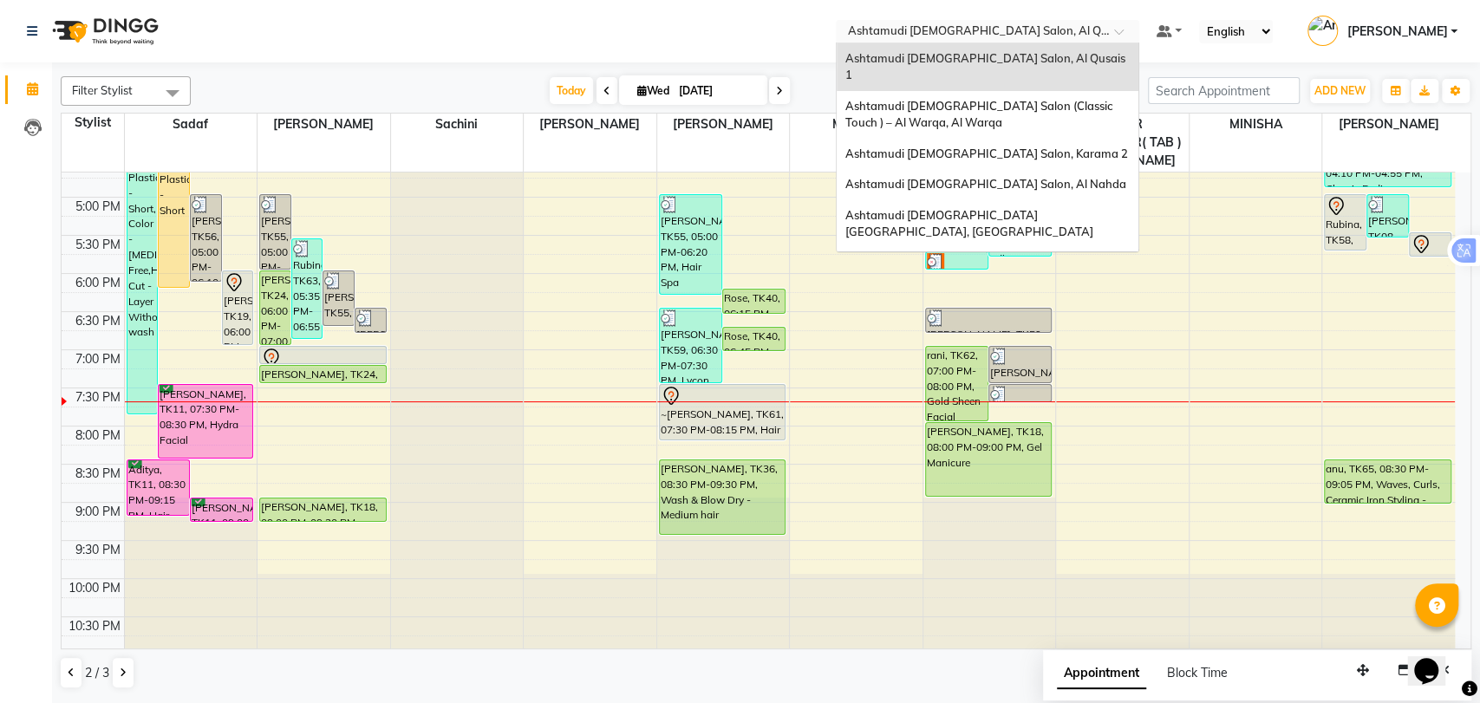
click at [995, 36] on input "text" at bounding box center [969, 32] width 251 height 17
click at [1026, 108] on div "Ashtamudi [DEMOGRAPHIC_DATA] Salon (Classic Touch ) – Al Warqa, Al Warqa" at bounding box center [987, 115] width 302 height 48
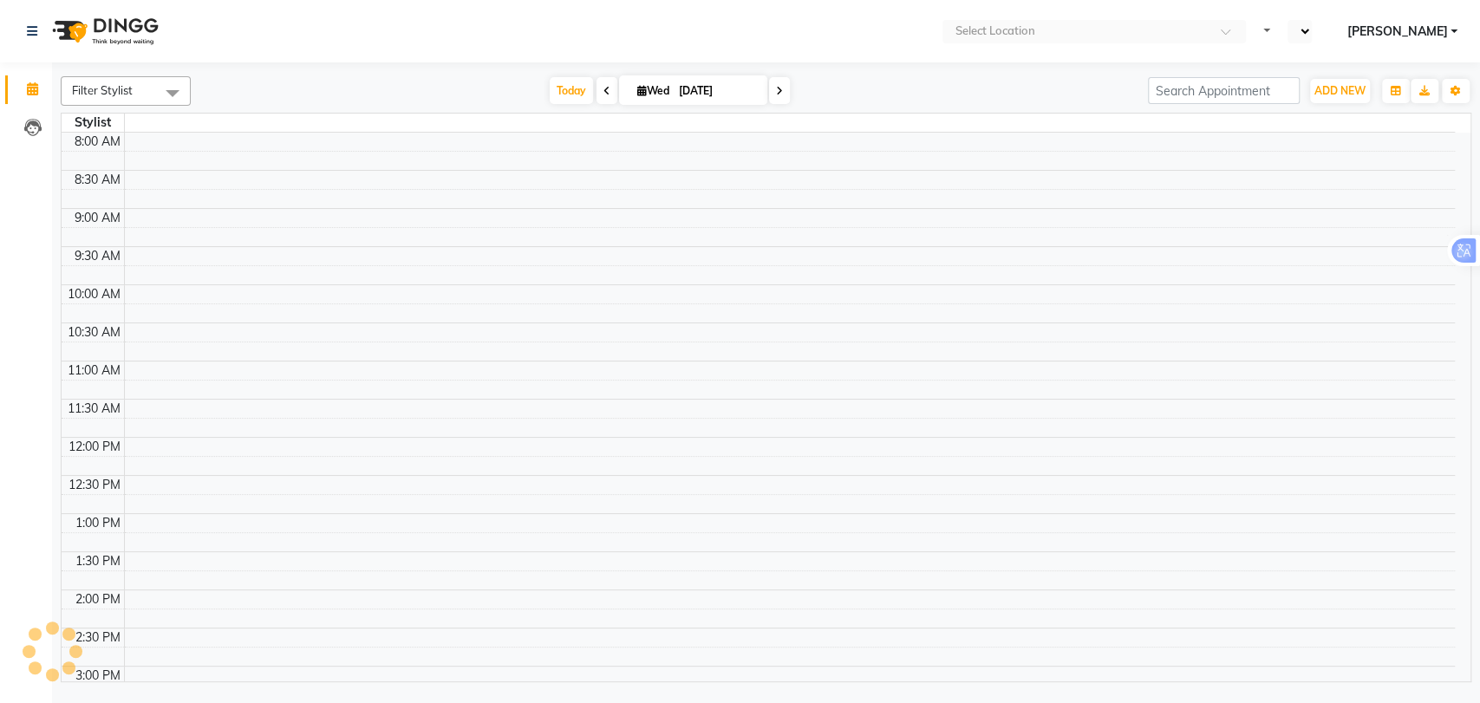
select select "en"
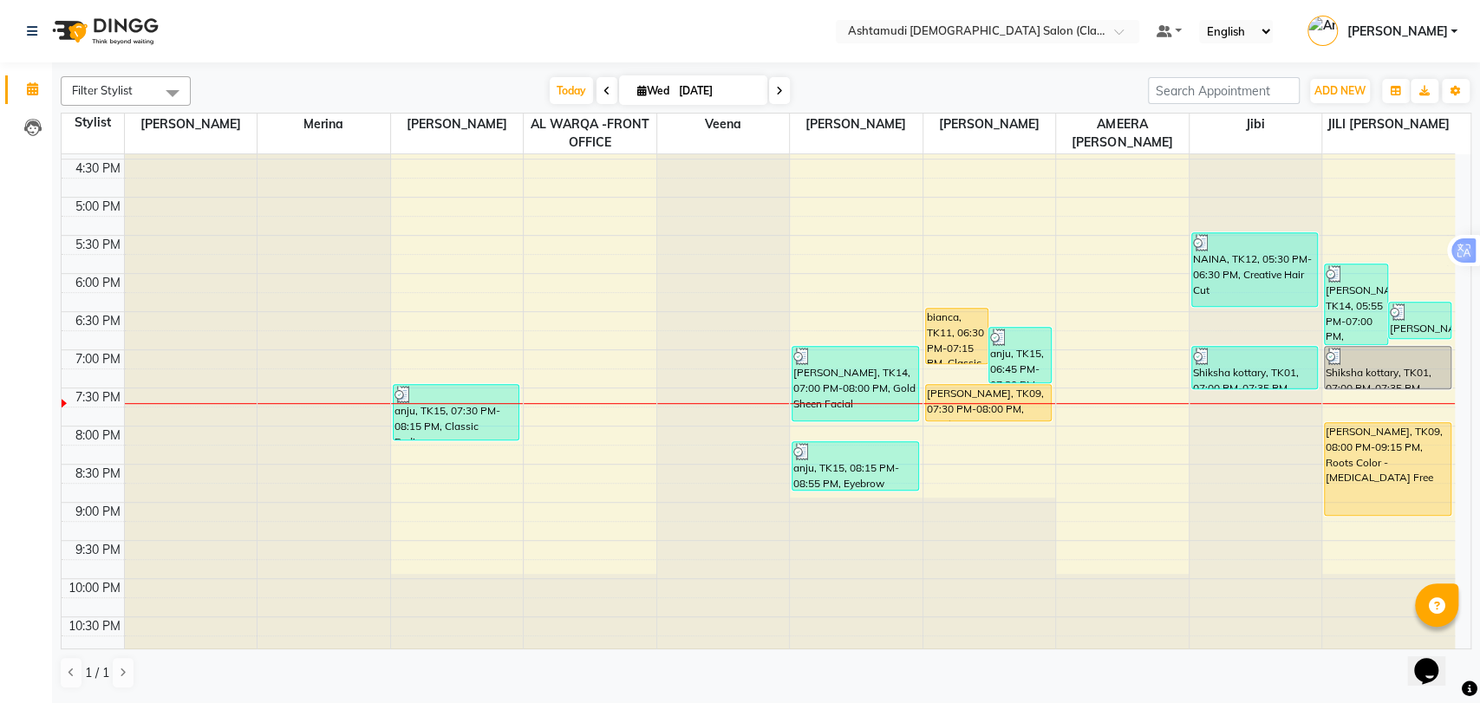
click at [781, 87] on span at bounding box center [779, 90] width 21 height 27
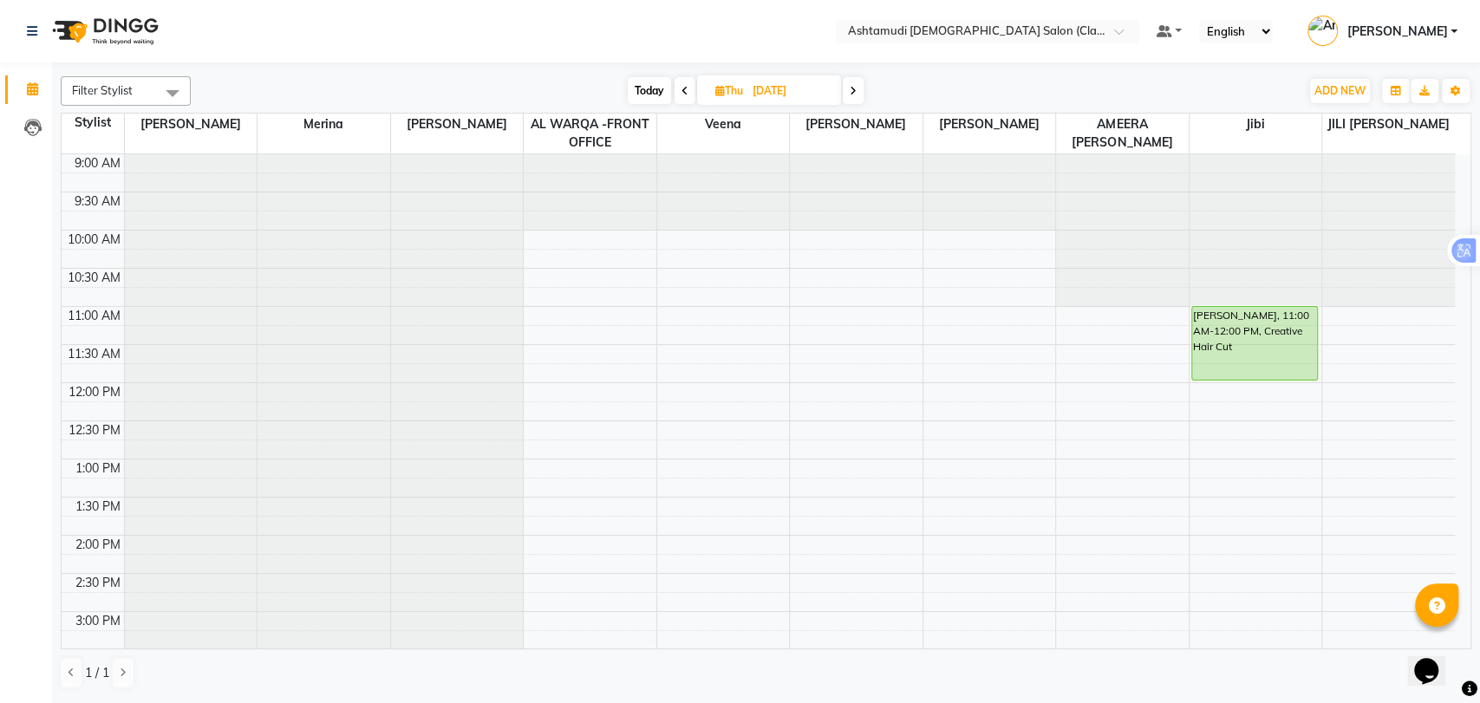
click at [684, 86] on icon at bounding box center [684, 91] width 7 height 10
type input "[DATE]"
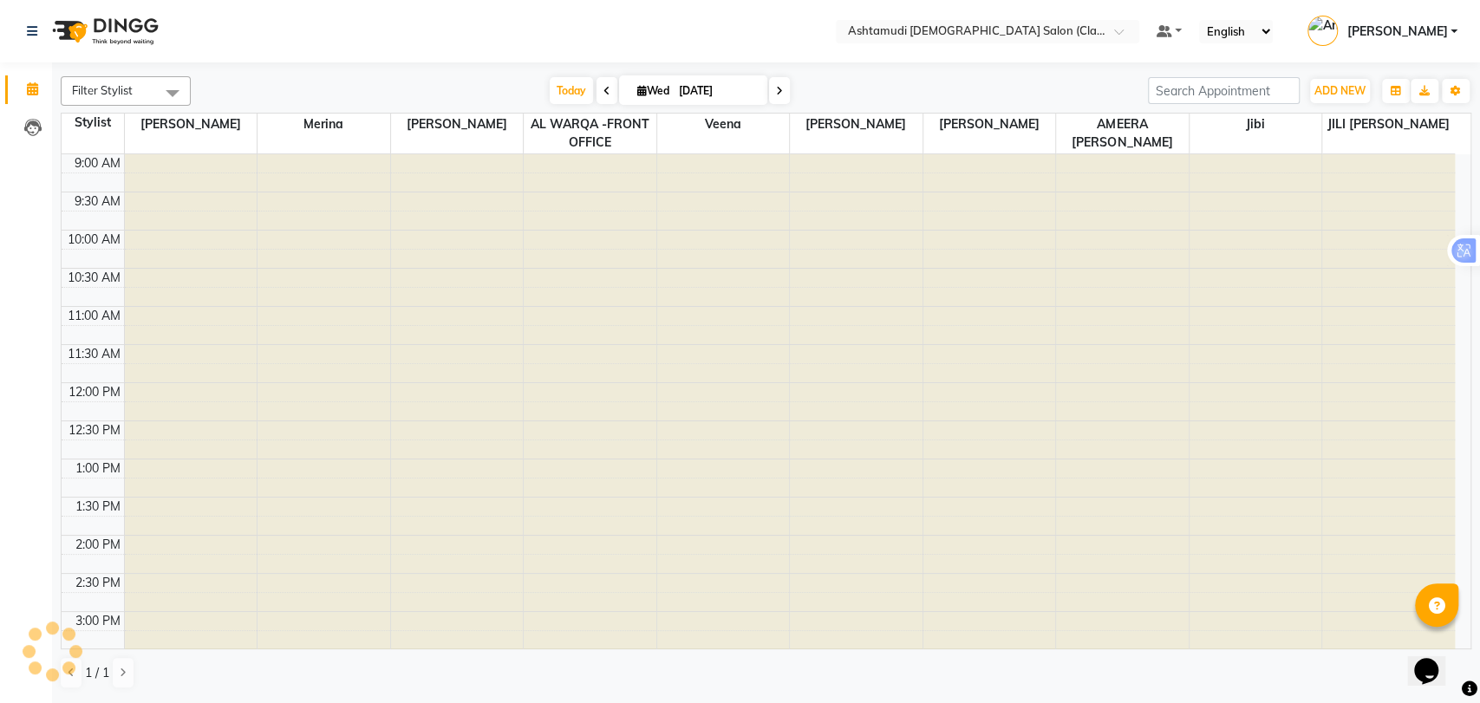
scroll to position [567, 0]
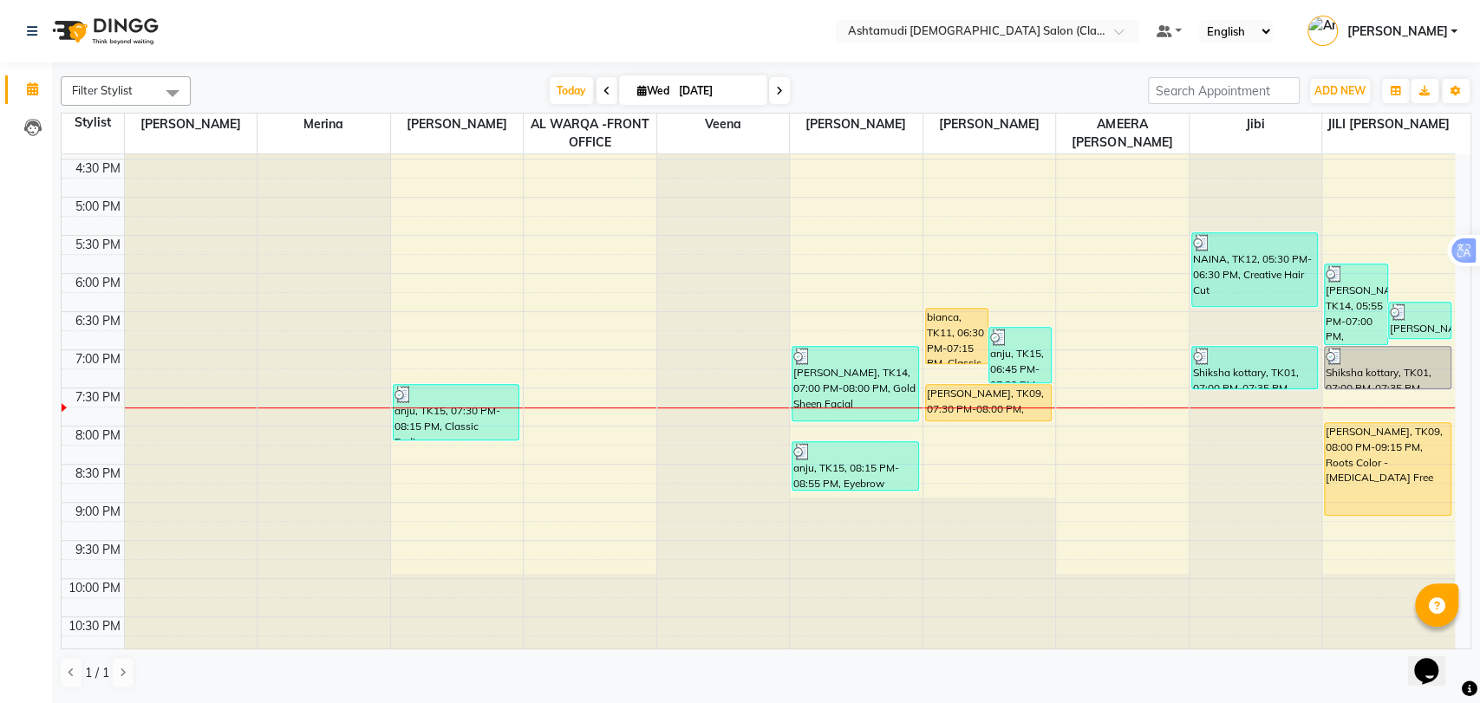
click at [1025, 18] on nav "Select Location × Ashtamudi [DEMOGRAPHIC_DATA] Salon (Classic Touch ) – Al Warq…" at bounding box center [740, 31] width 1480 height 62
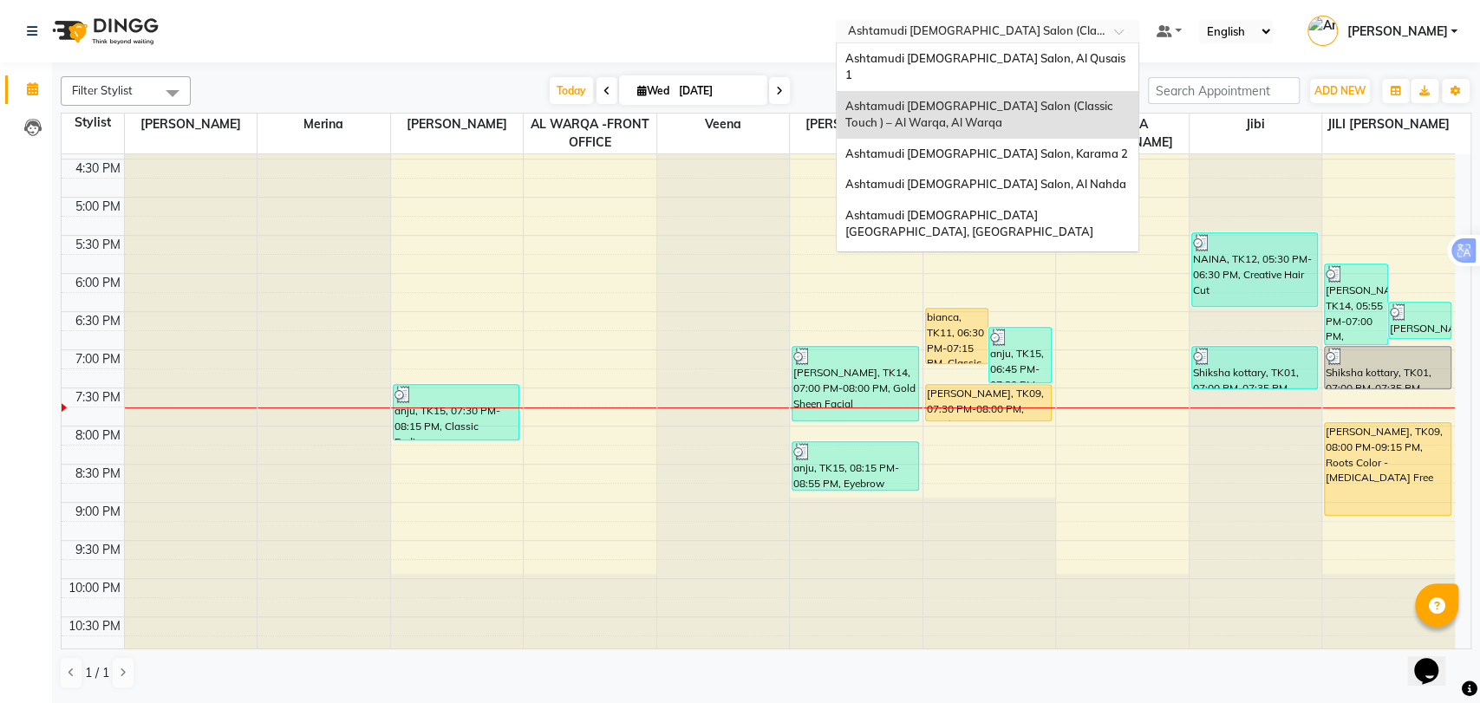
click at [1029, 30] on input "text" at bounding box center [969, 32] width 251 height 17
click at [748, 36] on nav "Select Location × Ashtamudi [DEMOGRAPHIC_DATA] Salon (Classic Touch ) – Al Warq…" at bounding box center [740, 31] width 1480 height 62
